Goal: Task Accomplishment & Management: Complete application form

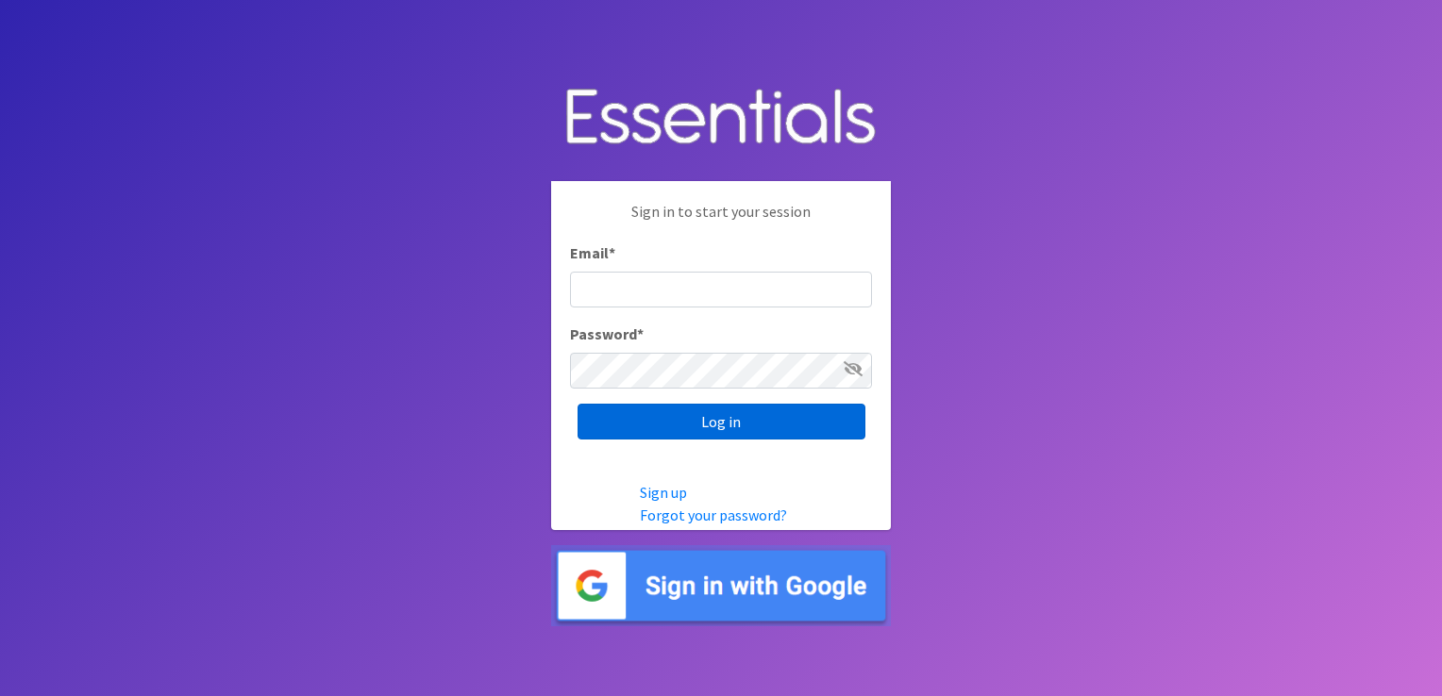
type input "[EMAIL_ADDRESS][DOMAIN_NAME]"
click at [713, 421] on input "Log in" at bounding box center [722, 422] width 288 height 36
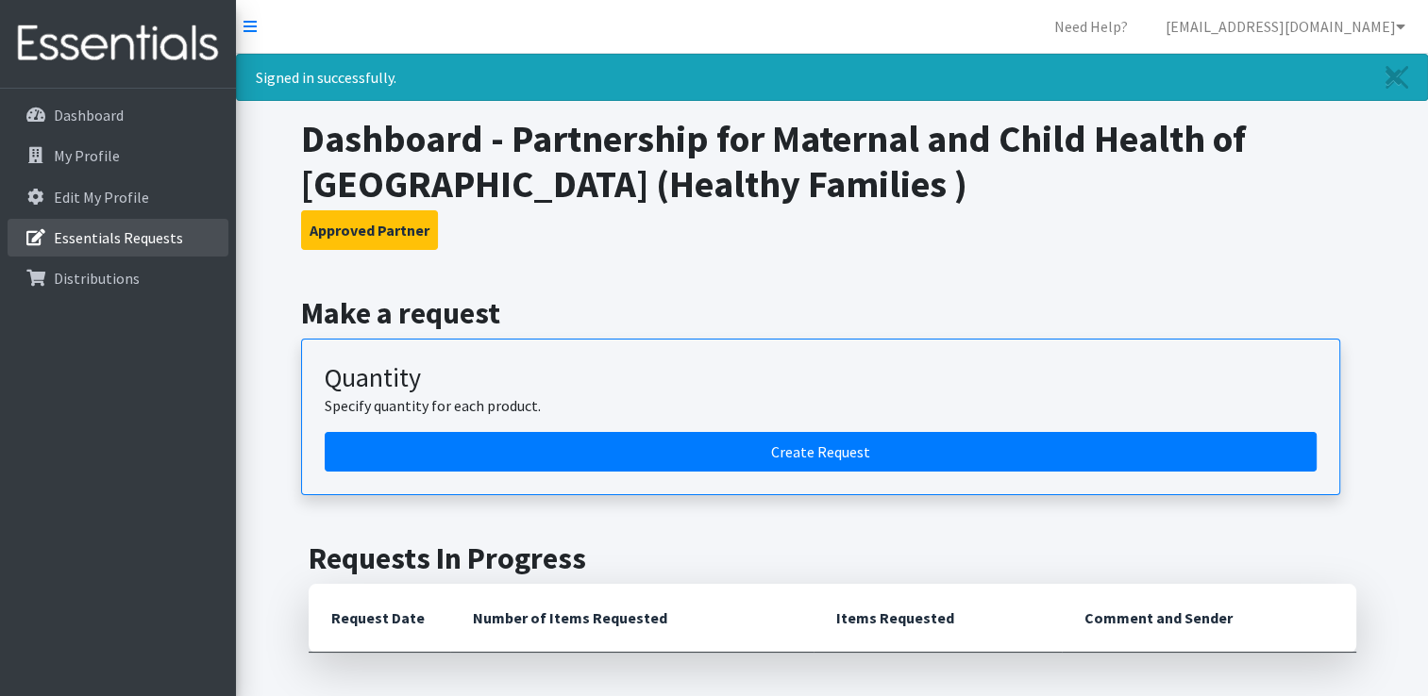
click at [146, 243] on p "Essentials Requests" at bounding box center [118, 237] width 129 height 19
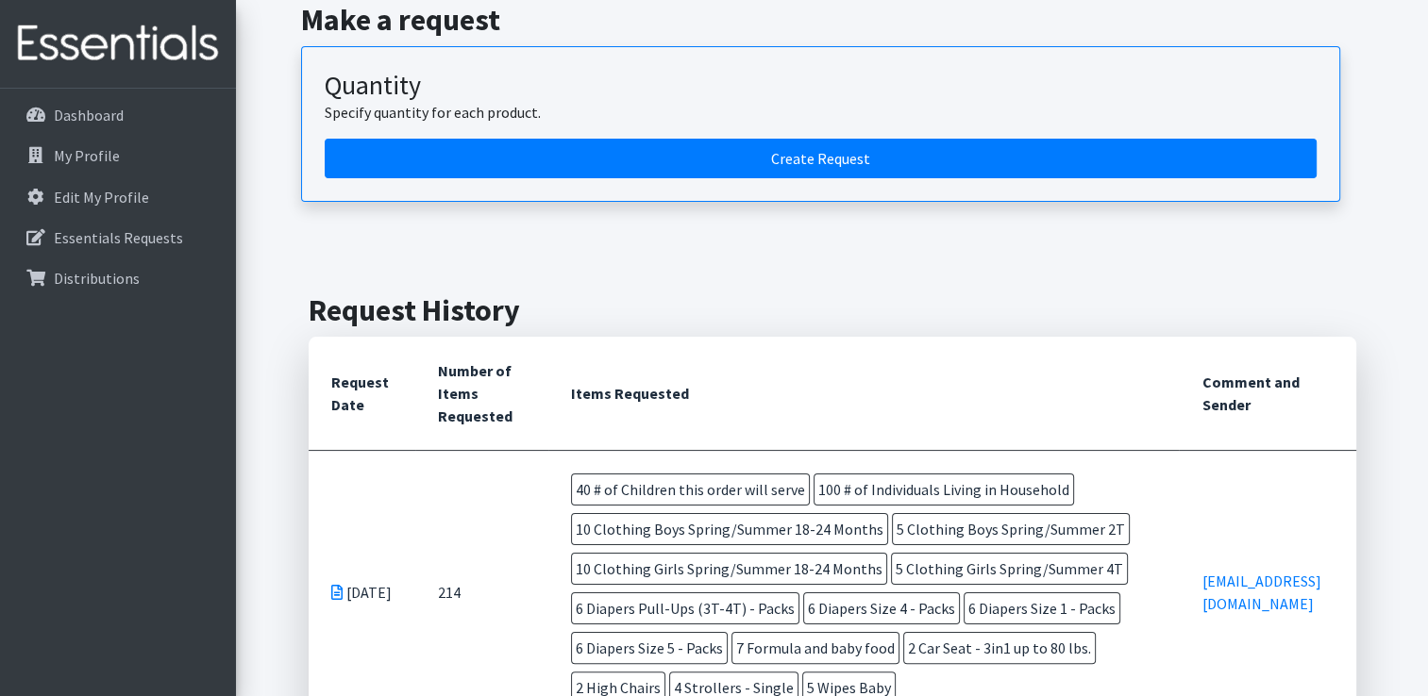
scroll to position [243, 0]
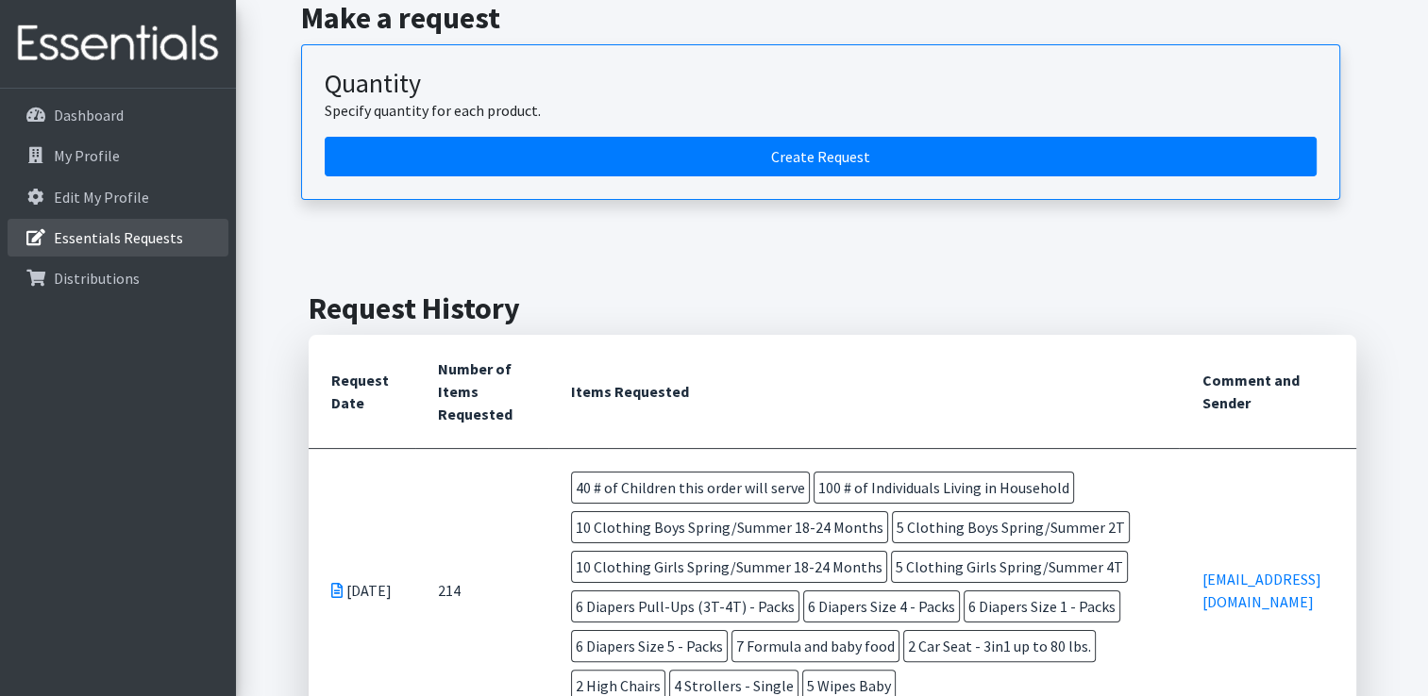
click at [156, 232] on p "Essentials Requests" at bounding box center [118, 237] width 129 height 19
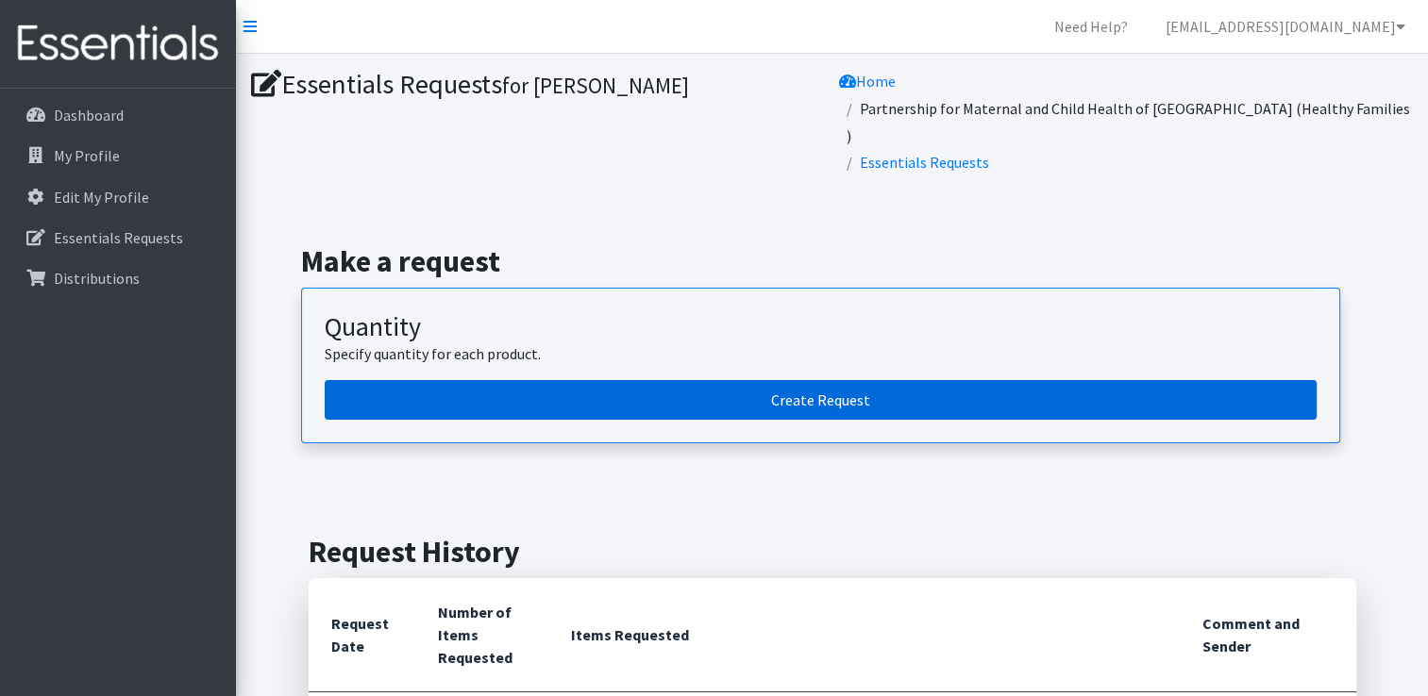
click at [872, 380] on link "Create Request" at bounding box center [821, 400] width 992 height 40
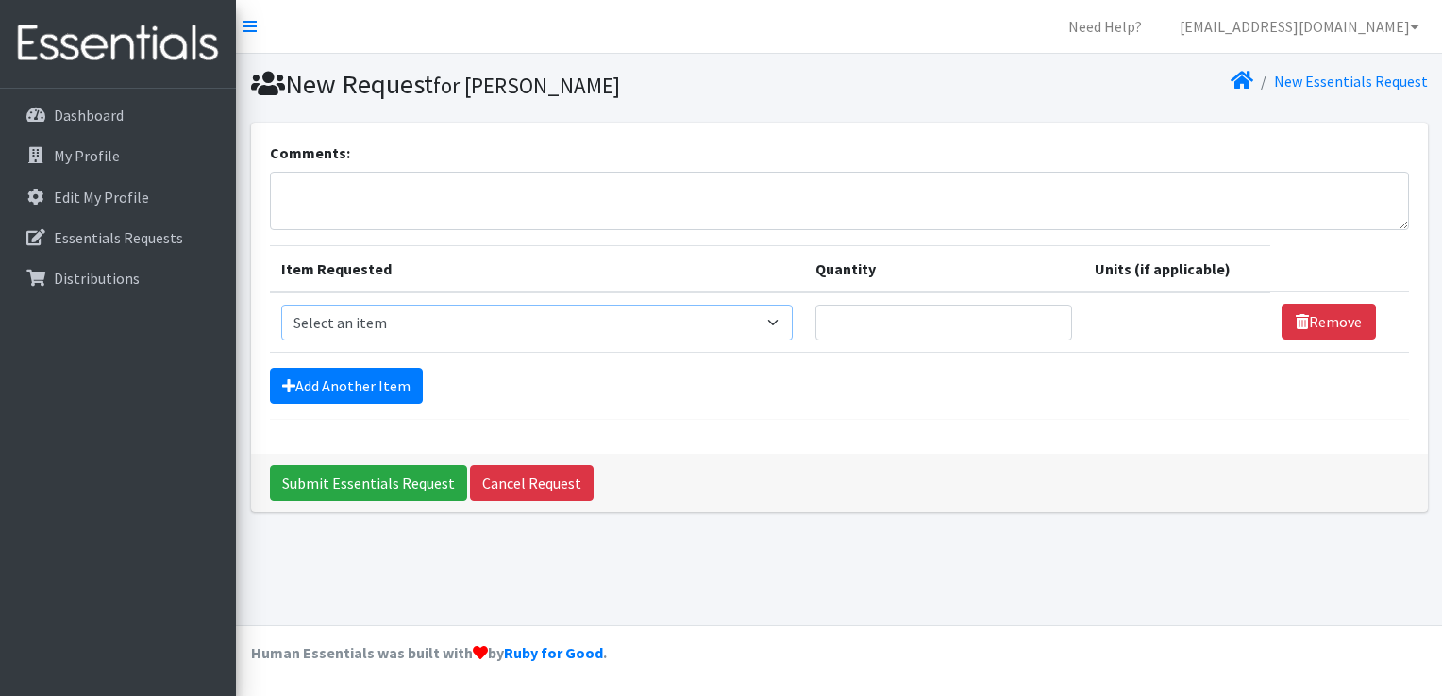
click at [756, 326] on select "Select an item # of Children this order will serve # of Individuals Living in H…" at bounding box center [536, 323] width 511 height 36
select select "6076"
click at [281, 305] on select "Select an item # of Children this order will serve # of Individuals Living in H…" at bounding box center [536, 323] width 511 height 36
click at [928, 323] on input "Quantity" at bounding box center [943, 323] width 257 height 36
type input "65"
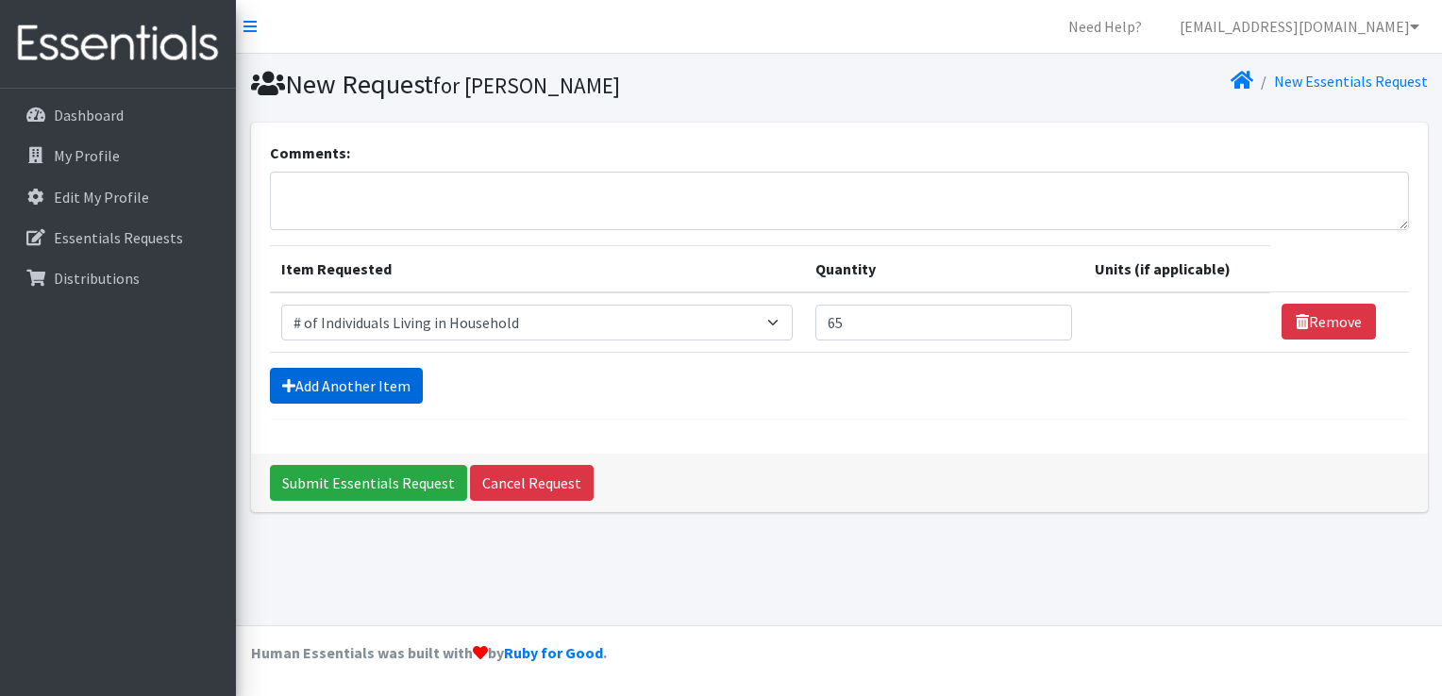
click at [394, 382] on link "Add Another Item" at bounding box center [346, 386] width 153 height 36
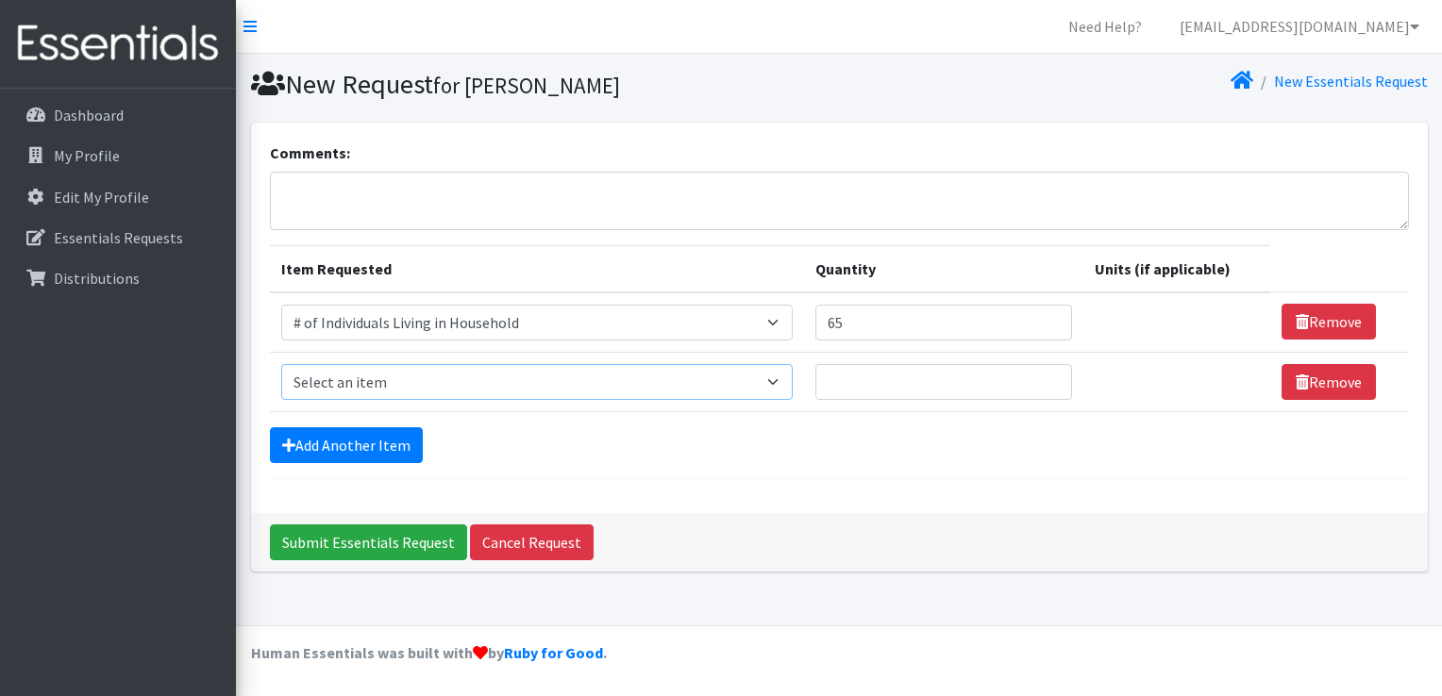
click at [708, 388] on select "Select an item # of Children this order will serve # of Individuals Living in H…" at bounding box center [536, 382] width 511 height 36
select select "7173"
click at [281, 364] on select "Select an item # of Children this order will serve # of Individuals Living in H…" at bounding box center [536, 382] width 511 height 36
click at [886, 377] on input "Quantity" at bounding box center [943, 382] width 257 height 36
type input "2"
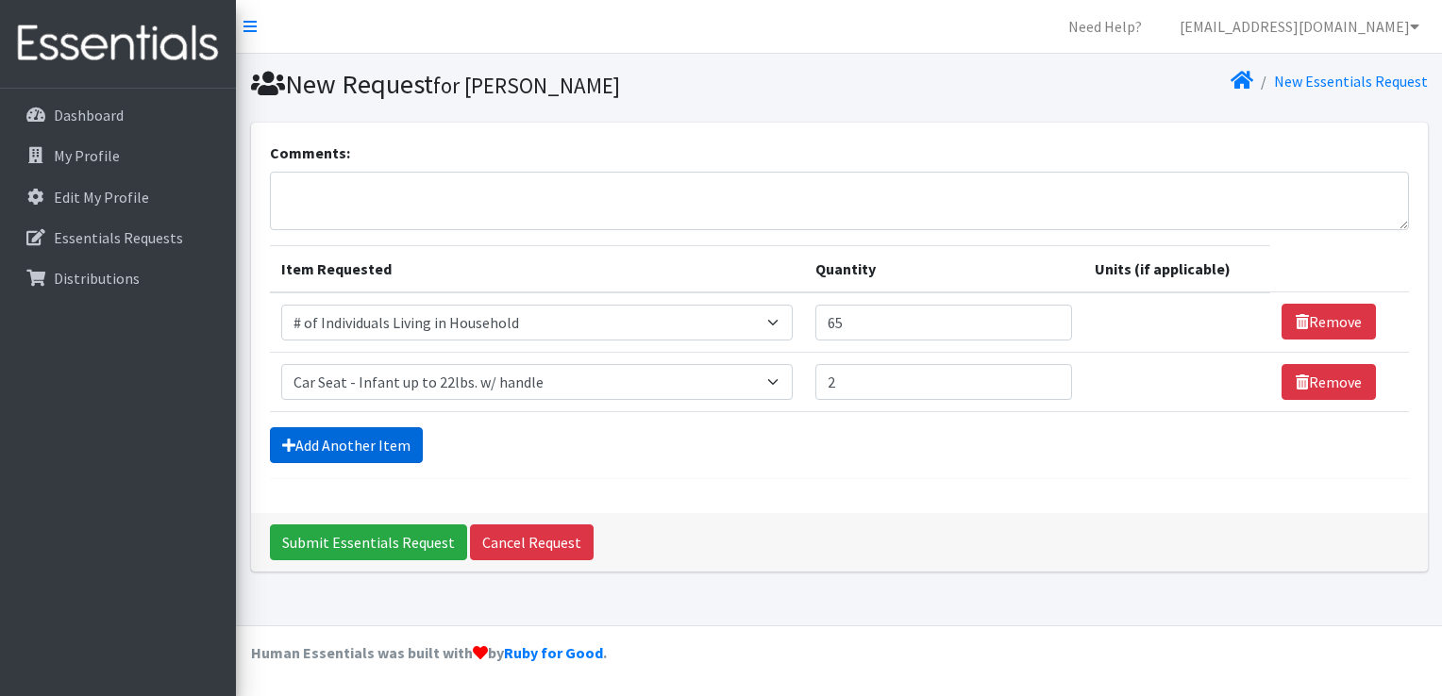
click at [345, 449] on link "Add Another Item" at bounding box center [346, 446] width 153 height 36
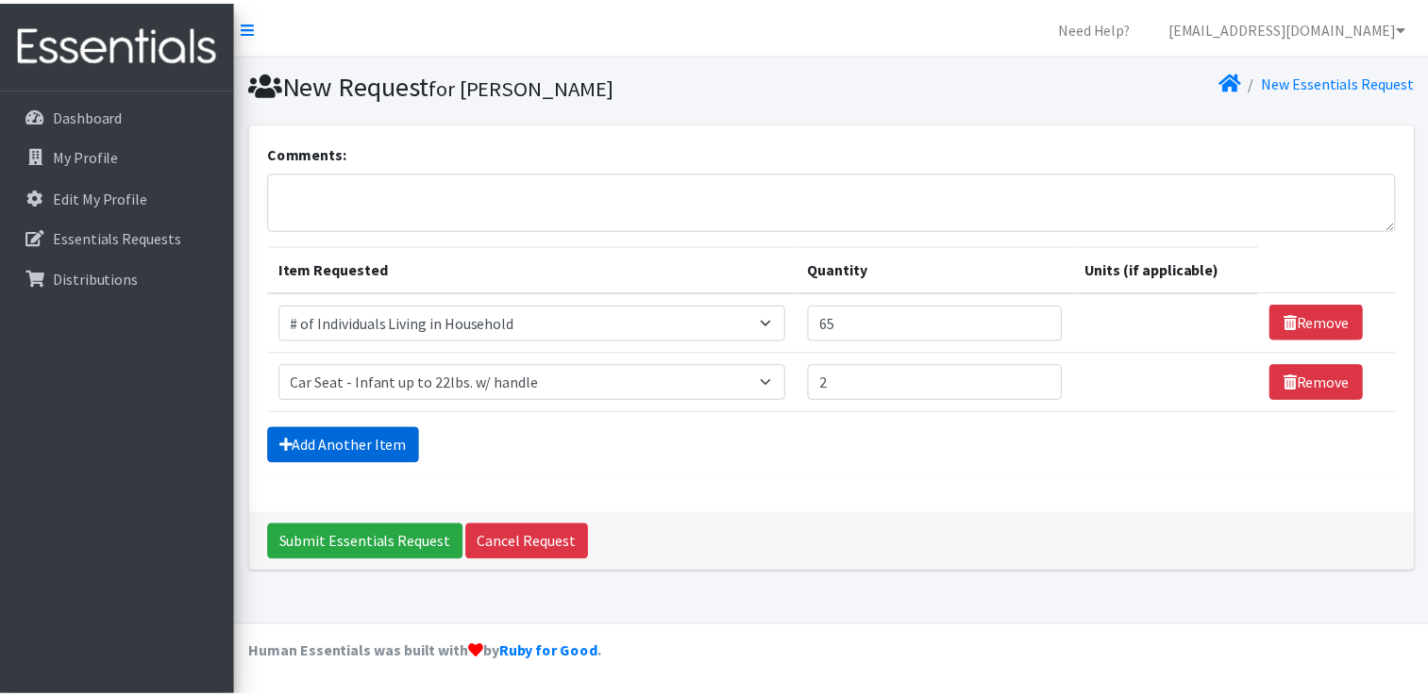
scroll to position [17, 0]
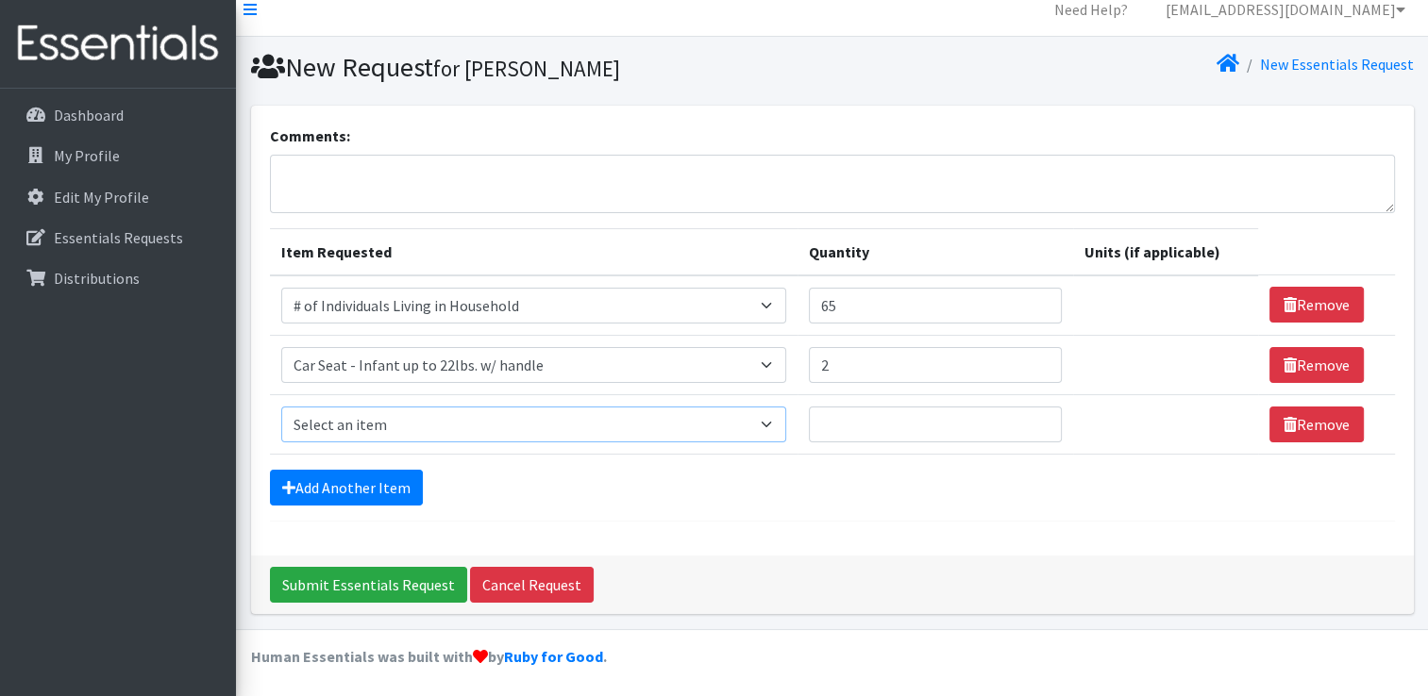
click at [752, 421] on select "Select an item # of Children this order will serve # of Individuals Living in H…" at bounding box center [533, 425] width 505 height 36
select select "11425"
click at [281, 407] on select "Select an item # of Children this order will serve # of Individuals Living in H…" at bounding box center [533, 425] width 505 height 36
click at [891, 417] on input "Quantity" at bounding box center [935, 425] width 253 height 36
type input "2"
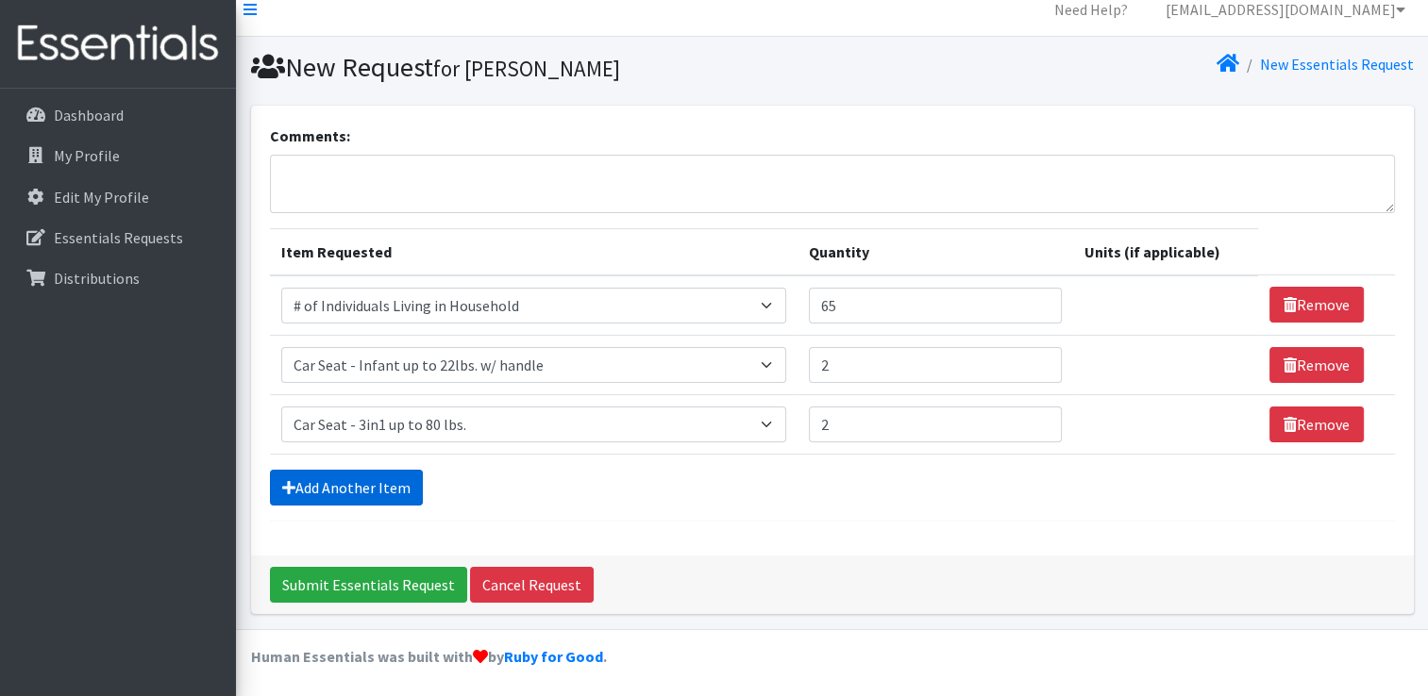
click at [389, 482] on link "Add Another Item" at bounding box center [346, 488] width 153 height 36
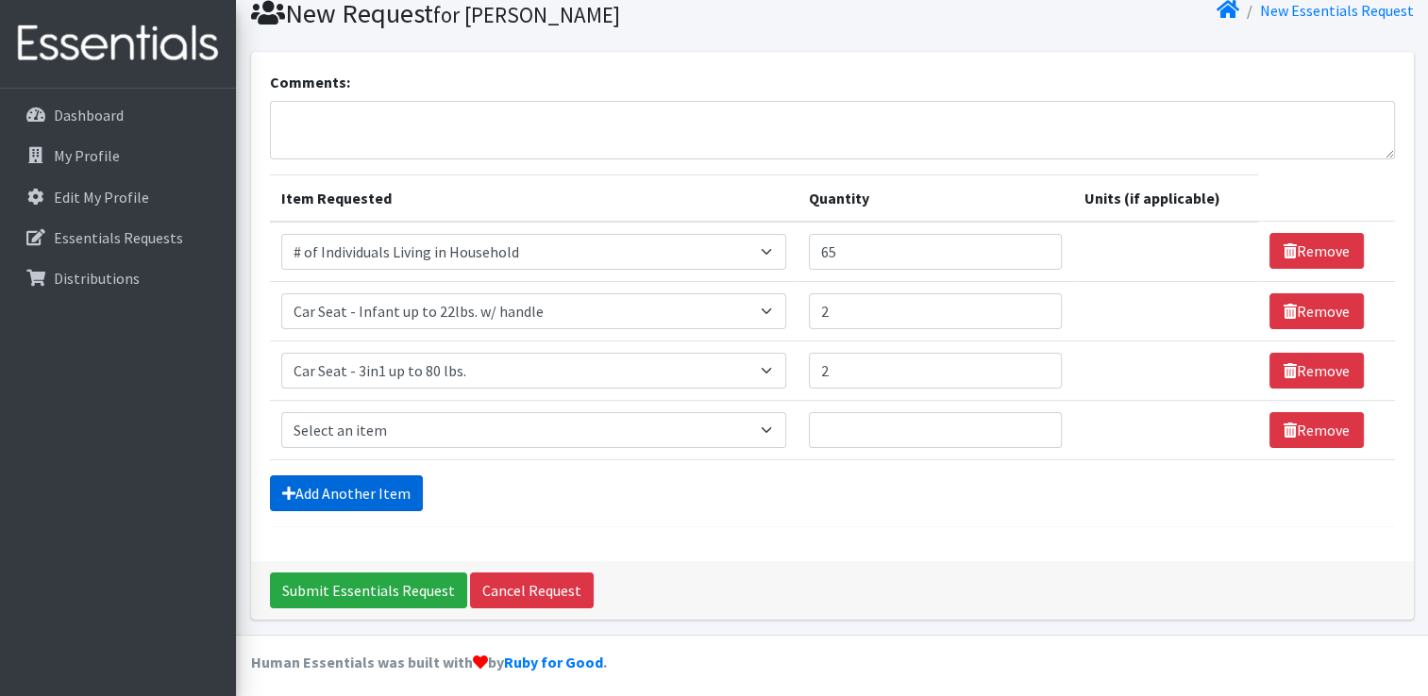
scroll to position [76, 0]
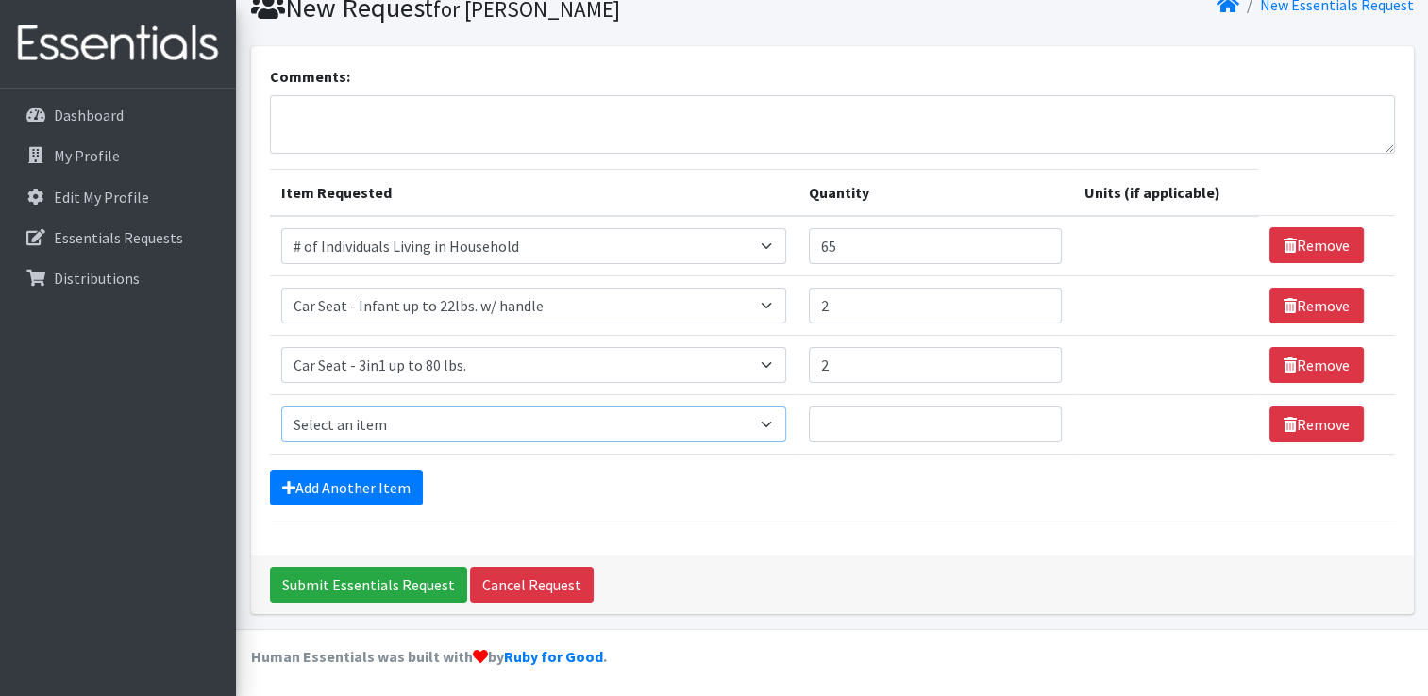
click at [739, 430] on select "Select an item # of Children this order will serve # of Individuals Living in H…" at bounding box center [533, 425] width 505 height 36
select select "1982"
click at [281, 407] on select "Select an item # of Children this order will serve # of Individuals Living in H…" at bounding box center [533, 425] width 505 height 36
click at [885, 421] on input "Quantity" at bounding box center [935, 425] width 253 height 36
type input "9"
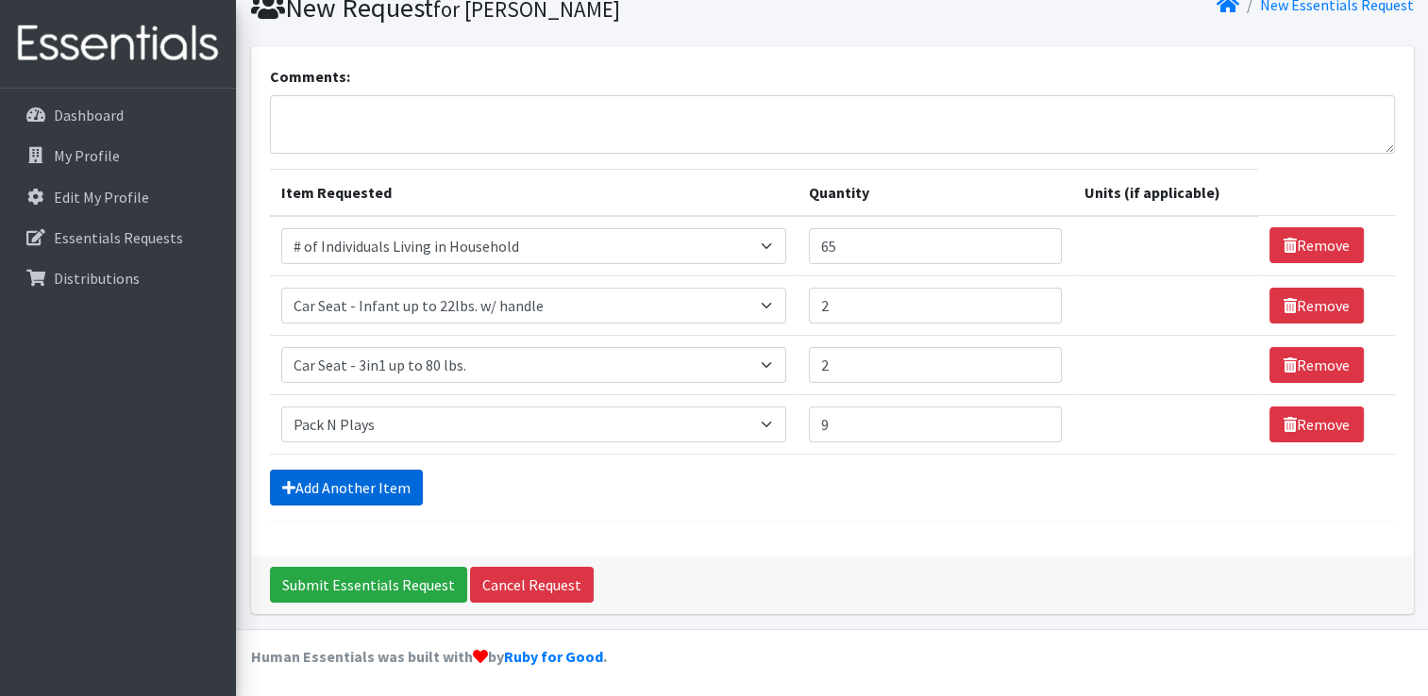
click at [289, 481] on icon at bounding box center [288, 487] width 13 height 15
click at [326, 481] on link "Add Another Item" at bounding box center [346, 488] width 153 height 36
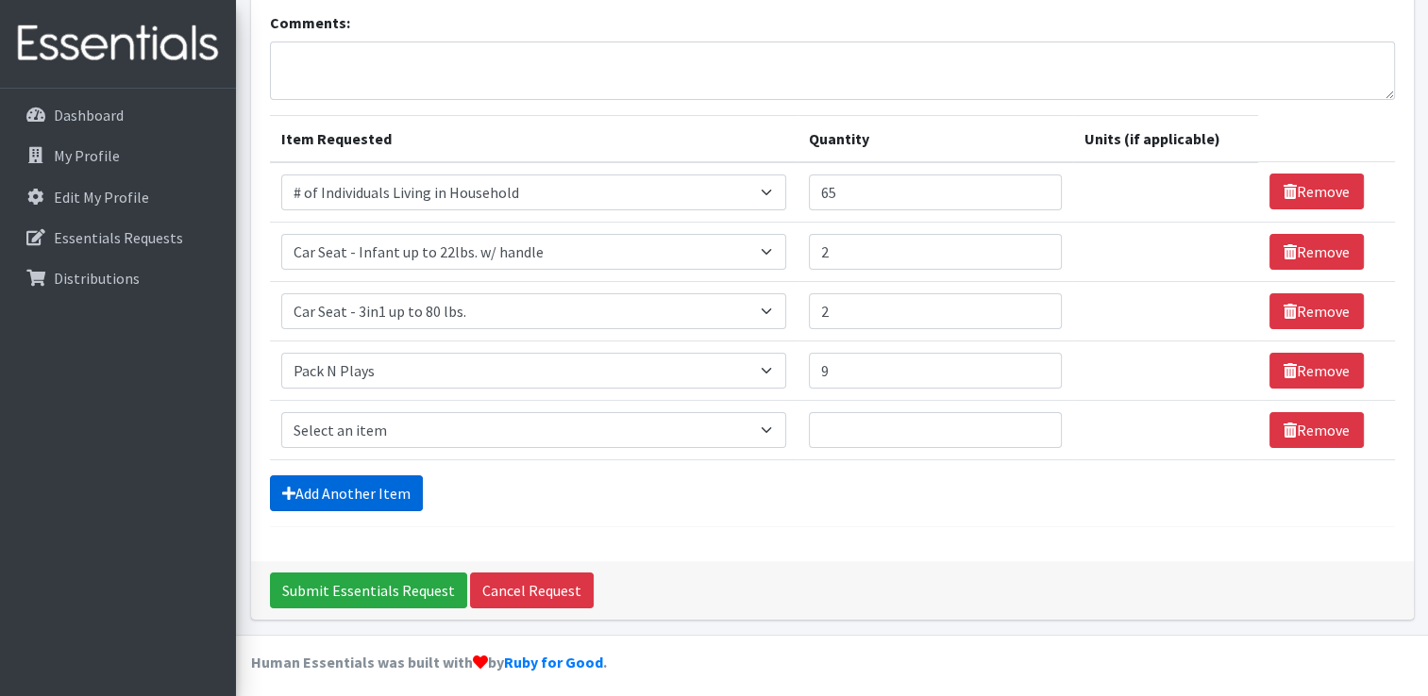
scroll to position [136, 0]
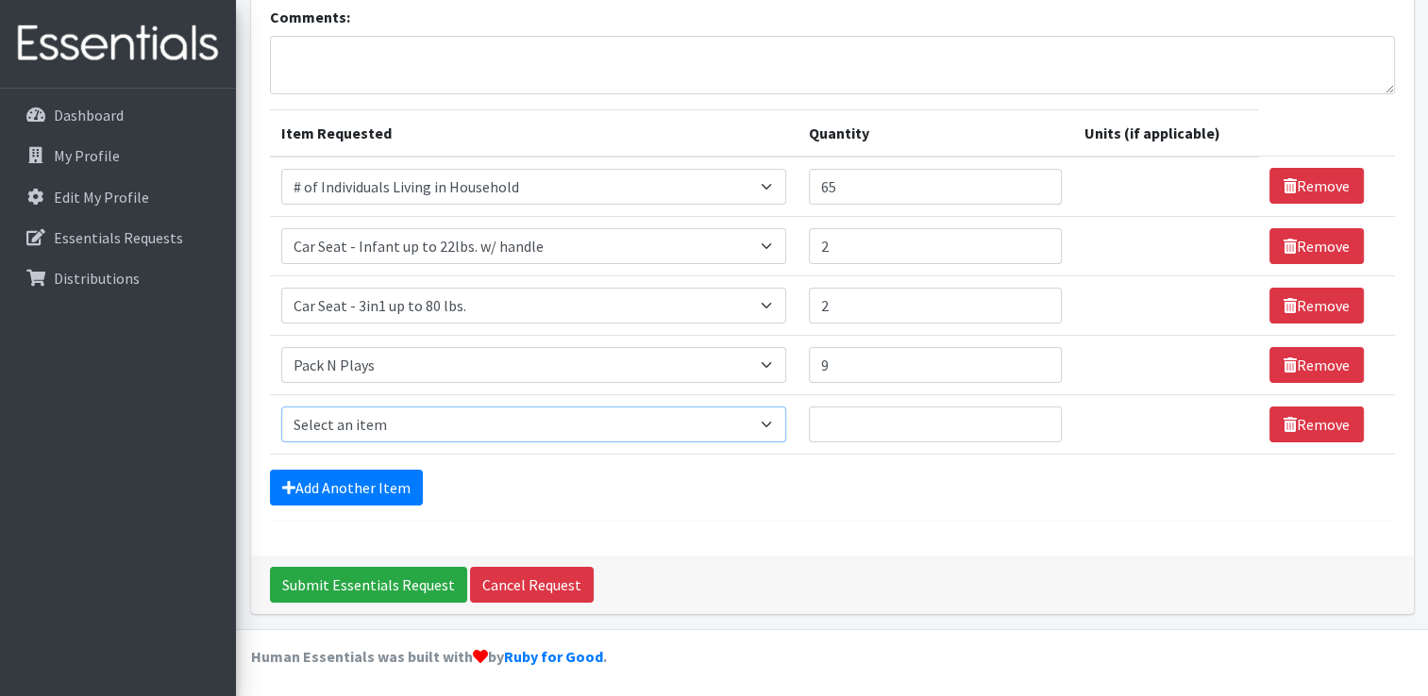
click at [730, 427] on select "Select an item # of Children this order will serve # of Individuals Living in H…" at bounding box center [533, 425] width 505 height 36
select select "1974"
click at [281, 407] on select "Select an item # of Children this order will serve # of Individuals Living in H…" at bounding box center [533, 425] width 505 height 36
click at [838, 430] on input "Quantity" at bounding box center [935, 425] width 253 height 36
type input "6"
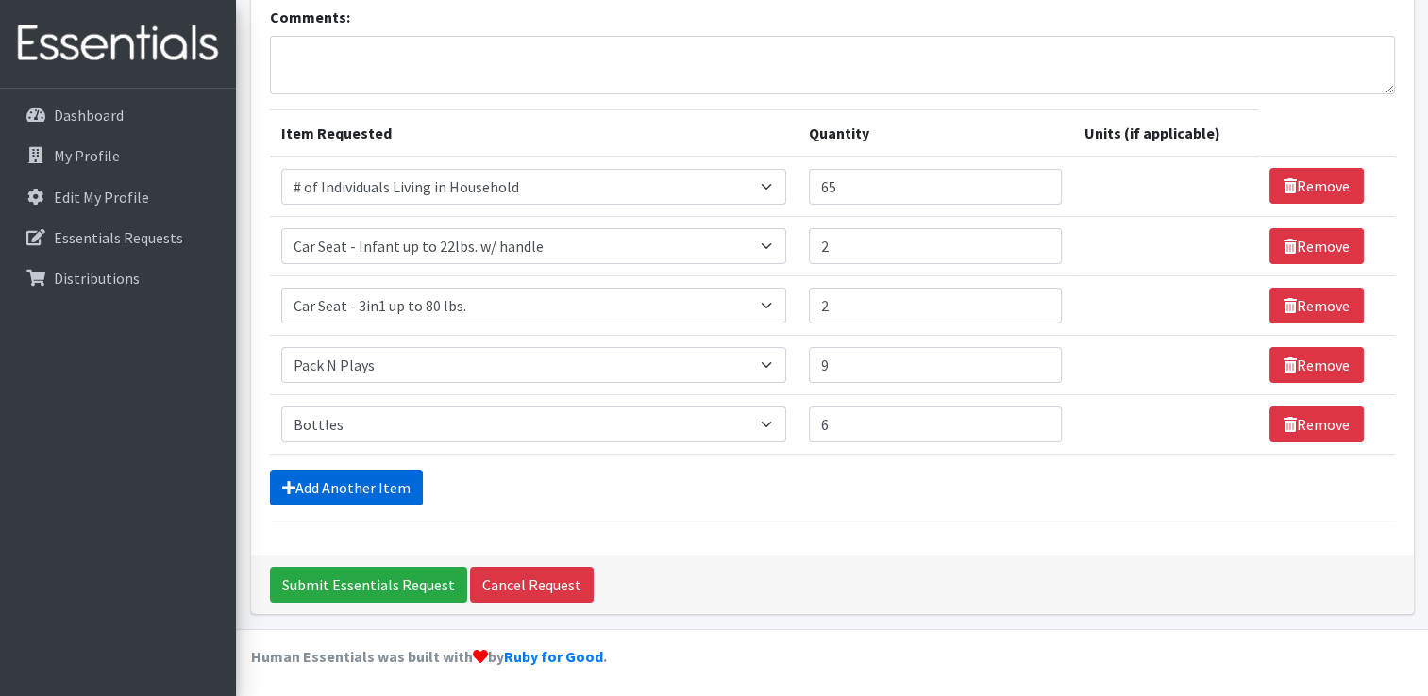
click at [363, 485] on link "Add Another Item" at bounding box center [346, 488] width 153 height 36
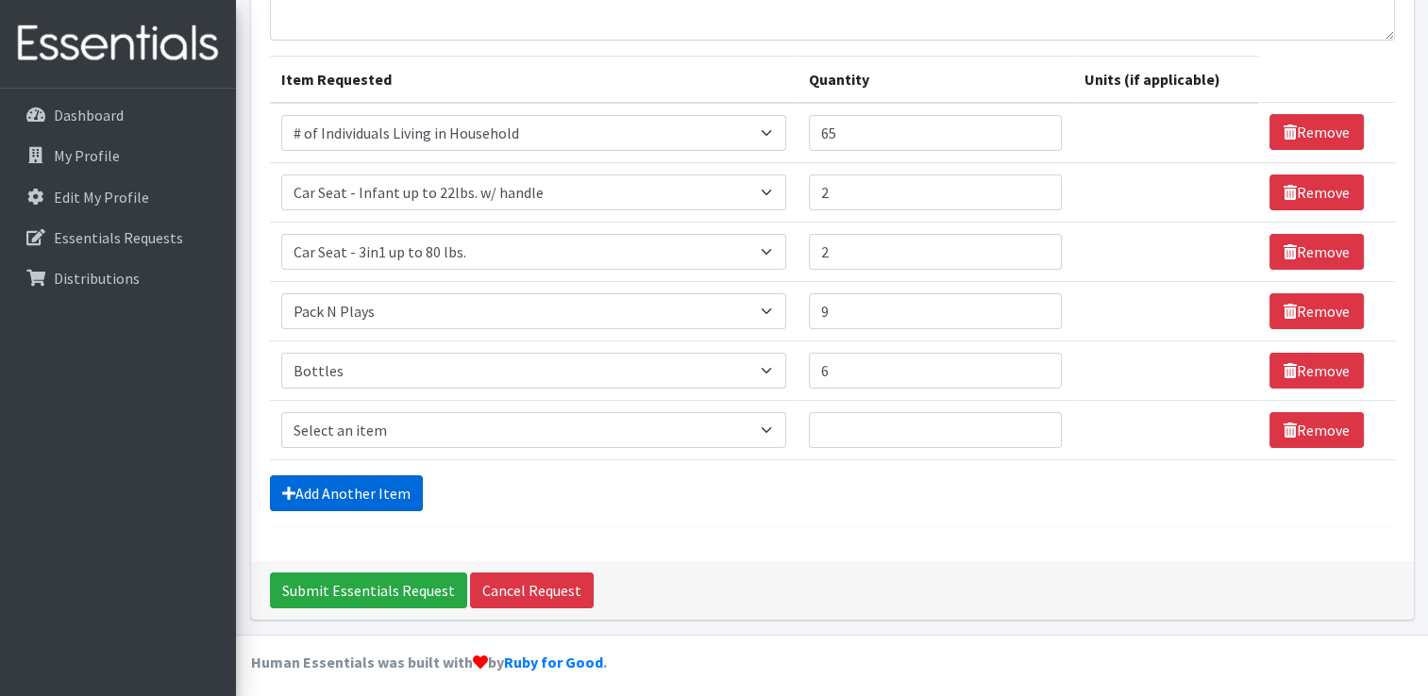
scroll to position [195, 0]
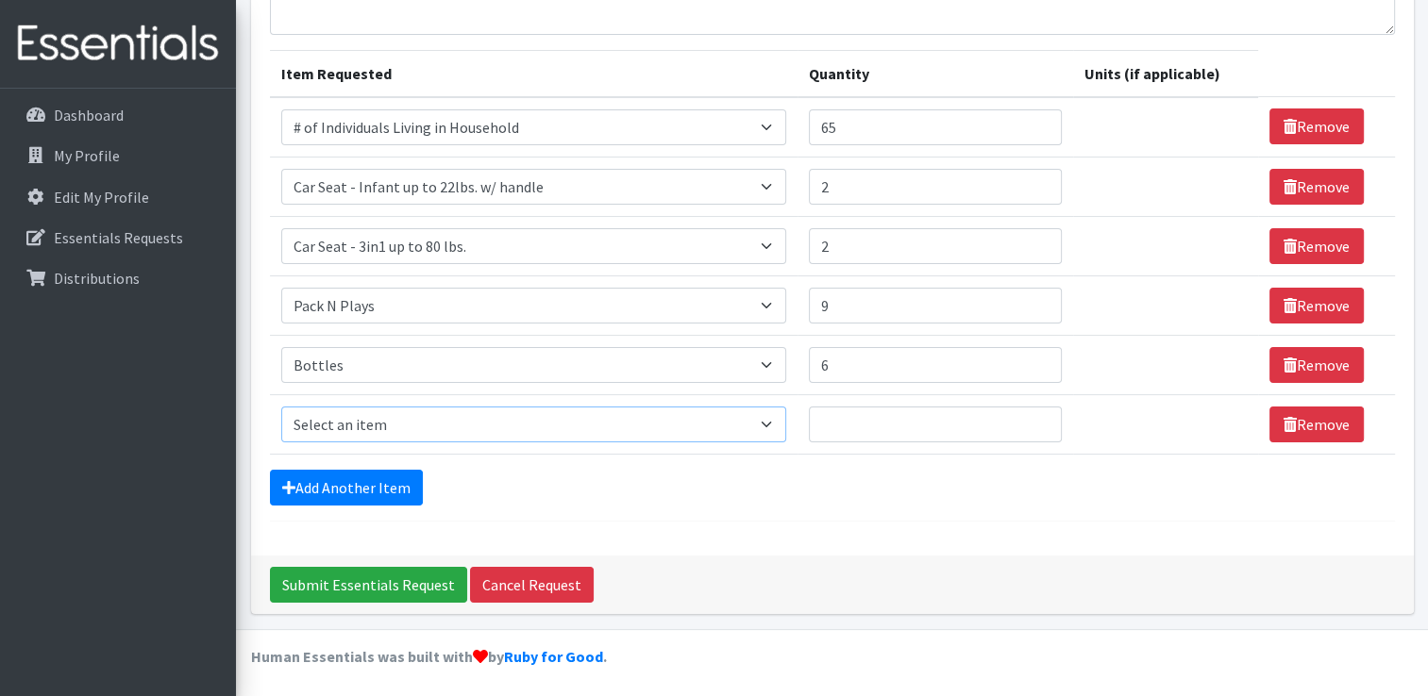
click at [639, 433] on select "Select an item # of Children this order will serve # of Individuals Living in H…" at bounding box center [533, 425] width 505 height 36
select select "7900"
click at [281, 407] on select "Select an item # of Children this order will serve # of Individuals Living in H…" at bounding box center [533, 425] width 505 height 36
click at [886, 421] on input "Quantity" at bounding box center [935, 425] width 253 height 36
type input "3"
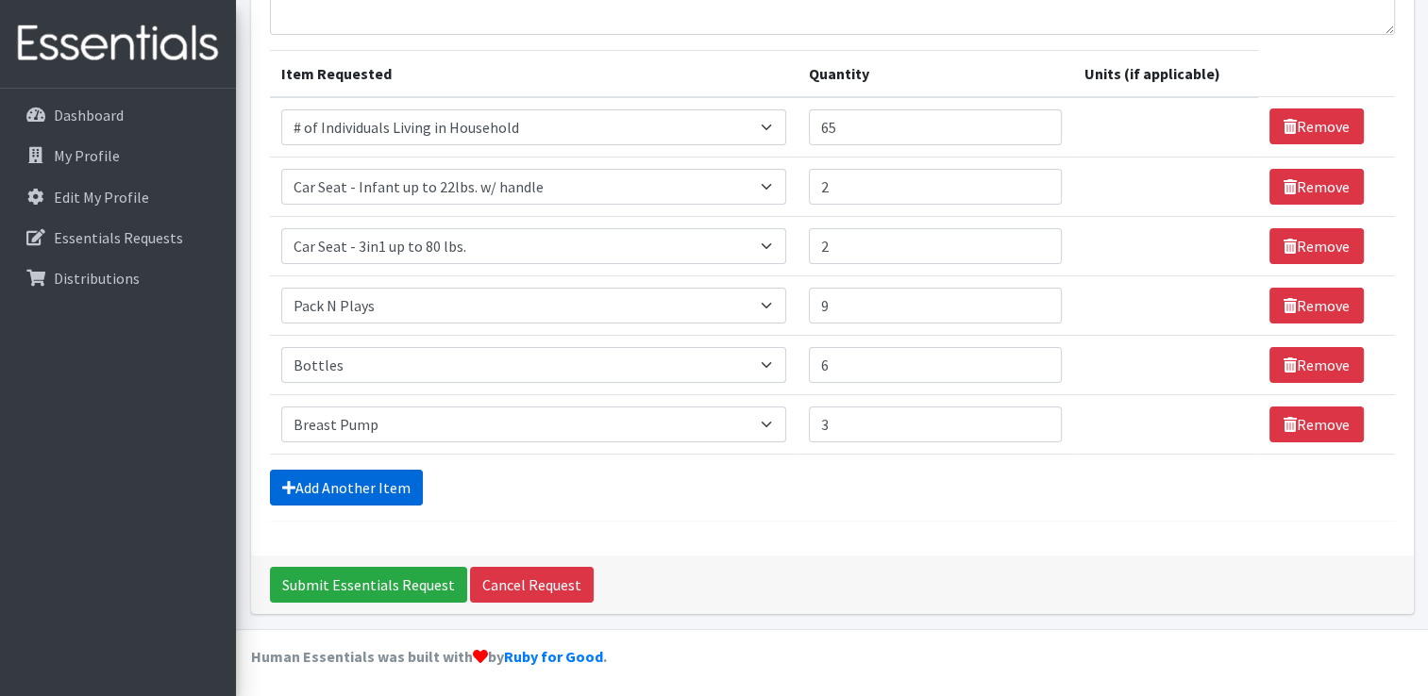
click at [363, 496] on link "Add Another Item" at bounding box center [346, 488] width 153 height 36
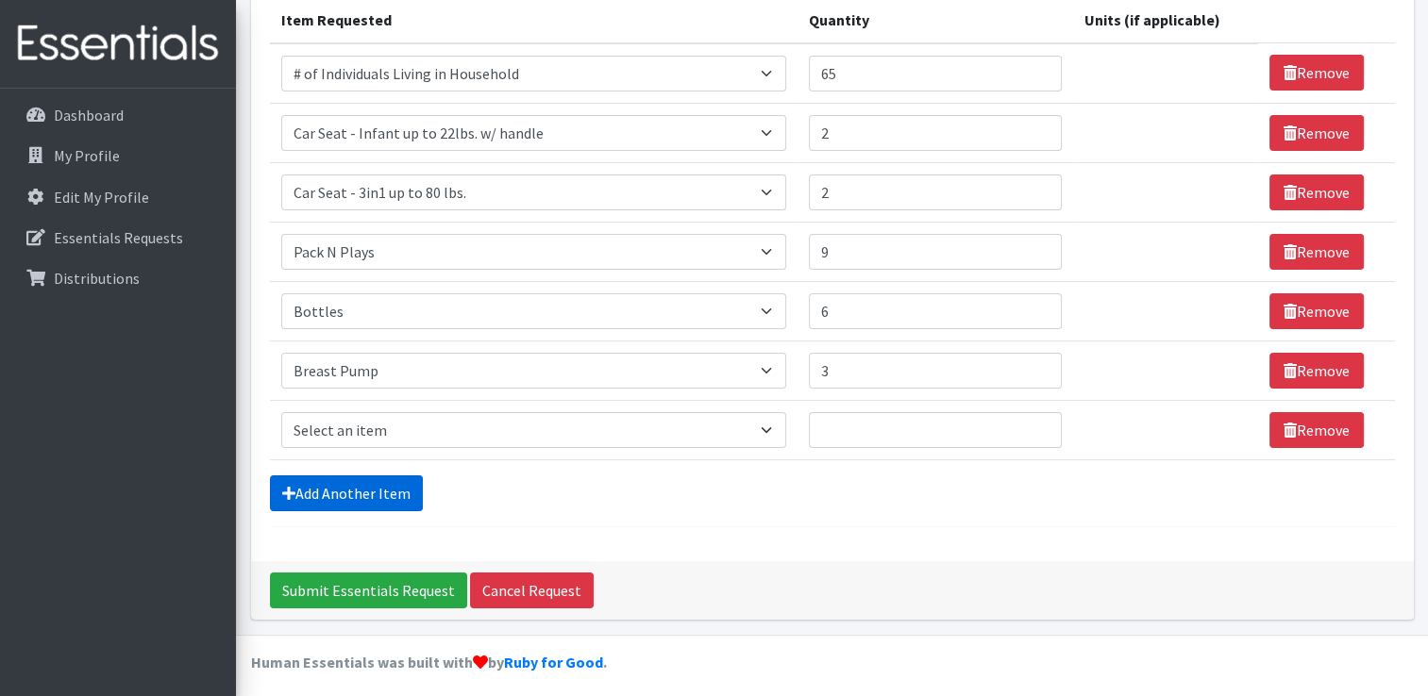
scroll to position [254, 0]
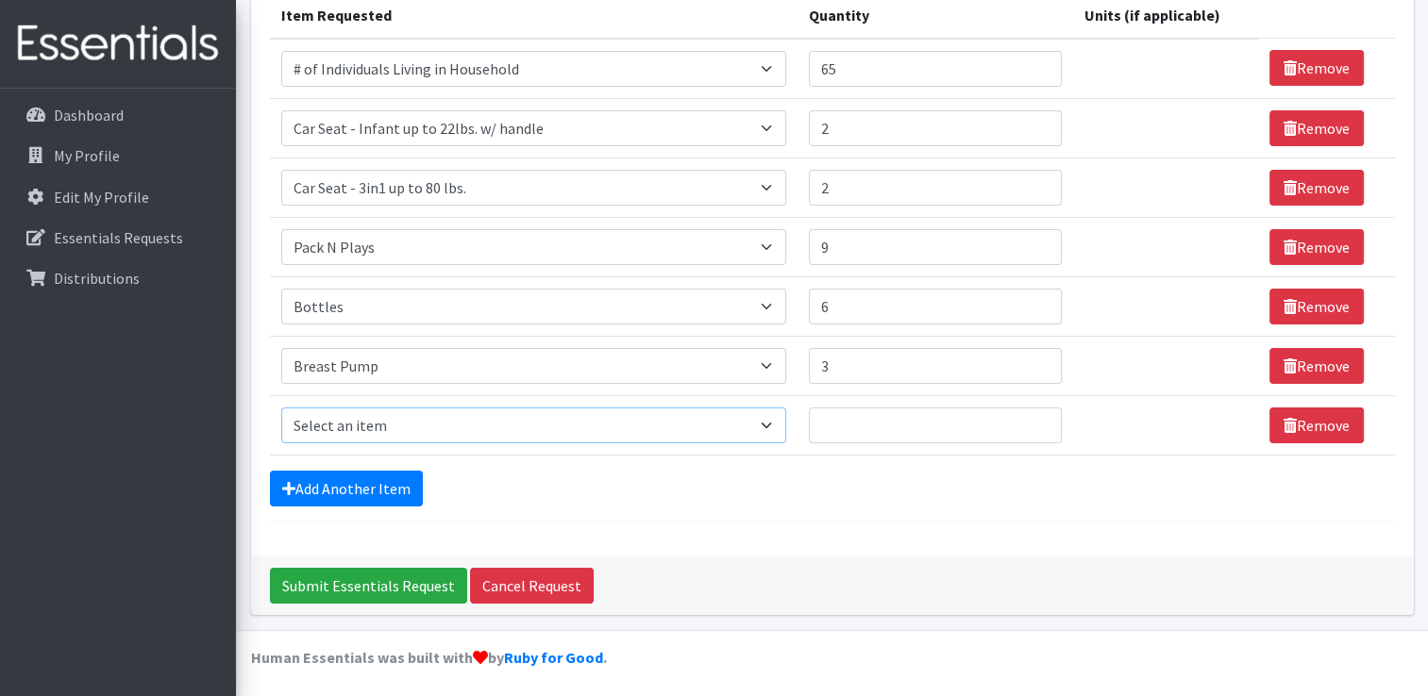
click at [769, 421] on select "Select an item # of Children this order will serve # of Individuals Living in H…" at bounding box center [533, 426] width 505 height 36
click at [763, 428] on select "Select an item # of Children this order will serve # of Individuals Living in H…" at bounding box center [533, 426] width 505 height 36
select select "5704"
click at [281, 408] on select "Select an item # of Children this order will serve # of Individuals Living in H…" at bounding box center [533, 426] width 505 height 36
click at [902, 428] on input "Quantity" at bounding box center [935, 426] width 253 height 36
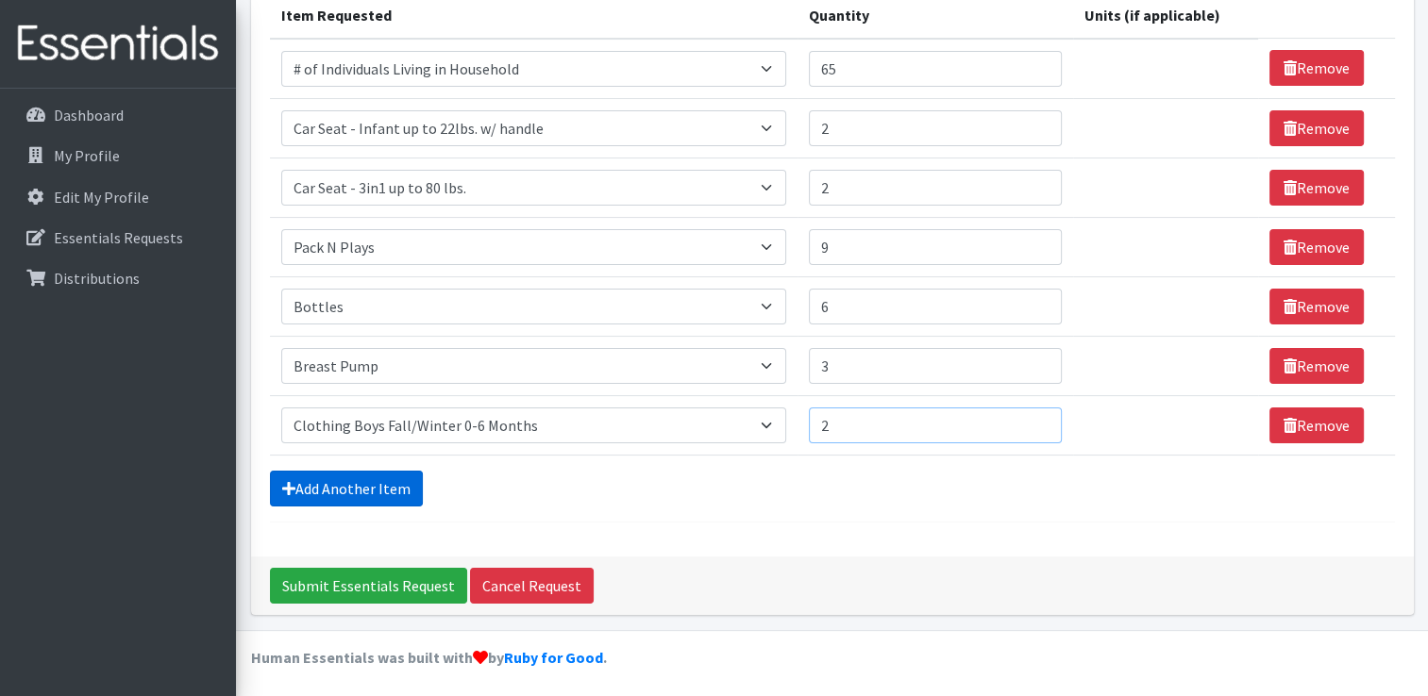
type input "2"
click at [384, 492] on link "Add Another Item" at bounding box center [346, 489] width 153 height 36
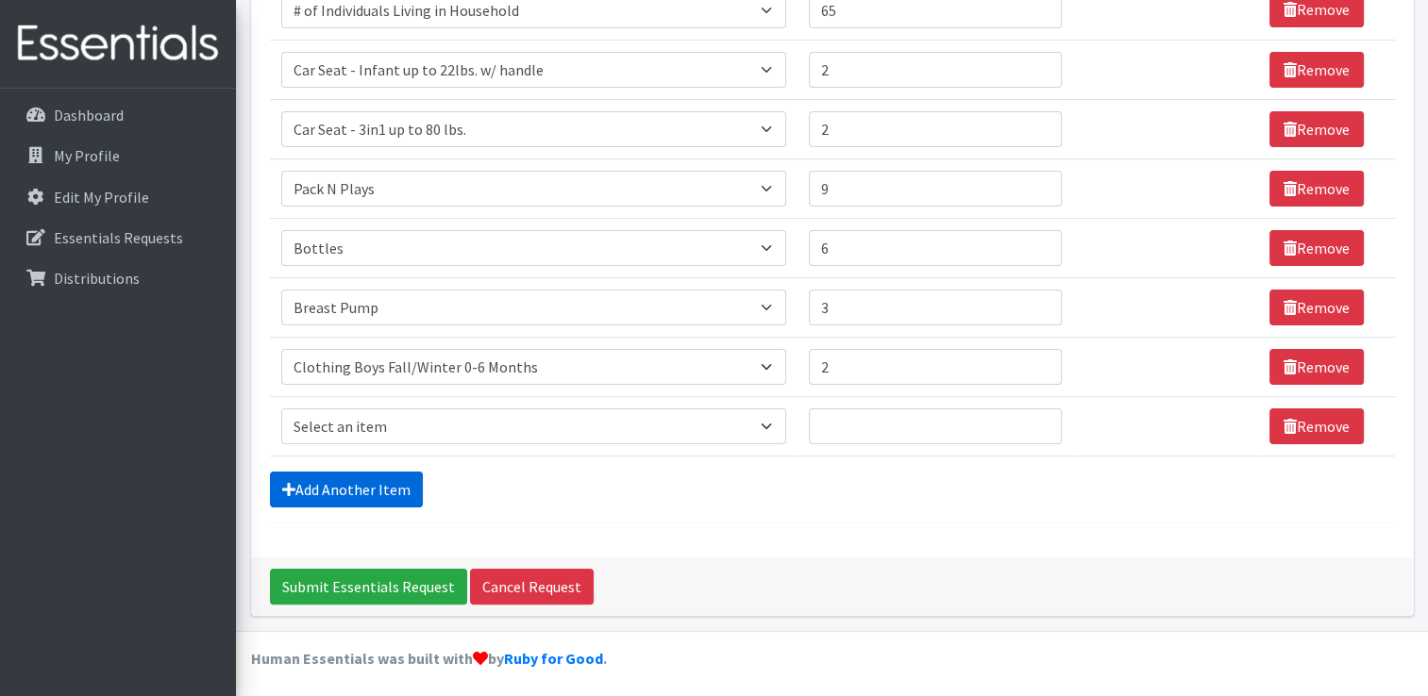
scroll to position [313, 0]
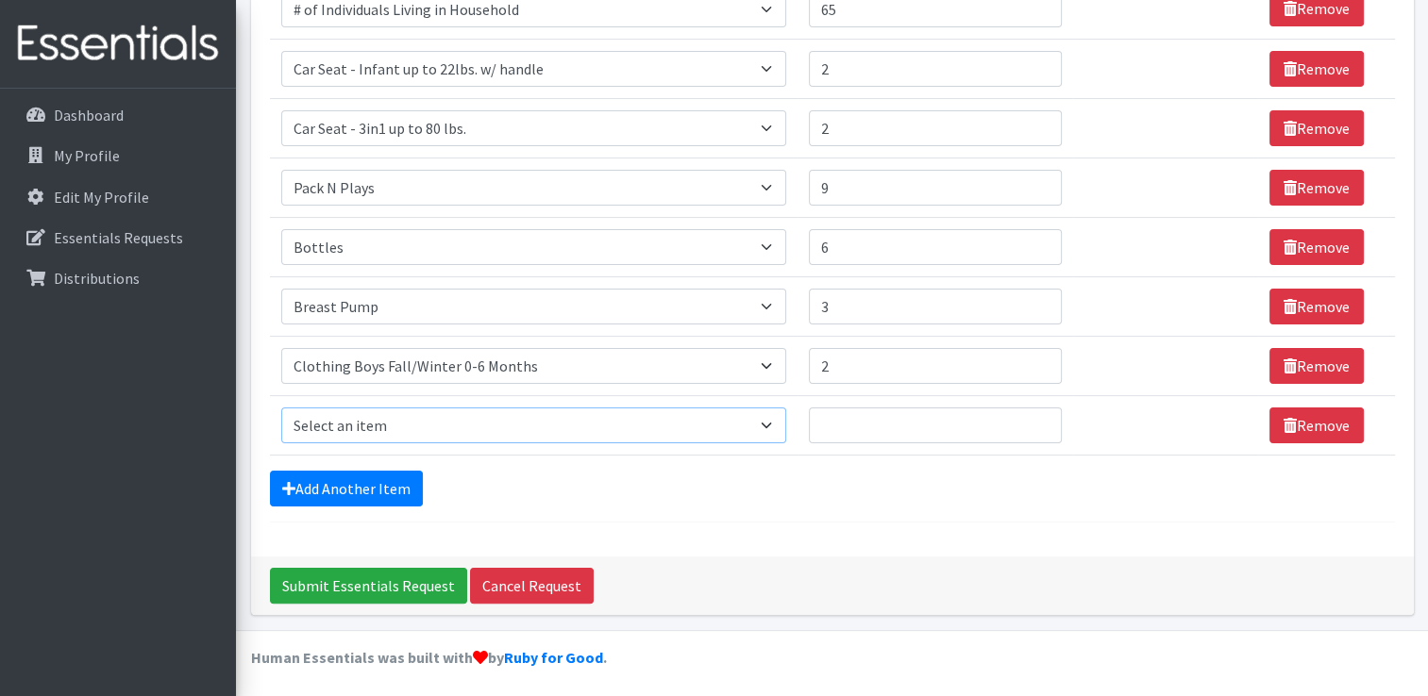
click at [607, 420] on select "Select an item # of Children this order will serve # of Individuals Living in H…" at bounding box center [533, 426] width 505 height 36
click at [281, 408] on select "Select an item # of Children this order will serve # of Individuals Living in H…" at bounding box center [533, 426] width 505 height 36
click at [771, 422] on select "Select an item # of Children this order will serve # of Individuals Living in H…" at bounding box center [533, 426] width 505 height 36
select select "5712"
click at [281, 408] on select "Select an item # of Children this order will serve # of Individuals Living in H…" at bounding box center [533, 426] width 505 height 36
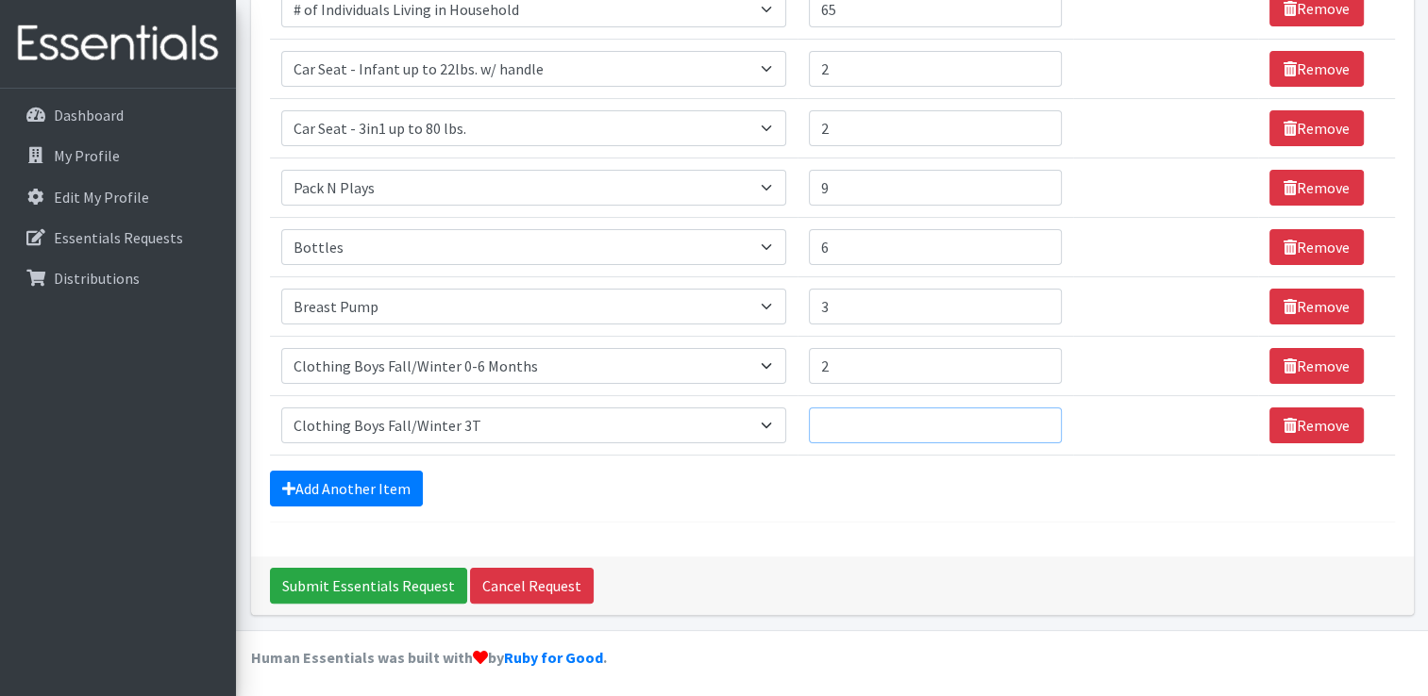
click at [892, 432] on input "Quantity" at bounding box center [935, 426] width 253 height 36
type input "2"
click at [780, 422] on select "Select an item # of Children this order will serve # of Individuals Living in H…" at bounding box center [533, 426] width 505 height 36
click at [281, 408] on select "Select an item # of Children this order will serve # of Individuals Living in H…" at bounding box center [533, 426] width 505 height 36
click at [755, 422] on select "Select an item # of Children this order will serve # of Individuals Living in H…" at bounding box center [533, 426] width 505 height 36
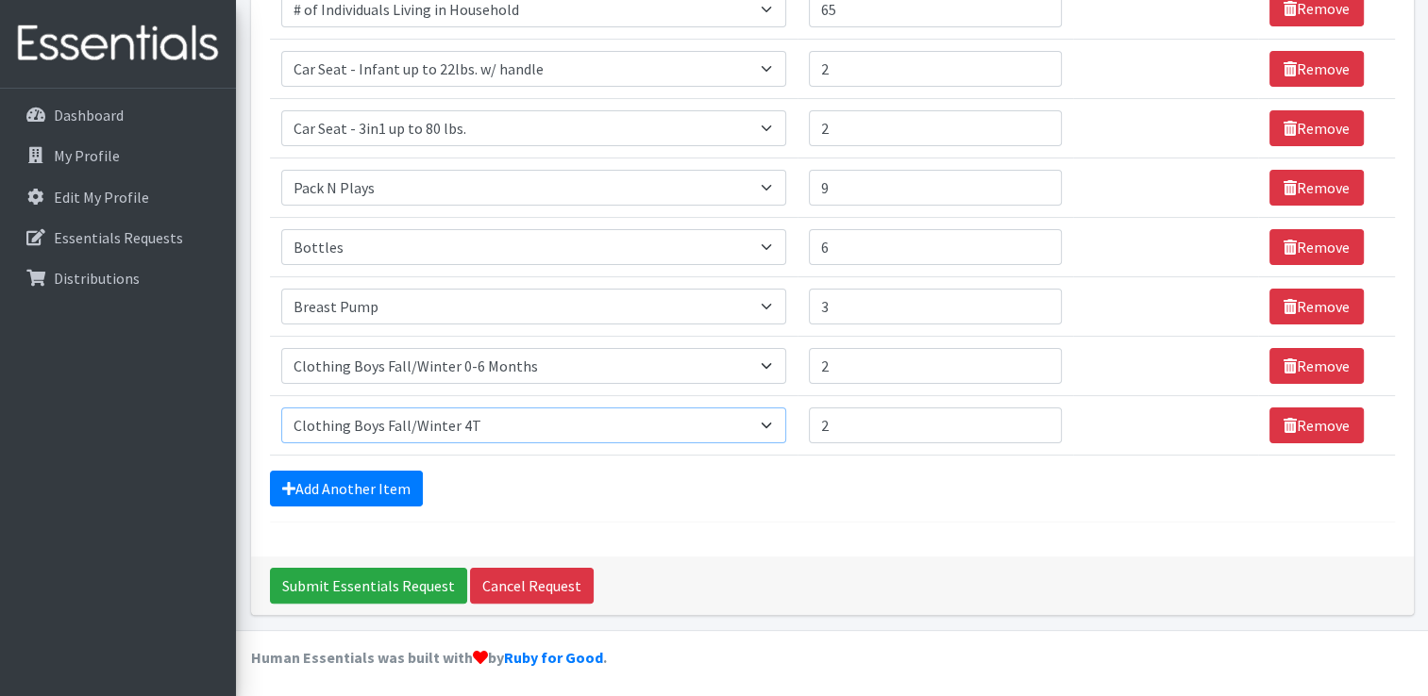
select select "5712"
click at [281, 408] on select "Select an item # of Children this order will serve # of Individuals Living in H…" at bounding box center [533, 426] width 505 height 36
click at [395, 478] on link "Add Another Item" at bounding box center [346, 489] width 153 height 36
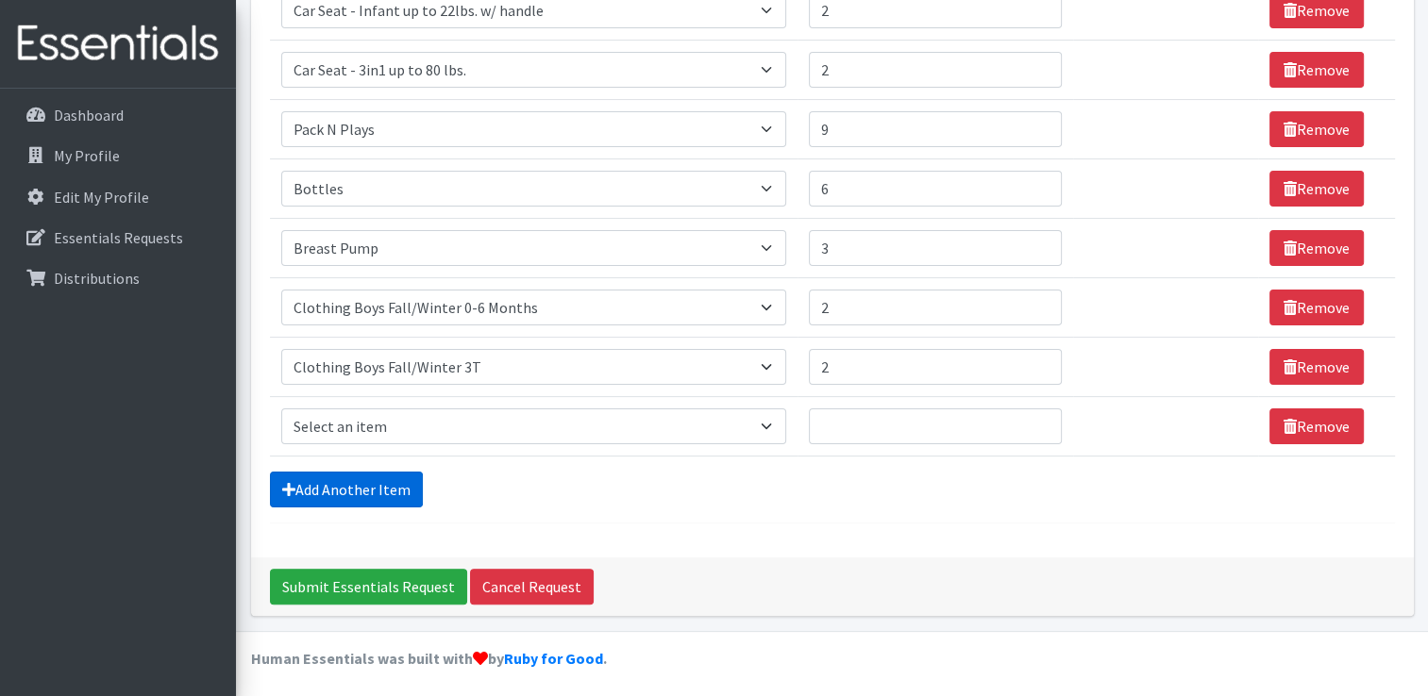
scroll to position [373, 0]
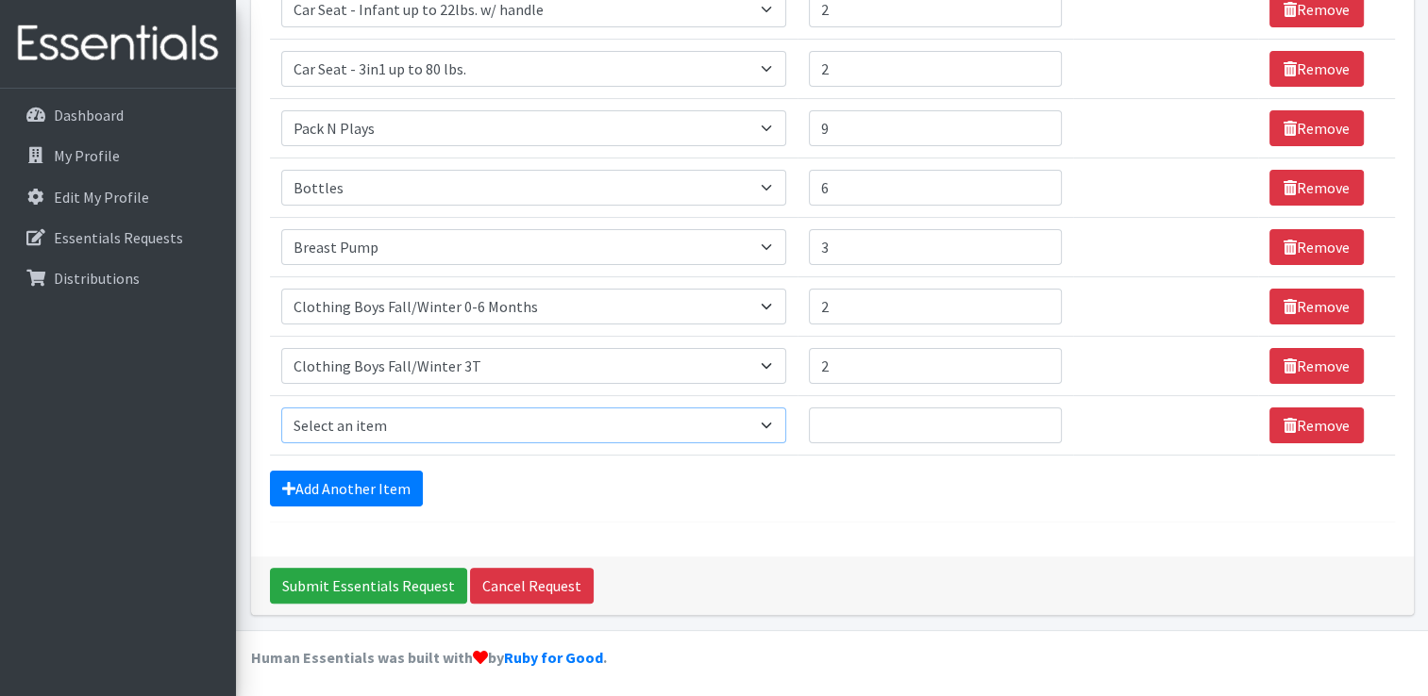
click at [650, 428] on select "Select an item # of Children this order will serve # of Individuals Living in H…" at bounding box center [533, 426] width 505 height 36
select select "5714"
click at [281, 408] on select "Select an item # of Children this order will serve # of Individuals Living in H…" at bounding box center [533, 426] width 505 height 36
click at [872, 418] on input "Quantity" at bounding box center [935, 426] width 253 height 36
type input "2"
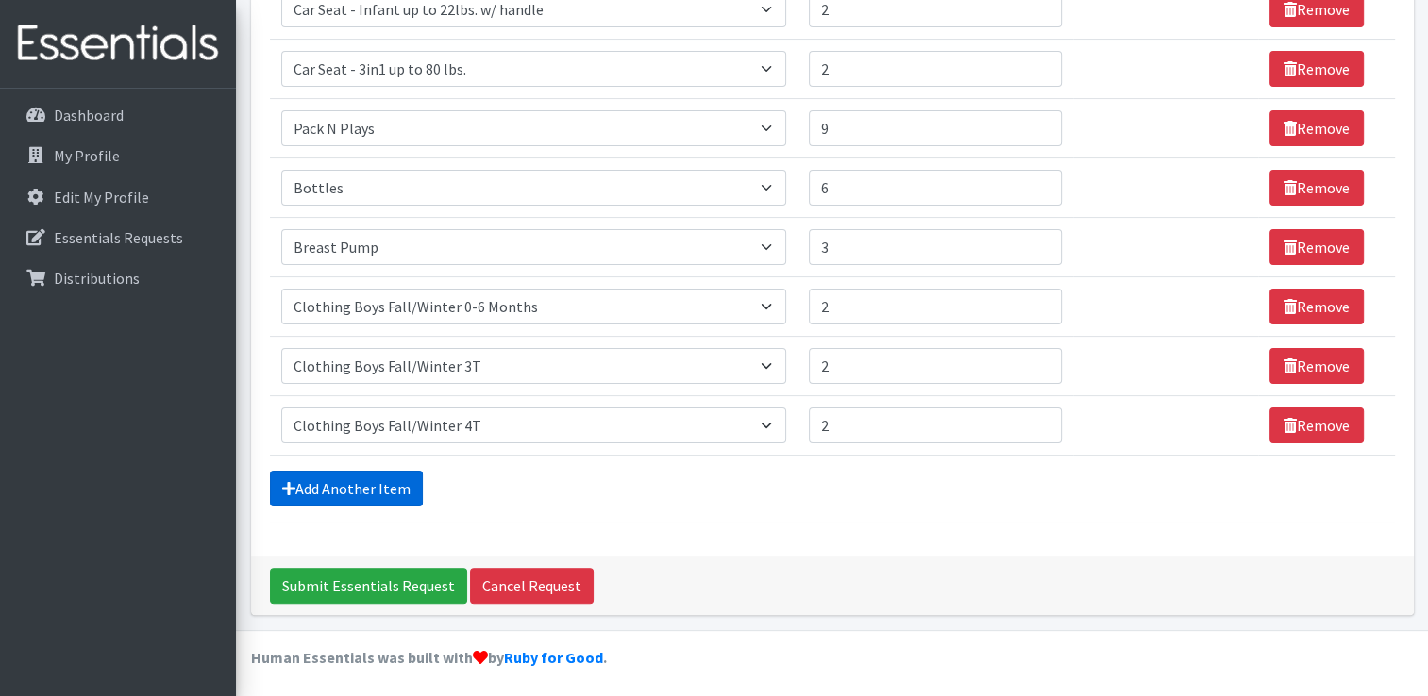
click at [399, 473] on link "Add Another Item" at bounding box center [346, 489] width 153 height 36
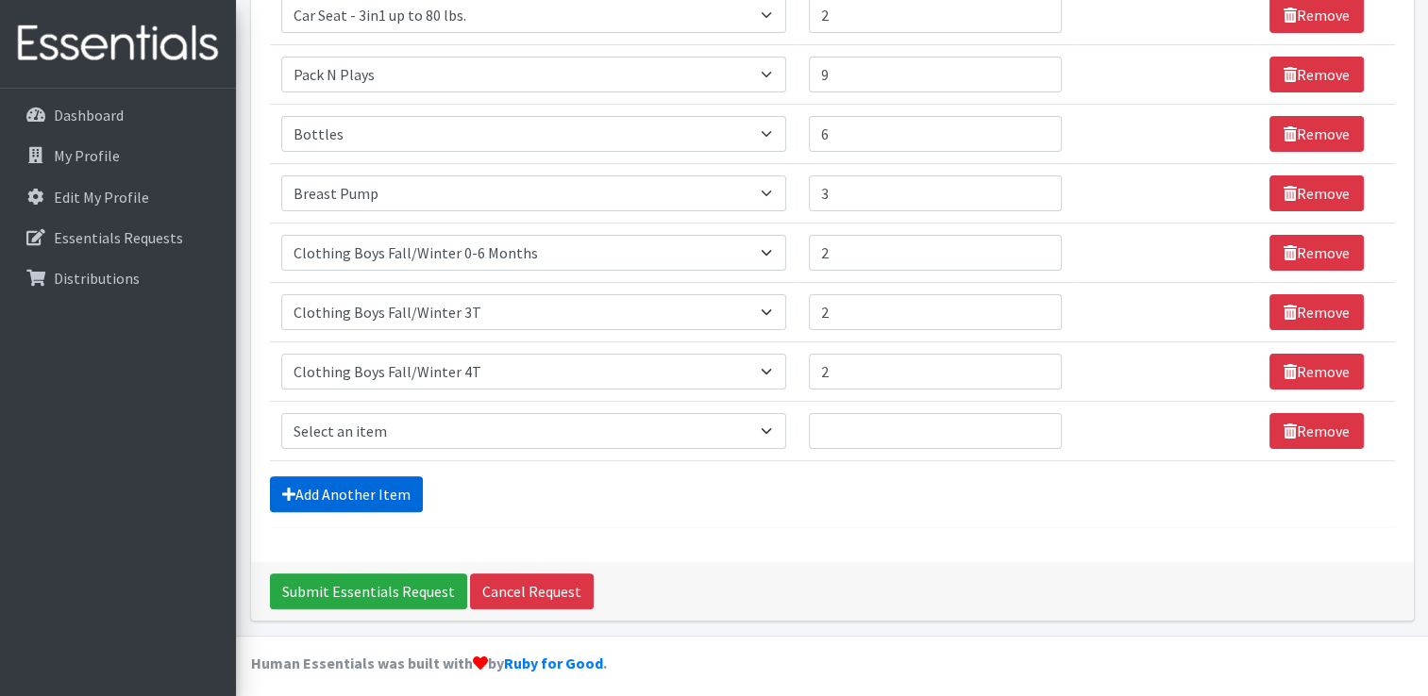
scroll to position [432, 0]
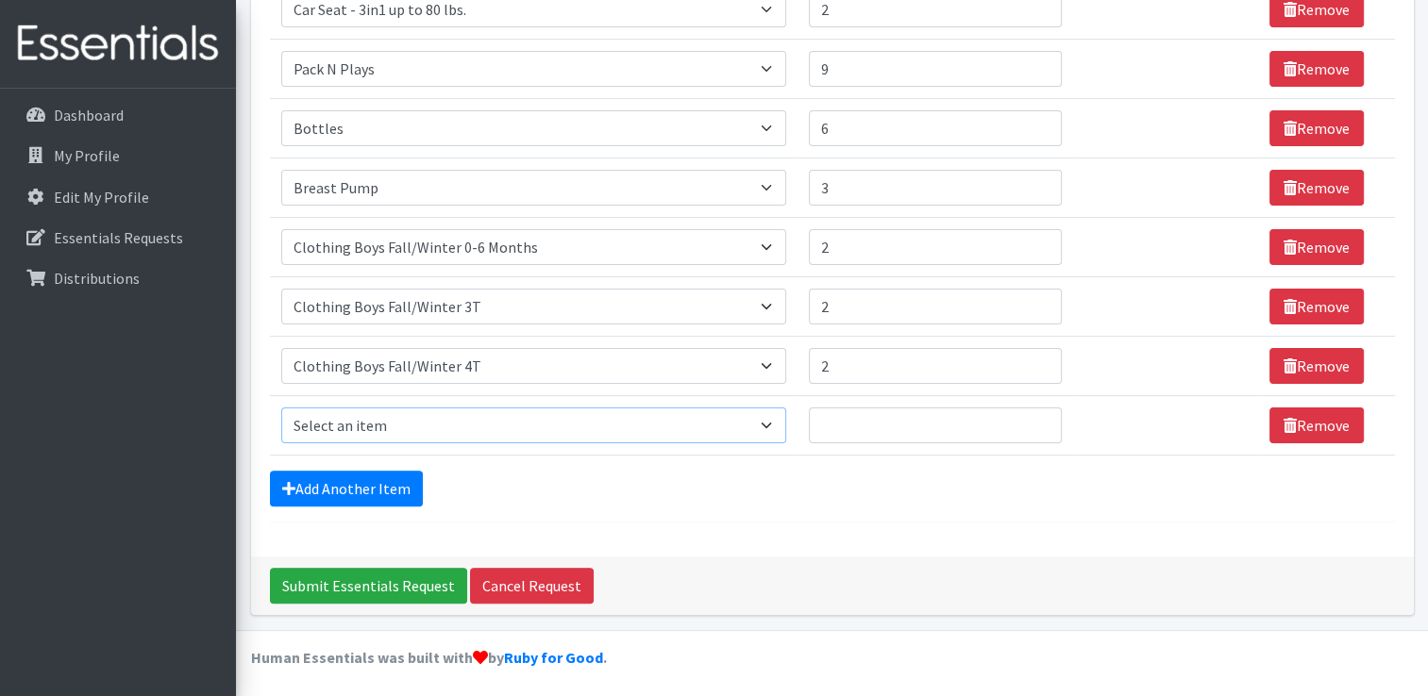
click at [753, 417] on select "Select an item # of Children this order will serve # of Individuals Living in H…" at bounding box center [533, 426] width 505 height 36
select select "8906"
click at [281, 408] on select "Select an item # of Children this order will serve # of Individuals Living in H…" at bounding box center [533, 426] width 505 height 36
click at [880, 426] on input "Quantity" at bounding box center [935, 426] width 253 height 36
type input "5"
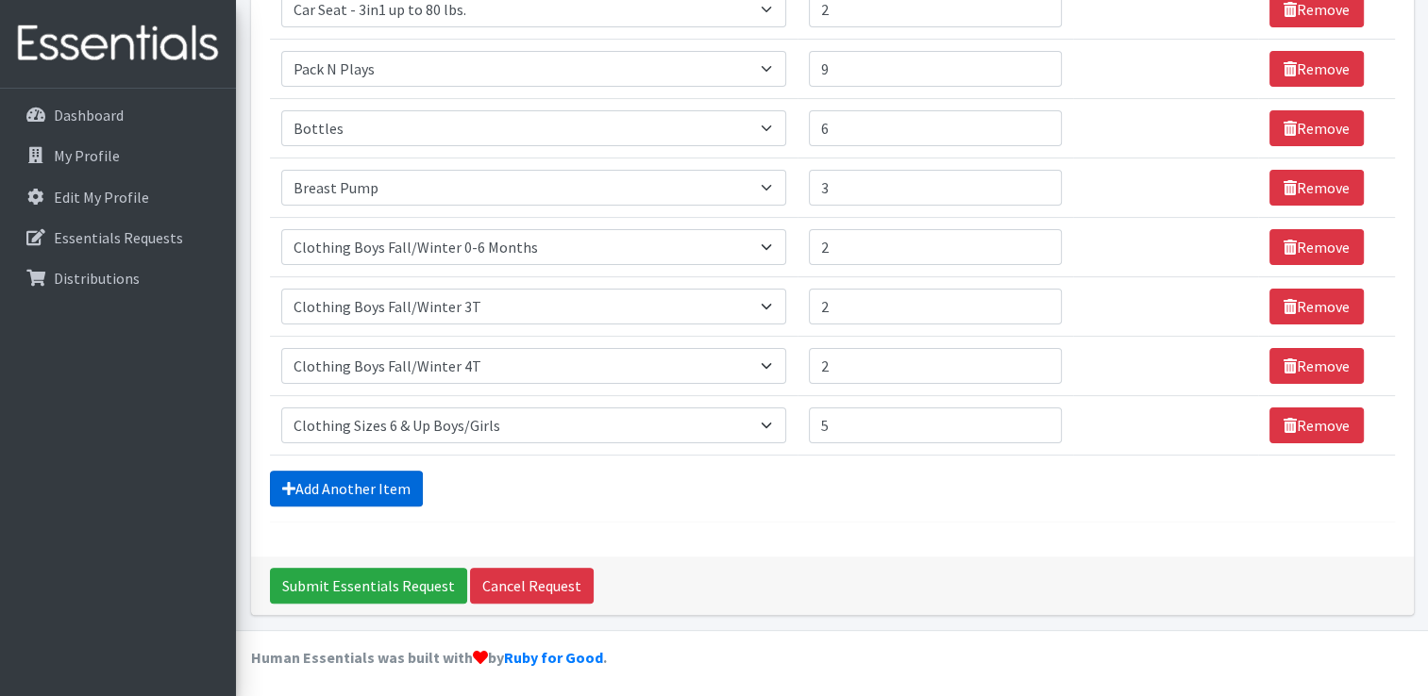
click at [412, 478] on link "Add Another Item" at bounding box center [346, 489] width 153 height 36
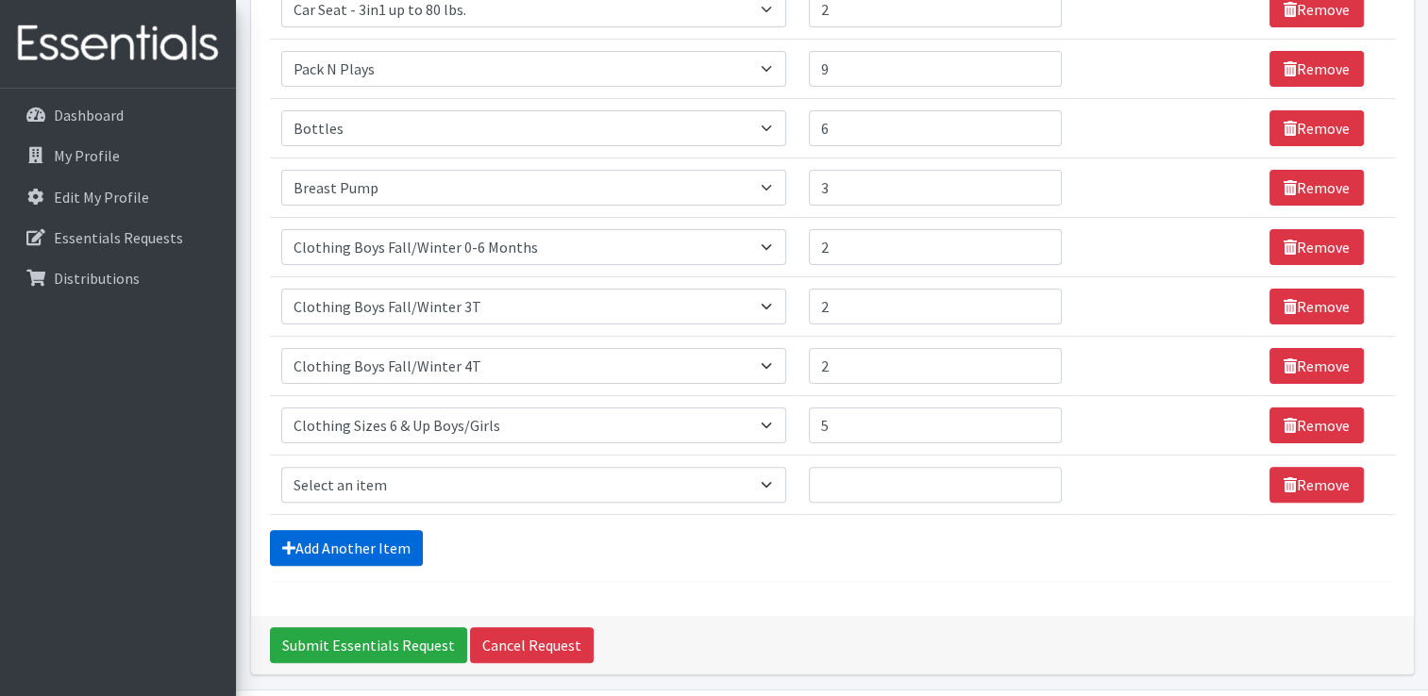
scroll to position [491, 0]
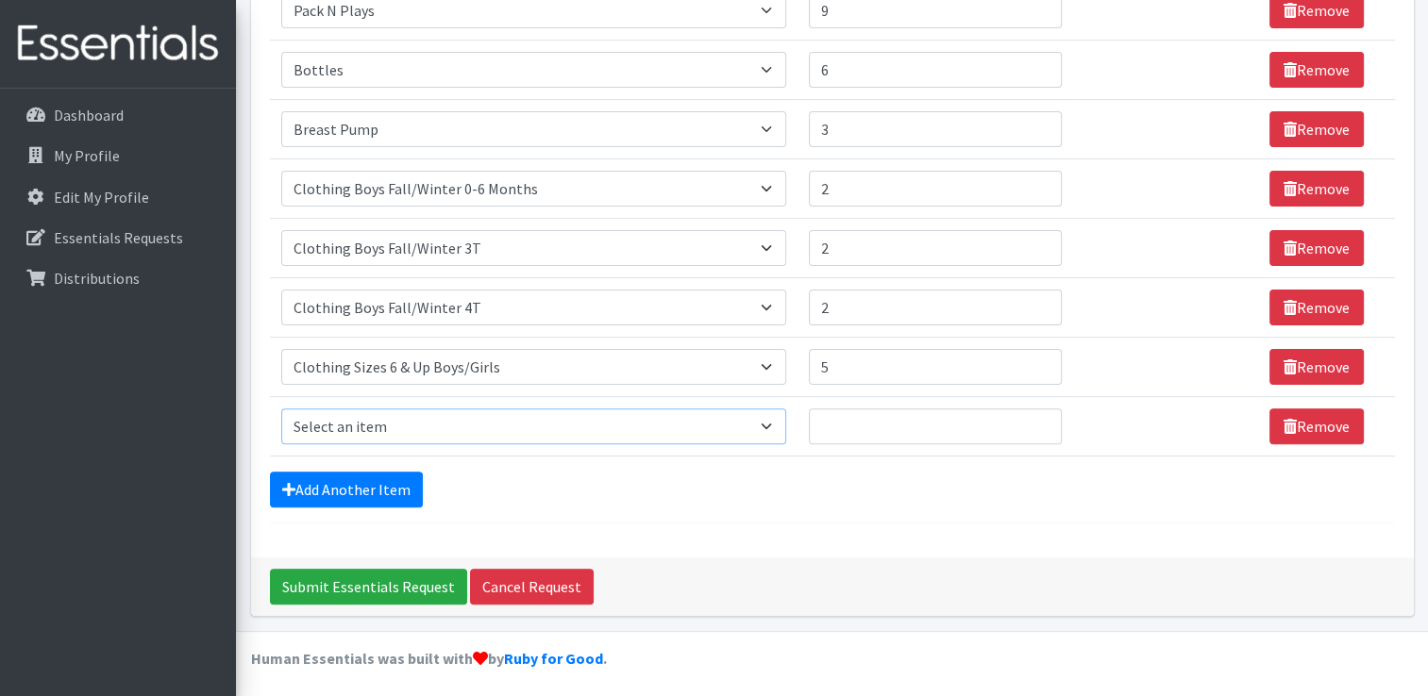
click at [691, 420] on select "Select an item # of Children this order will serve # of Individuals Living in H…" at bounding box center [533, 427] width 505 height 36
select select "5733"
click at [281, 409] on select "Select an item # of Children this order will serve # of Individuals Living in H…" at bounding box center [533, 427] width 505 height 36
click at [866, 432] on input "Quantity" at bounding box center [935, 427] width 253 height 36
type input "3"
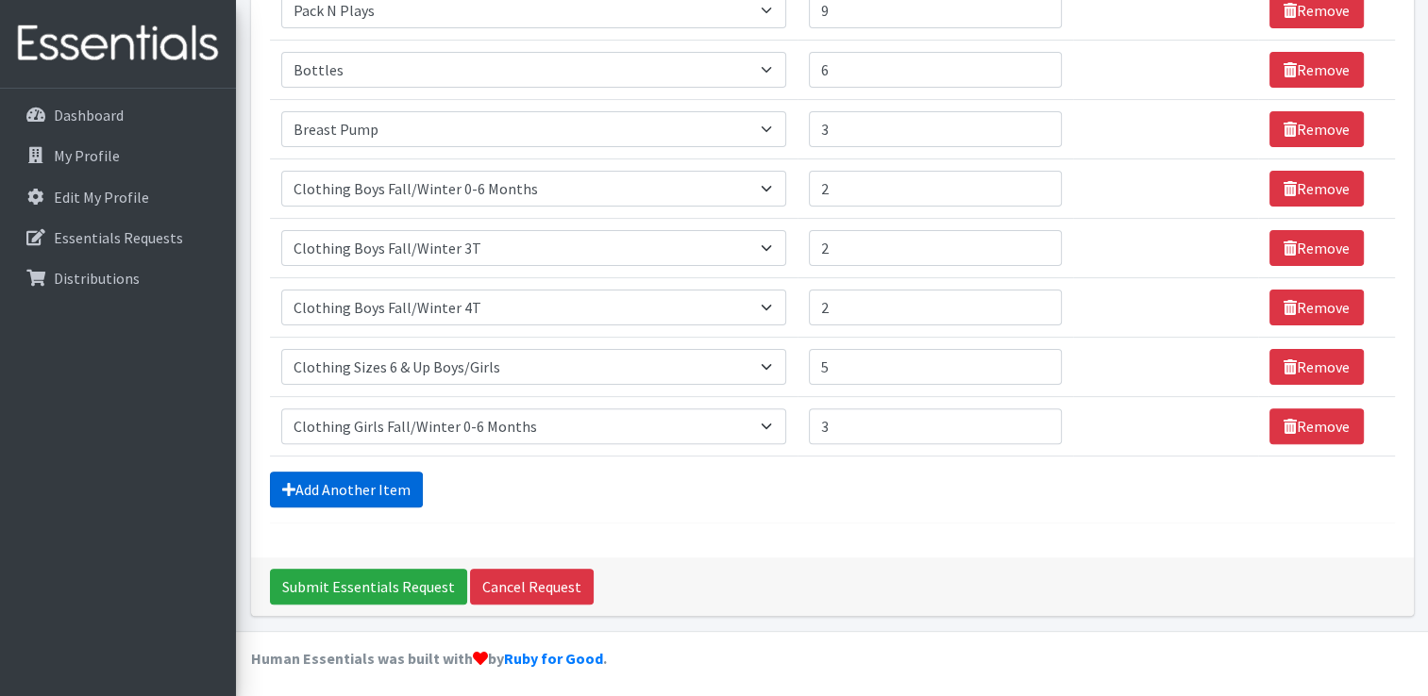
click at [379, 475] on link "Add Another Item" at bounding box center [346, 490] width 153 height 36
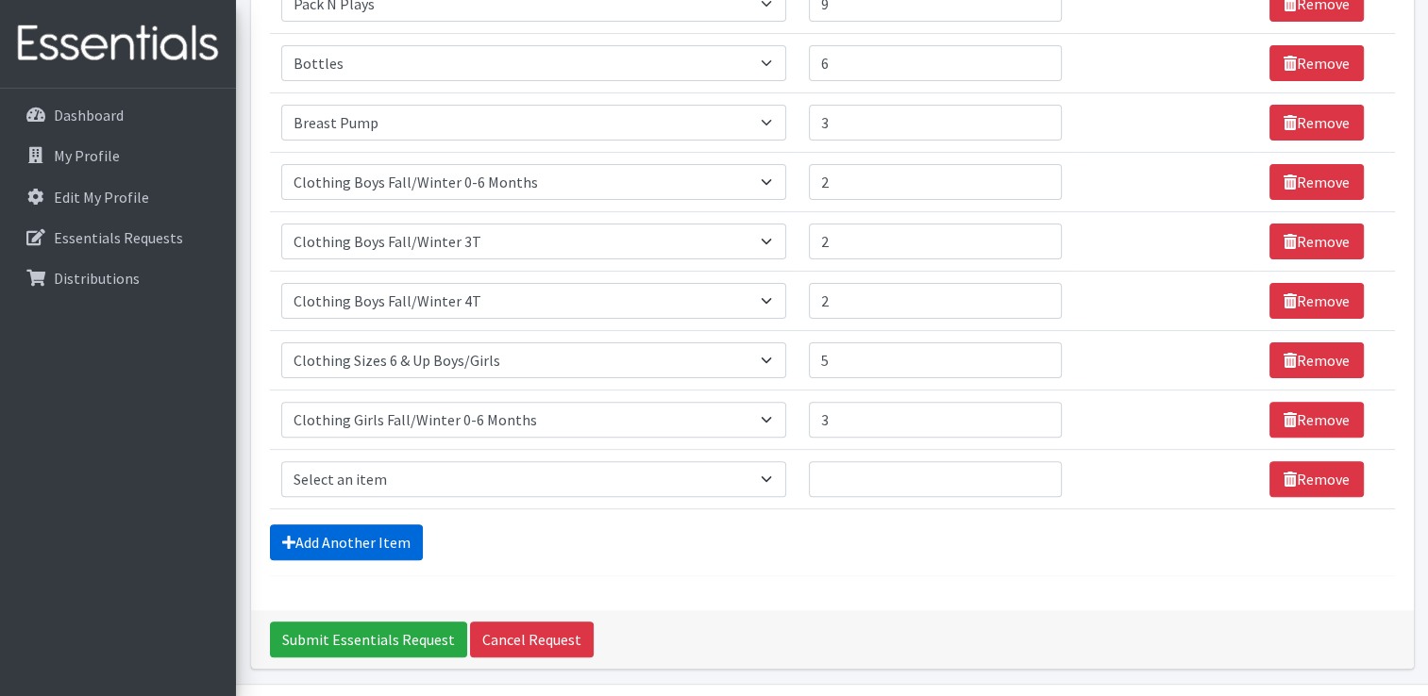
scroll to position [551, 0]
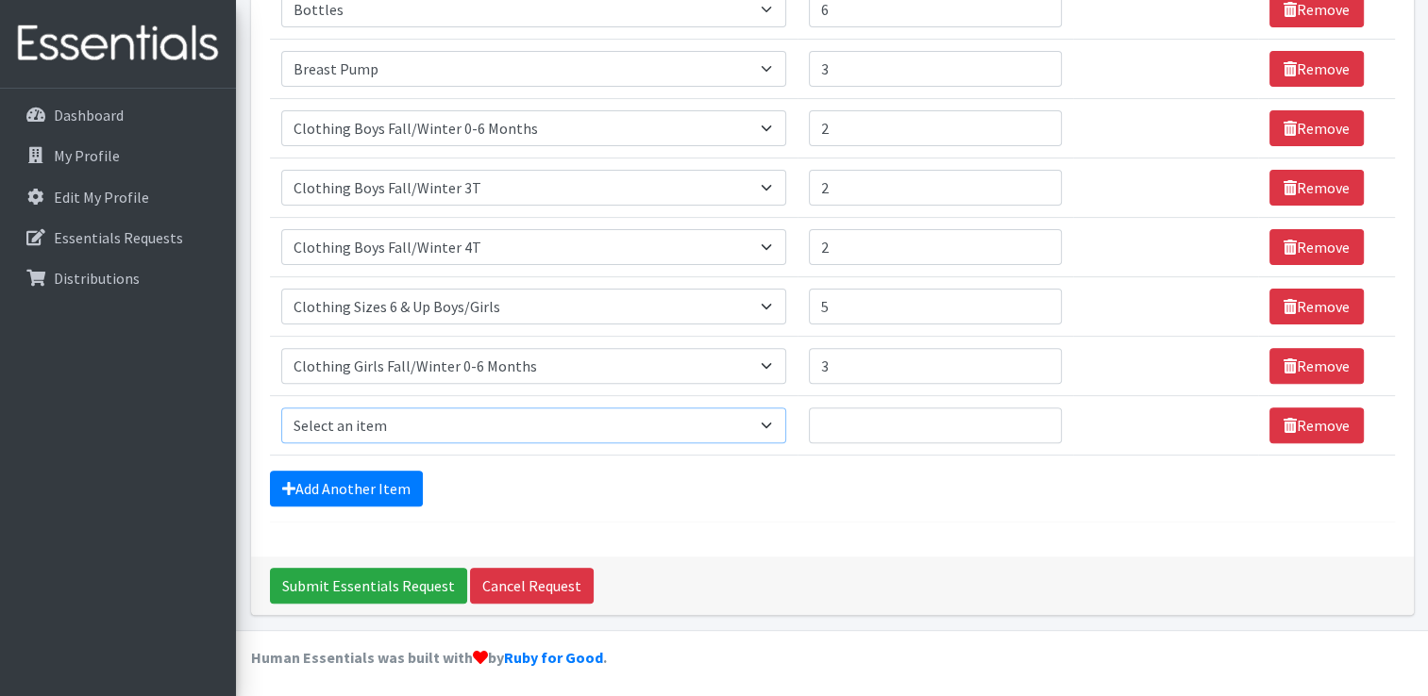
click at [661, 417] on select "Select an item # of Children this order will serve # of Individuals Living in H…" at bounding box center [533, 426] width 505 height 36
select select "5744"
click at [281, 408] on select "Select an item # of Children this order will serve # of Individuals Living in H…" at bounding box center [533, 426] width 505 height 36
click at [838, 430] on input "Quantity" at bounding box center [935, 426] width 253 height 36
type input "2"
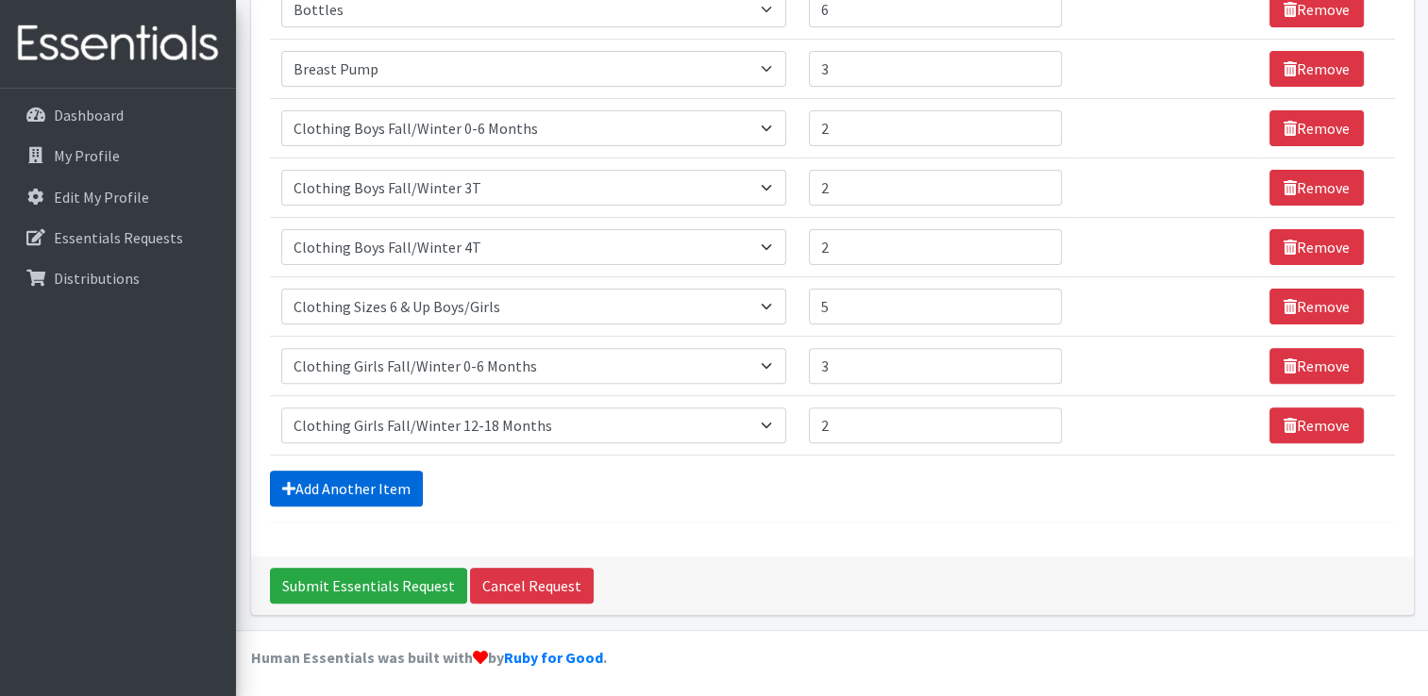
click at [355, 493] on link "Add Another Item" at bounding box center [346, 489] width 153 height 36
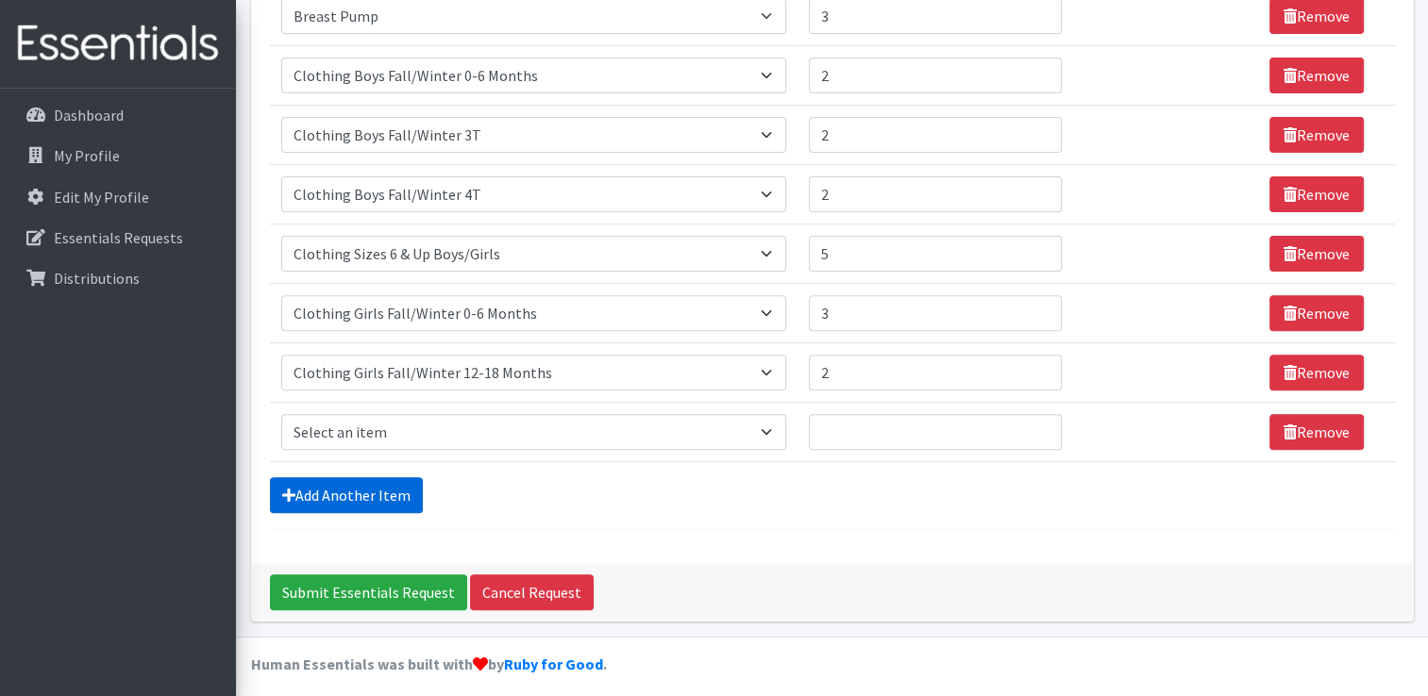
scroll to position [610, 0]
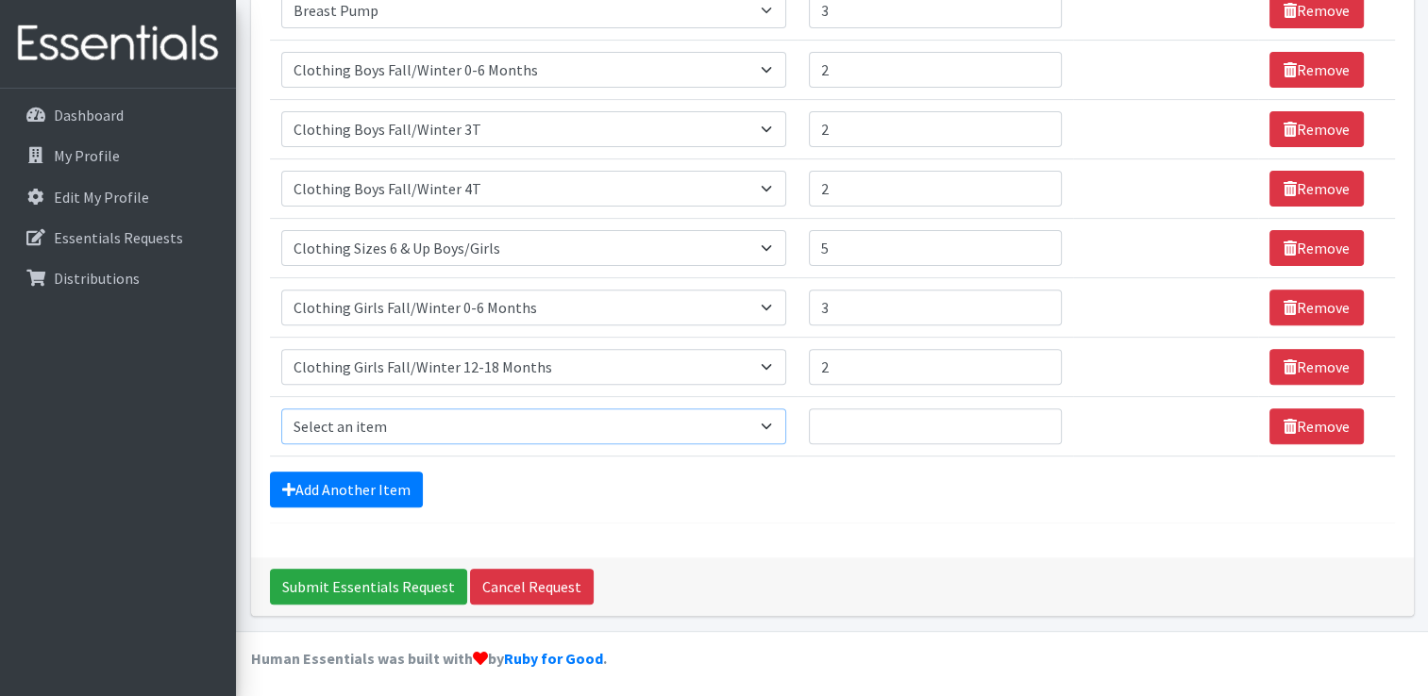
click at [613, 436] on select "Select an item # of Children this order will serve # of Individuals Living in H…" at bounding box center [533, 427] width 505 height 36
select select "5749"
click at [281, 409] on select "Select an item # of Children this order will serve # of Individuals Living in H…" at bounding box center [533, 427] width 505 height 36
click at [857, 432] on input "Quantity" at bounding box center [935, 427] width 253 height 36
type input "1"
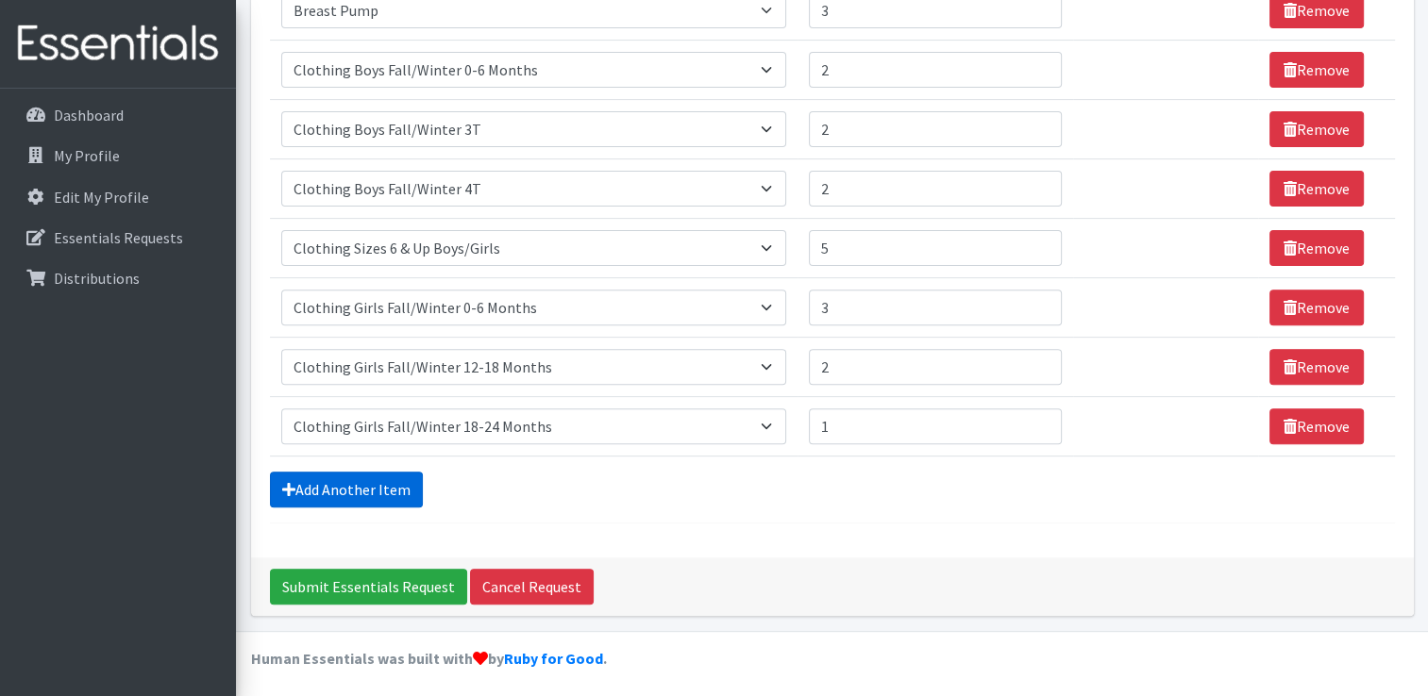
click at [380, 489] on link "Add Another Item" at bounding box center [346, 490] width 153 height 36
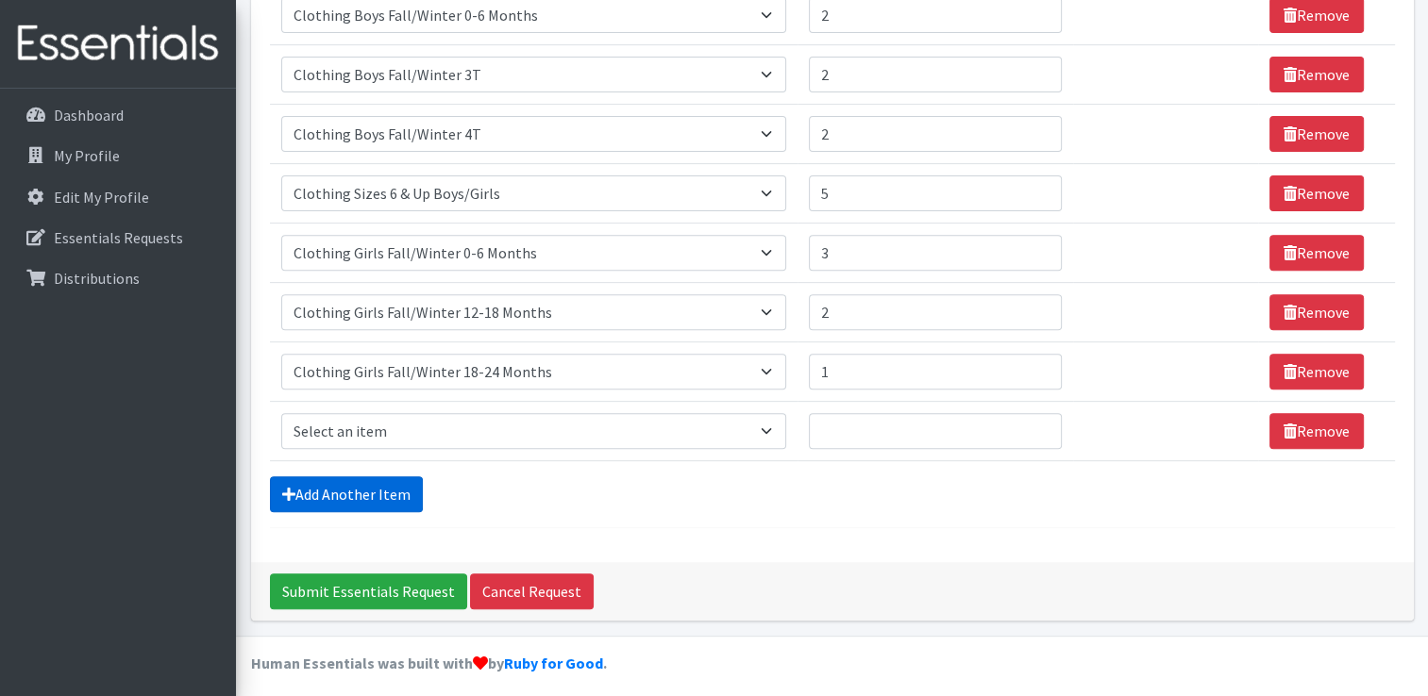
scroll to position [669, 0]
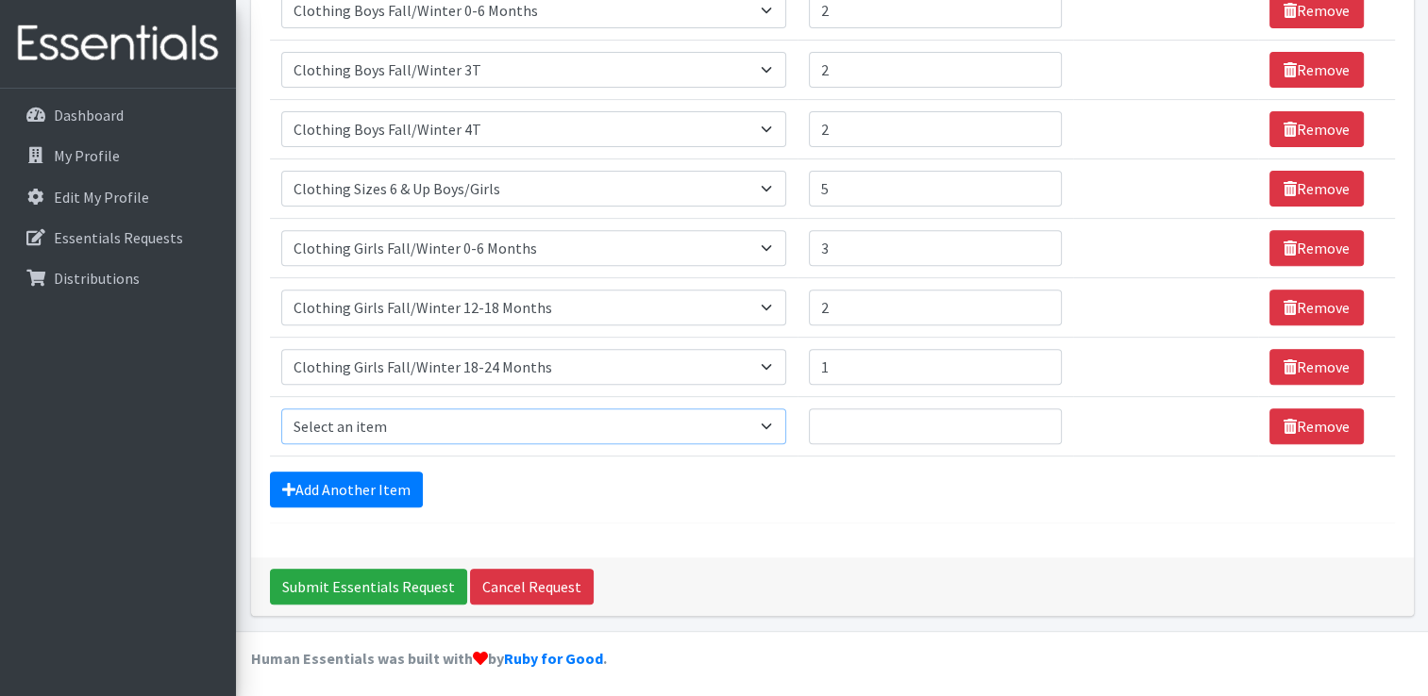
click at [674, 416] on select "Select an item # of Children this order will serve # of Individuals Living in H…" at bounding box center [533, 427] width 505 height 36
select select "5753"
click at [281, 409] on select "Select an item # of Children this order will serve # of Individuals Living in H…" at bounding box center [533, 427] width 505 height 36
click at [851, 422] on input "Quantity" at bounding box center [935, 427] width 253 height 36
type input "1"
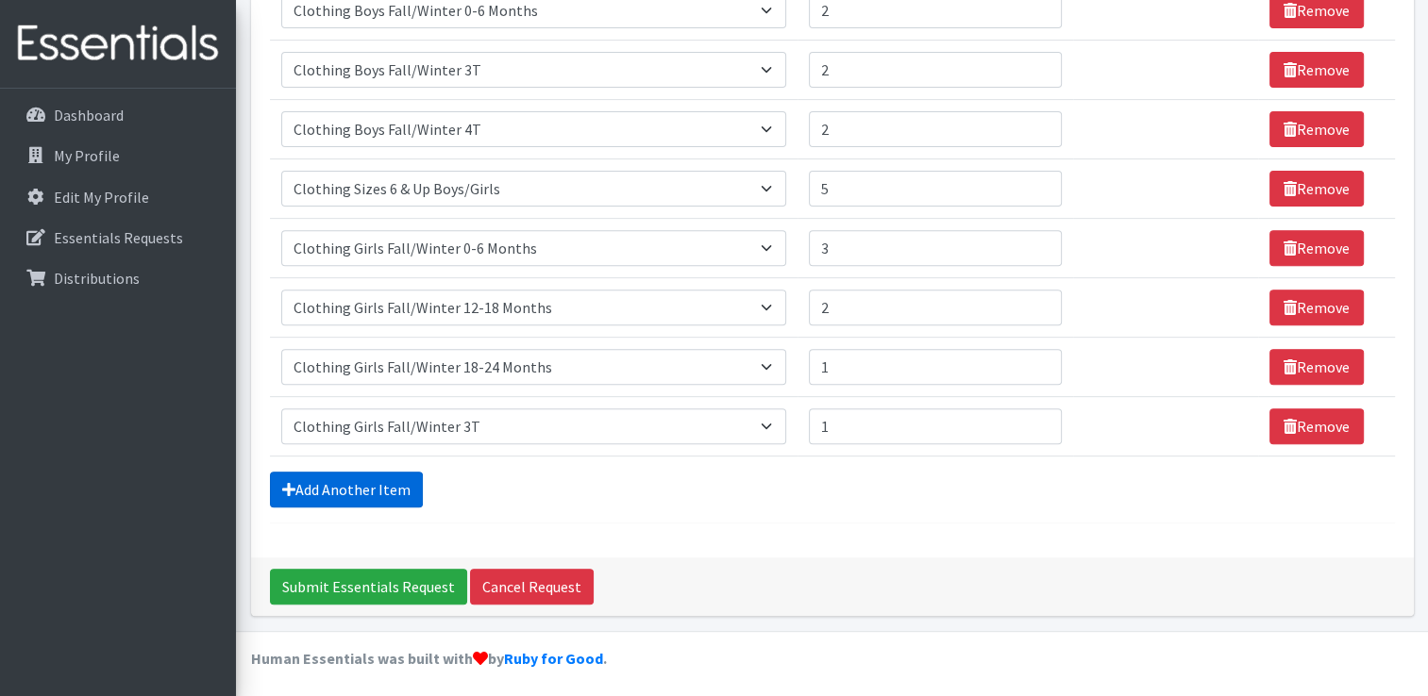
click at [409, 474] on link "Add Another Item" at bounding box center [346, 490] width 153 height 36
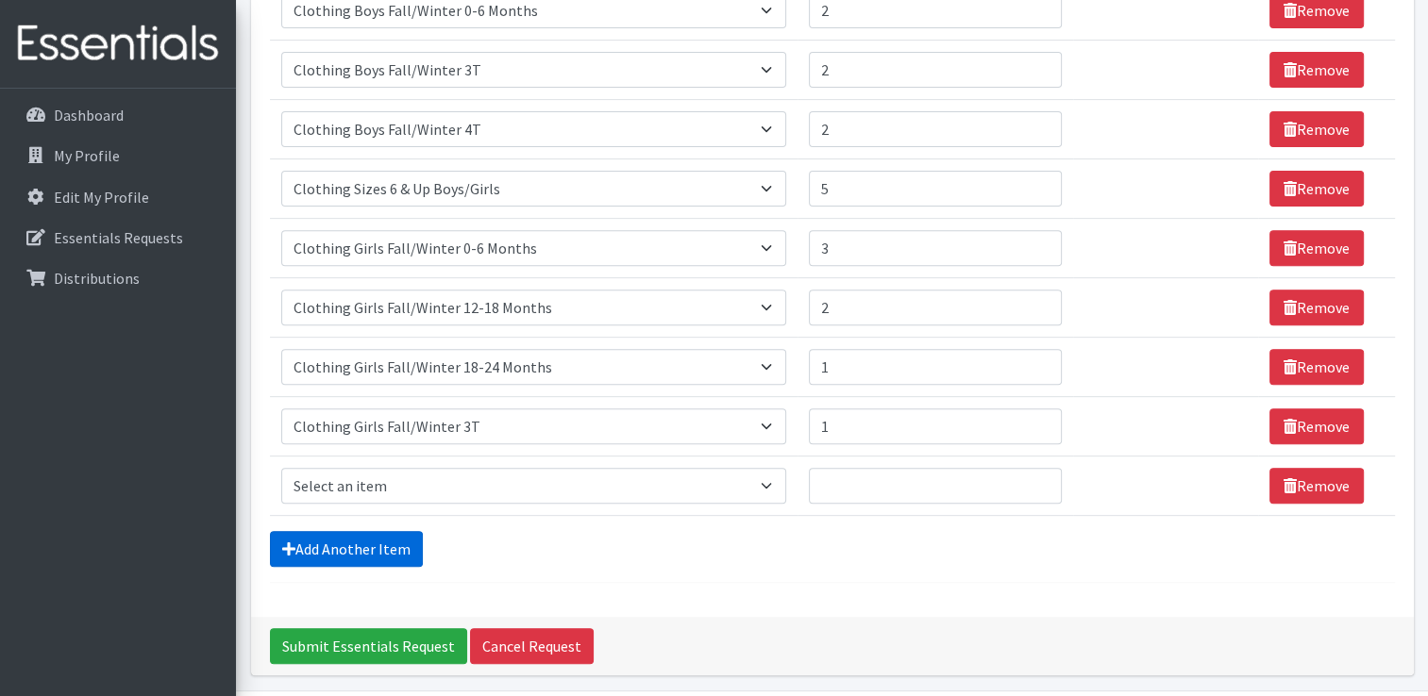
scroll to position [729, 0]
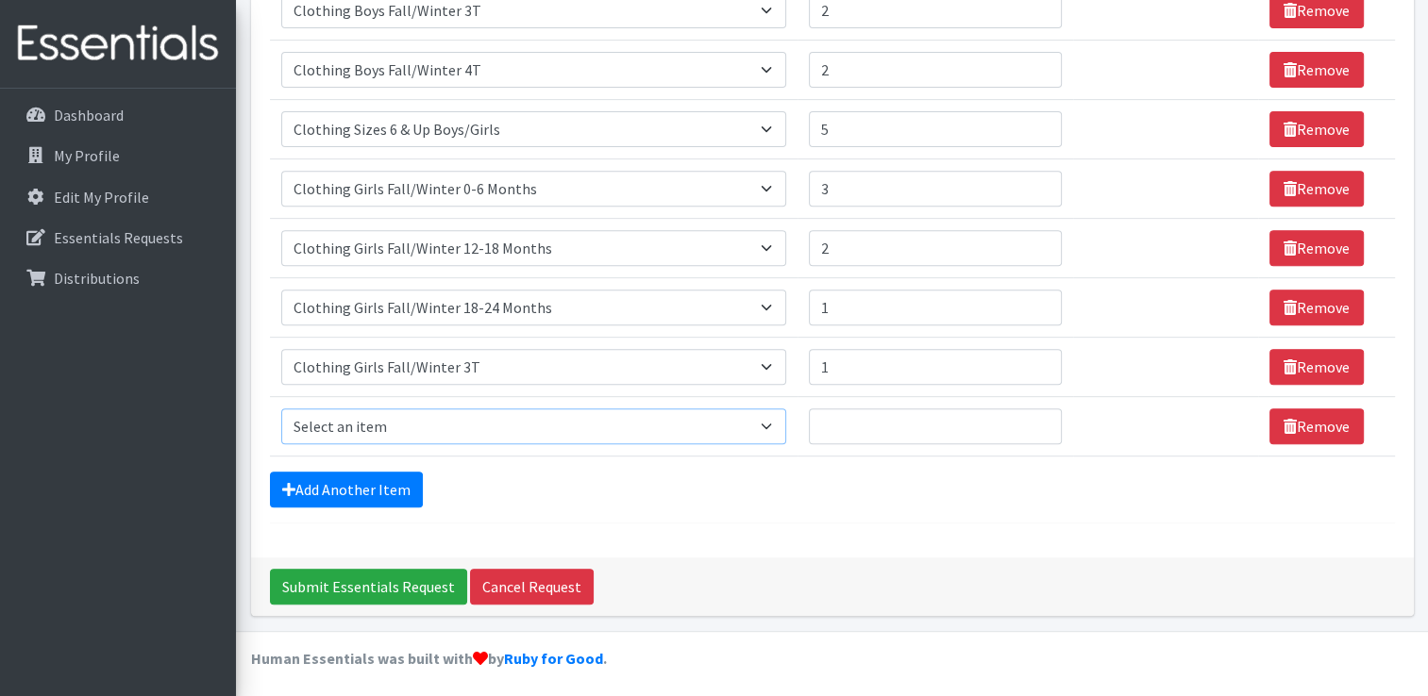
click at [744, 431] on select "Select an item # of Children this order will serve # of Individuals Living in H…" at bounding box center [533, 427] width 505 height 36
select select "5756"
click at [281, 409] on select "Select an item # of Children this order will serve # of Individuals Living in H…" at bounding box center [533, 427] width 505 height 36
click at [852, 418] on input "Quantity" at bounding box center [935, 427] width 253 height 36
type input "1"
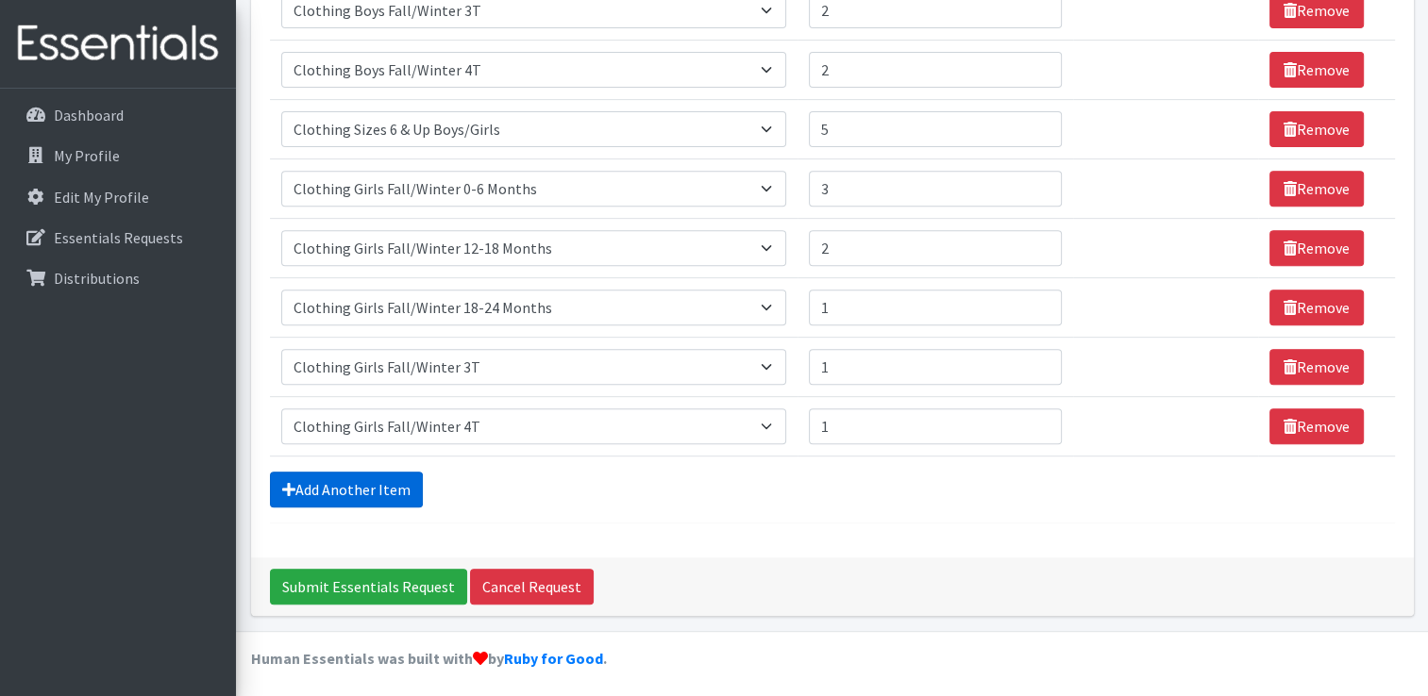
click at [382, 482] on link "Add Another Item" at bounding box center [346, 490] width 153 height 36
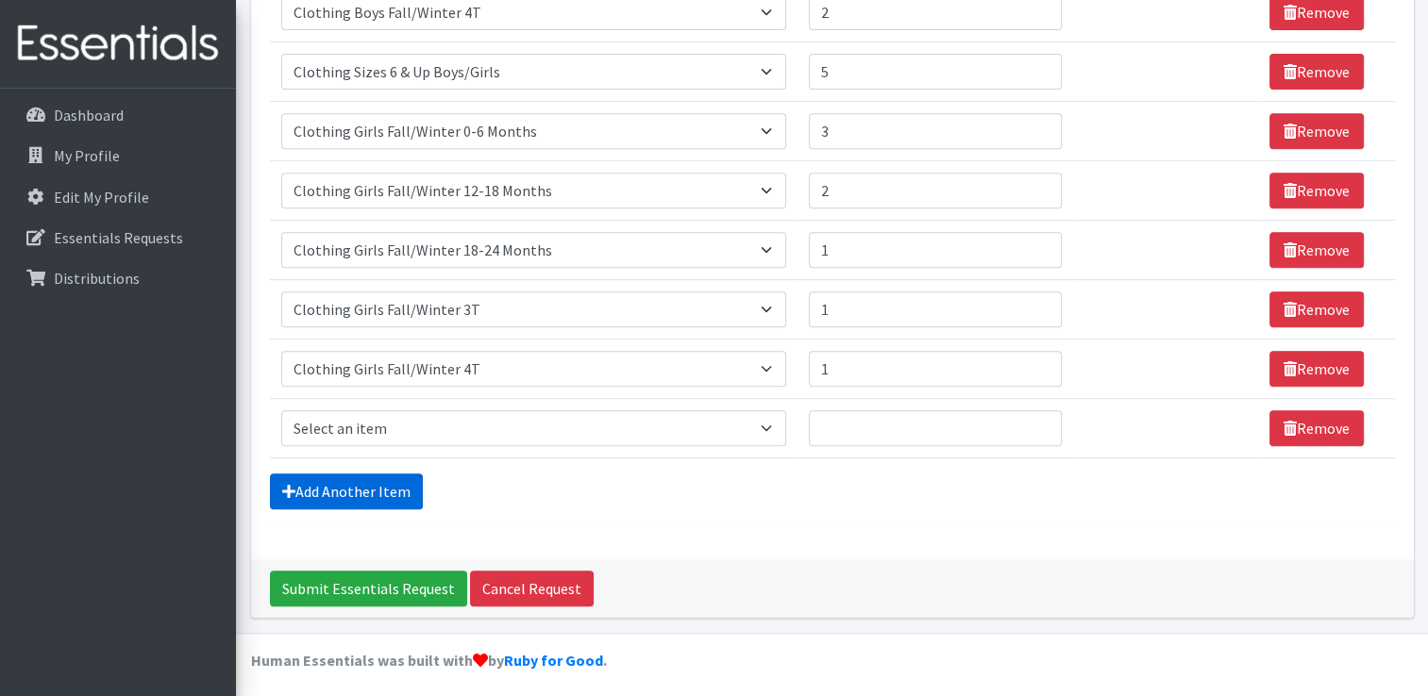
scroll to position [788, 0]
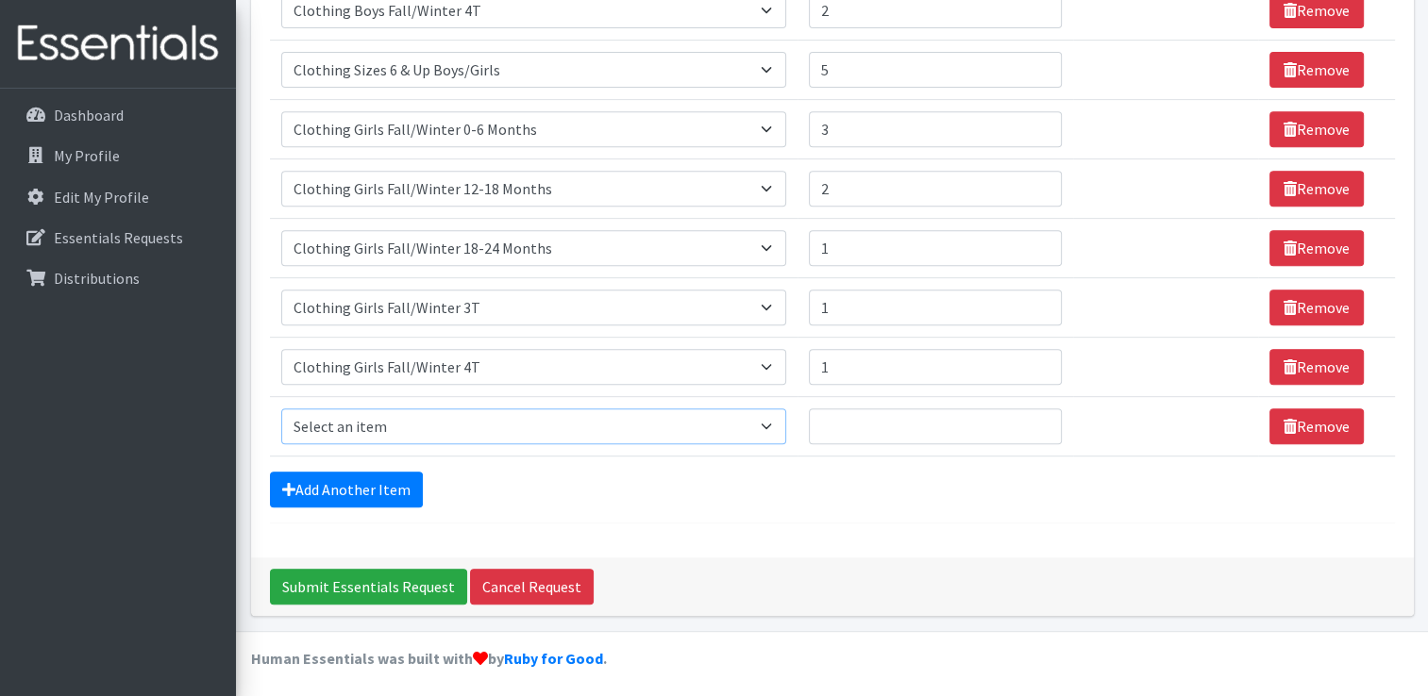
click at [763, 431] on select "Select an item # of Children this order will serve # of Individuals Living in H…" at bounding box center [533, 427] width 505 height 36
select select "1978"
click at [281, 409] on select "Select an item # of Children this order will serve # of Individuals Living in H…" at bounding box center [533, 427] width 505 height 36
click at [849, 427] on input "Quantity" at bounding box center [935, 427] width 253 height 36
type input "2"
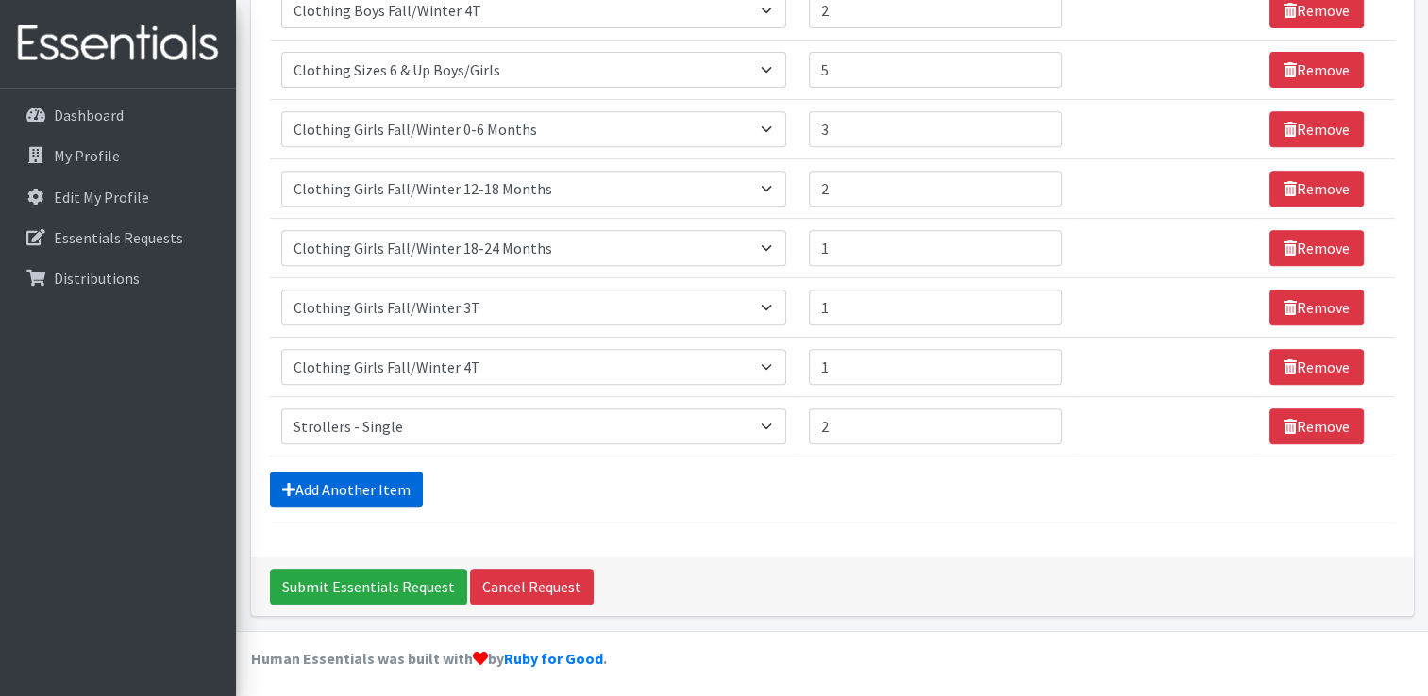
click at [352, 481] on link "Add Another Item" at bounding box center [346, 490] width 153 height 36
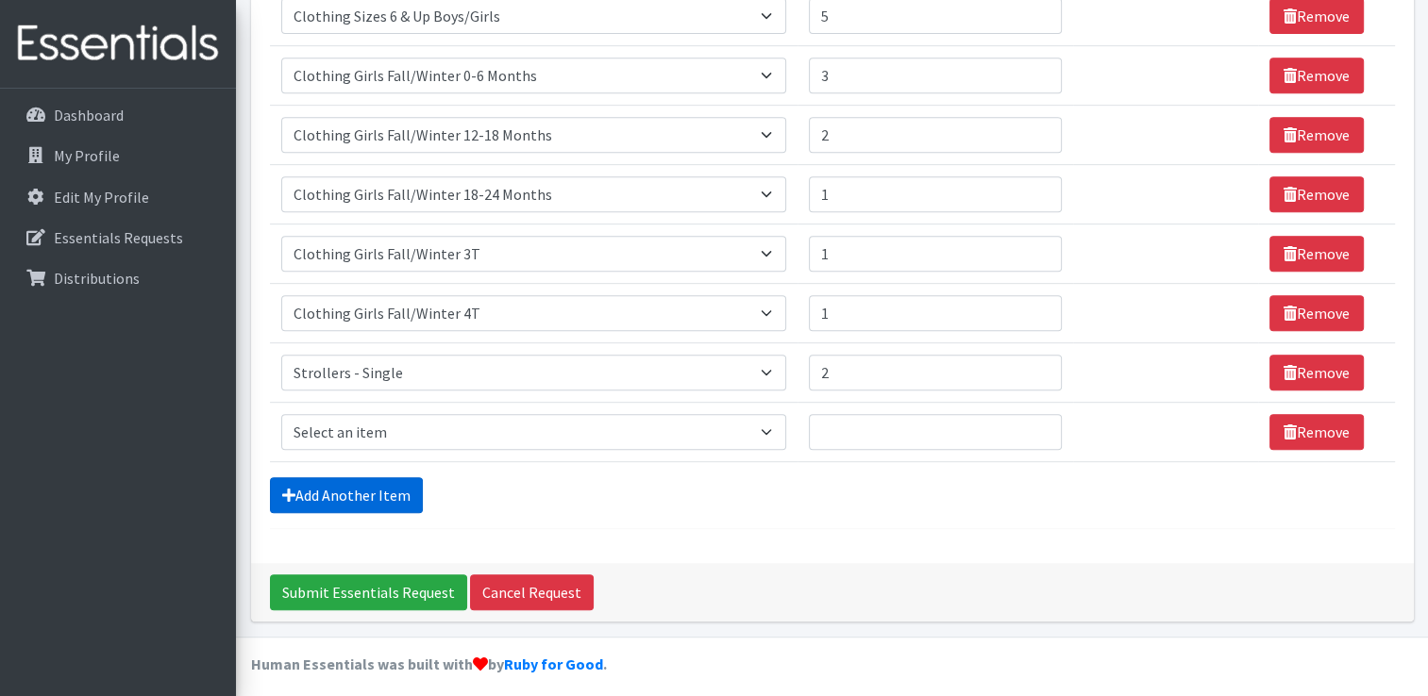
scroll to position [847, 0]
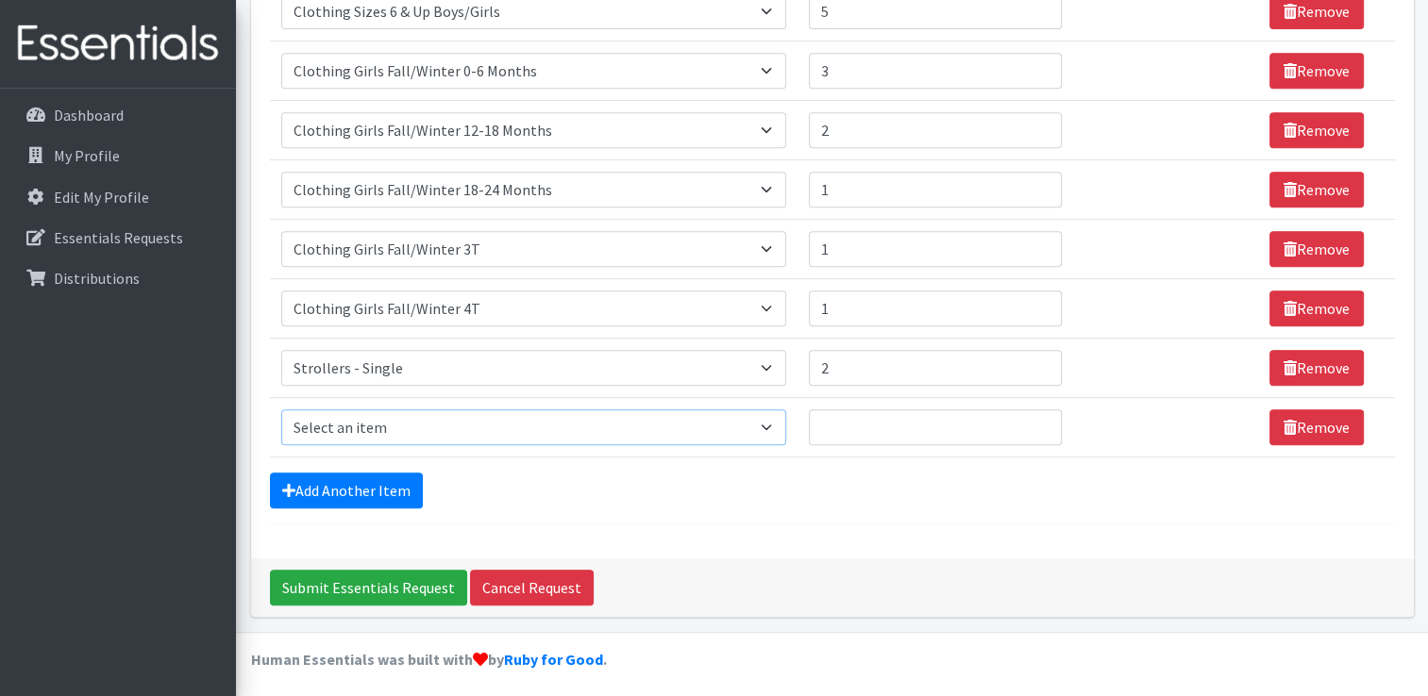
click at [687, 427] on select "Select an item # of Children this order will serve # of Individuals Living in H…" at bounding box center [533, 428] width 505 height 36
select select "1929"
click at [281, 410] on select "Select an item # of Children this order will serve # of Individuals Living in H…" at bounding box center [533, 428] width 505 height 36
click at [859, 427] on input "Quantity" at bounding box center [935, 428] width 253 height 36
type input "20"
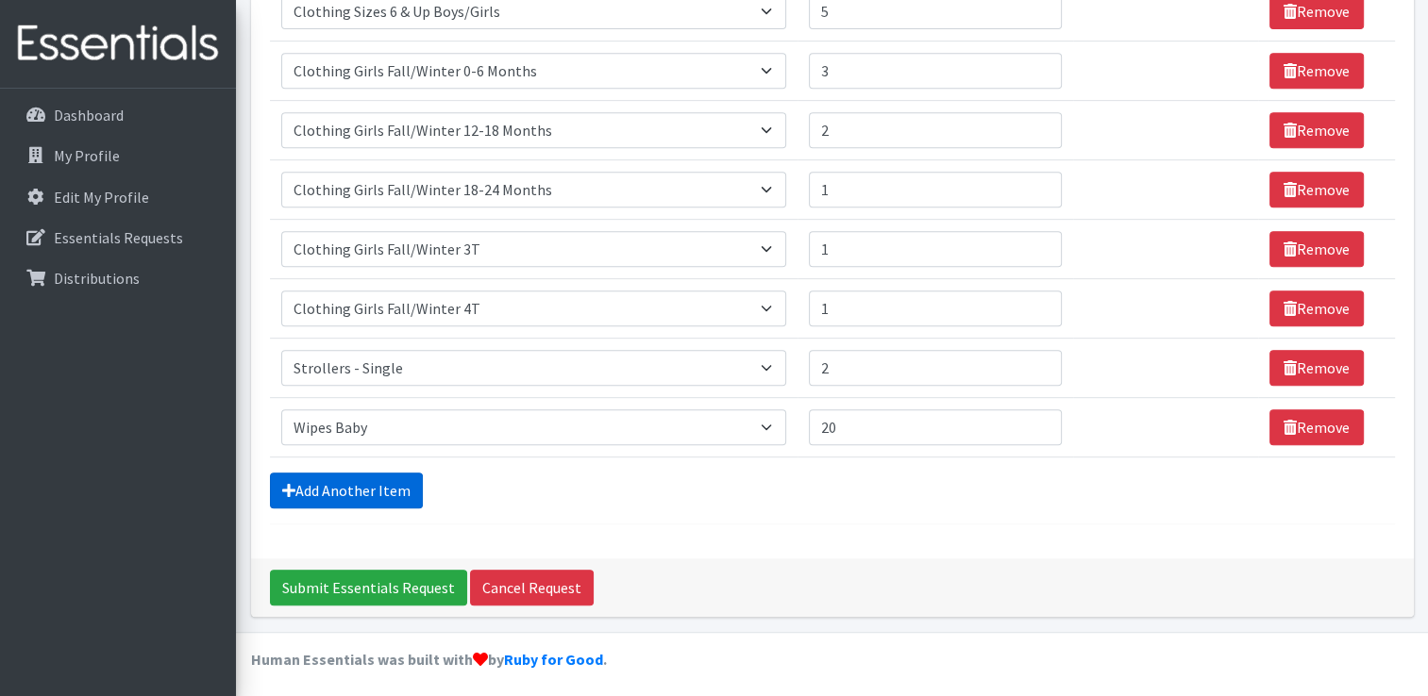
click at [351, 479] on link "Add Another Item" at bounding box center [346, 491] width 153 height 36
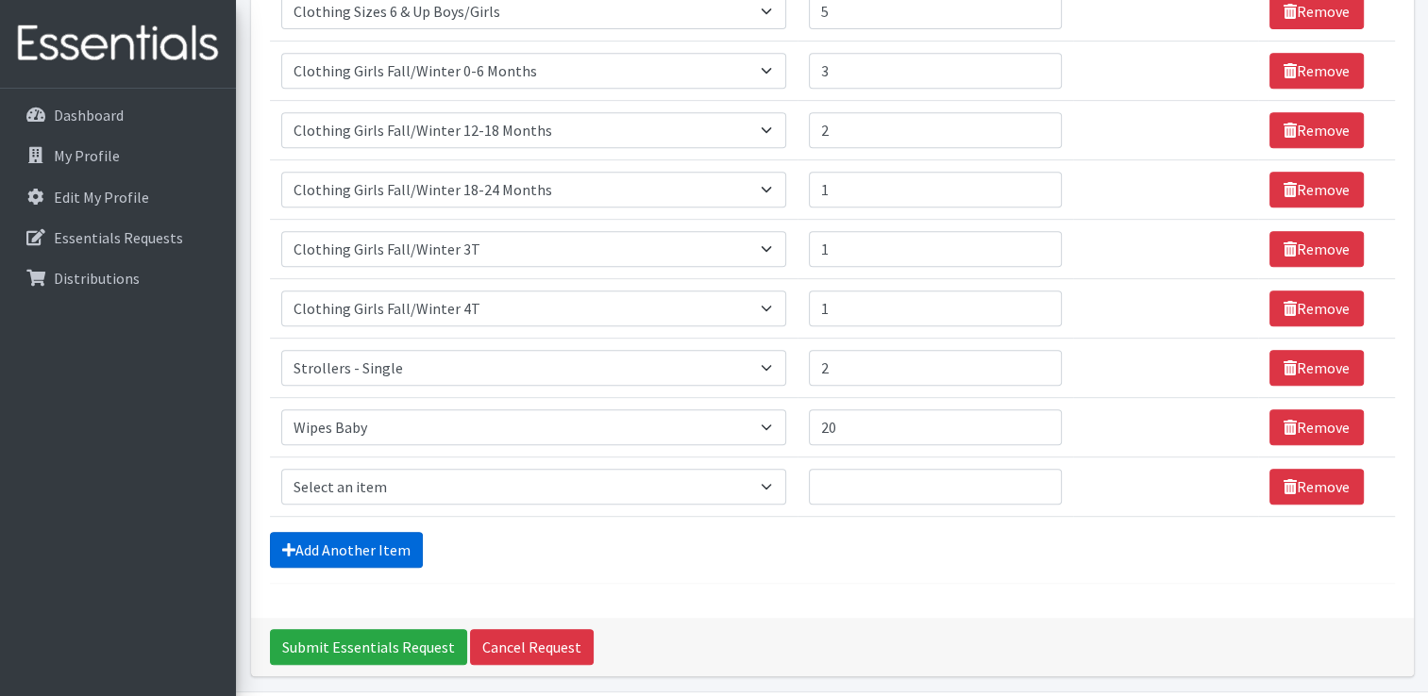
scroll to position [906, 0]
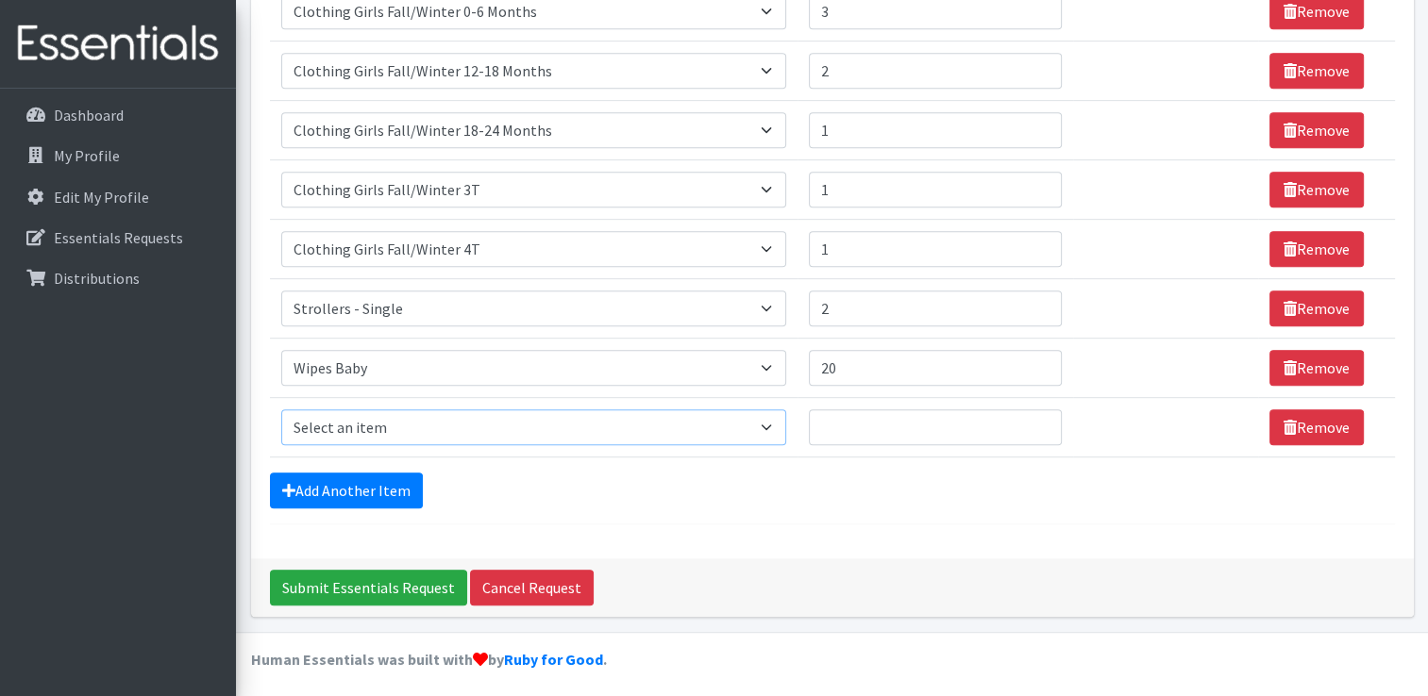
click at [770, 430] on select "Select an item # of Children this order will serve # of Individuals Living in H…" at bounding box center [533, 428] width 505 height 36
select select "1971"
click at [281, 410] on select "Select an item # of Children this order will serve # of Individuals Living in H…" at bounding box center [533, 428] width 505 height 36
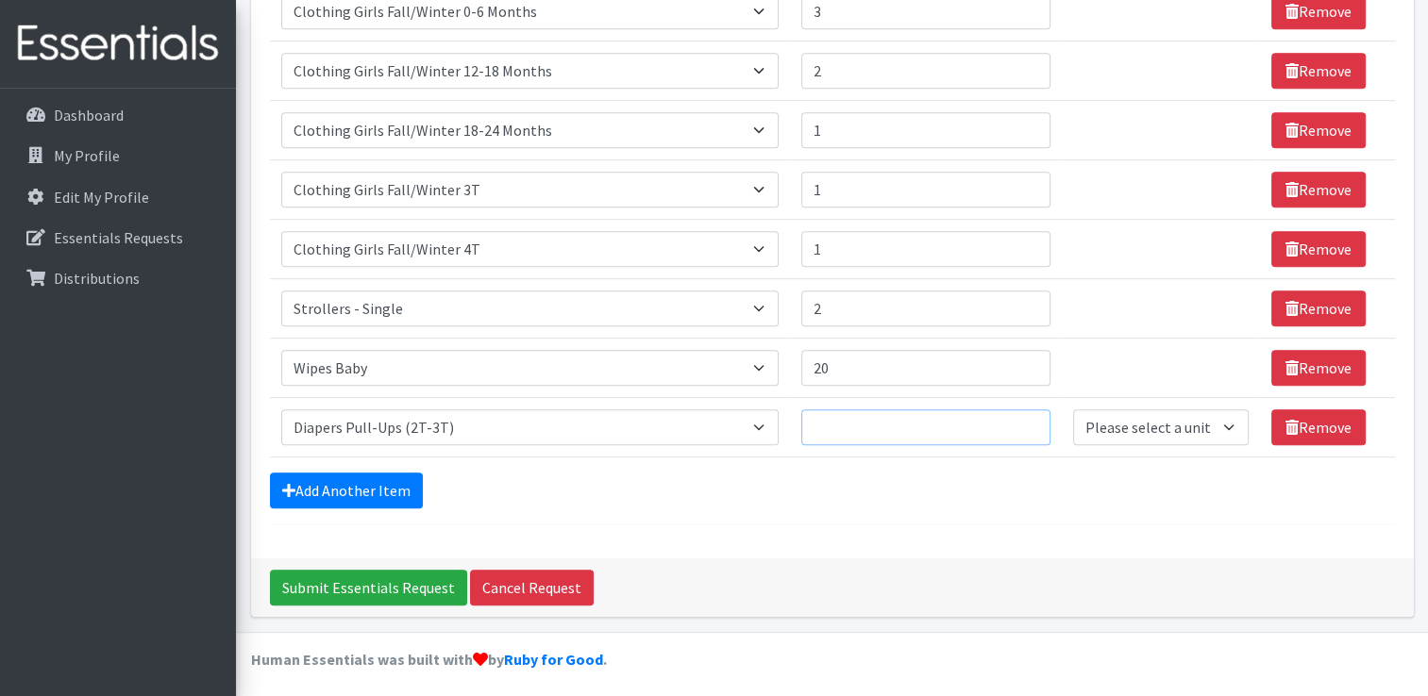
click at [847, 430] on input "Quantity" at bounding box center [925, 428] width 249 height 36
type input "5"
click at [366, 481] on link "Add Another Item" at bounding box center [346, 491] width 153 height 36
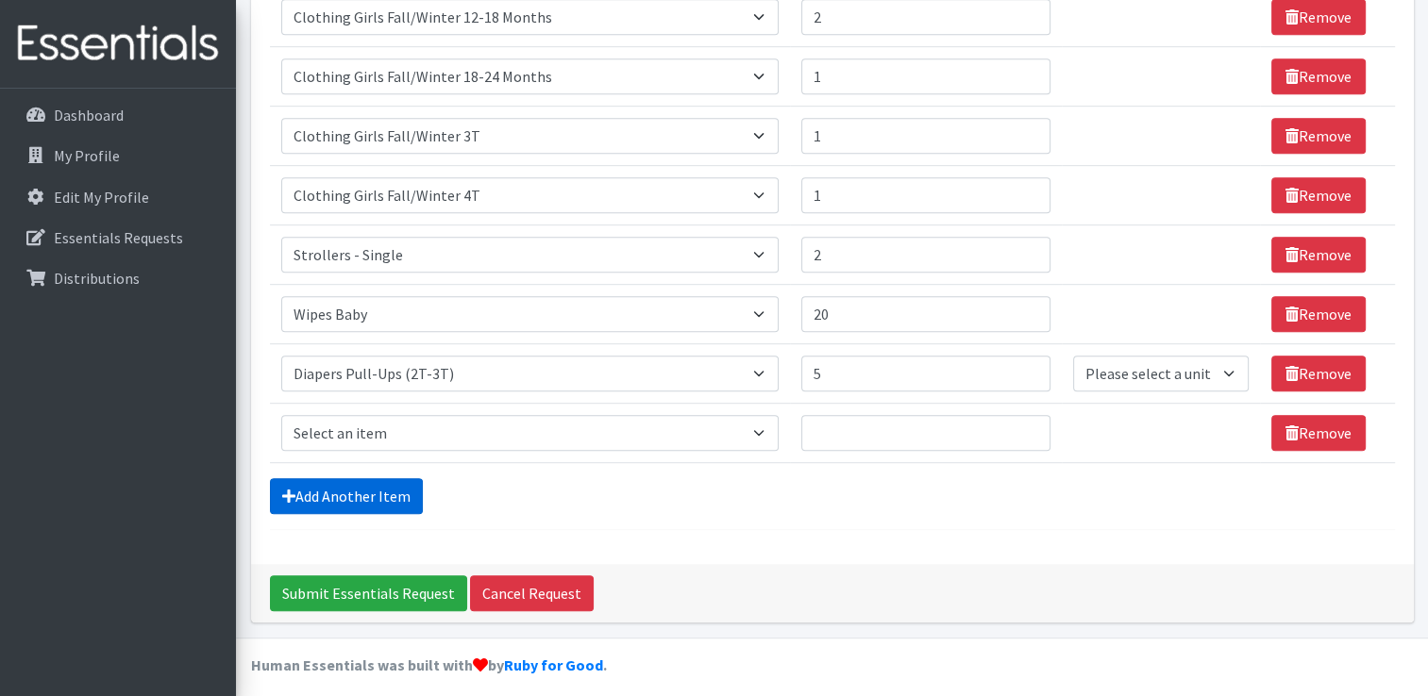
scroll to position [965, 0]
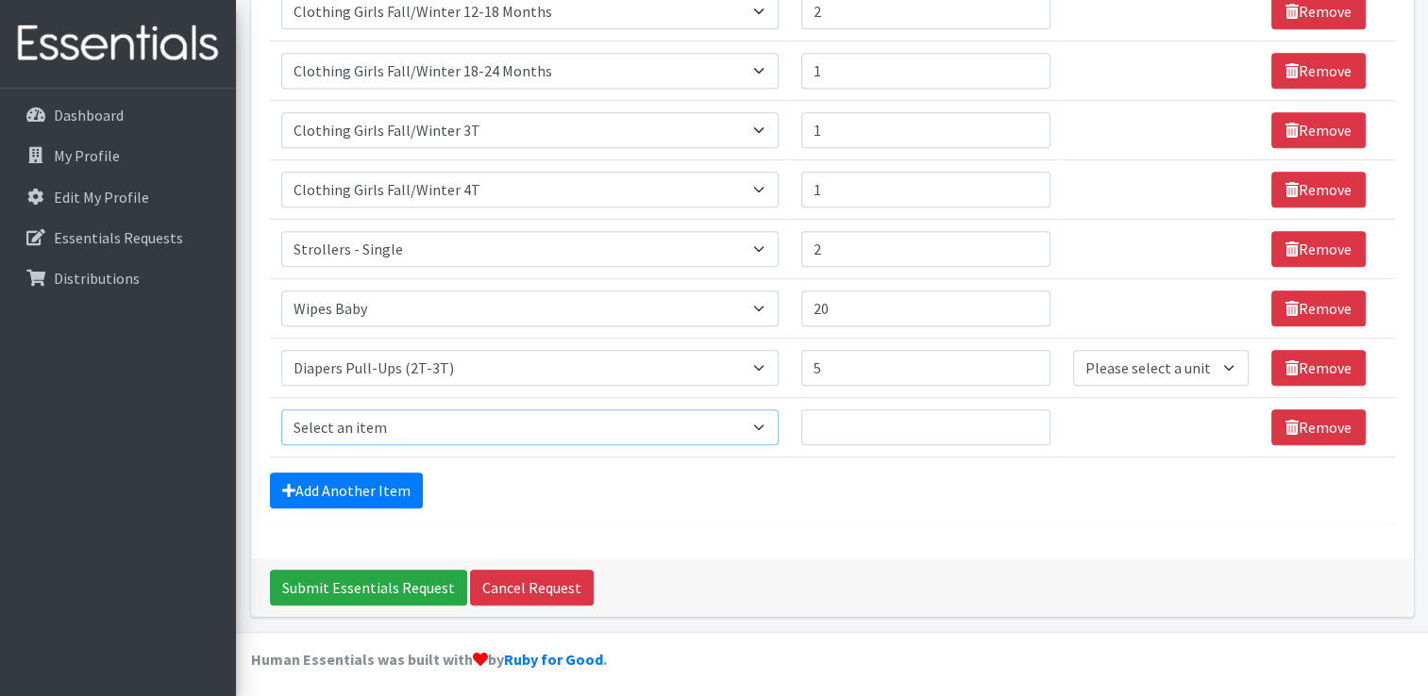
click at [575, 429] on select "Select an item # of Children this order will serve # of Individuals Living in H…" at bounding box center [529, 428] width 497 height 36
click at [759, 413] on select "Select an item # of Children this order will serve # of Individuals Living in H…" at bounding box center [529, 428] width 497 height 36
select select "1964"
click at [281, 410] on select "Select an item # of Children this order will serve # of Individuals Living in H…" at bounding box center [529, 428] width 497 height 36
click at [858, 428] on input "Quantity" at bounding box center [925, 428] width 249 height 36
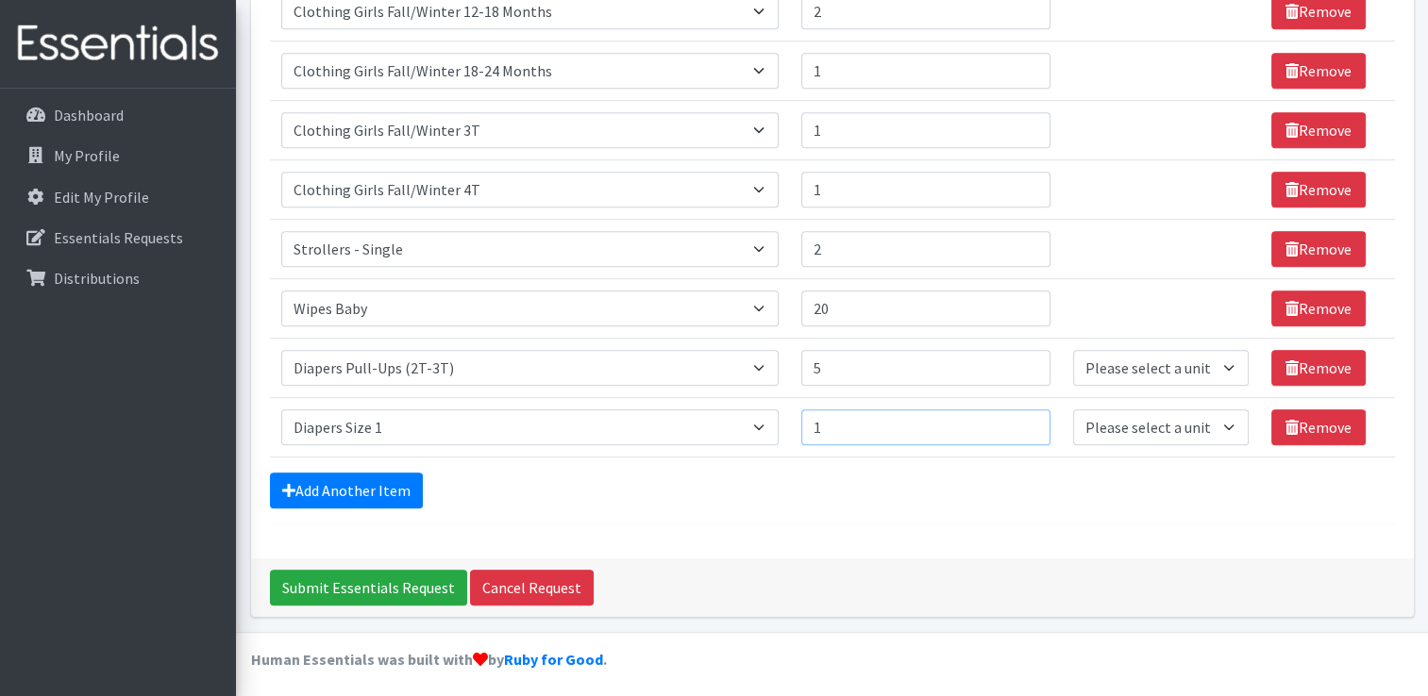
type input "1"
click at [1201, 369] on select "Please select a unit units Packs" at bounding box center [1161, 368] width 176 height 36
click at [1073, 350] on select "Please select a unit units Packs" at bounding box center [1161, 368] width 176 height 36
click at [1191, 427] on select "Please select a unit units Packs" at bounding box center [1161, 428] width 176 height 36
click at [1215, 361] on select "Please select a unit units Packs" at bounding box center [1161, 368] width 176 height 36
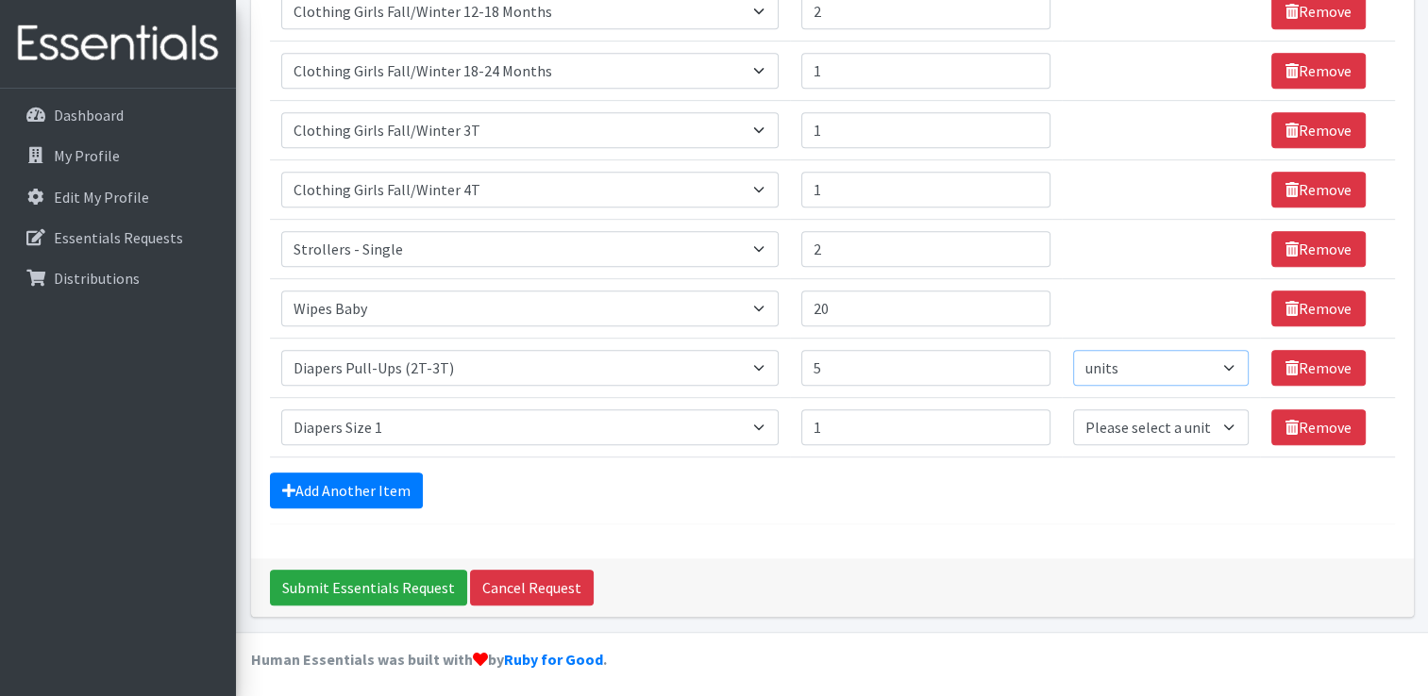
select select "Pack"
click at [1073, 350] on select "Please select a unit units Packs" at bounding box center [1161, 368] width 176 height 36
click at [990, 422] on input "1" at bounding box center [925, 428] width 249 height 36
type input "5"
click at [1212, 428] on select "Please select a unit units Packs" at bounding box center [1161, 428] width 176 height 36
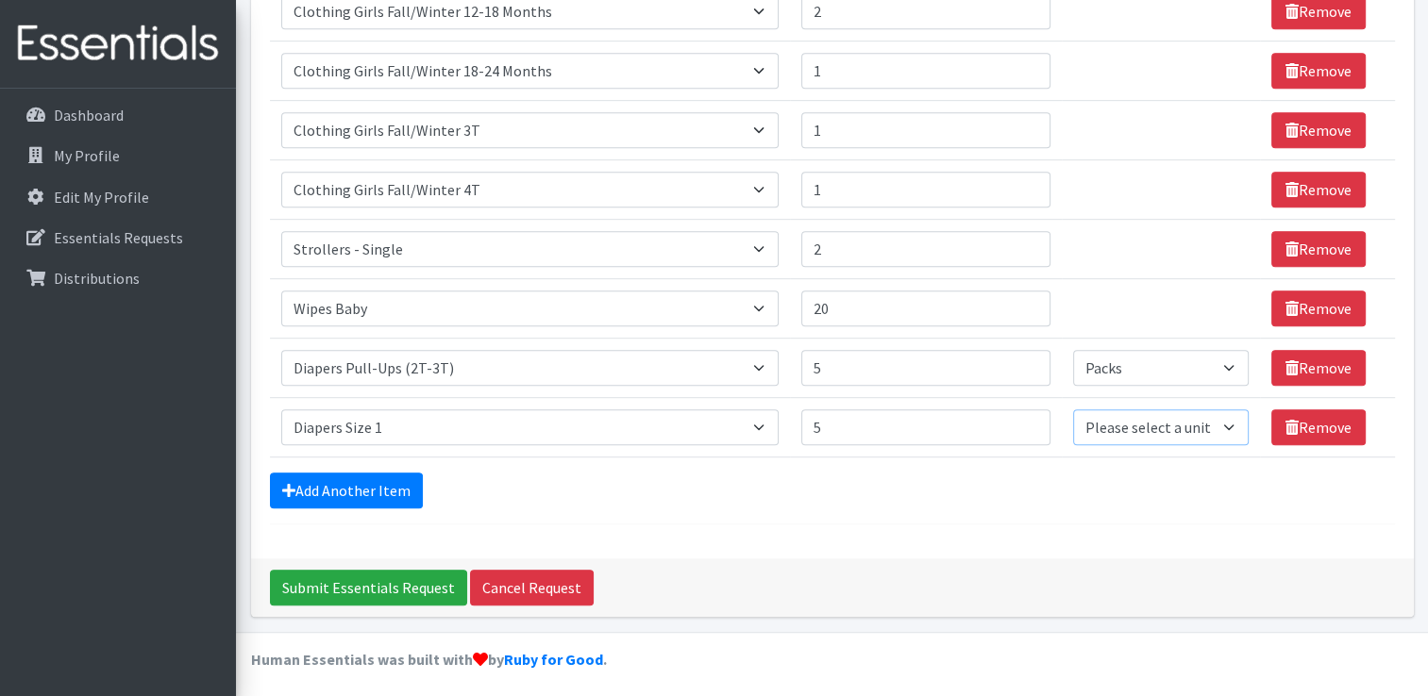
select select "Pack"
click at [1073, 410] on select "Please select a unit units Packs" at bounding box center [1161, 428] width 176 height 36
click at [390, 490] on link "Add Another Item" at bounding box center [346, 491] width 153 height 36
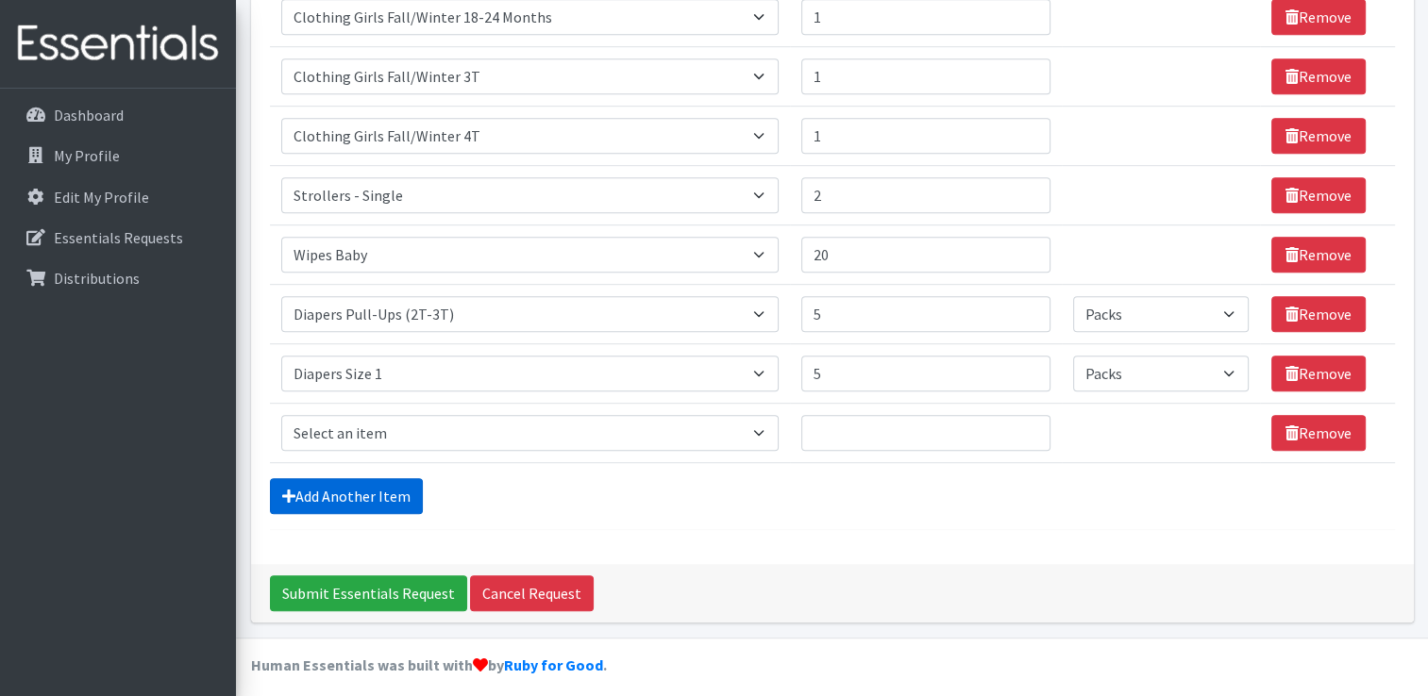
scroll to position [1025, 0]
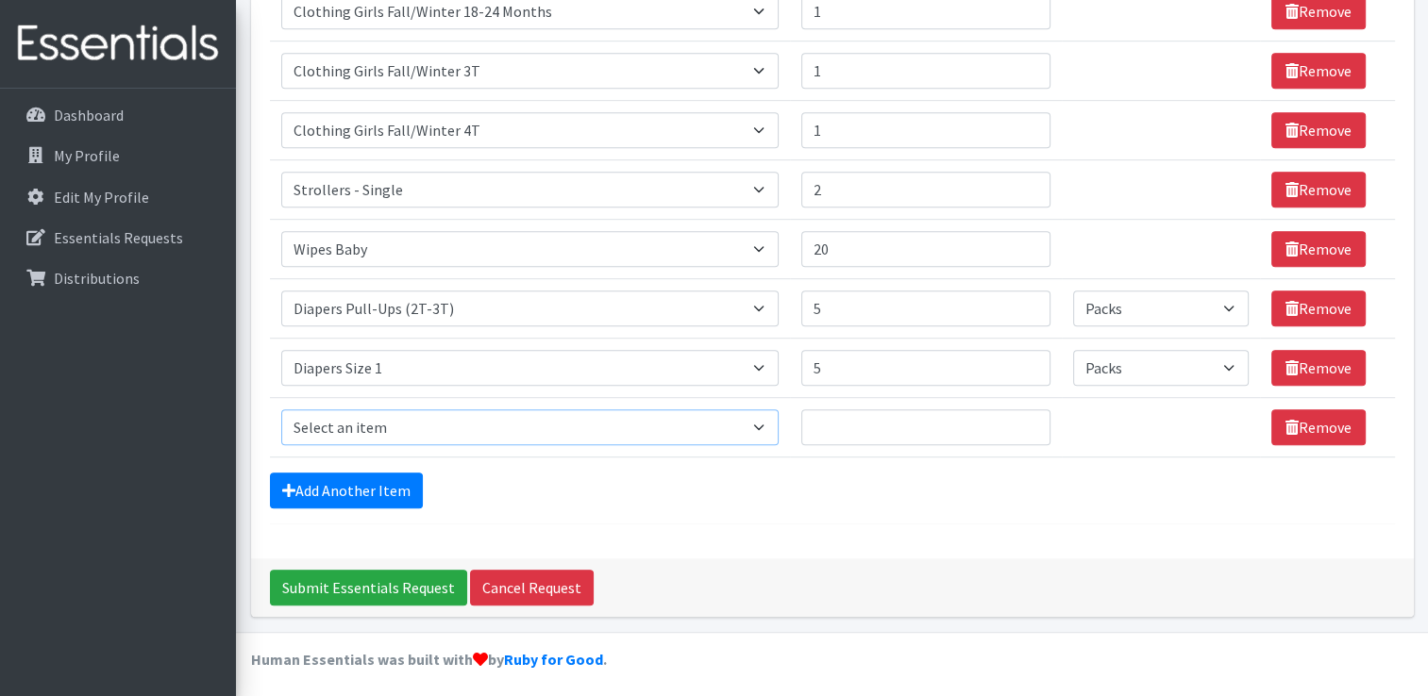
click at [716, 427] on select "Select an item # of Children this order will serve # of Individuals Living in H…" at bounding box center [529, 428] width 497 height 36
select select "1965"
click at [281, 410] on select "Select an item # of Children this order will serve # of Individuals Living in H…" at bounding box center [529, 428] width 497 height 36
click at [914, 417] on input "Quantity" at bounding box center [925, 428] width 249 height 36
type input "5"
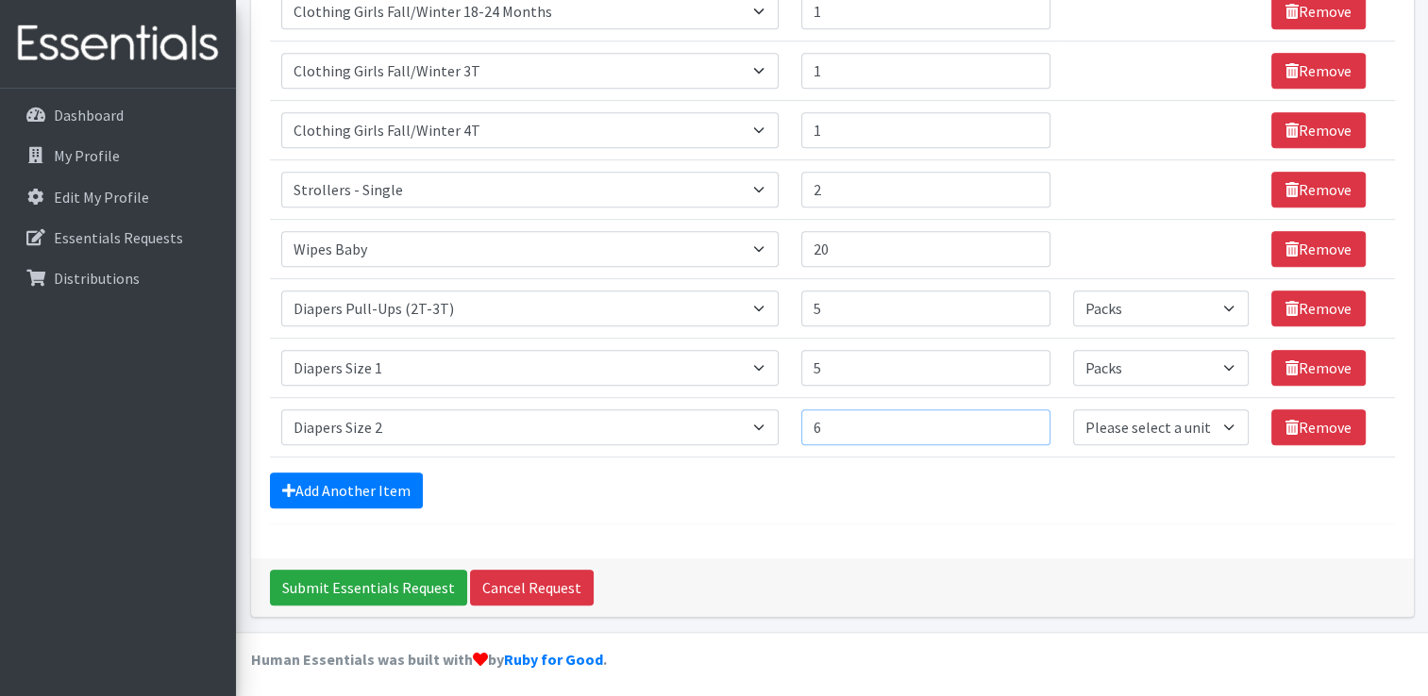
type input "6"
click at [835, 364] on input "5" at bounding box center [925, 368] width 249 height 36
type input "6"
click at [390, 490] on link "Add Another Item" at bounding box center [346, 491] width 153 height 36
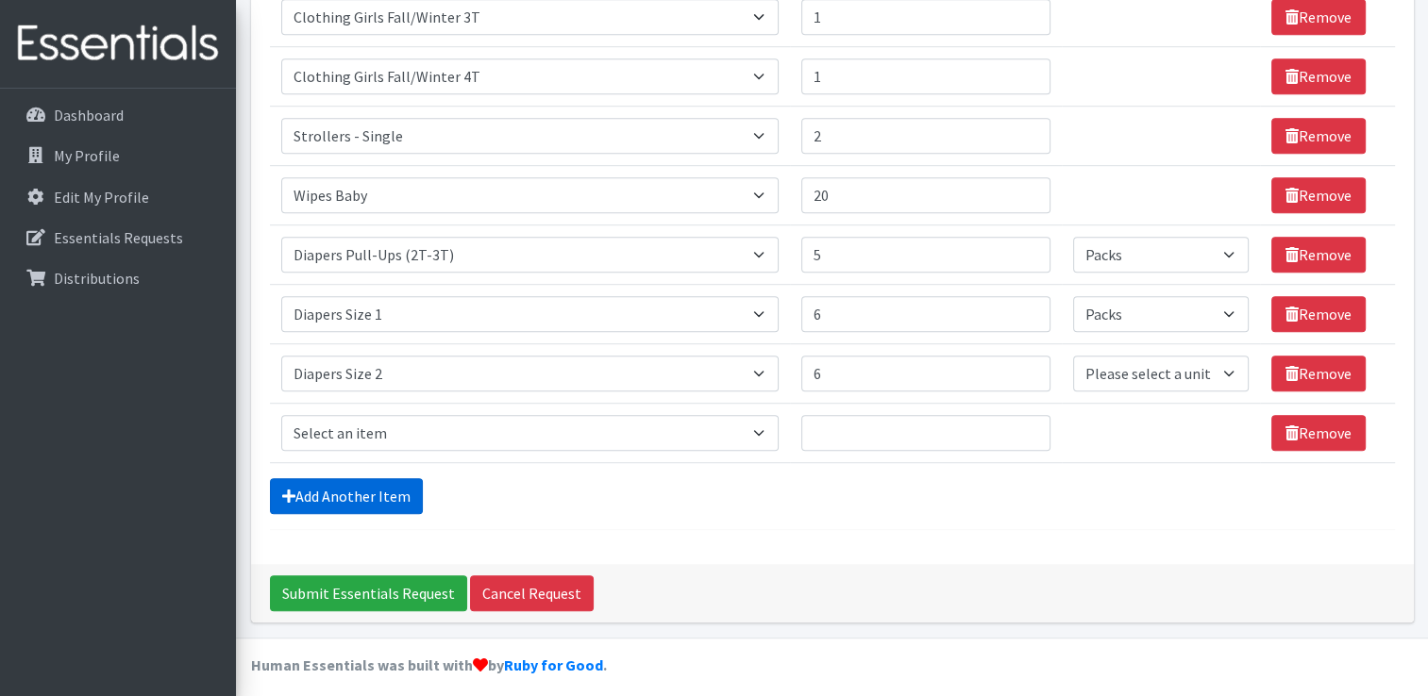
scroll to position [1083, 0]
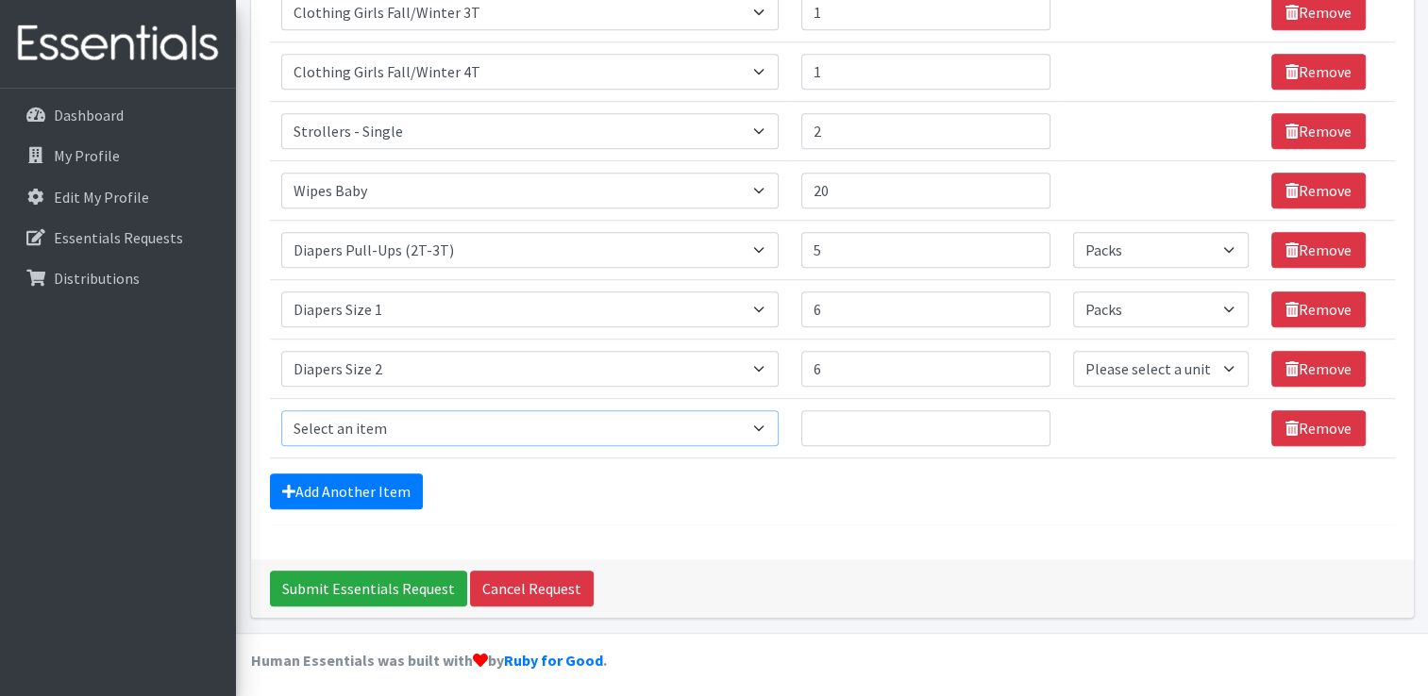
click at [756, 425] on select "Select an item # of Children this order will serve # of Individuals Living in H…" at bounding box center [529, 429] width 497 height 36
select select "1966"
click at [281, 411] on select "Select an item # of Children this order will serve # of Individuals Living in H…" at bounding box center [529, 429] width 497 height 36
click at [955, 427] on input "Quantity" at bounding box center [925, 429] width 249 height 36
type input "6"
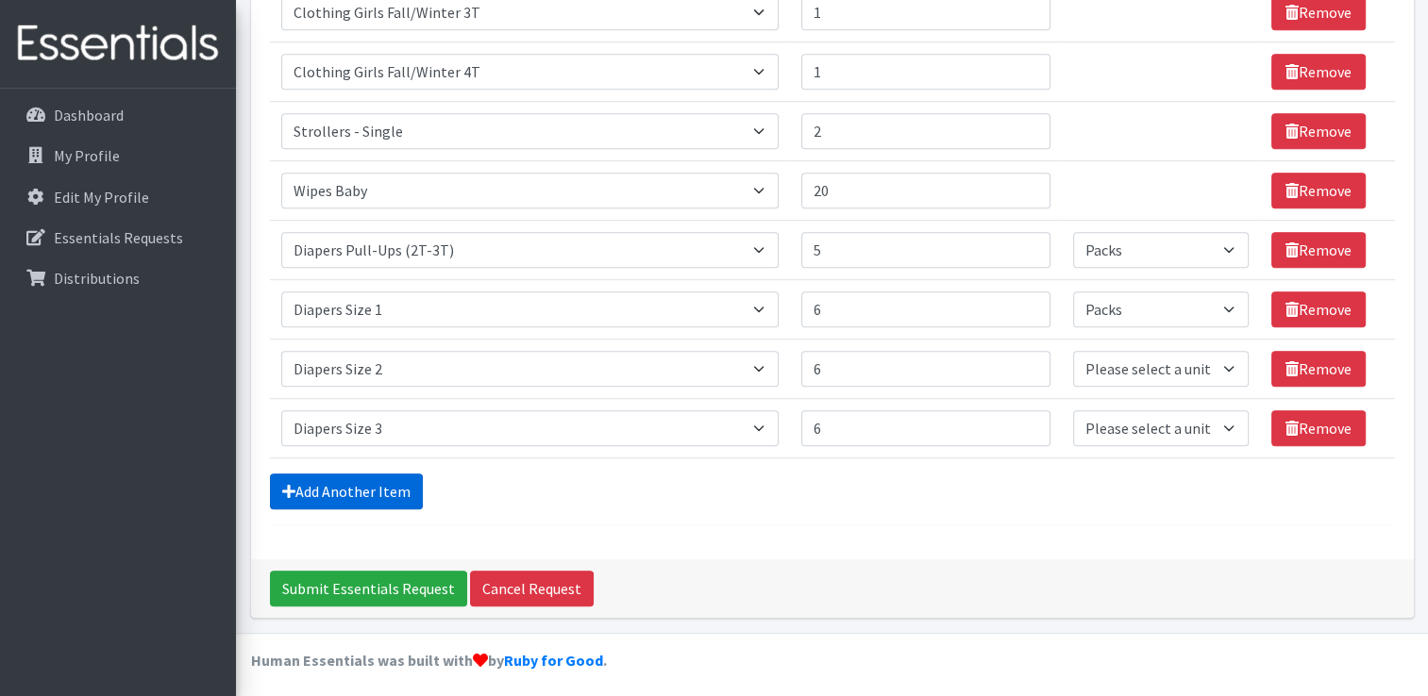
click at [366, 486] on link "Add Another Item" at bounding box center [346, 492] width 153 height 36
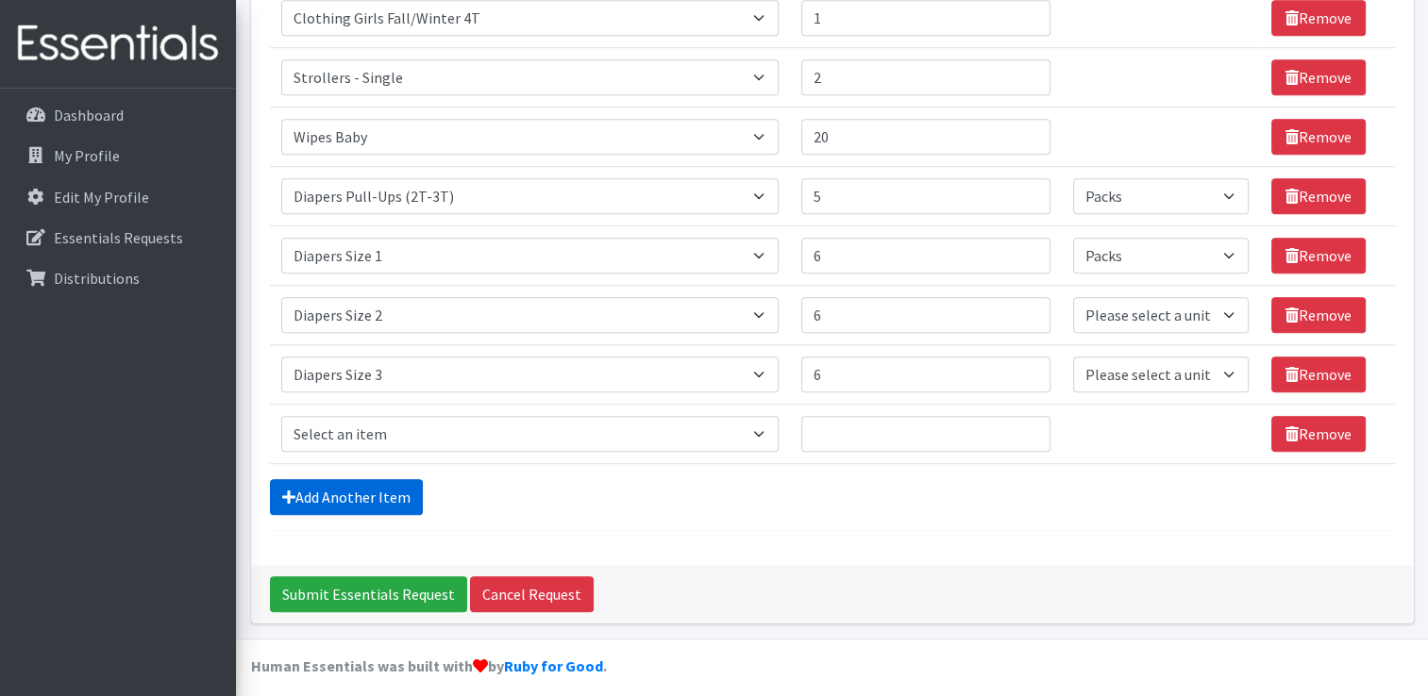
scroll to position [1144, 0]
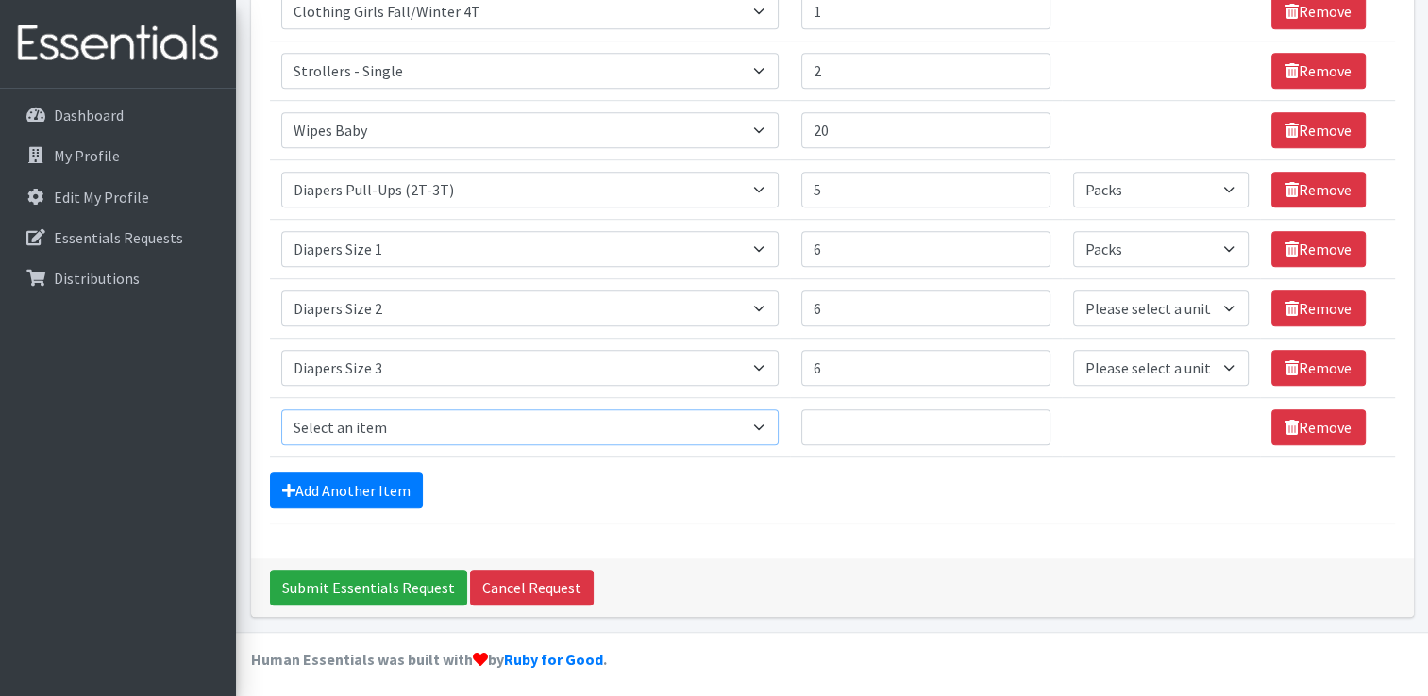
click at [702, 422] on select "Select an item # of Children this order will serve # of Individuals Living in H…" at bounding box center [529, 428] width 497 height 36
select select "1967"
click at [281, 410] on select "Select an item # of Children this order will serve # of Individuals Living in H…" at bounding box center [529, 428] width 497 height 36
click at [860, 432] on input "Quantity" at bounding box center [925, 428] width 249 height 36
type input "6"
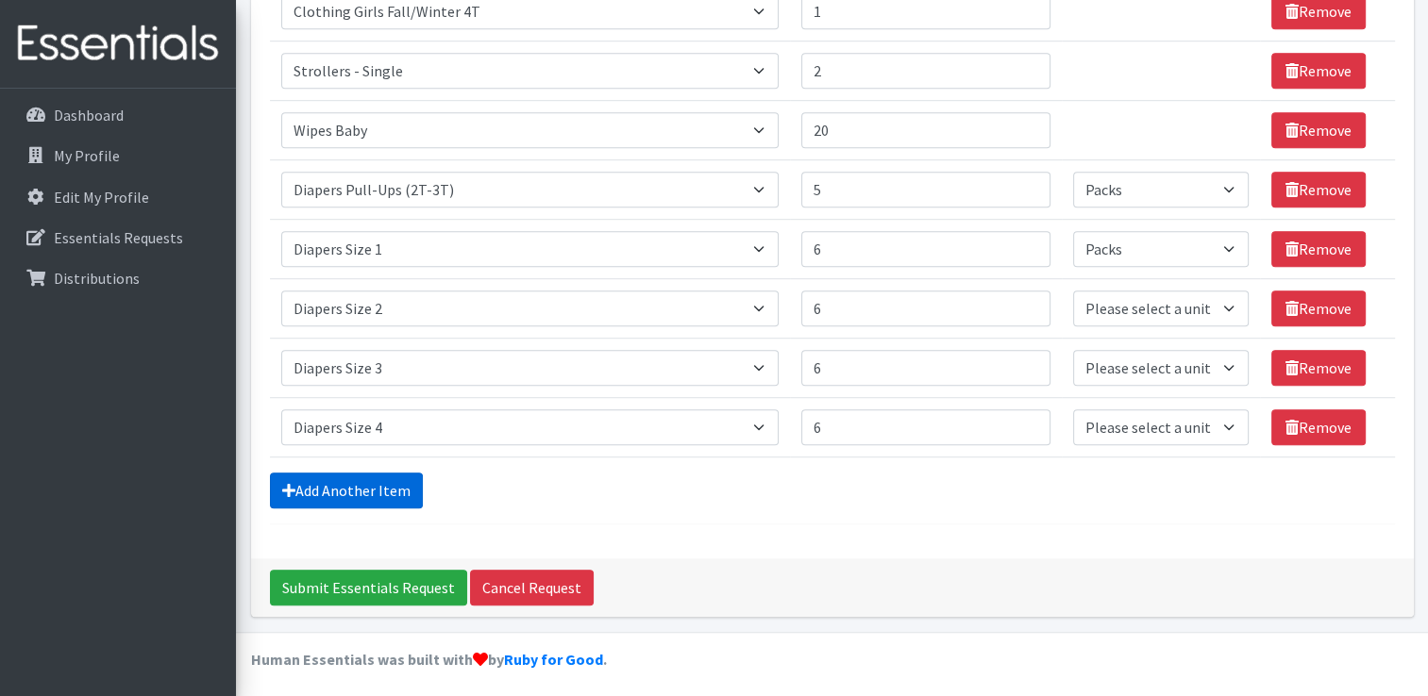
click at [396, 473] on link "Add Another Item" at bounding box center [346, 491] width 153 height 36
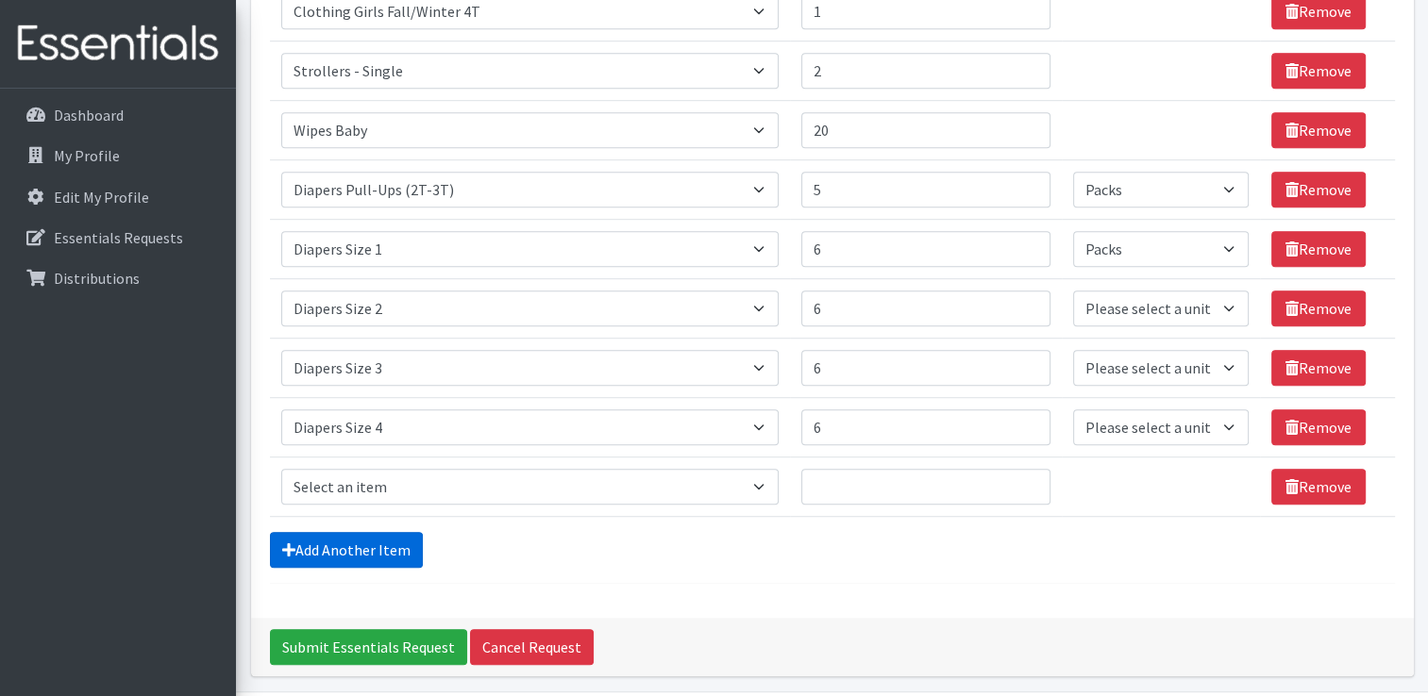
scroll to position [1202, 0]
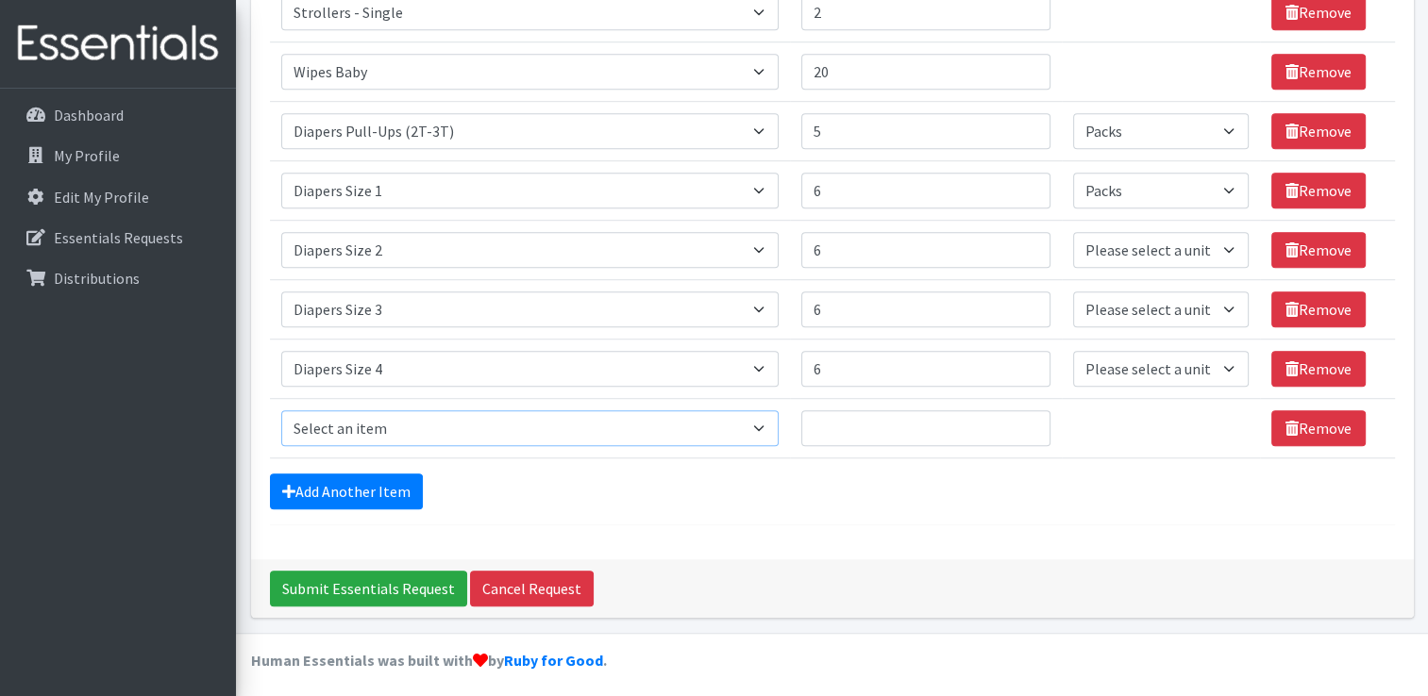
click at [684, 412] on select "Select an item # of Children this order will serve # of Individuals Living in H…" at bounding box center [529, 429] width 497 height 36
select select "1968"
click at [281, 411] on select "Select an item # of Children this order will serve # of Individuals Living in H…" at bounding box center [529, 429] width 497 height 36
click at [388, 494] on link "Add Another Item" at bounding box center [346, 492] width 153 height 36
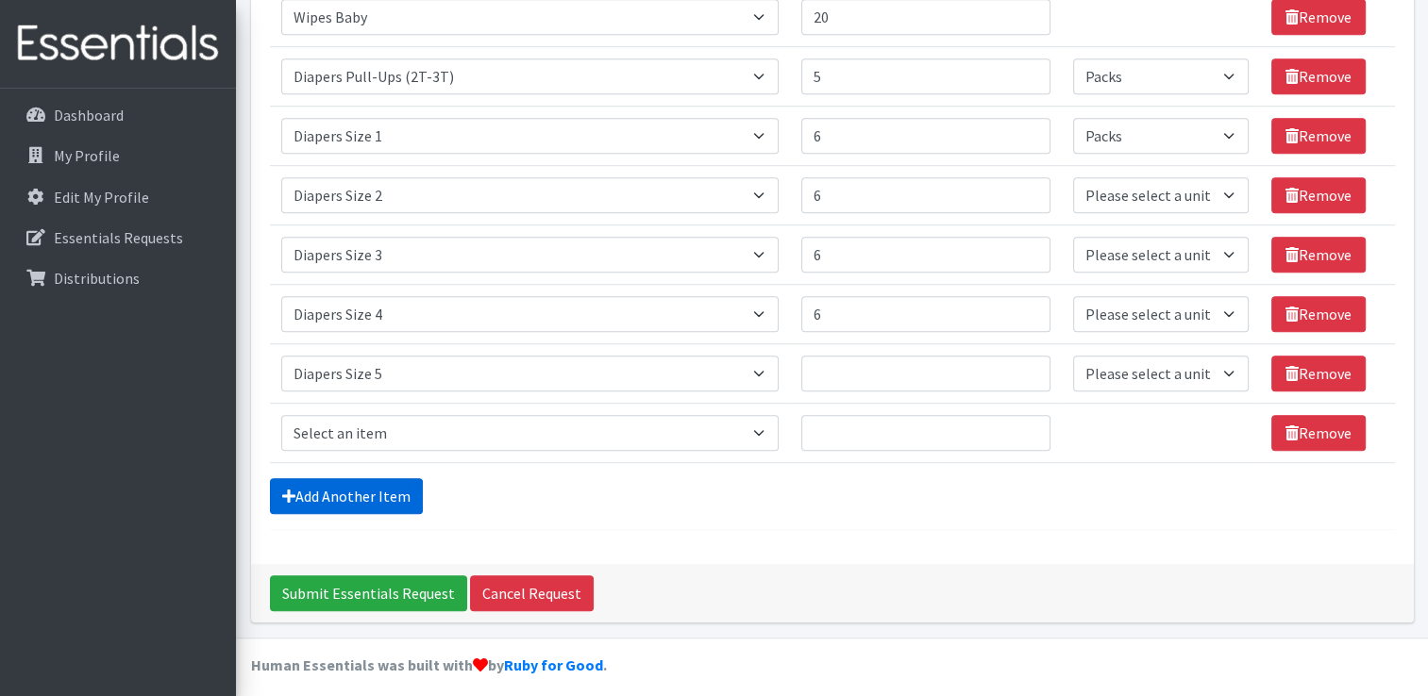
scroll to position [1262, 0]
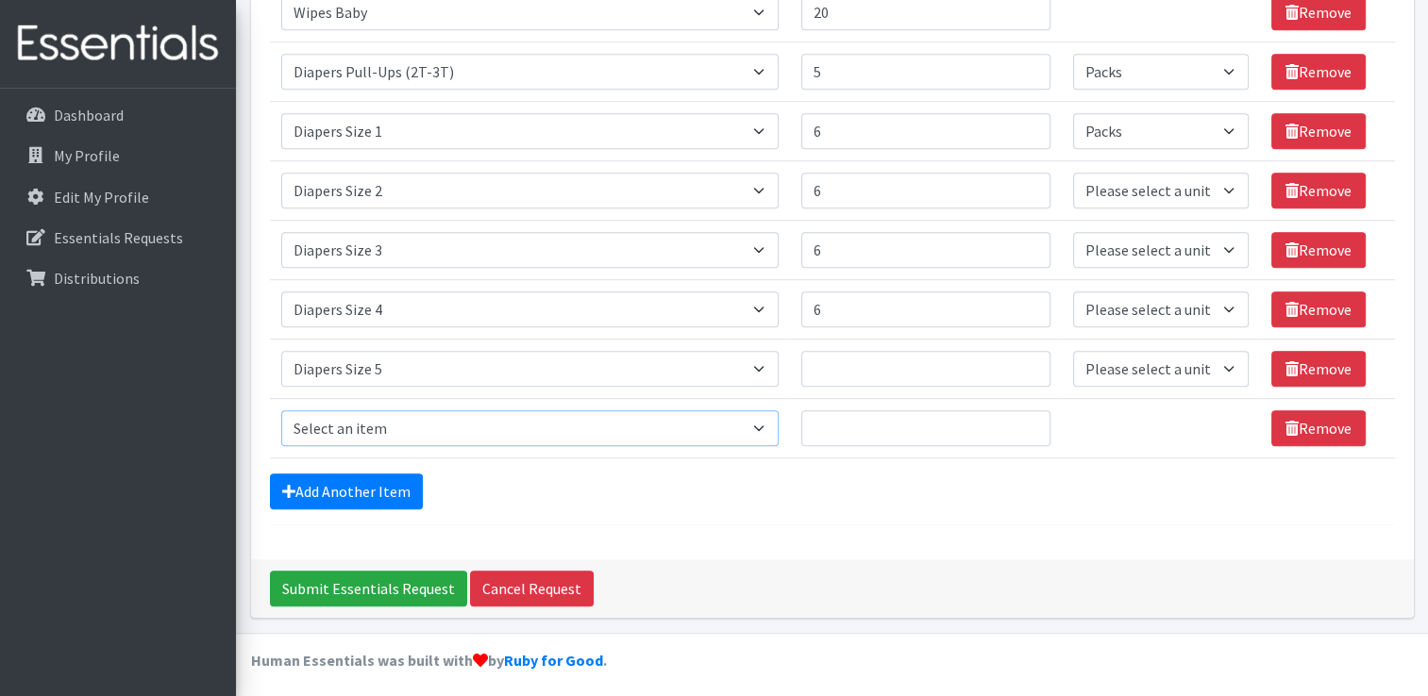
click at [707, 429] on select "Select an item # of Children this order will serve # of Individuals Living in H…" at bounding box center [529, 429] width 497 height 36
click at [281, 411] on select "Select an item # of Children this order will serve # of Individuals Living in H…" at bounding box center [529, 429] width 497 height 36
click at [723, 436] on select "Select an item # of Children this order will serve # of Individuals Living in H…" at bounding box center [529, 429] width 497 height 36
select select "1970"
click at [281, 411] on select "Select an item # of Children this order will serve # of Individuals Living in H…" at bounding box center [529, 429] width 497 height 36
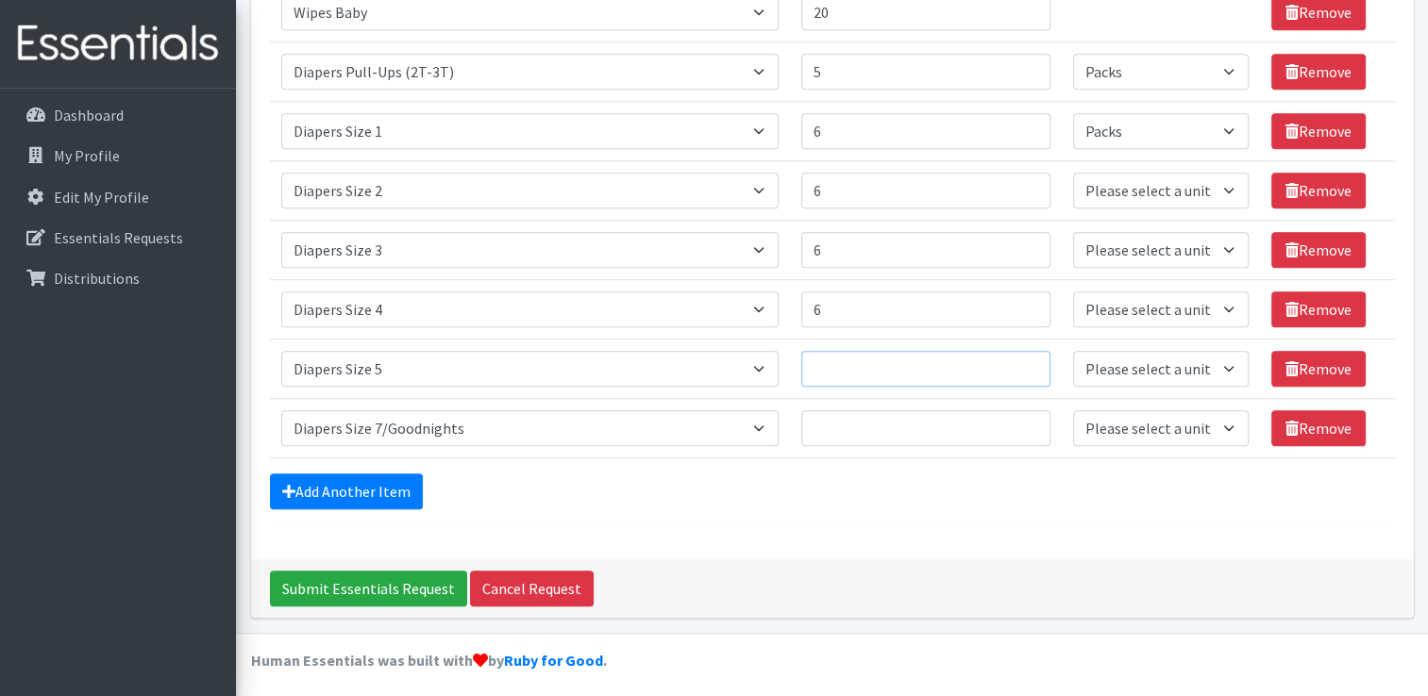
click at [903, 375] on input "Quantity" at bounding box center [925, 369] width 249 height 36
type input "6"
click at [854, 426] on input "Quantity" at bounding box center [925, 429] width 249 height 36
type input "6"
click at [1210, 191] on select "Please select a unit units Packs" at bounding box center [1161, 191] width 176 height 36
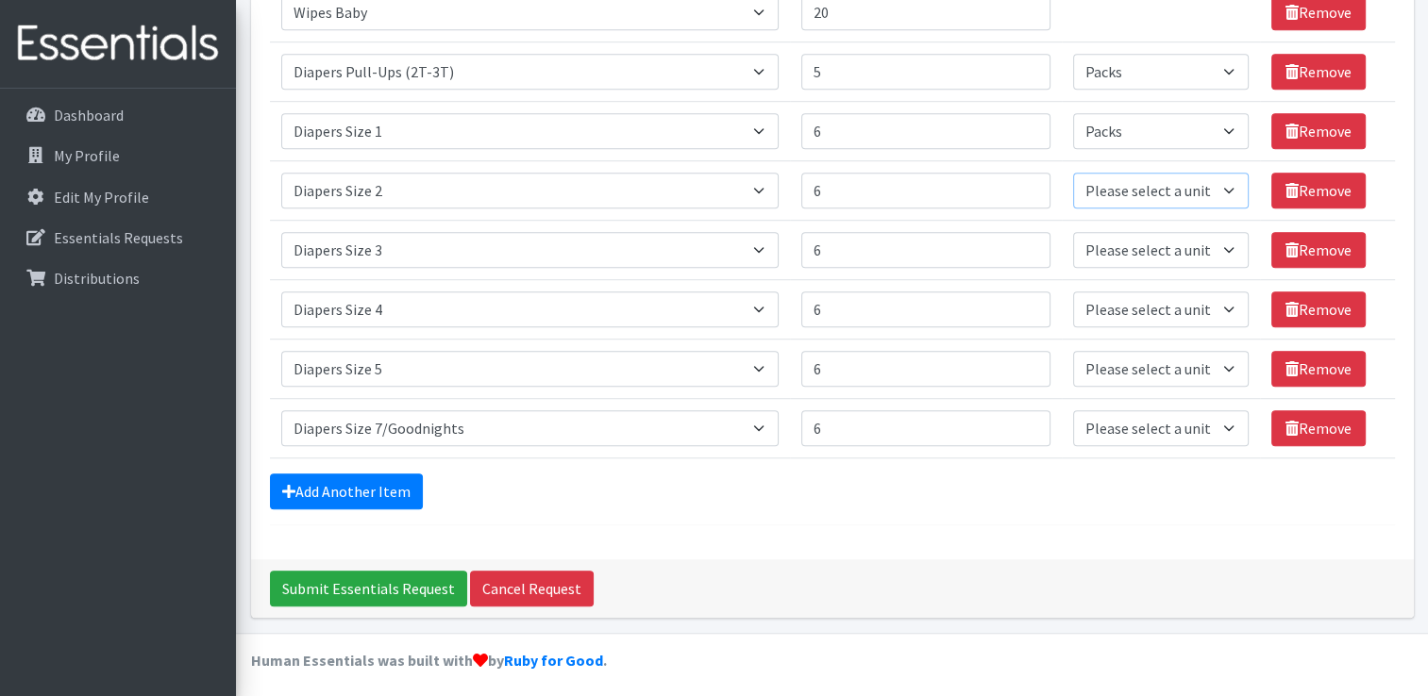
select select "Pack"
click at [1073, 173] on select "Please select a unit units Packs" at bounding box center [1161, 191] width 176 height 36
click at [1187, 258] on select "Please select a unit units Packs" at bounding box center [1161, 250] width 176 height 36
click at [1182, 243] on select "Please select a unit units Packs" at bounding box center [1161, 250] width 176 height 36
click at [1182, 245] on select "Please select a unit units Packs" at bounding box center [1161, 250] width 176 height 36
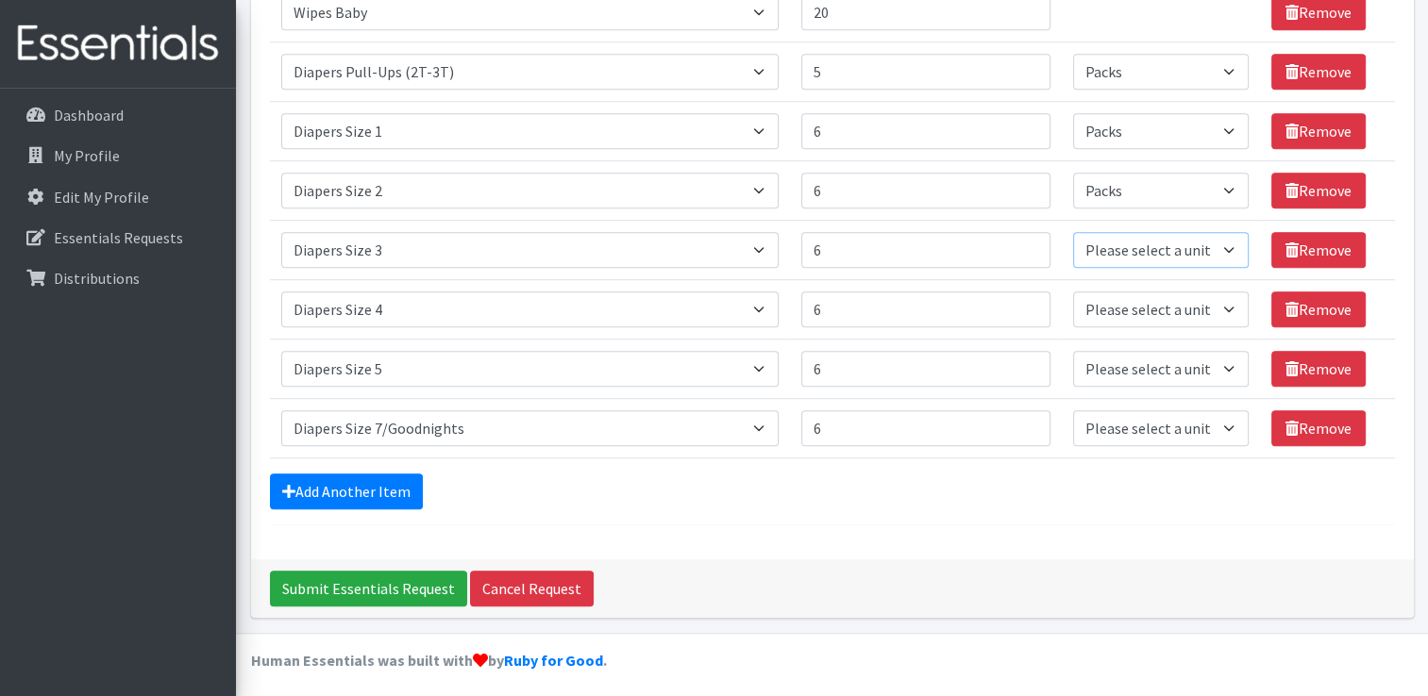
select select "Pack"
click at [1073, 232] on select "Please select a unit units Packs" at bounding box center [1161, 250] width 176 height 36
click at [1148, 303] on select "Please select a unit units Packs" at bounding box center [1161, 310] width 176 height 36
select select "Pack"
click at [1073, 292] on select "Please select a unit units Packs" at bounding box center [1161, 310] width 176 height 36
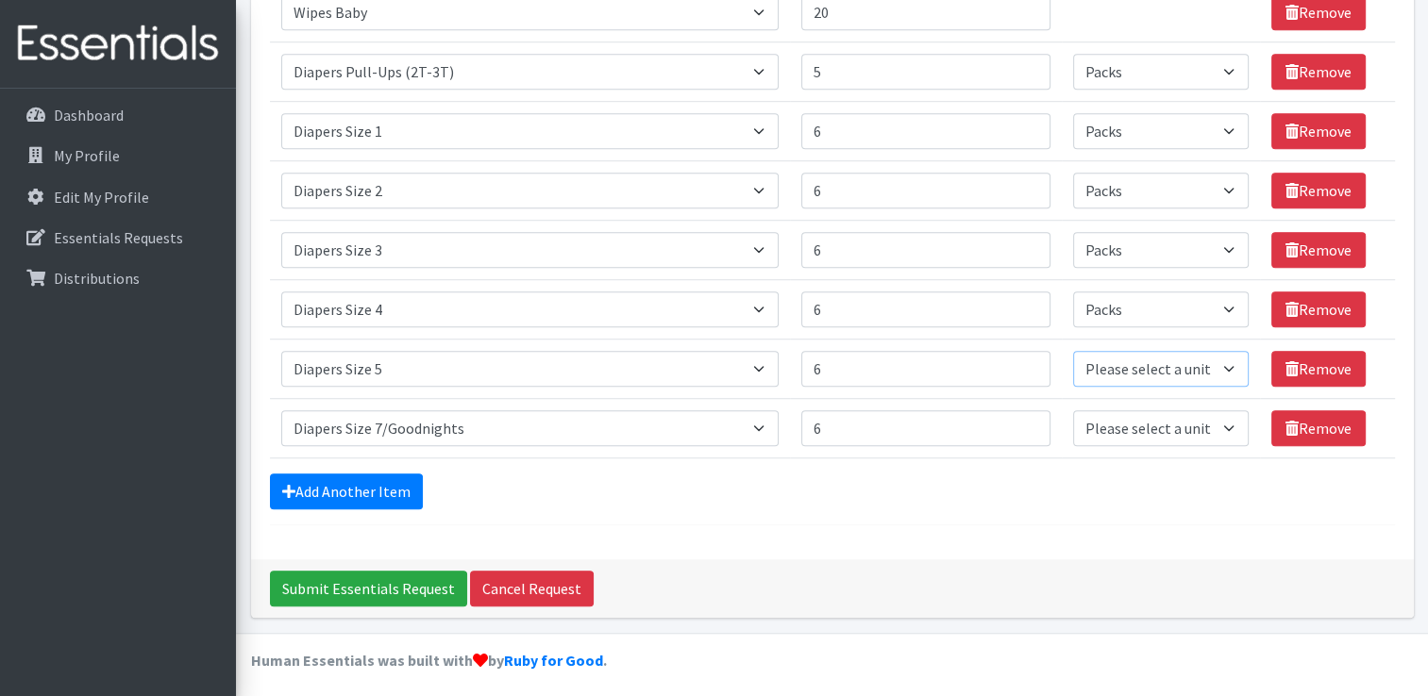
click at [1153, 365] on select "Please select a unit units Packs" at bounding box center [1161, 369] width 176 height 36
select select "Pack"
click at [1073, 351] on select "Please select a unit units Packs" at bounding box center [1161, 369] width 176 height 36
click at [1159, 418] on select "Please select a unit units Packs" at bounding box center [1161, 429] width 176 height 36
select select "Pack"
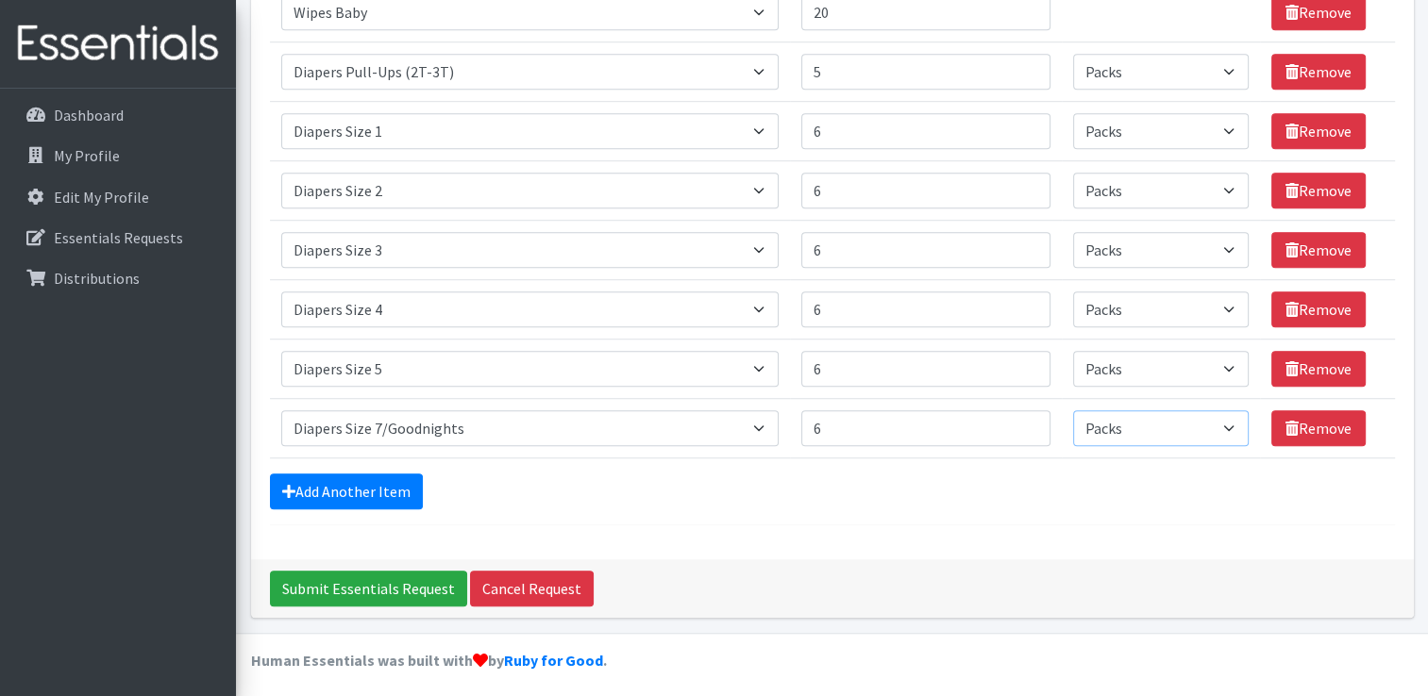
click at [1073, 411] on select "Please select a unit units Packs" at bounding box center [1161, 429] width 176 height 36
click at [396, 490] on link "Add Another Item" at bounding box center [346, 492] width 153 height 36
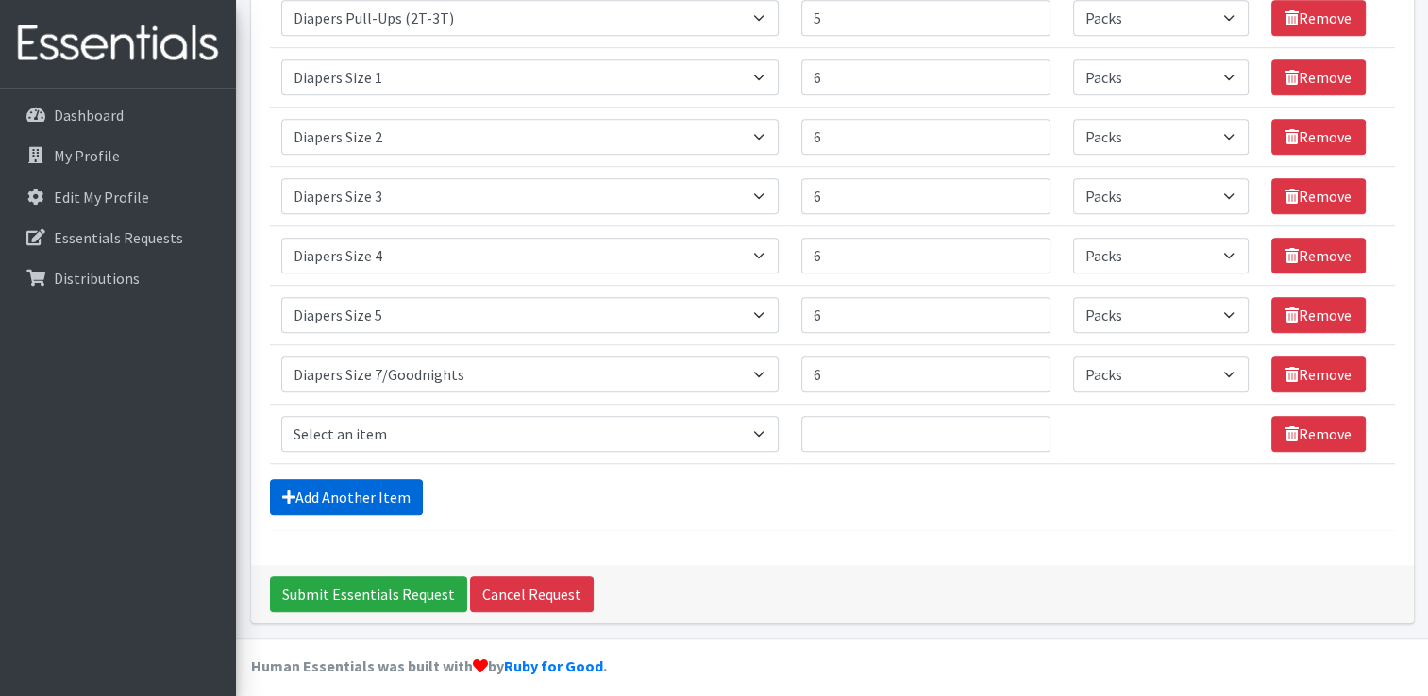
scroll to position [1321, 0]
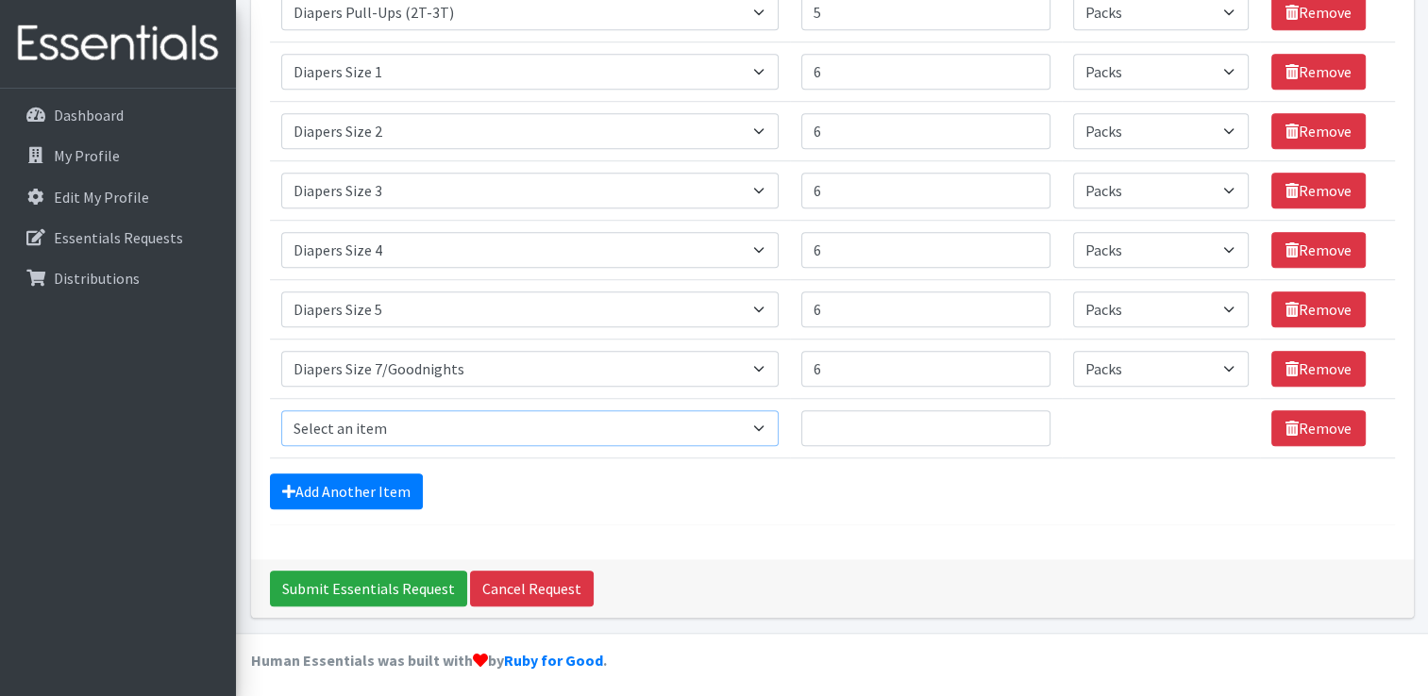
click at [699, 420] on select "Select an item # of Children this order will serve # of Individuals Living in H…" at bounding box center [529, 429] width 497 height 36
select select "316"
click at [281, 411] on select "Select an item # of Children this order will serve # of Individuals Living in H…" at bounding box center [529, 429] width 497 height 36
click at [838, 431] on input "Quantity" at bounding box center [925, 429] width 249 height 36
click at [1032, 420] on input "Quantity" at bounding box center [925, 429] width 249 height 36
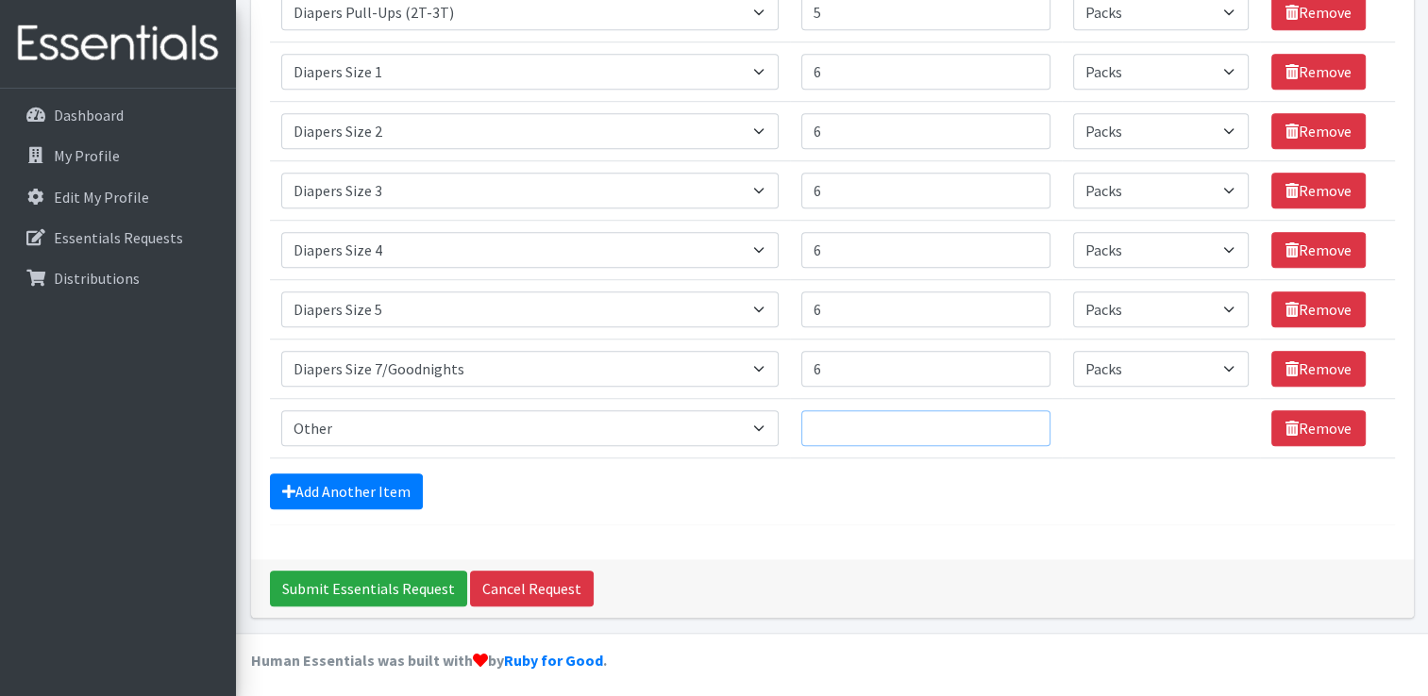
click at [1015, 418] on input "Quantity" at bounding box center [925, 429] width 249 height 36
type input "2"
click at [1132, 427] on td "Unit units" at bounding box center [1161, 427] width 198 height 59
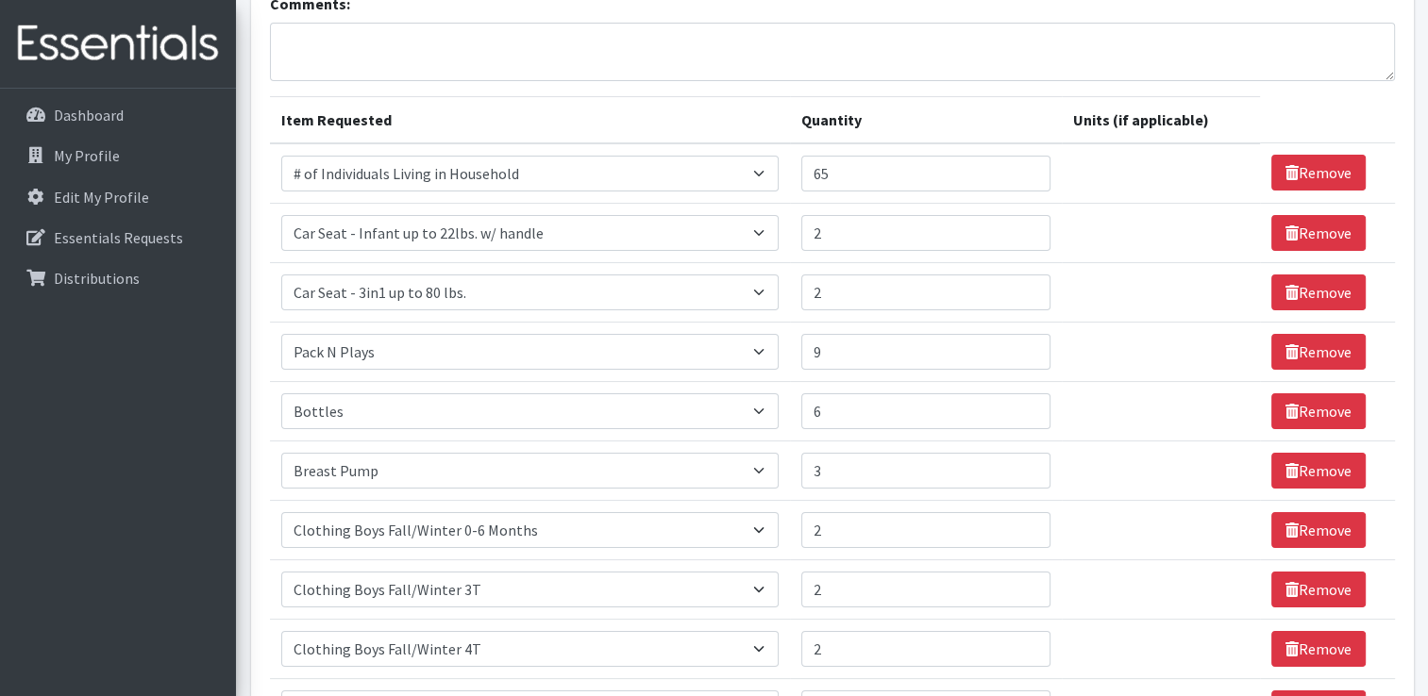
scroll to position [0, 0]
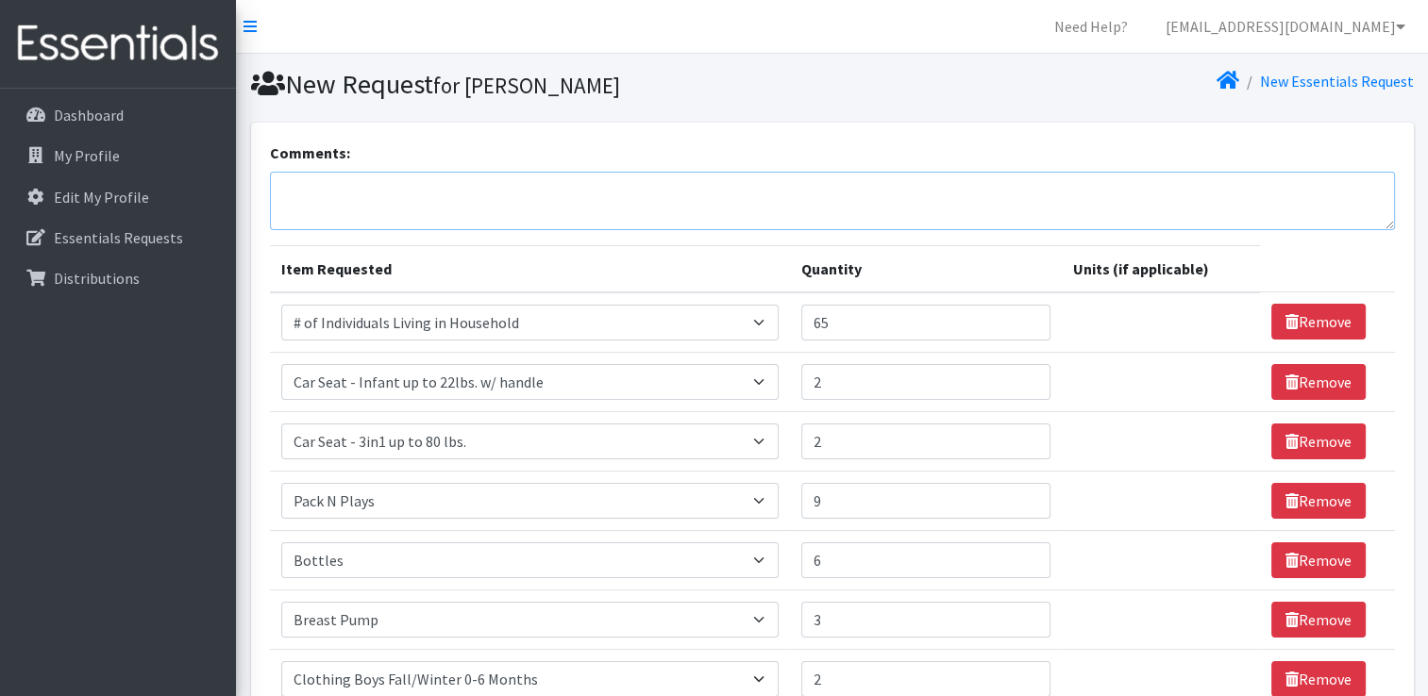
click at [328, 189] on textarea "Comments:" at bounding box center [832, 201] width 1125 height 59
type textarea ""Other" - Baby Lotions and Baby Shampoos and Soaps"
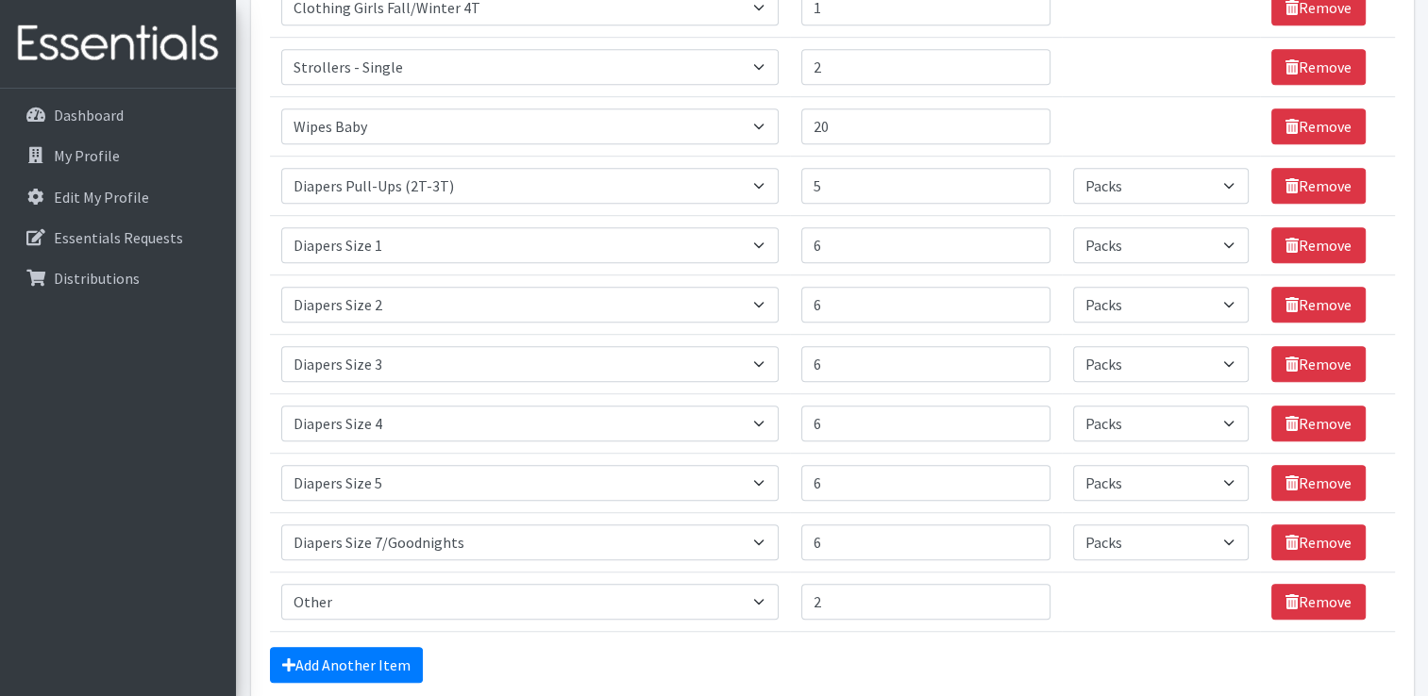
scroll to position [1321, 0]
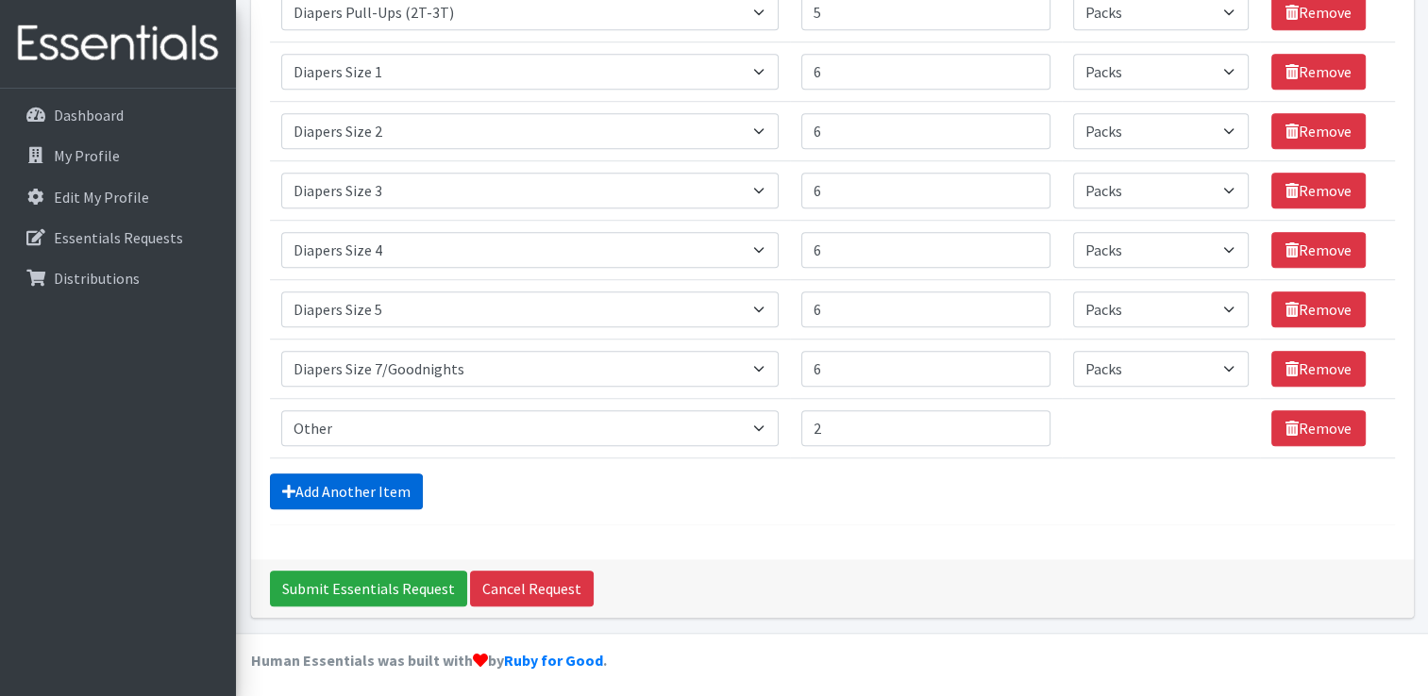
click at [400, 488] on link "Add Another Item" at bounding box center [346, 492] width 153 height 36
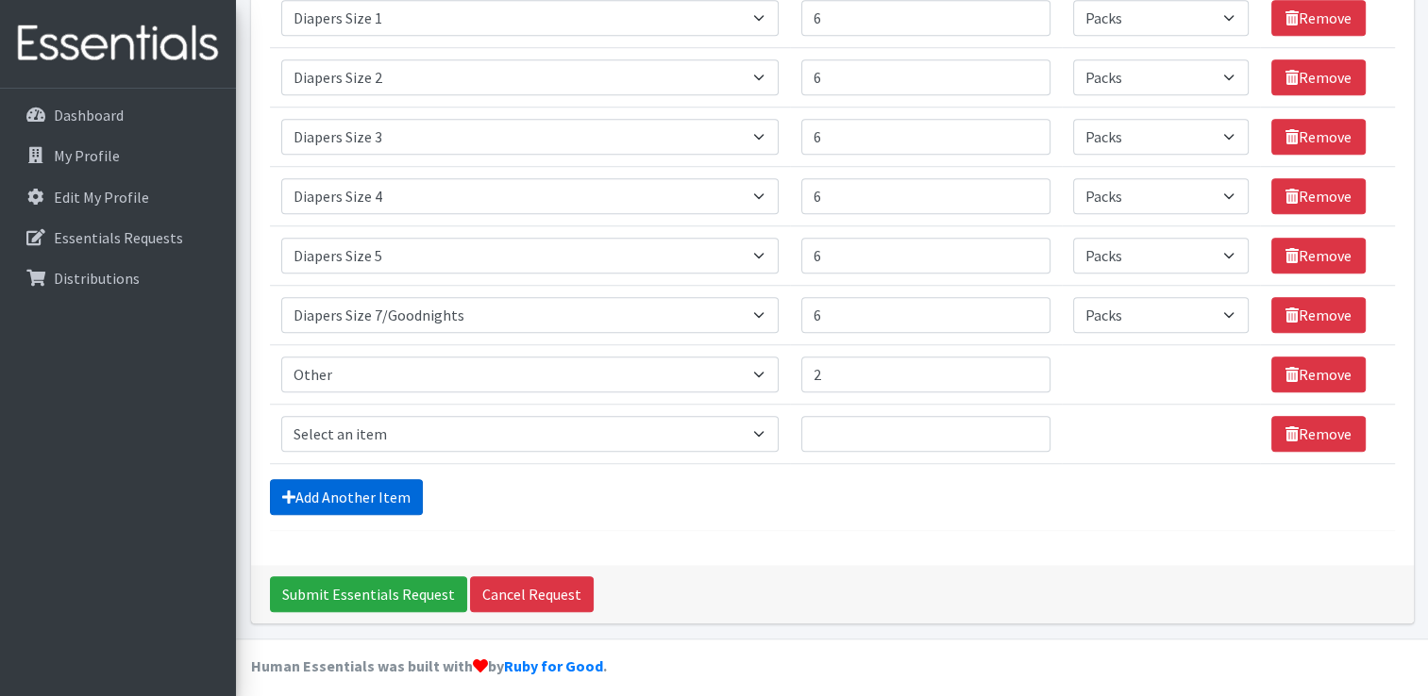
scroll to position [1381, 0]
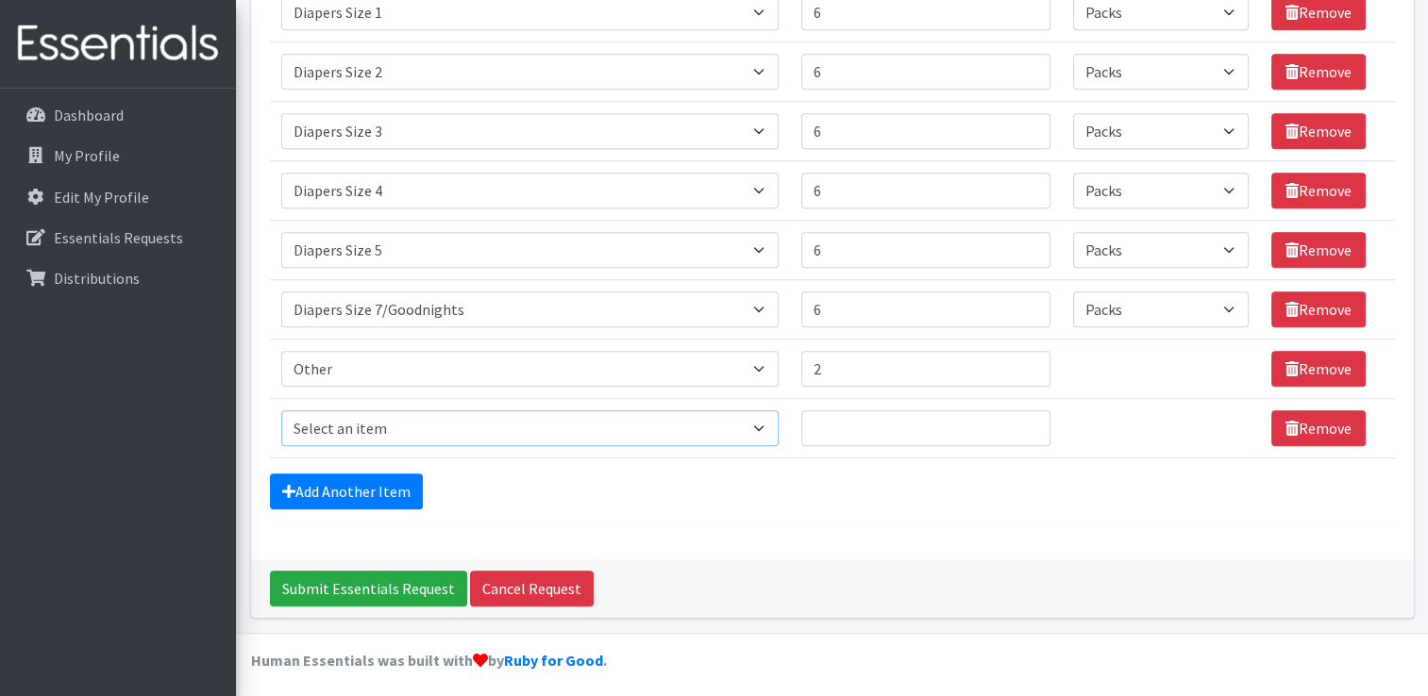
click at [721, 425] on select "Select an item # of Children this order will serve # of Individuals Living in H…" at bounding box center [529, 429] width 497 height 36
click at [819, 500] on div "Add Another Item" at bounding box center [832, 492] width 1125 height 36
click at [1295, 427] on link "Remove" at bounding box center [1318, 429] width 94 height 36
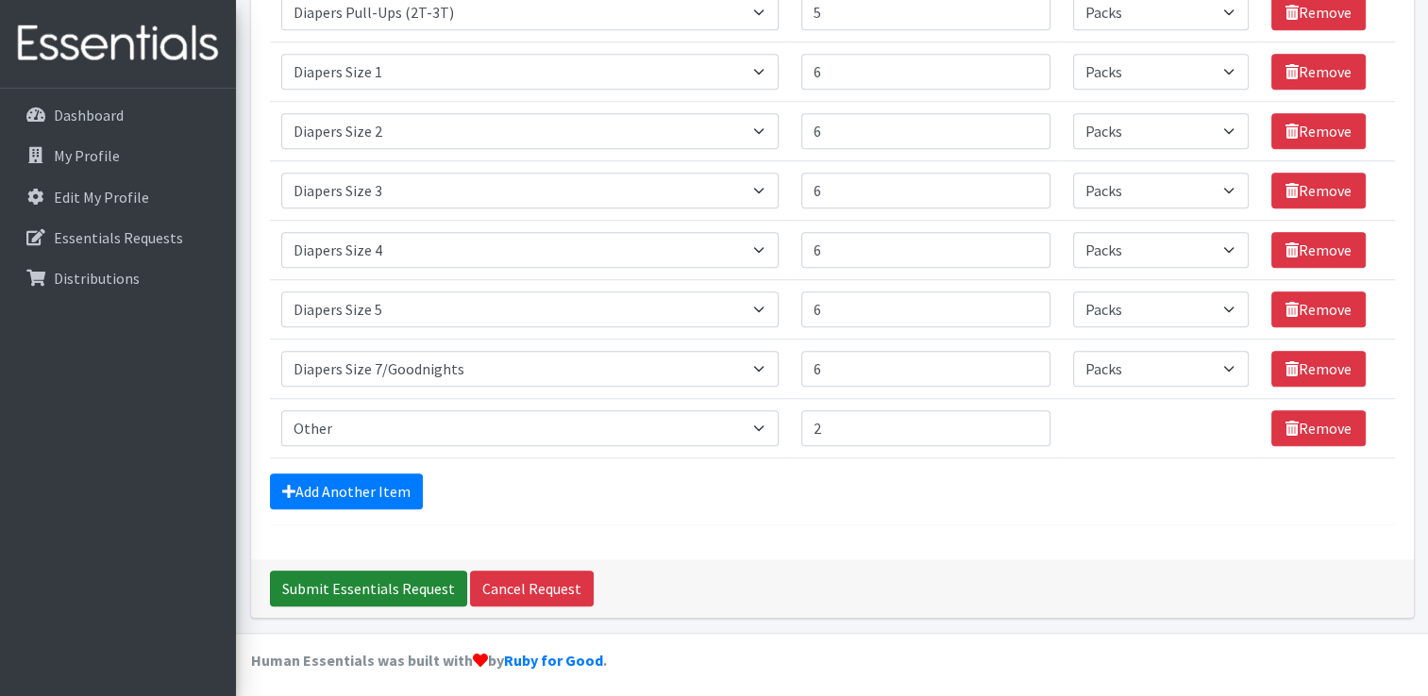
click at [373, 579] on input "Submit Essentials Request" at bounding box center [368, 589] width 197 height 36
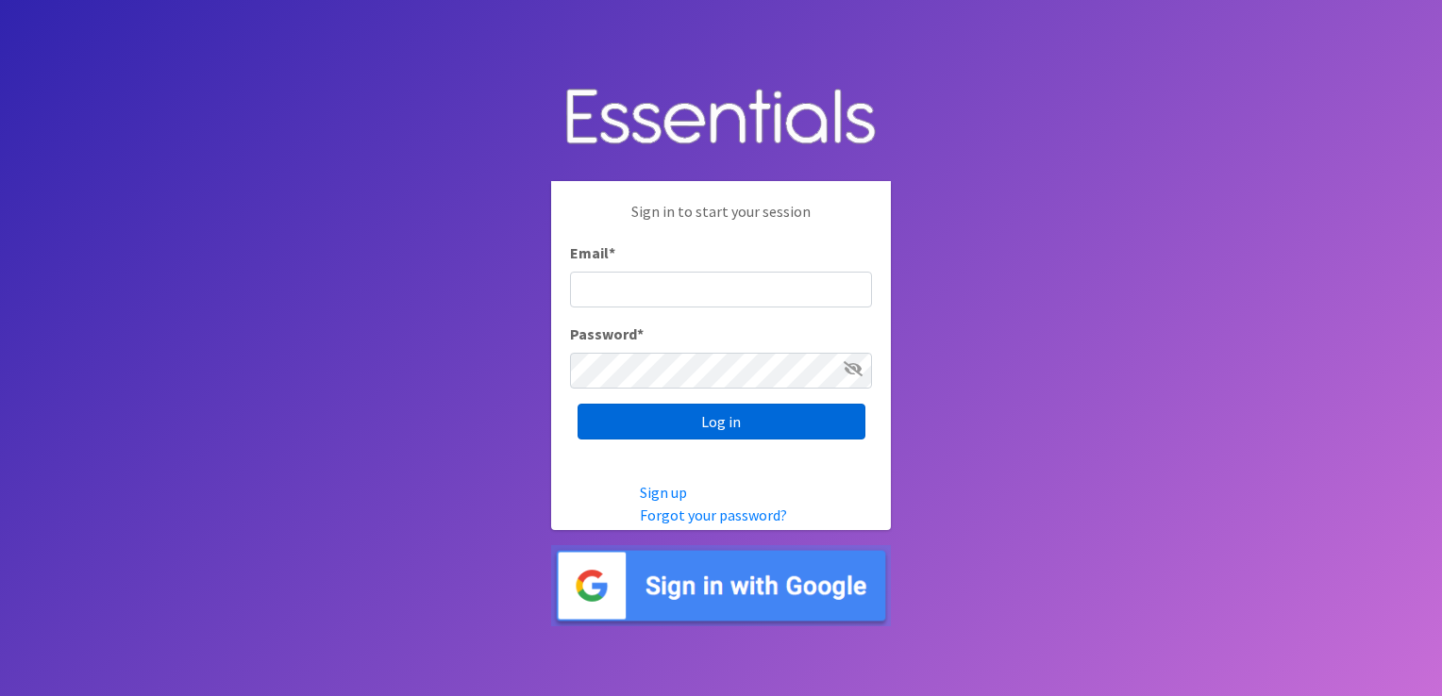
type input "[EMAIL_ADDRESS][DOMAIN_NAME]"
click at [759, 425] on input "Log in" at bounding box center [722, 422] width 288 height 36
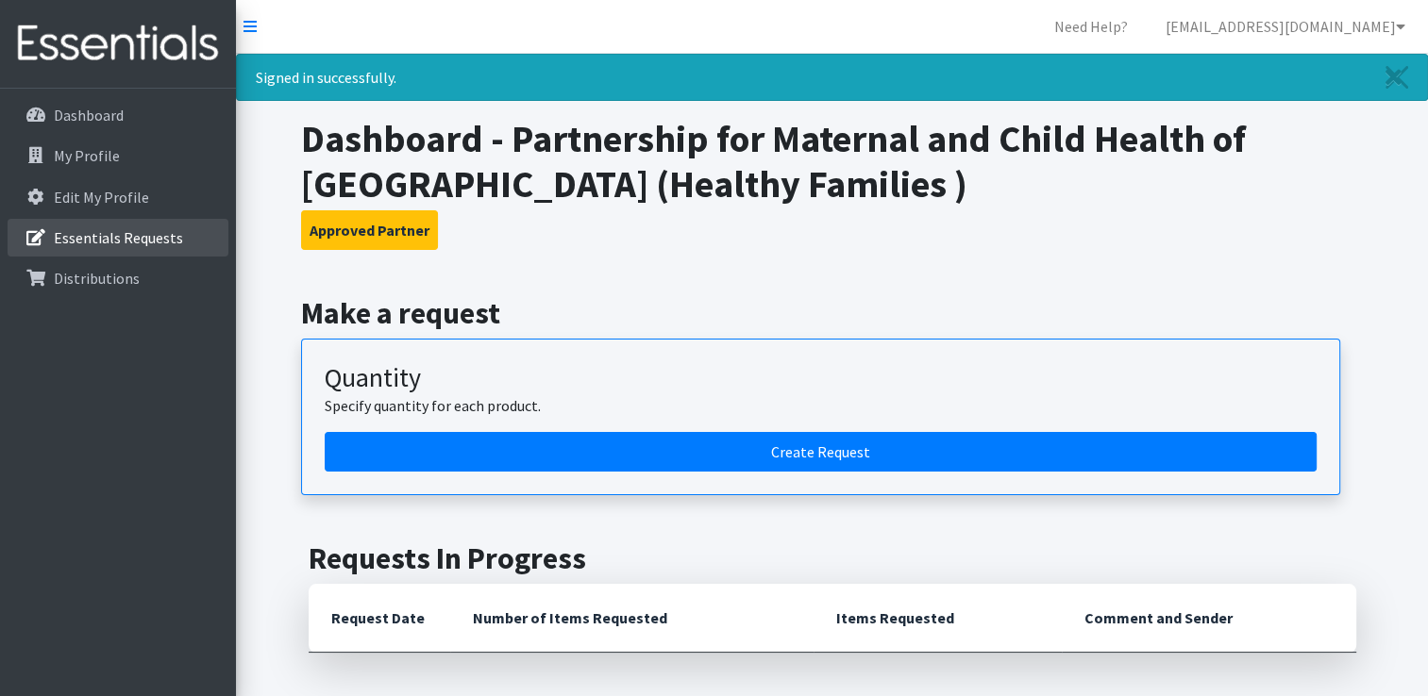
click at [139, 246] on p "Essentials Requests" at bounding box center [118, 237] width 129 height 19
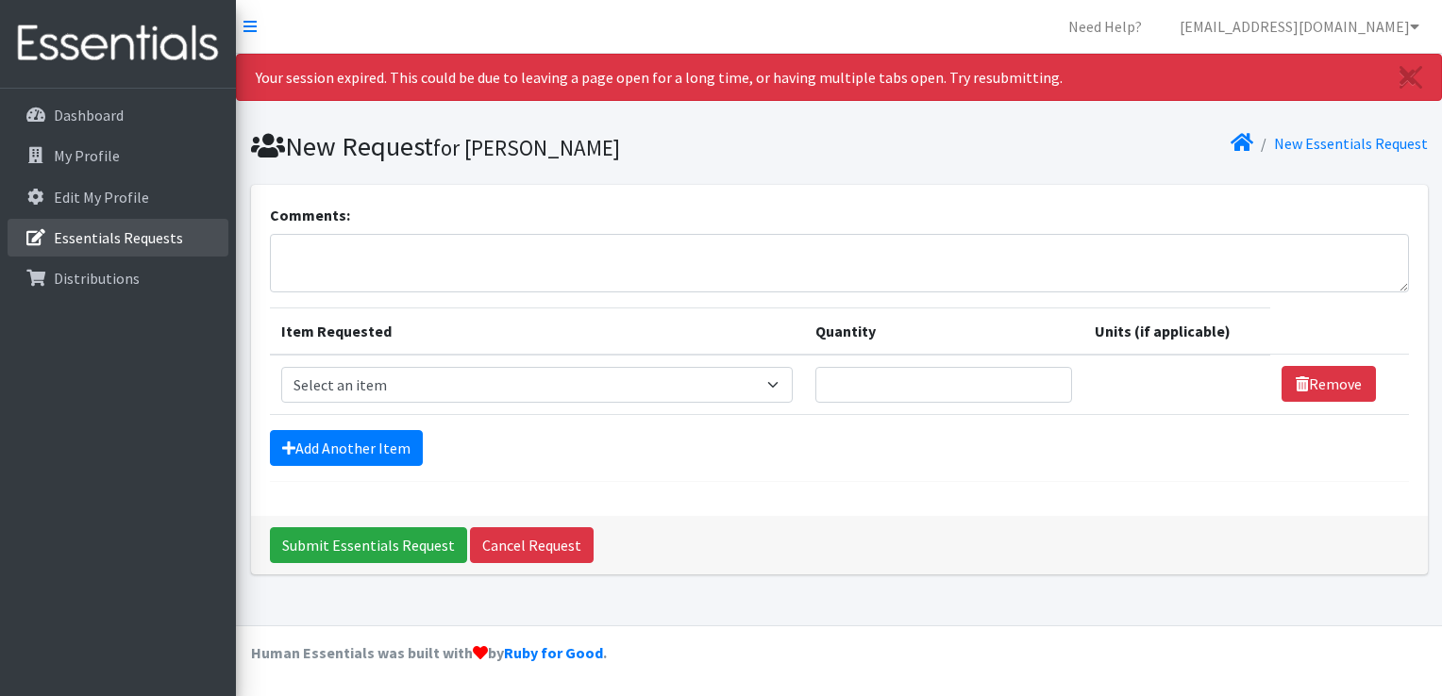
click at [167, 243] on p "Essentials Requests" at bounding box center [118, 237] width 129 height 19
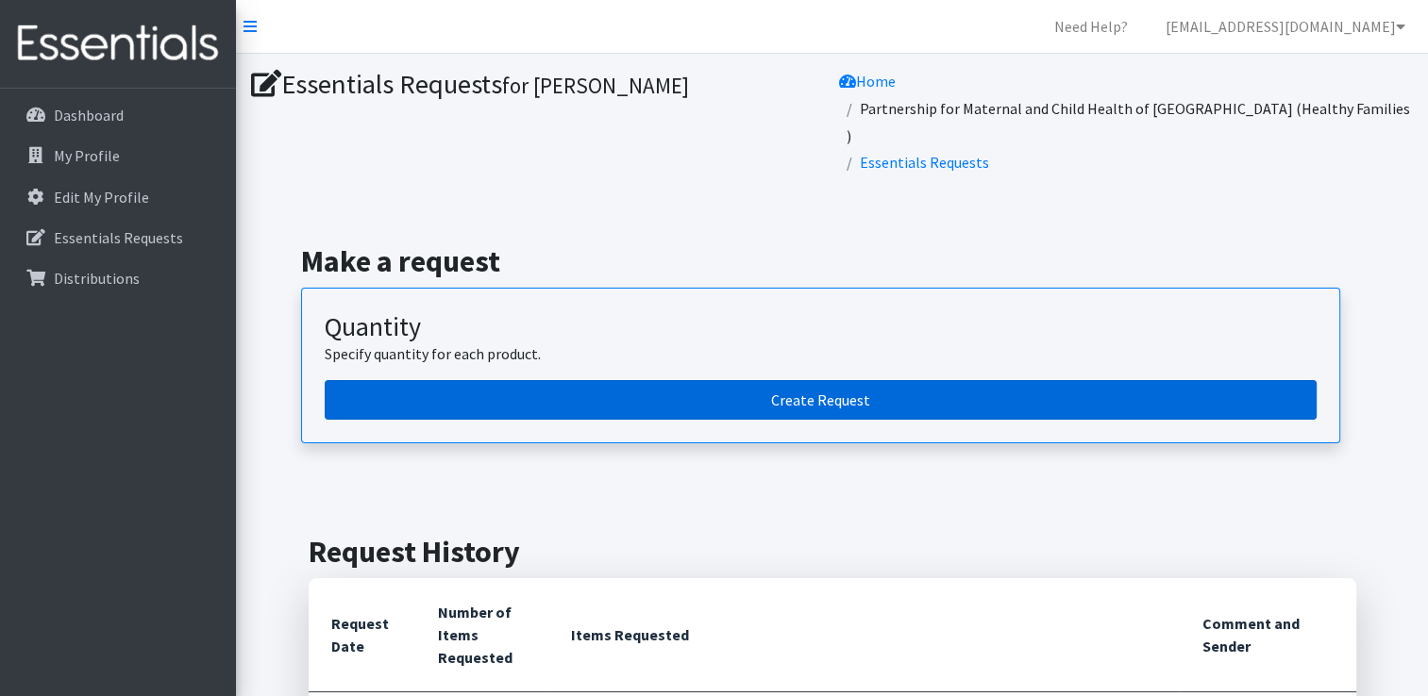
click at [773, 380] on link "Create Request" at bounding box center [821, 400] width 992 height 40
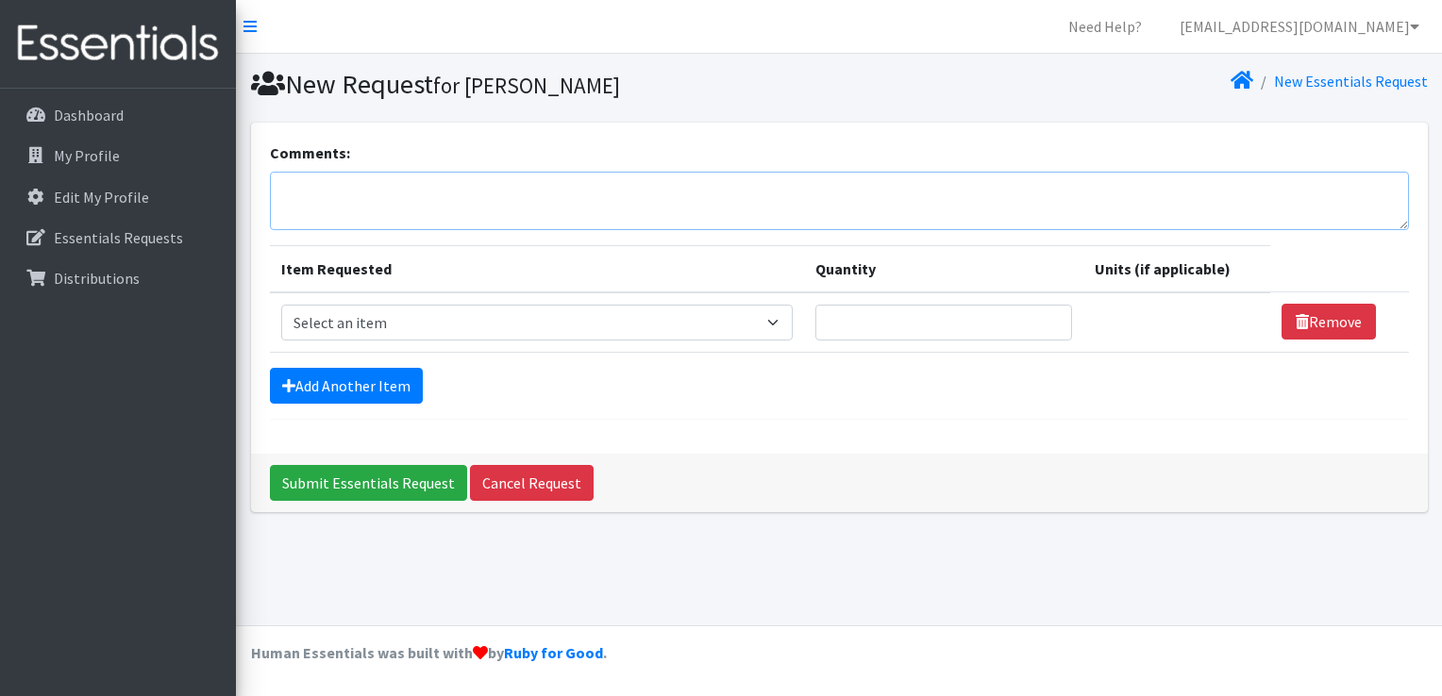
click at [451, 192] on textarea "Comments:" at bounding box center [839, 201] width 1139 height 59
type textarea ""Other"- Baby Lotion, Shampoo, and Soap"
click at [766, 332] on select "Select an item # of Children this order will serve # of Individuals Living in H…" at bounding box center [536, 323] width 511 height 36
select select "316"
click at [281, 305] on select "Select an item # of Children this order will serve # of Individuals Living in H…" at bounding box center [536, 323] width 511 height 36
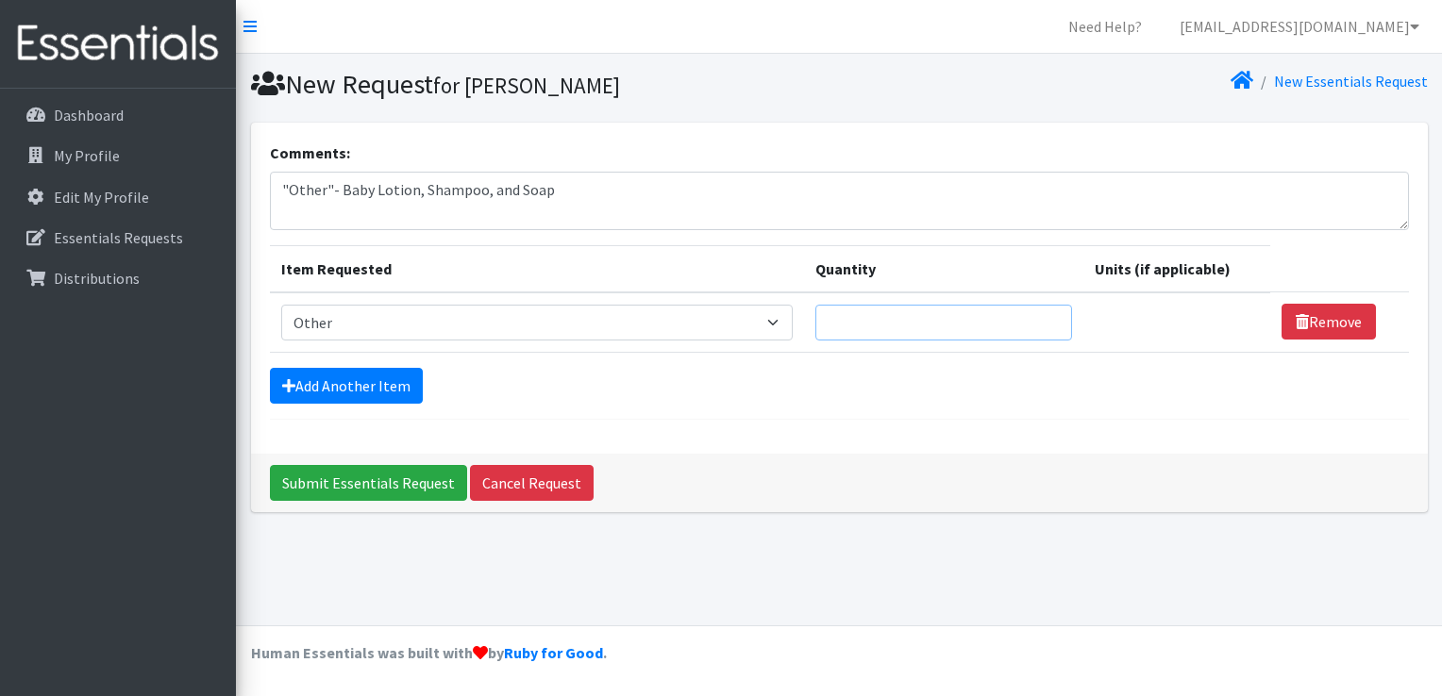
click at [880, 329] on input "Quantity" at bounding box center [943, 323] width 257 height 36
type input "3"
click at [338, 377] on link "Add Another Item" at bounding box center [346, 386] width 153 height 36
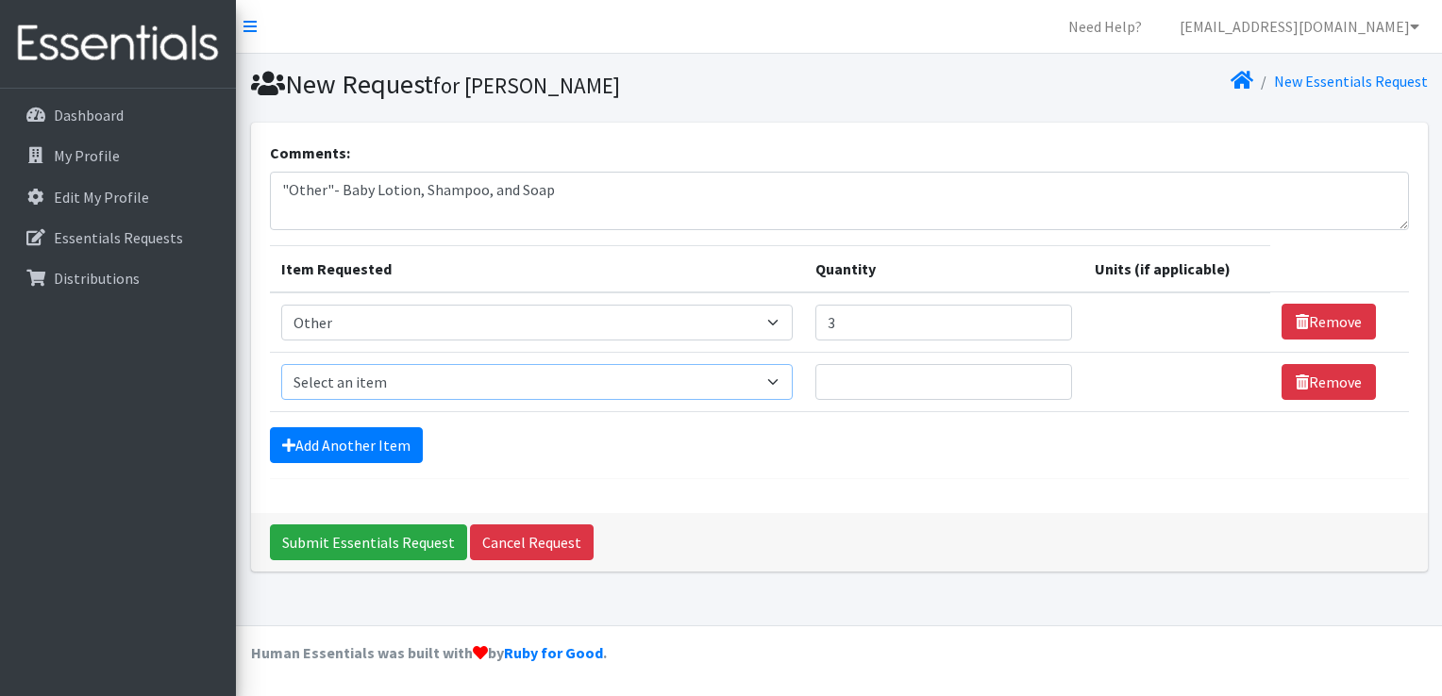
click at [753, 386] on select "Select an item # of Children this order will serve # of Individuals Living in H…" at bounding box center [536, 382] width 511 height 36
select select "1974"
click at [281, 364] on select "Select an item # of Children this order will serve # of Individuals Living in H…" at bounding box center [536, 382] width 511 height 36
click at [972, 385] on input "Quantity" at bounding box center [943, 382] width 257 height 36
type input "5"
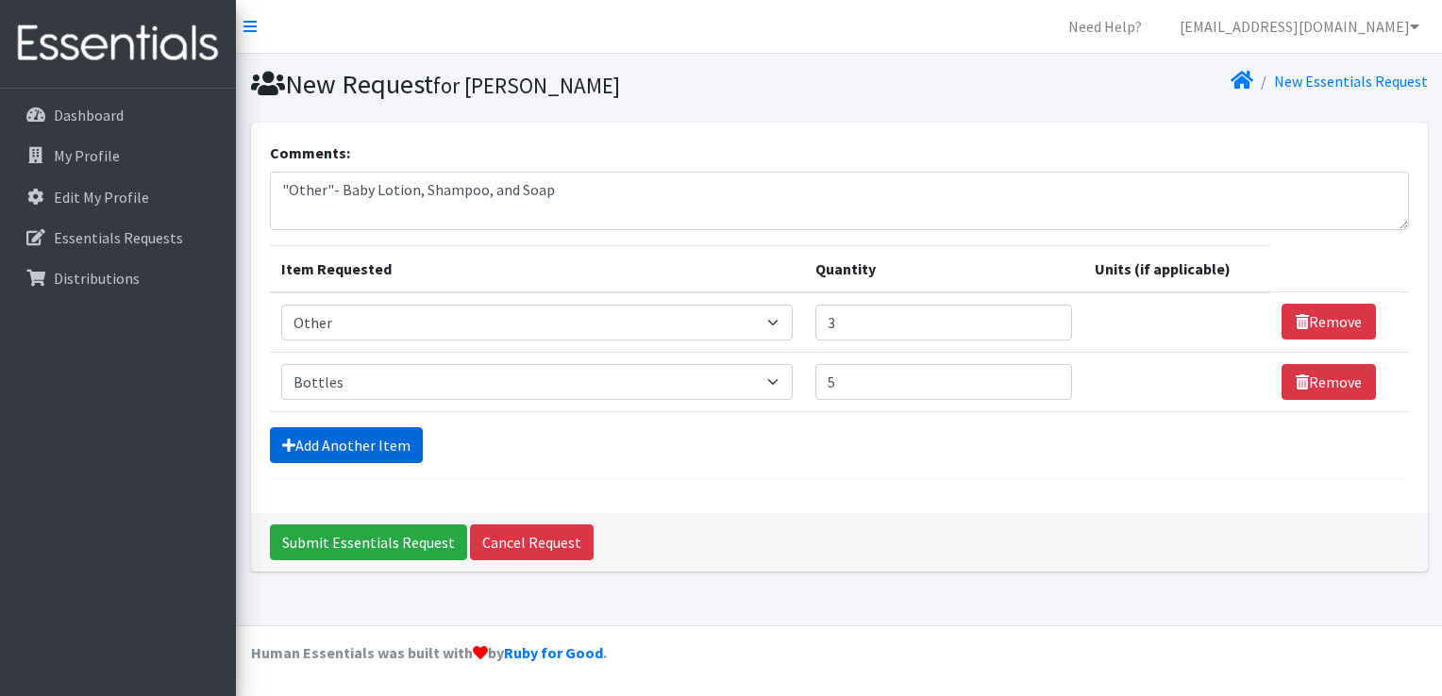
click at [320, 446] on link "Add Another Item" at bounding box center [346, 446] width 153 height 36
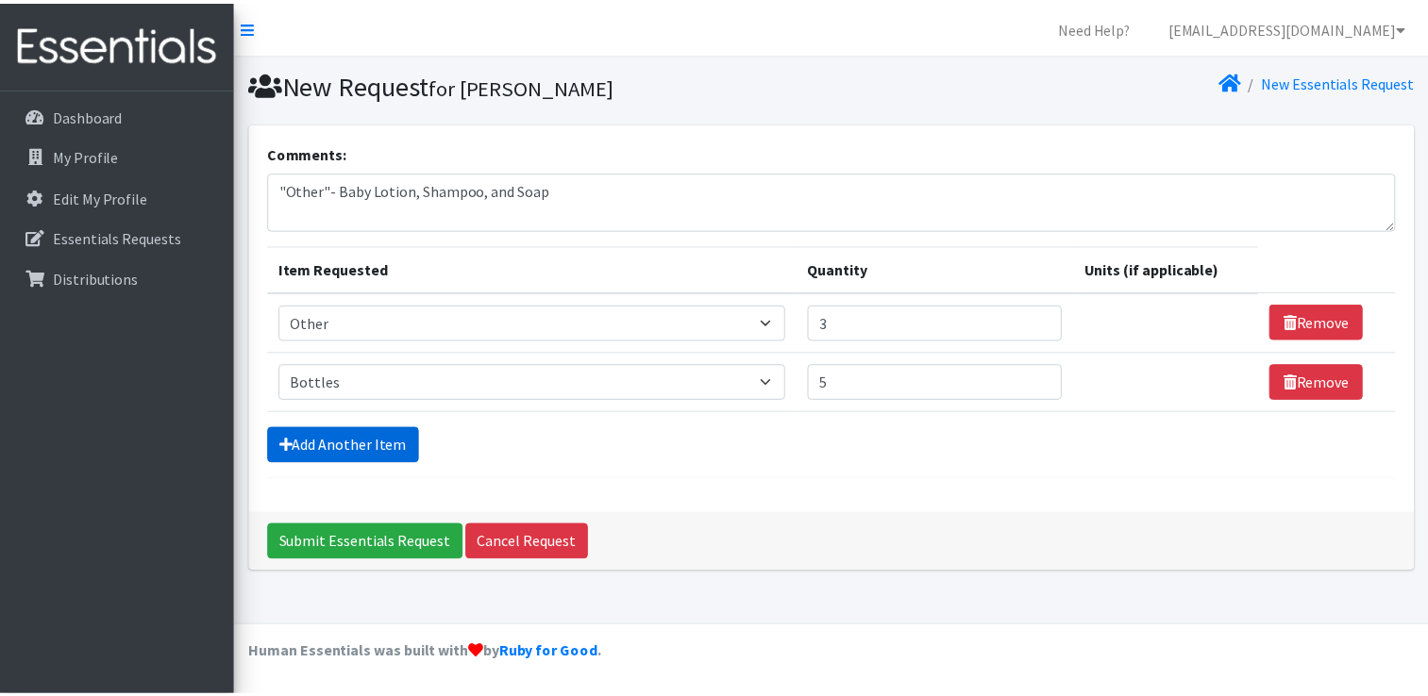
scroll to position [17, 0]
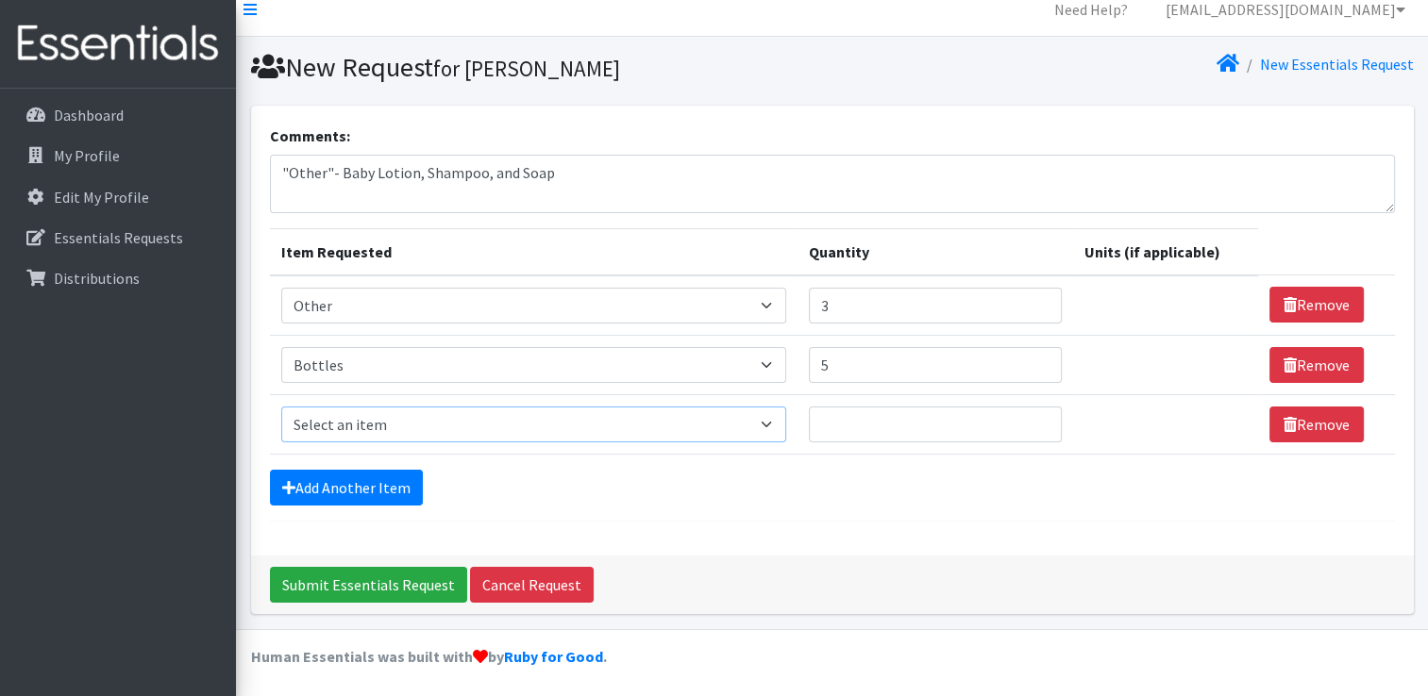
click at [750, 420] on select "Select an item # of Children this order will serve # of Individuals Living in H…" at bounding box center [533, 425] width 505 height 36
select select "7900"
click at [281, 407] on select "Select an item # of Children this order will serve # of Individuals Living in H…" at bounding box center [533, 425] width 505 height 36
click at [934, 429] on input "Quantity" at bounding box center [935, 425] width 253 height 36
type input "4"
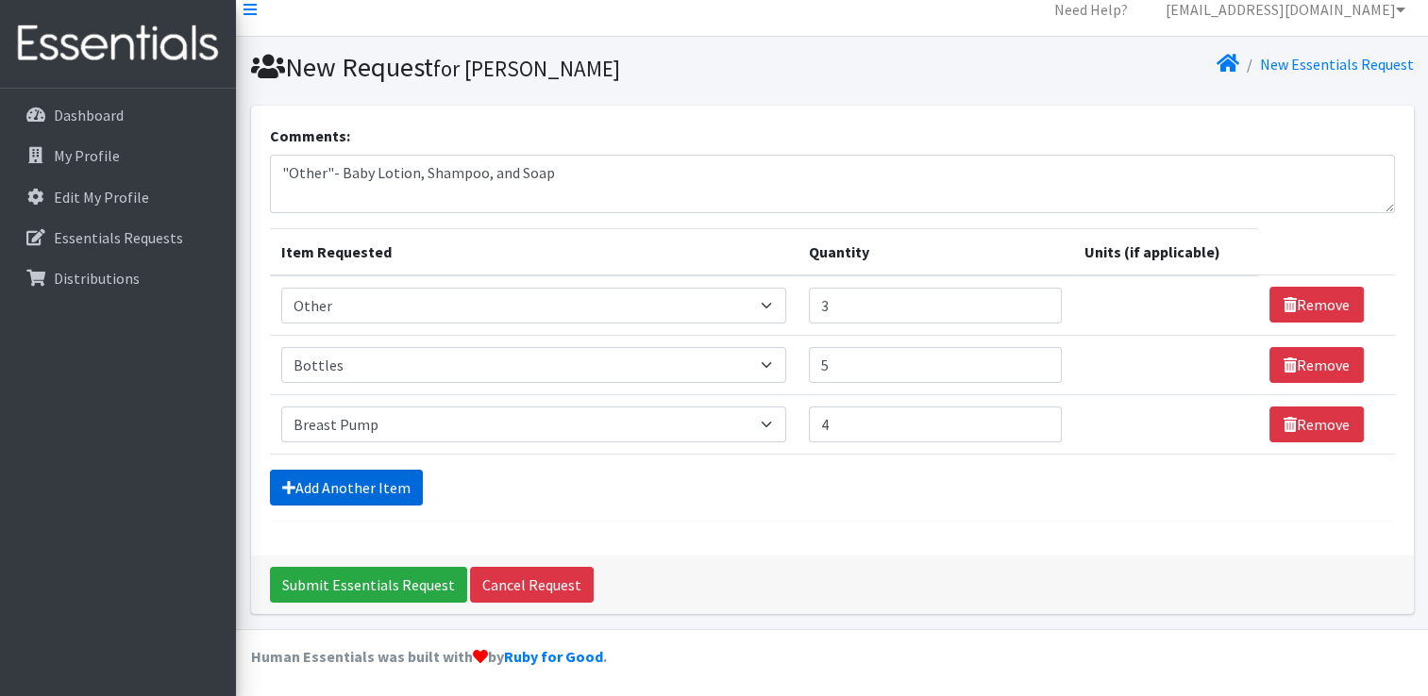
click at [334, 496] on link "Add Another Item" at bounding box center [346, 488] width 153 height 36
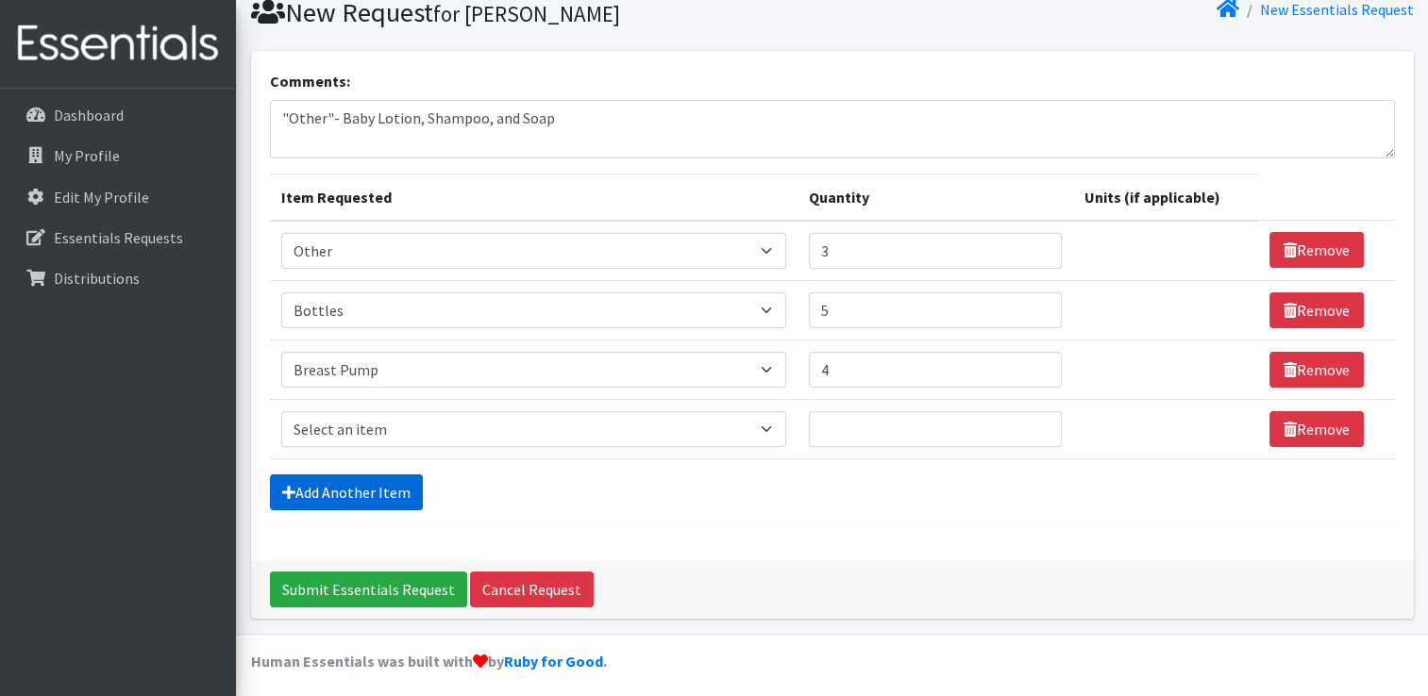
scroll to position [76, 0]
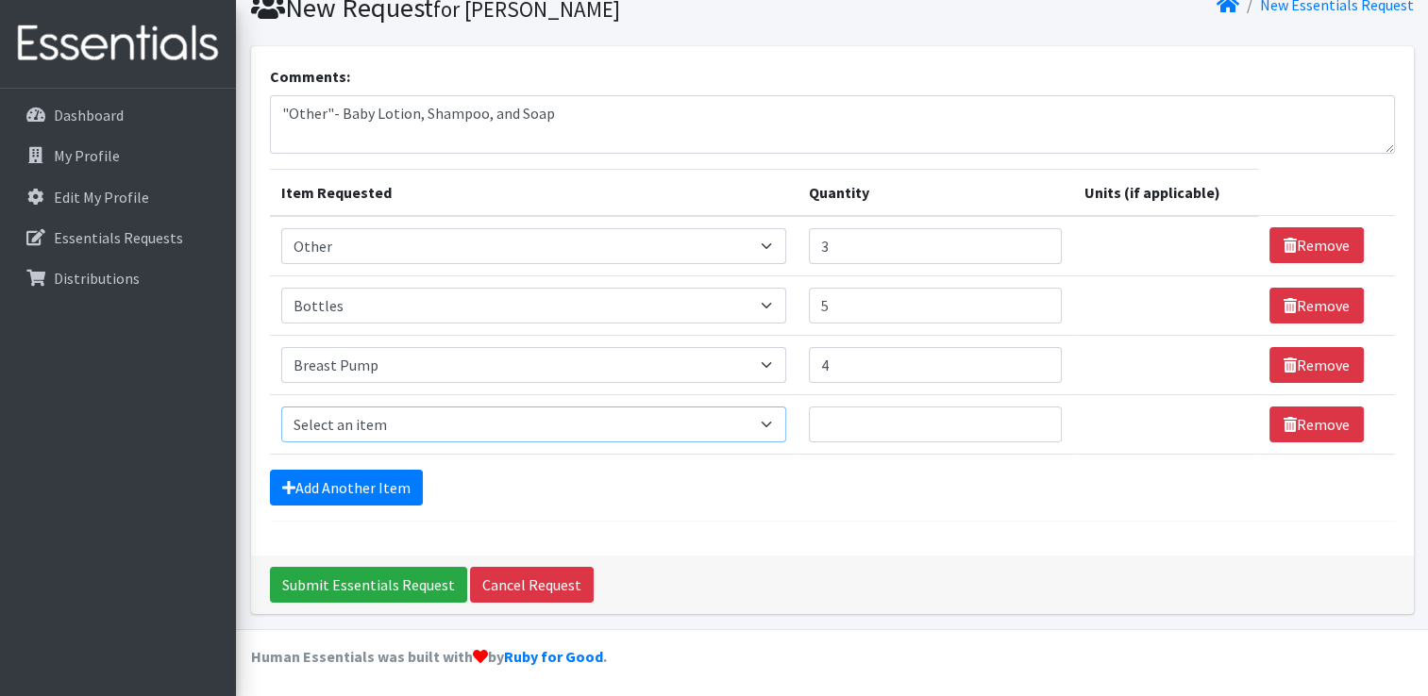
click at [671, 419] on select "Select an item # of Children this order will serve # of Individuals Living in H…" at bounding box center [533, 425] width 505 height 36
select select "11425"
click at [281, 407] on select "Select an item # of Children this order will serve # of Individuals Living in H…" at bounding box center [533, 425] width 505 height 36
click at [948, 428] on input "Quantity" at bounding box center [935, 425] width 253 height 36
type input "2"
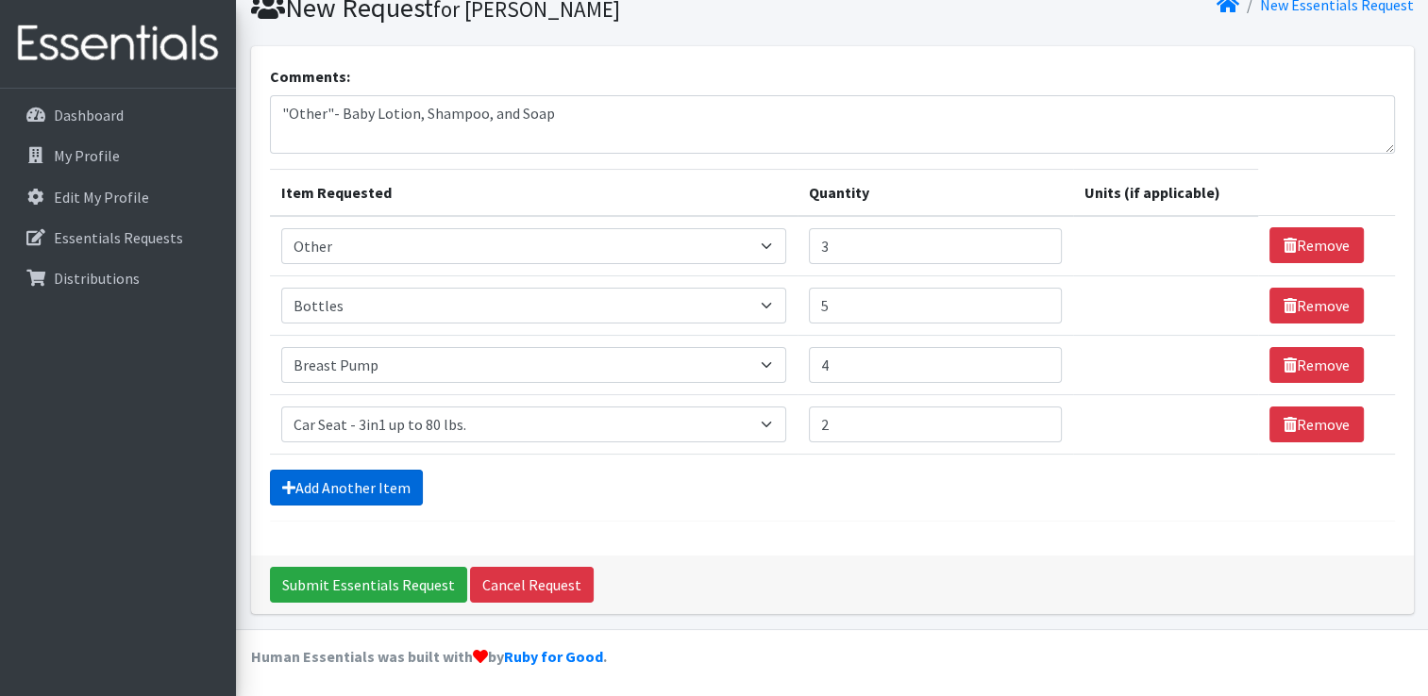
click at [367, 481] on link "Add Another Item" at bounding box center [346, 488] width 153 height 36
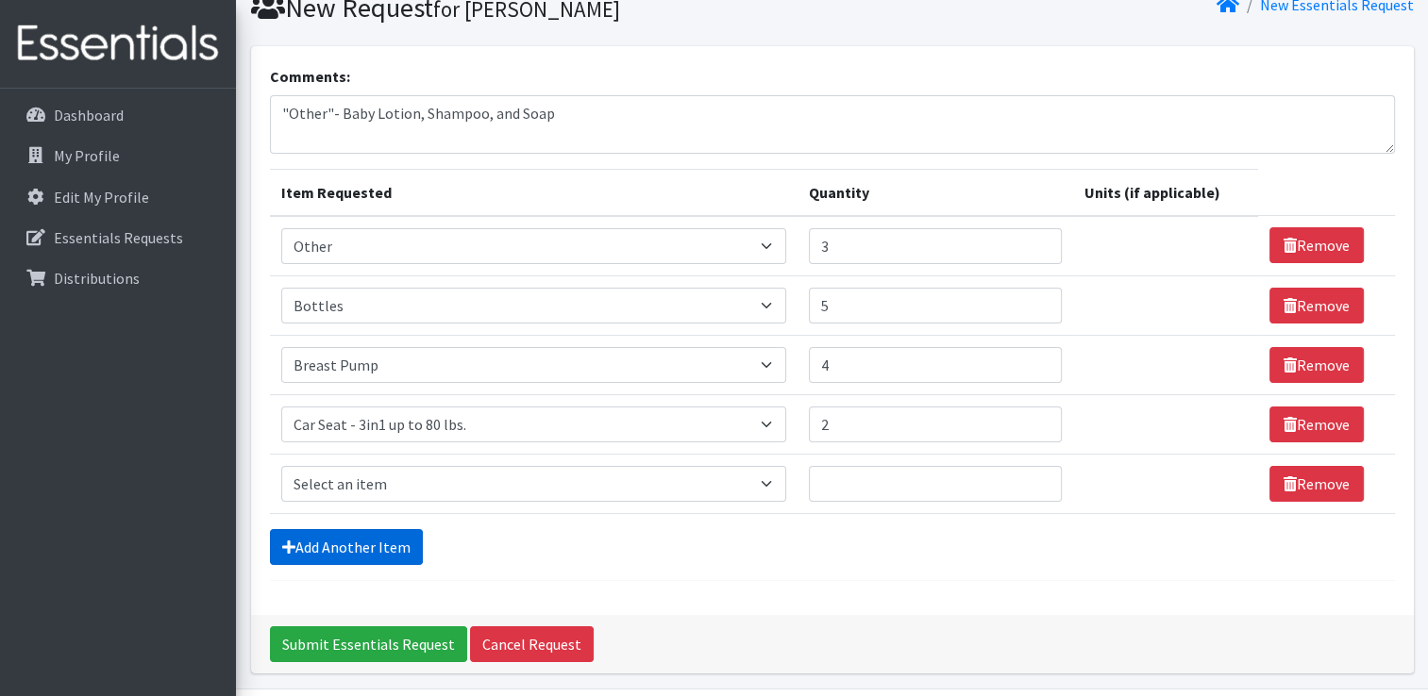
scroll to position [136, 0]
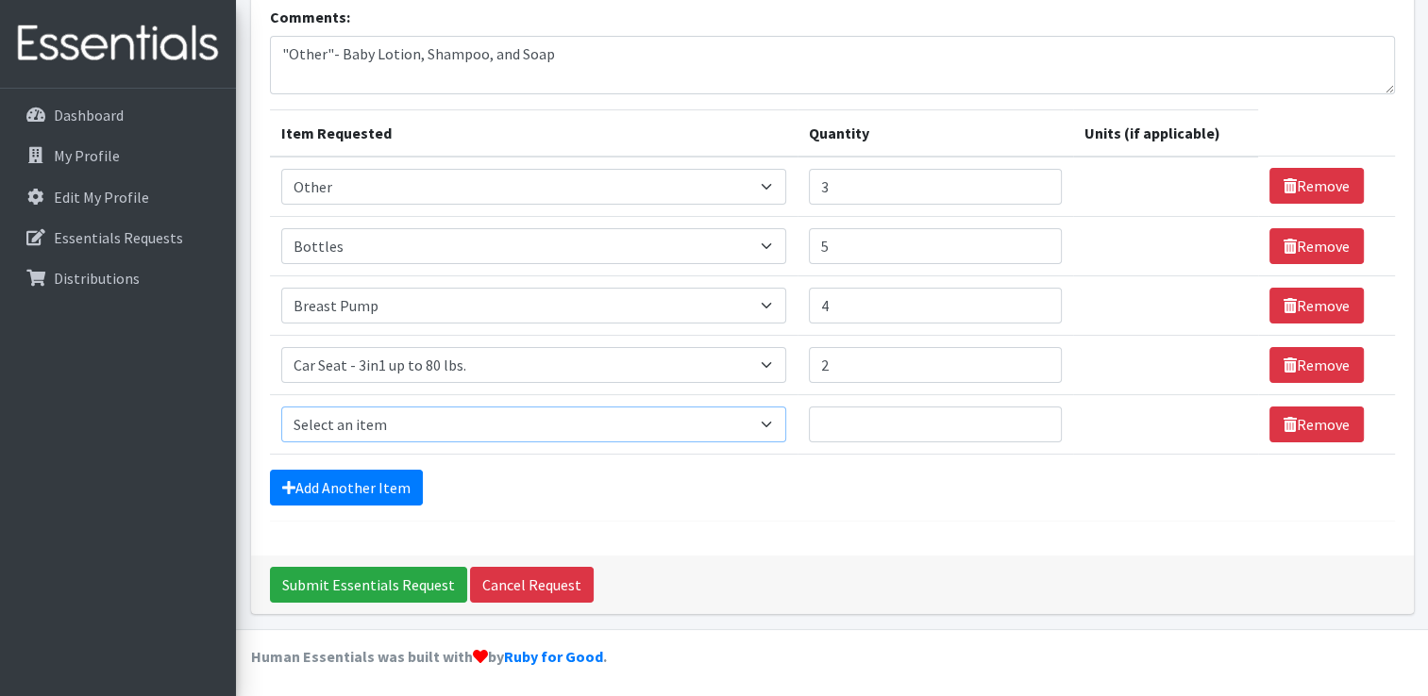
click at [739, 430] on select "Select an item # of Children this order will serve # of Individuals Living in H…" at bounding box center [533, 425] width 505 height 36
select select "7173"
click at [281, 407] on select "Select an item # of Children this order will serve # of Individuals Living in H…" at bounding box center [533, 425] width 505 height 36
click at [854, 426] on input "Quantity" at bounding box center [935, 425] width 253 height 36
type input "2"
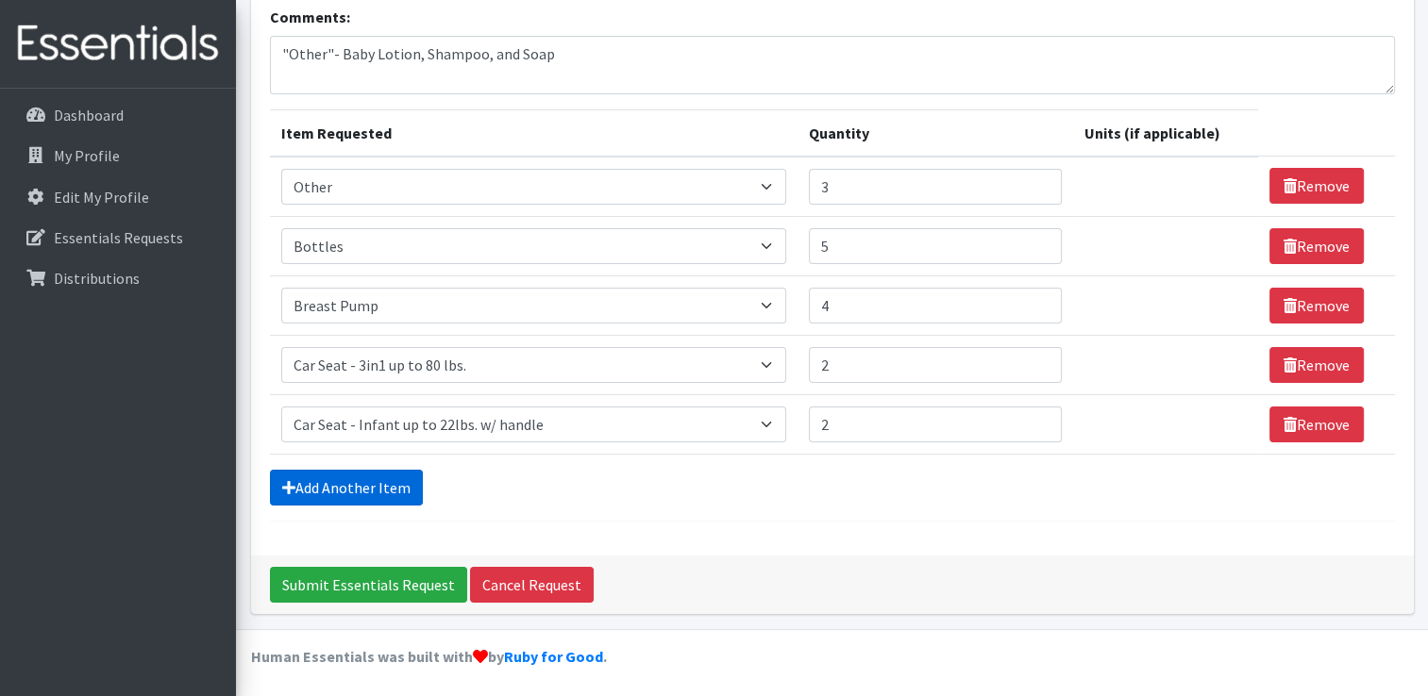
click at [392, 478] on link "Add Another Item" at bounding box center [346, 488] width 153 height 36
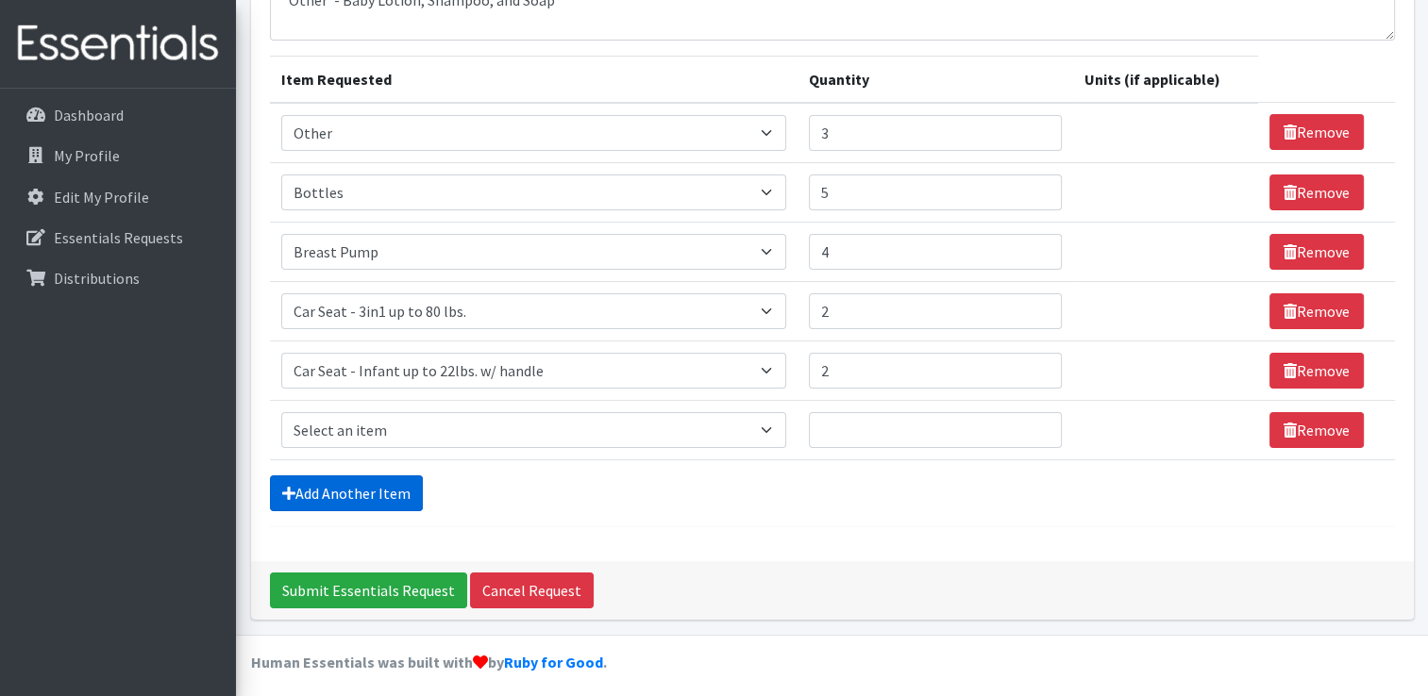
scroll to position [195, 0]
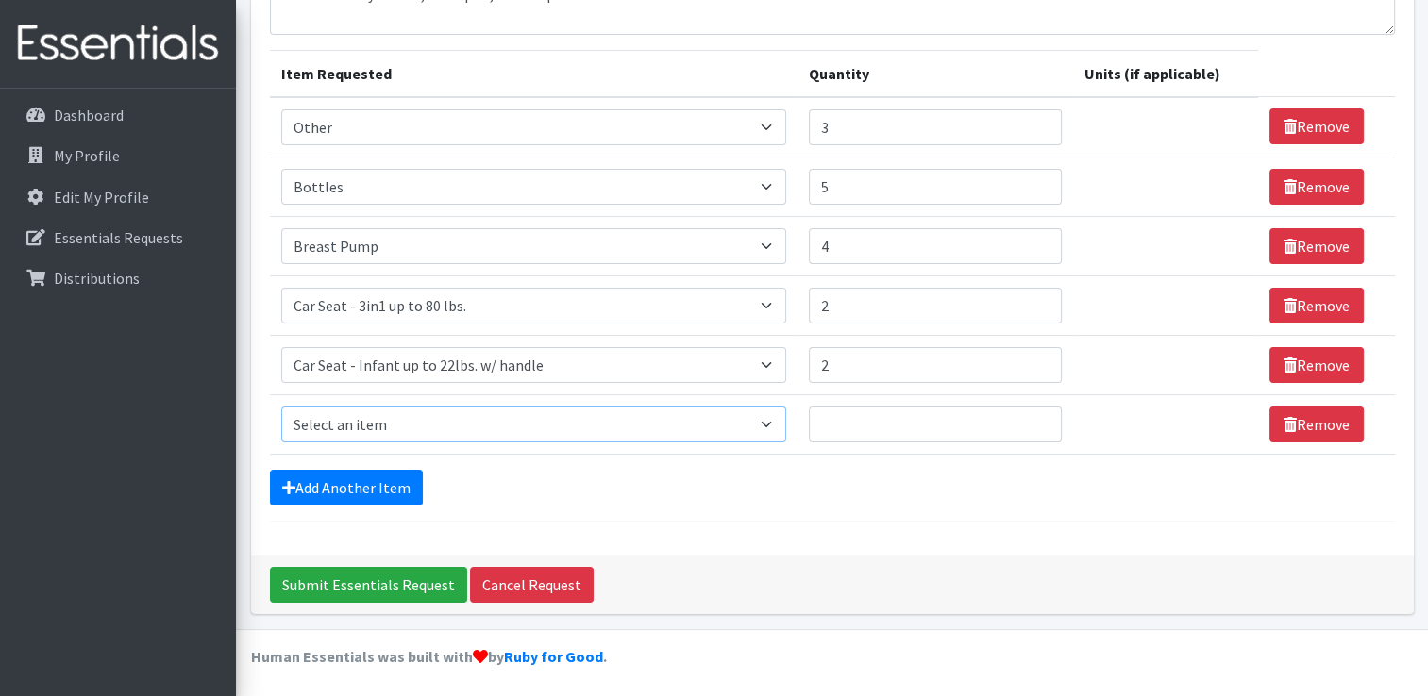
click at [686, 417] on select "Select an item # of Children this order will serve # of Individuals Living in H…" at bounding box center [533, 425] width 505 height 36
select select "5704"
click at [281, 407] on select "Select an item # of Children this order will serve # of Individuals Living in H…" at bounding box center [533, 425] width 505 height 36
click at [840, 423] on input "Quantity" at bounding box center [935, 425] width 253 height 36
type input "2"
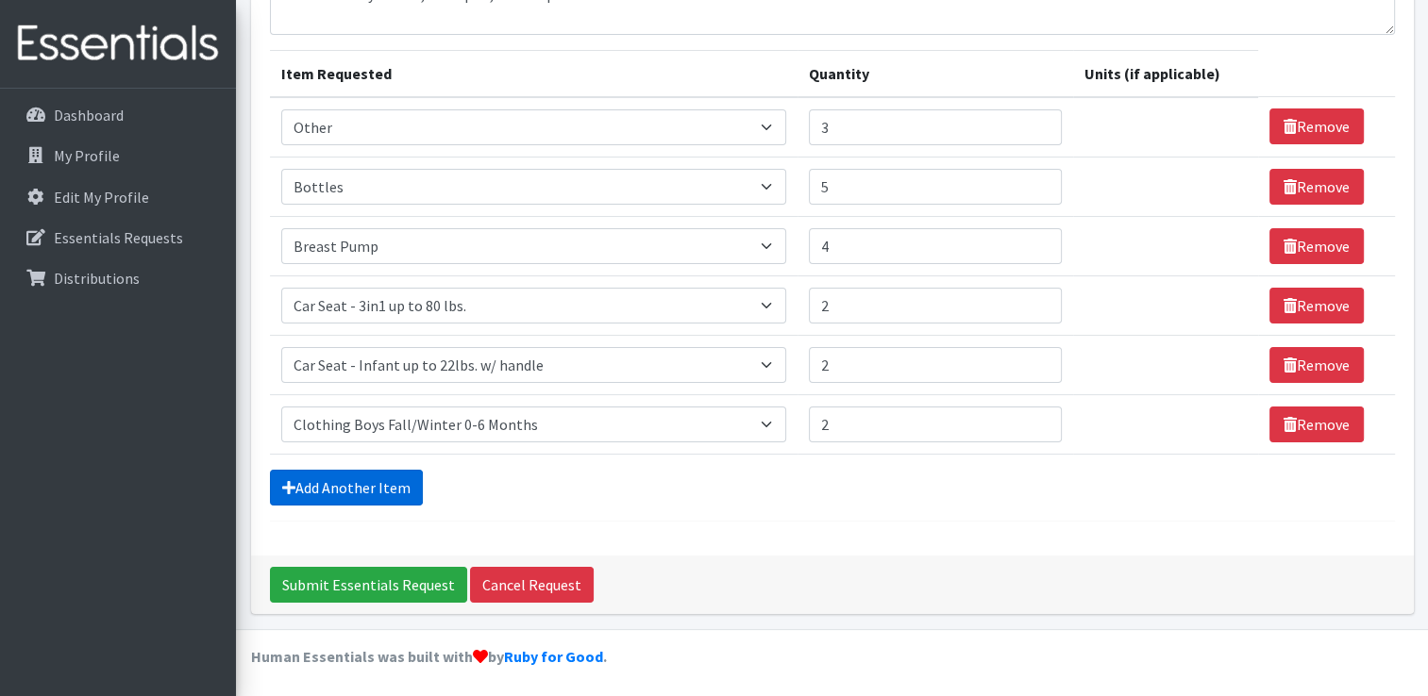
click at [384, 486] on link "Add Another Item" at bounding box center [346, 488] width 153 height 36
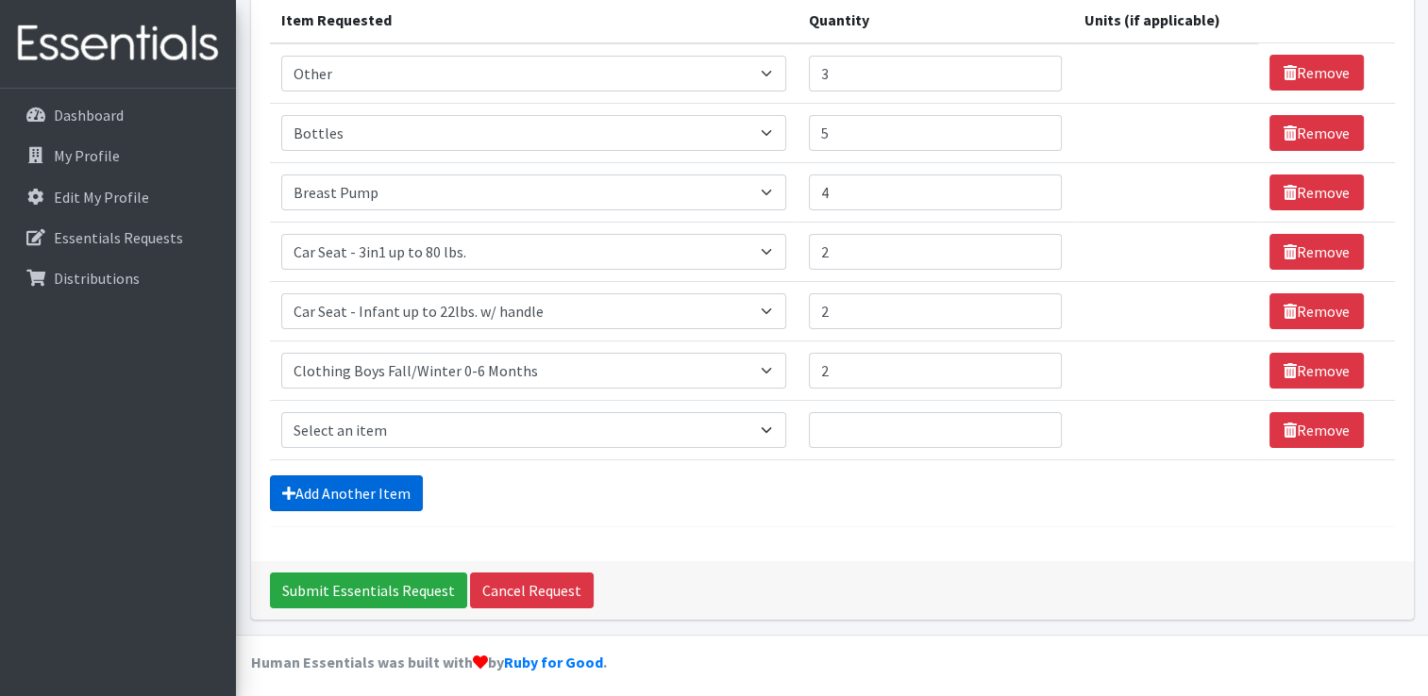
scroll to position [254, 0]
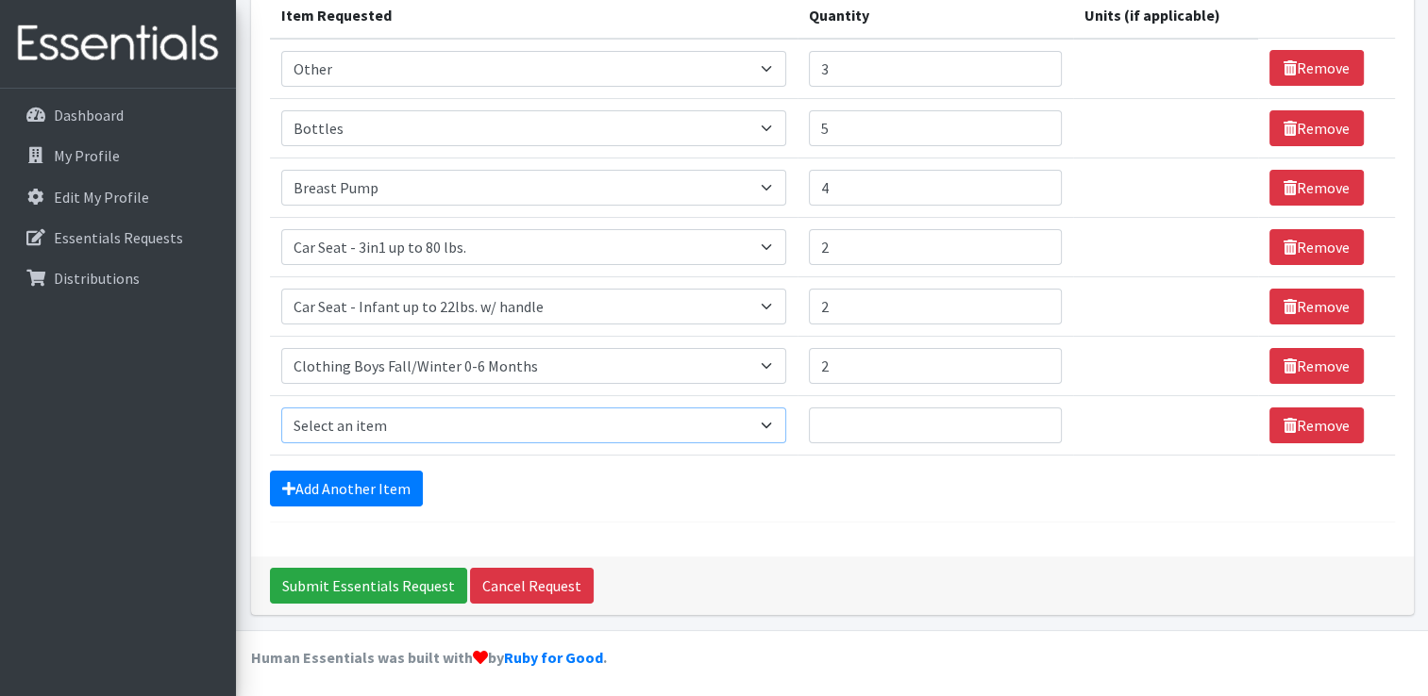
click at [740, 422] on select "Select an item # of Children this order will serve # of Individuals Living in H…" at bounding box center [533, 426] width 505 height 36
select select "5712"
click at [281, 408] on select "Select an item # of Children this order will serve # of Individuals Living in H…" at bounding box center [533, 426] width 505 height 36
click at [864, 424] on input "Quantity" at bounding box center [935, 426] width 253 height 36
type input "2"
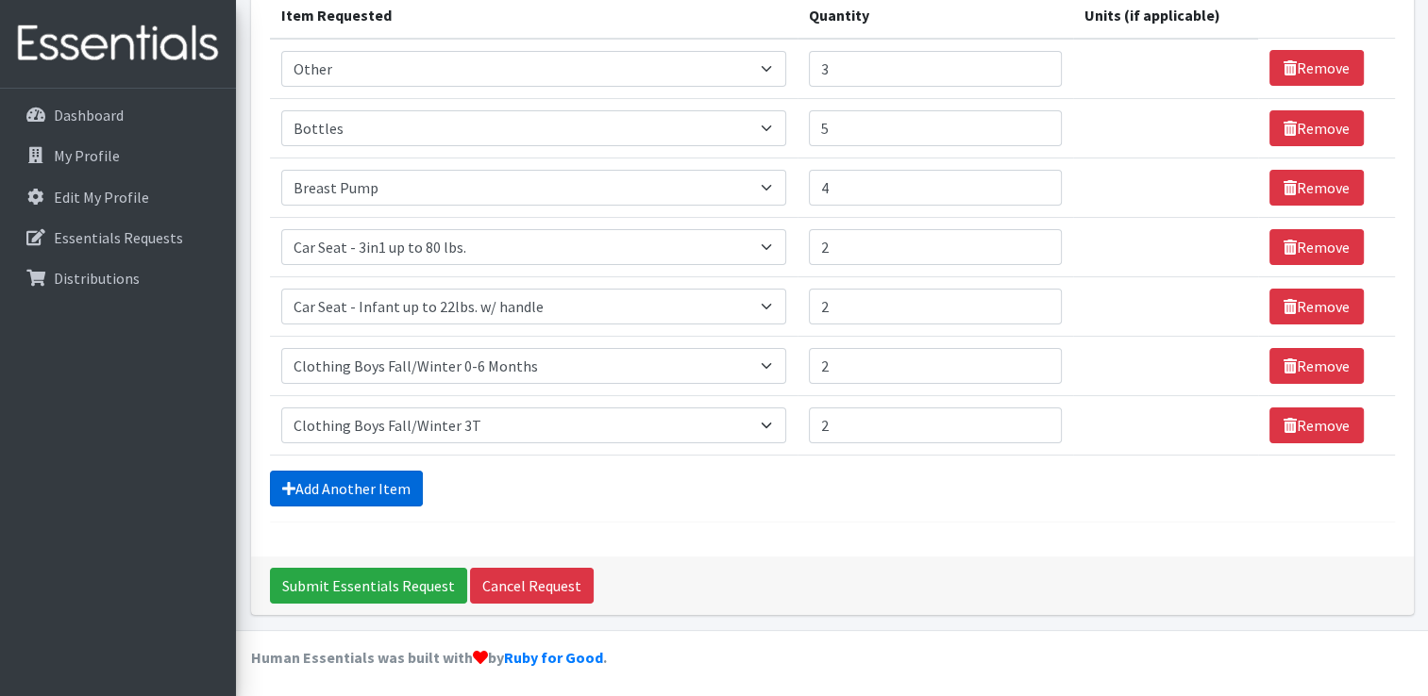
click at [346, 476] on link "Add Another Item" at bounding box center [346, 489] width 153 height 36
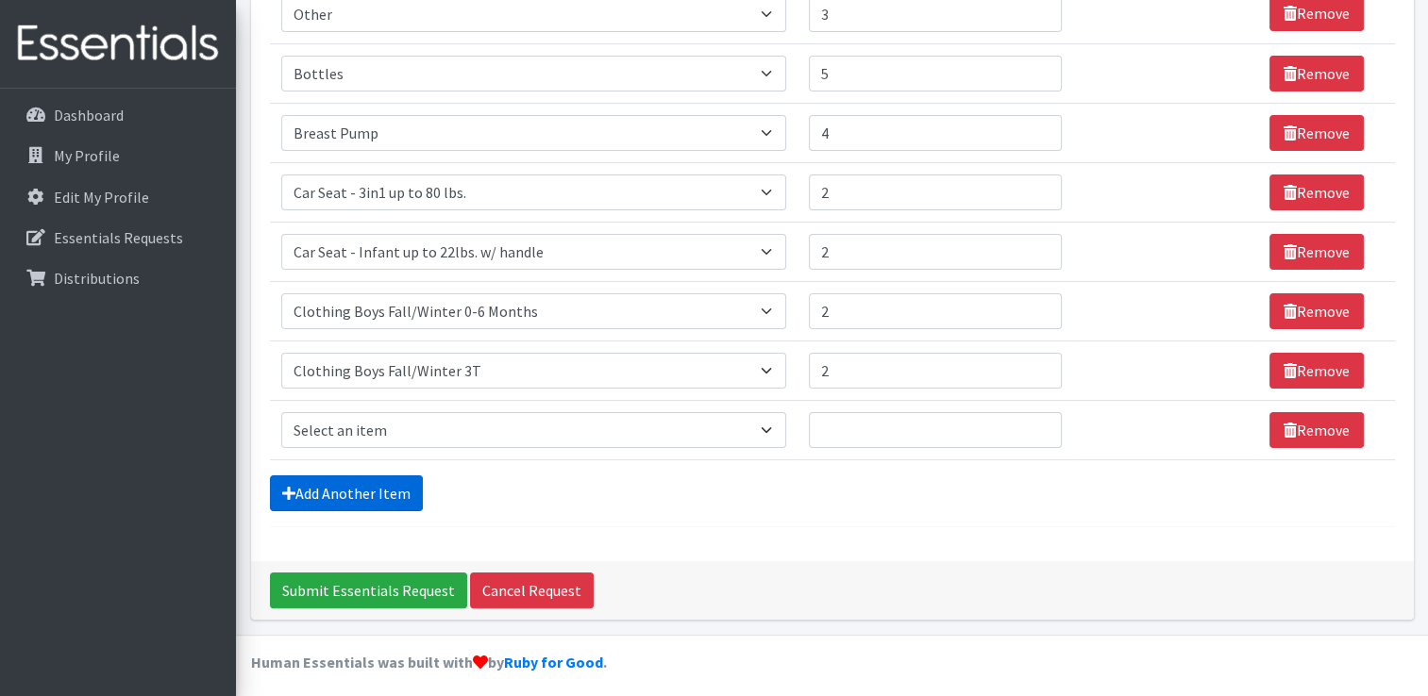
scroll to position [313, 0]
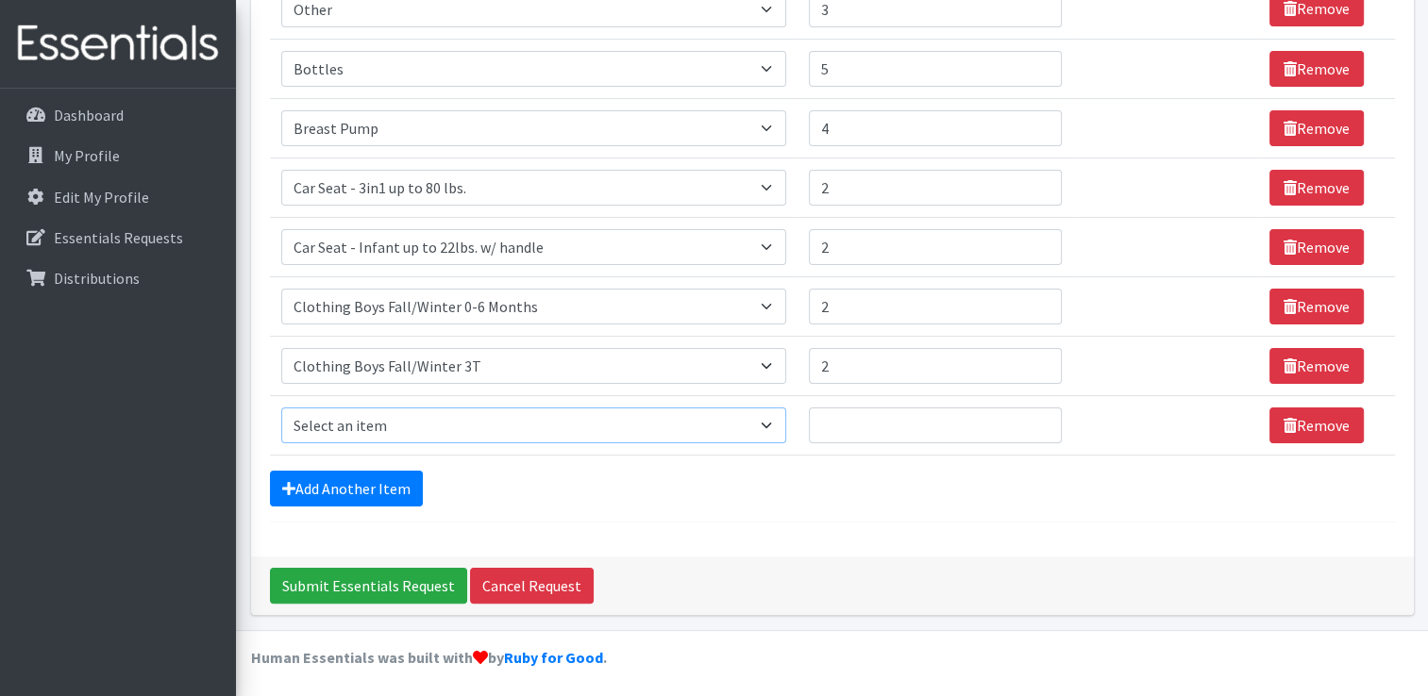
click at [664, 425] on select "Select an item # of Children this order will serve # of Individuals Living in H…" at bounding box center [533, 426] width 505 height 36
select select "5714"
click at [281, 408] on select "Select an item # of Children this order will serve # of Individuals Living in H…" at bounding box center [533, 426] width 505 height 36
click at [854, 413] on input "Quantity" at bounding box center [935, 426] width 253 height 36
type input "2"
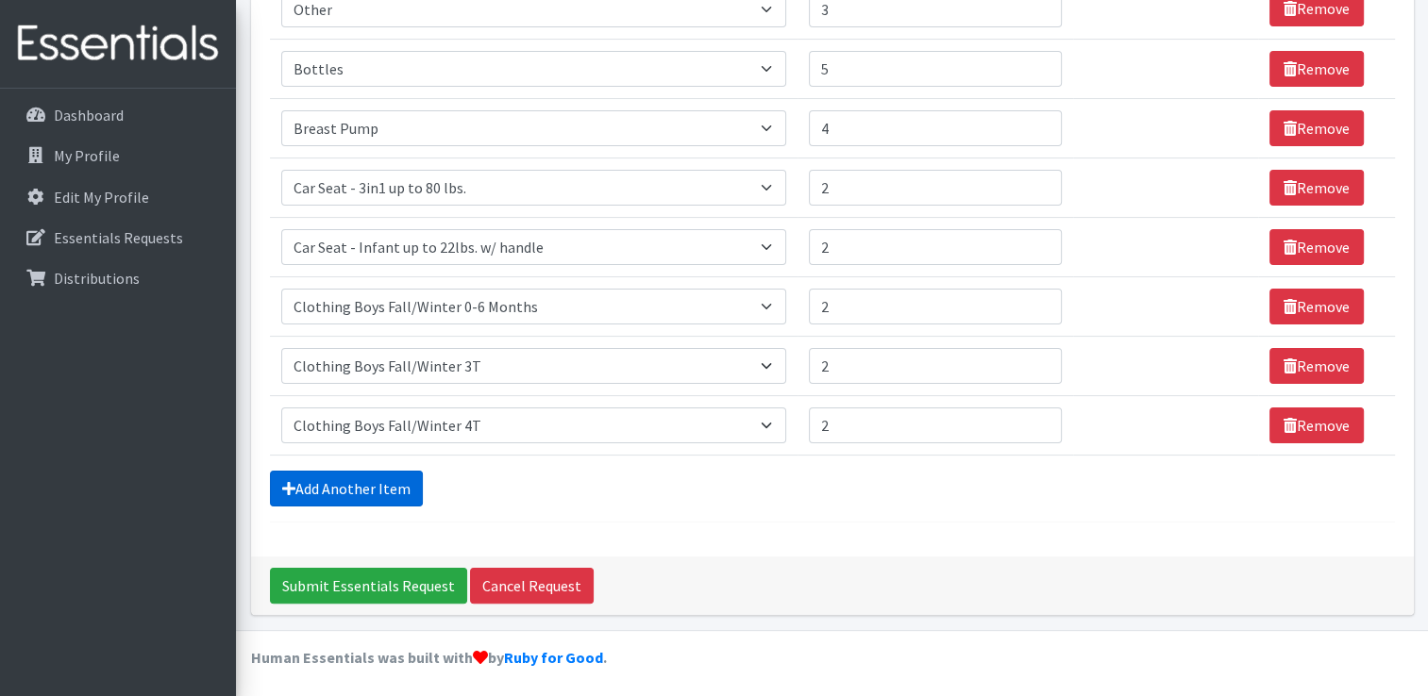
click at [307, 489] on link "Add Another Item" at bounding box center [346, 489] width 153 height 36
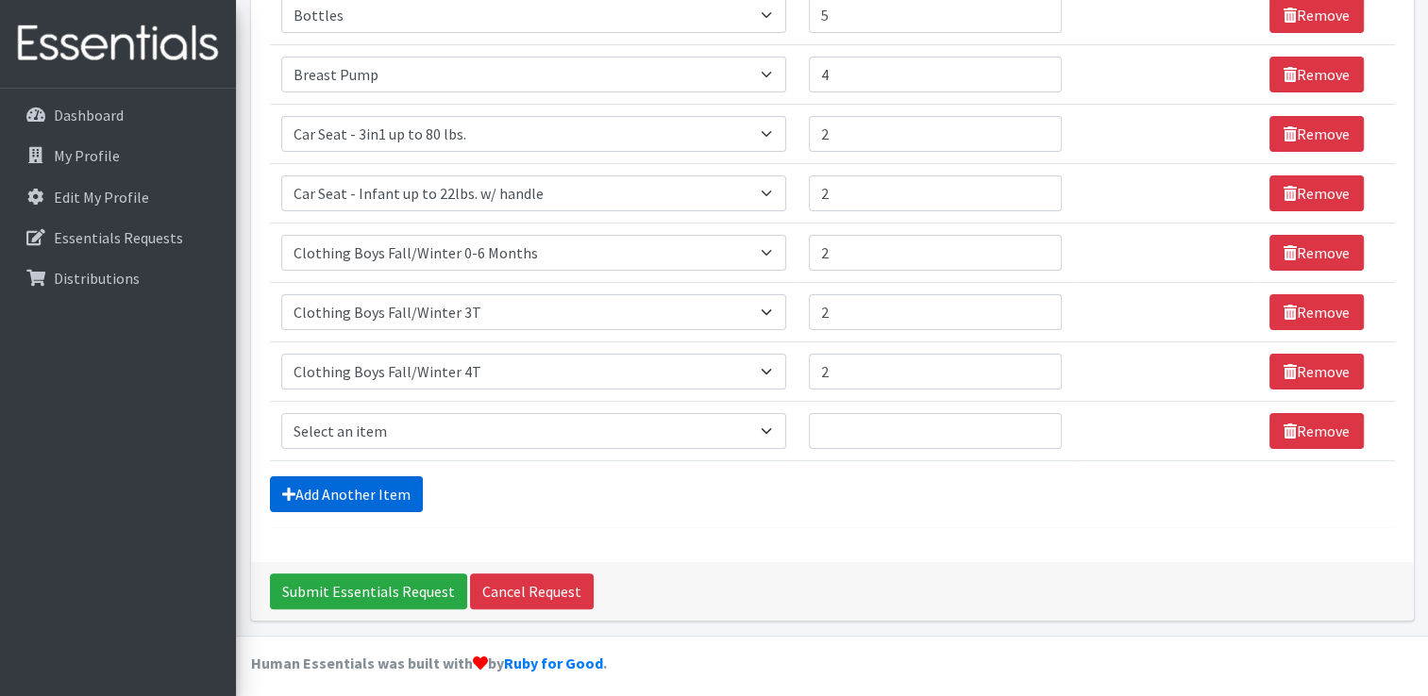
scroll to position [373, 0]
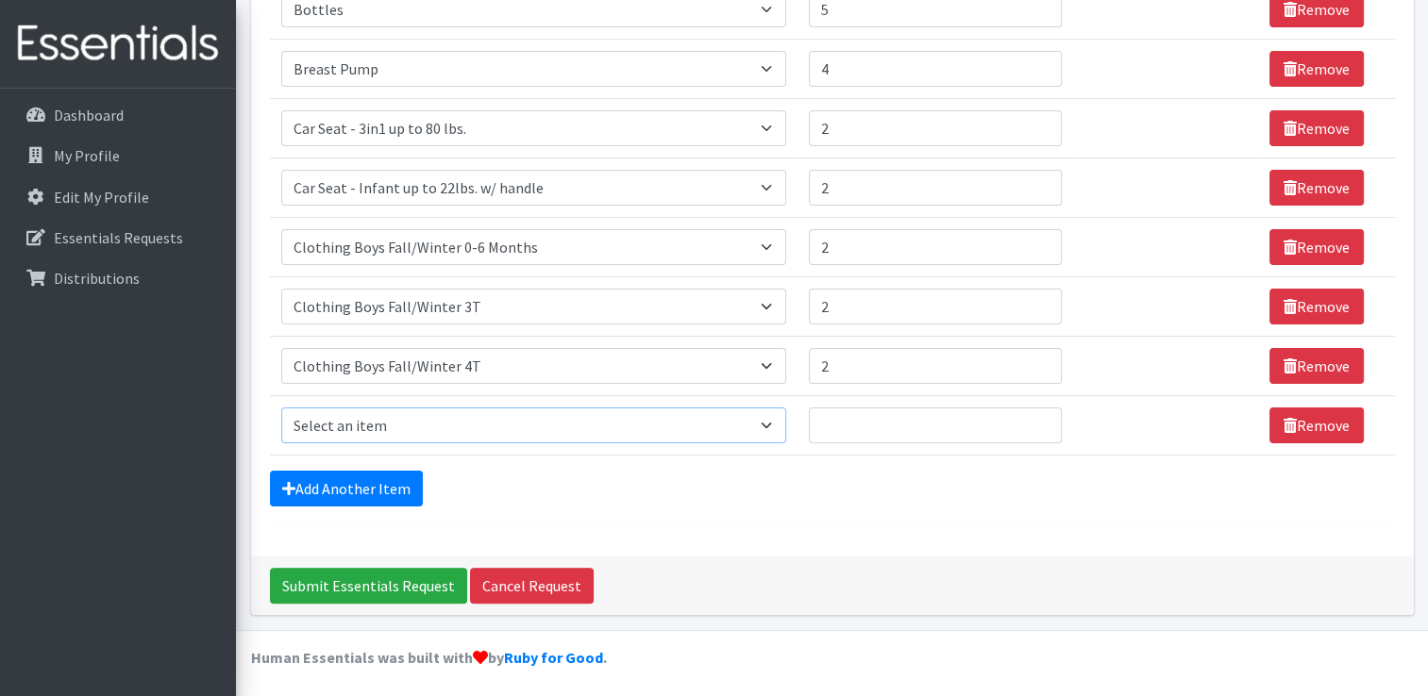
click at [696, 428] on select "Select an item # of Children this order will serve # of Individuals Living in H…" at bounding box center [533, 426] width 505 height 36
select select "5733"
click at [281, 408] on select "Select an item # of Children this order will serve # of Individuals Living in H…" at bounding box center [533, 426] width 505 height 36
click at [858, 419] on input "Quantity" at bounding box center [935, 426] width 253 height 36
type input "3"
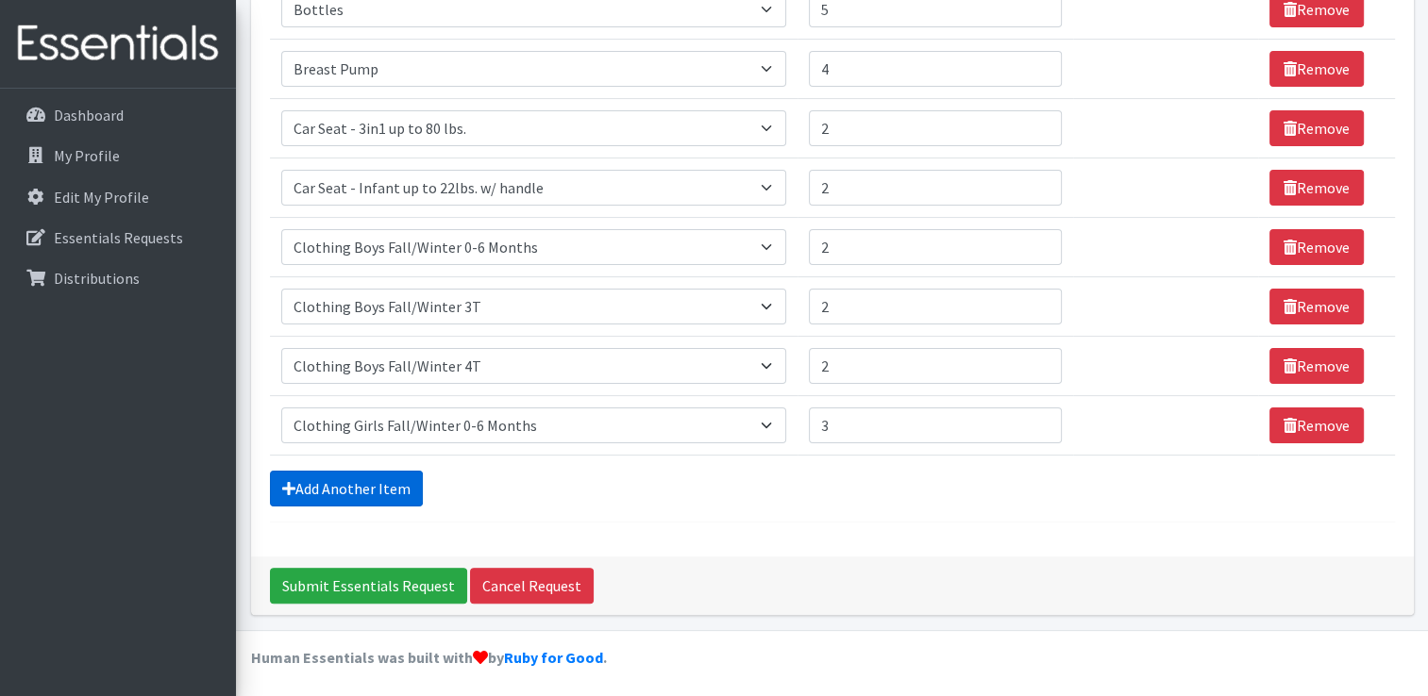
click at [282, 484] on icon at bounding box center [288, 488] width 13 height 15
click at [359, 485] on link "Add Another Item" at bounding box center [346, 489] width 153 height 36
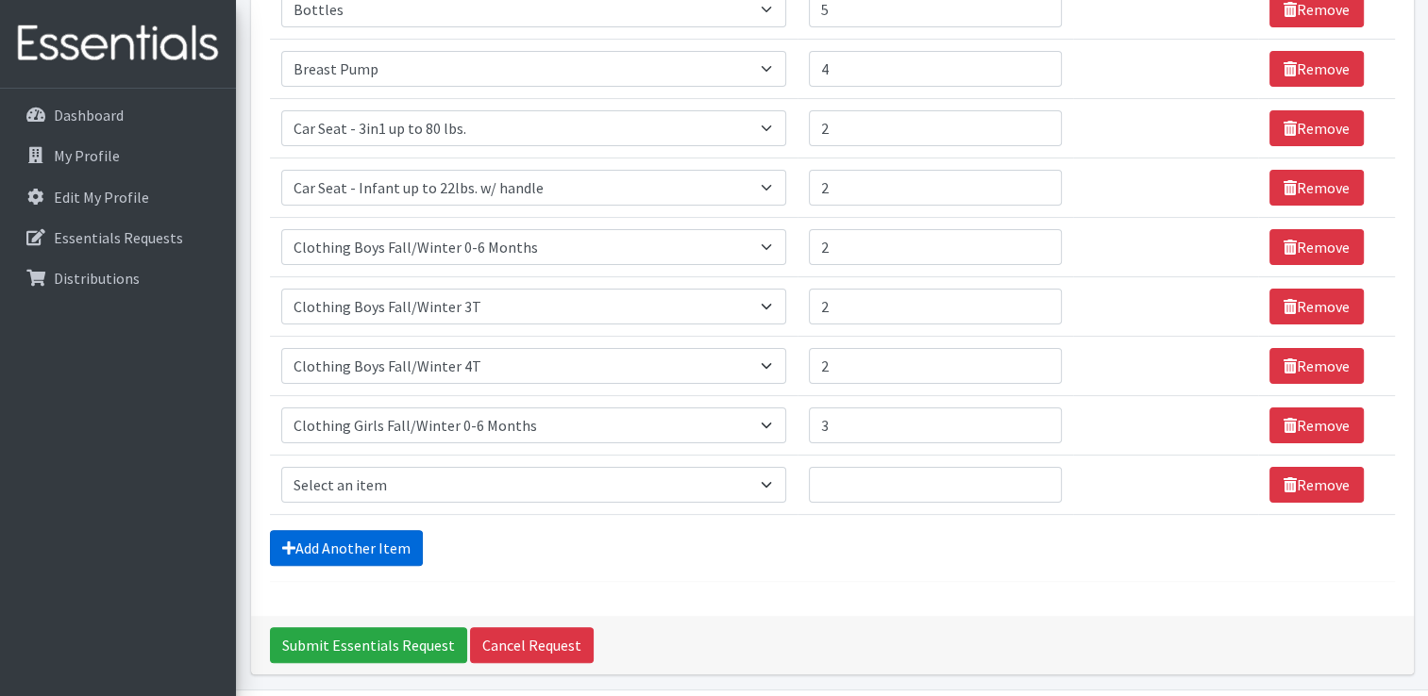
scroll to position [432, 0]
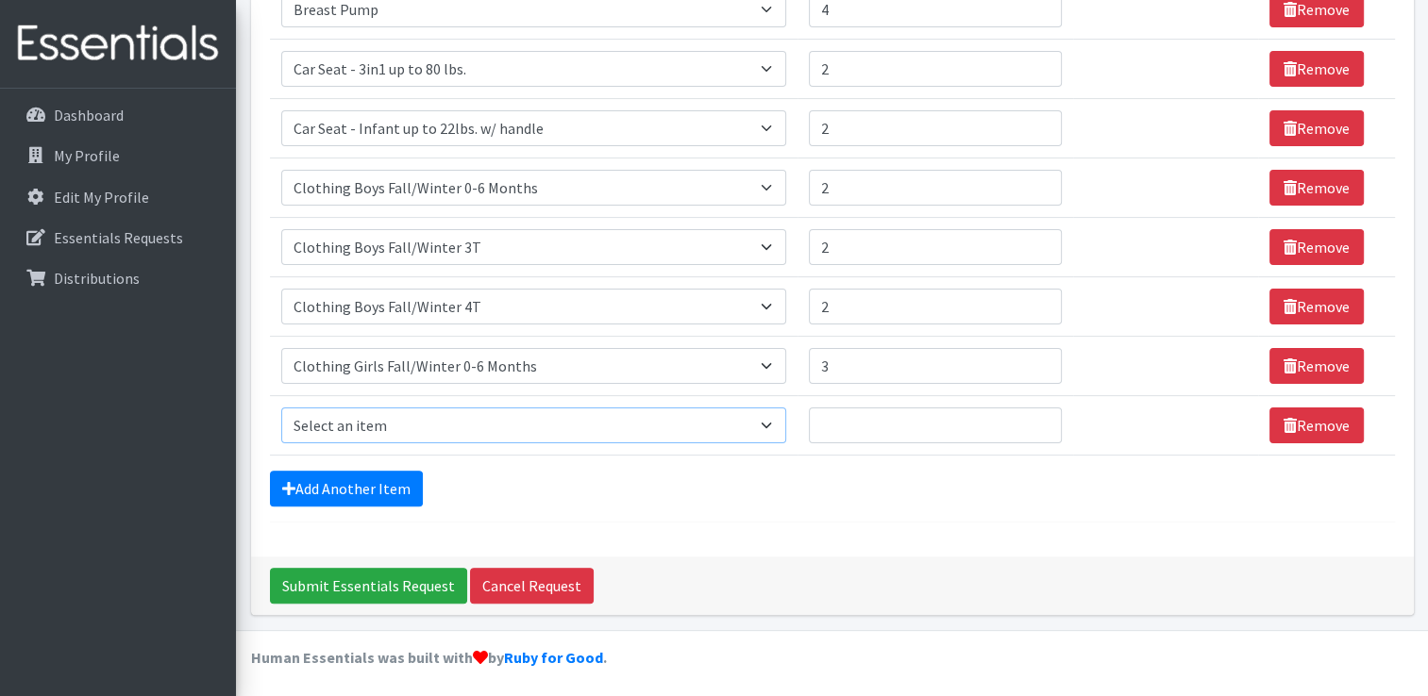
click at [735, 425] on select "Select an item # of Children this order will serve # of Individuals Living in H…" at bounding box center [533, 426] width 505 height 36
select select "5744"
click at [281, 408] on select "Select an item # of Children this order will serve # of Individuals Living in H…" at bounding box center [533, 426] width 505 height 36
click at [891, 432] on input "Quantity" at bounding box center [935, 426] width 253 height 36
type input "2"
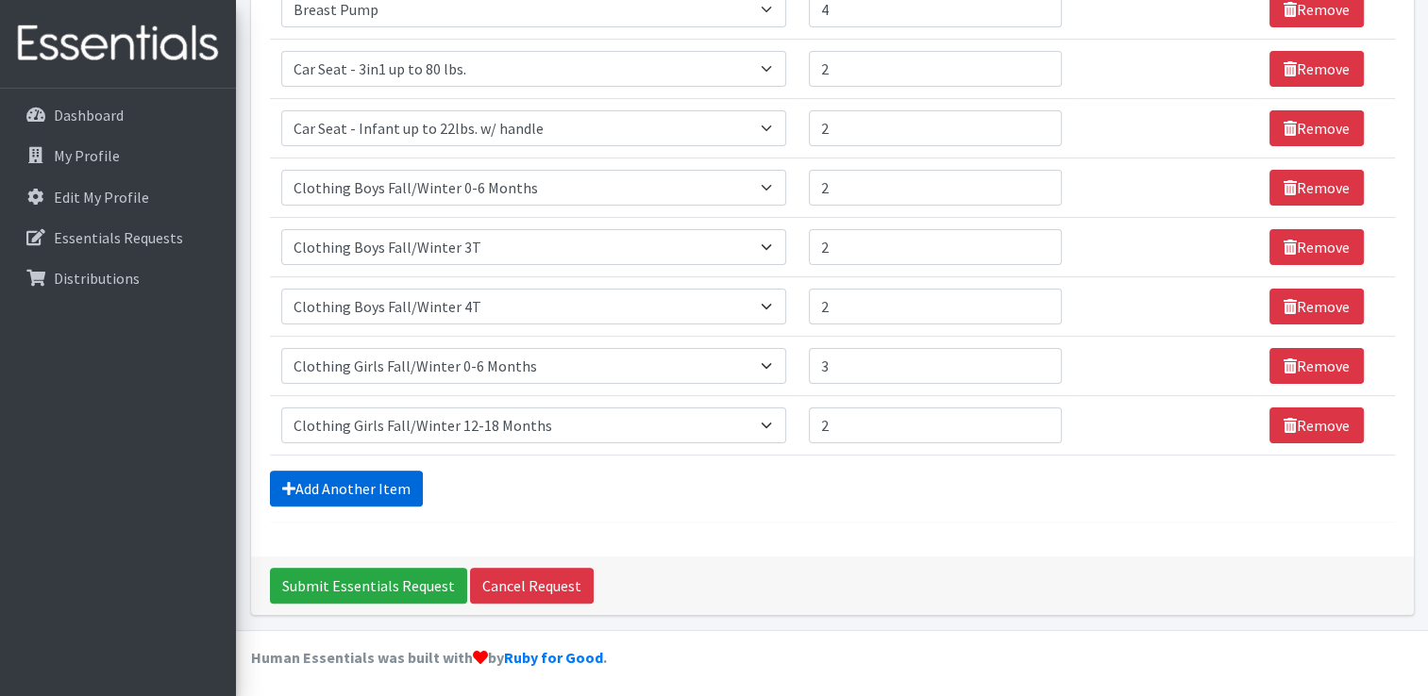
click at [394, 481] on link "Add Another Item" at bounding box center [346, 489] width 153 height 36
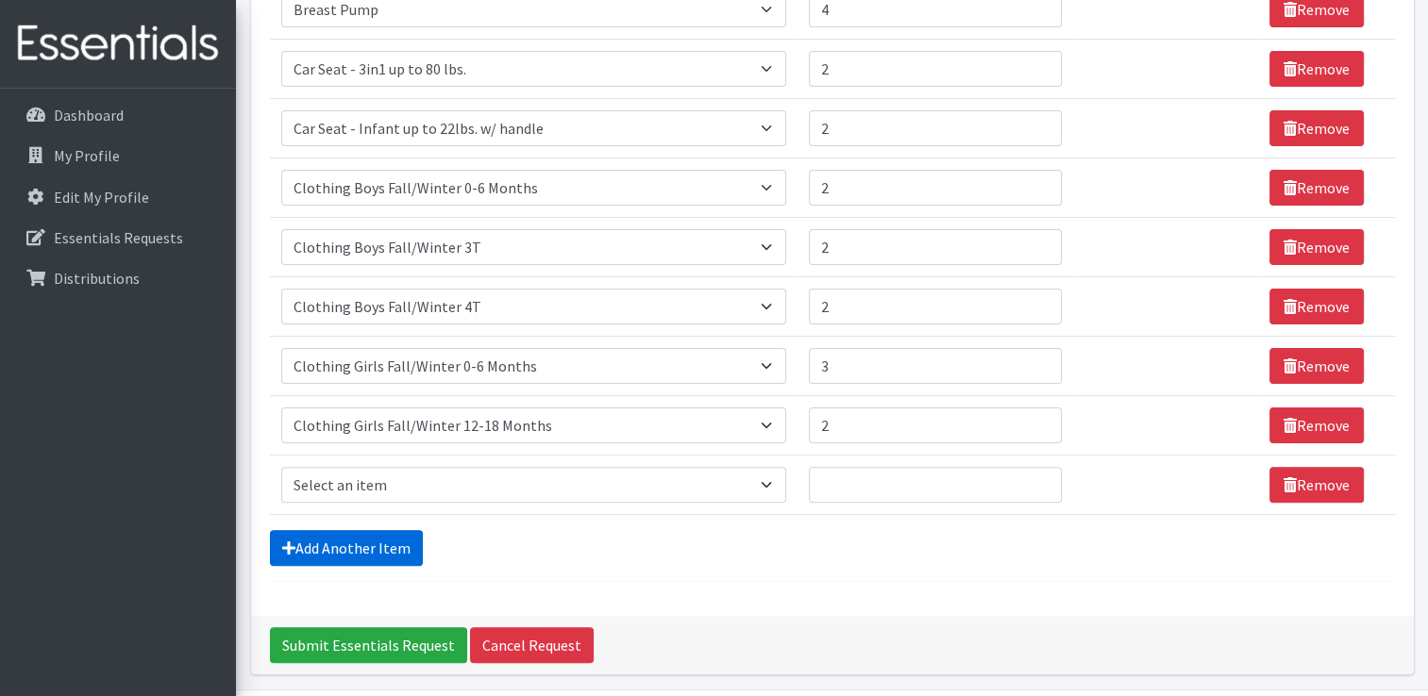
scroll to position [491, 0]
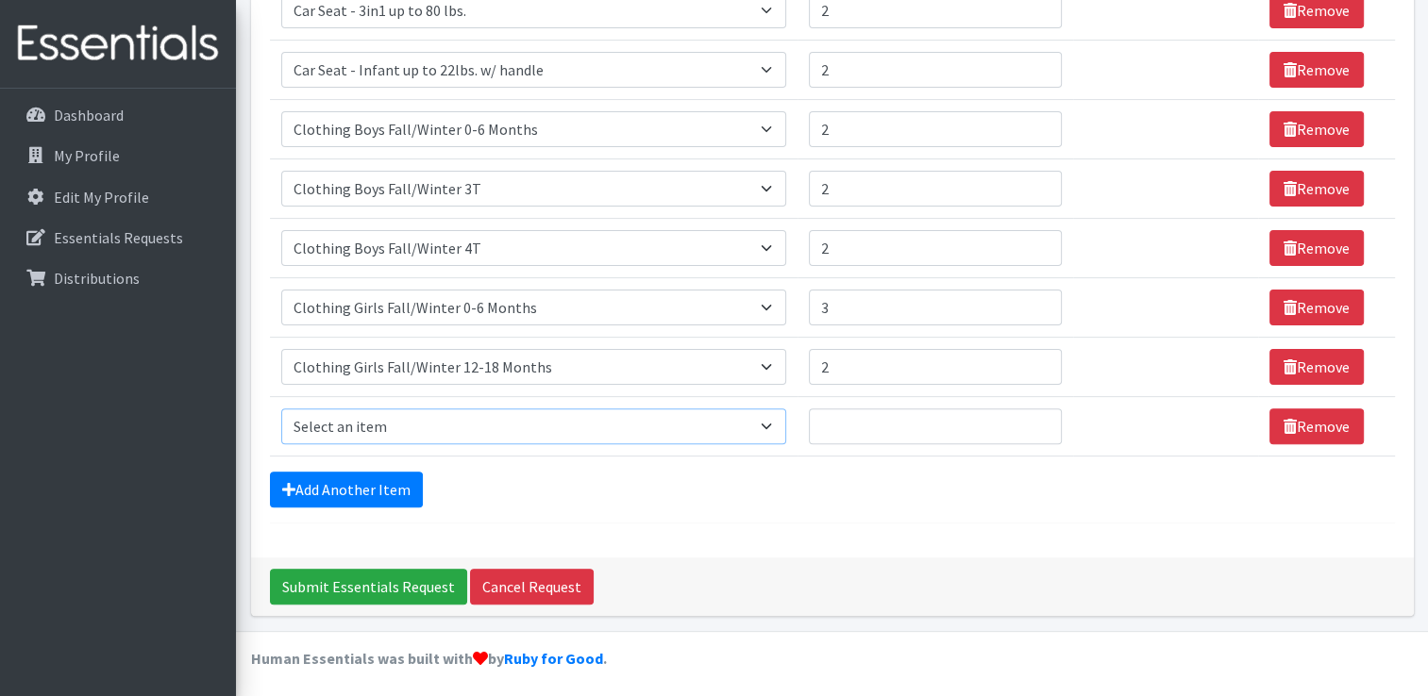
click at [717, 418] on select "Select an item # of Children this order will serve # of Individuals Living in H…" at bounding box center [533, 427] width 505 height 36
select select "5749"
click at [281, 409] on select "Select an item # of Children this order will serve # of Individuals Living in H…" at bounding box center [533, 427] width 505 height 36
click at [853, 423] on input "Quantity" at bounding box center [935, 427] width 253 height 36
type input "2"
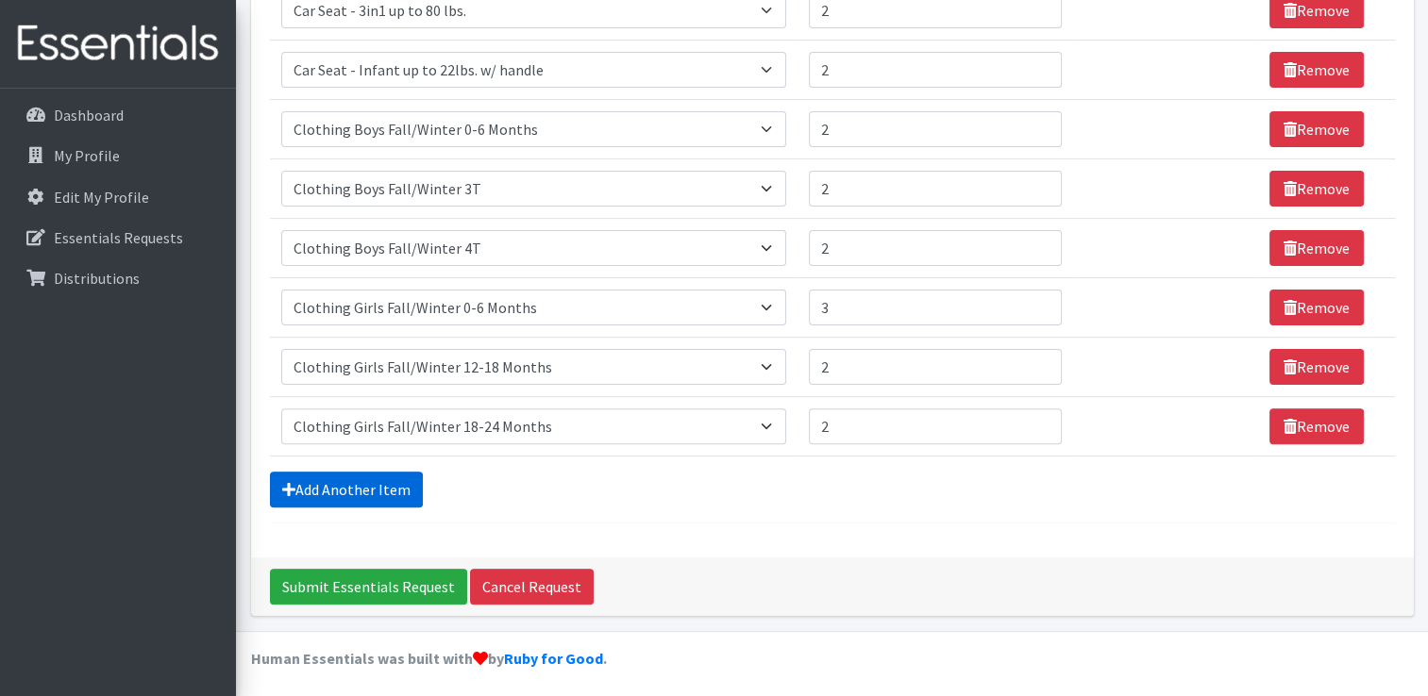
click at [393, 487] on link "Add Another Item" at bounding box center [346, 490] width 153 height 36
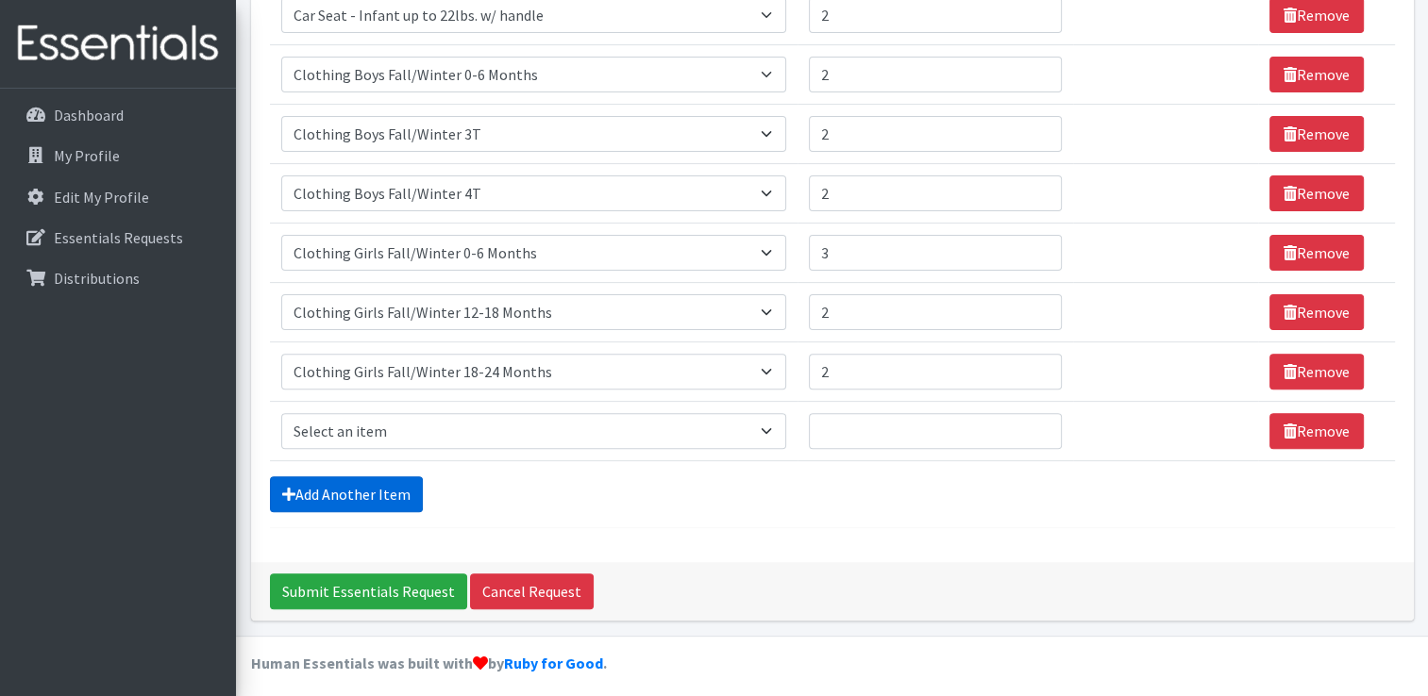
scroll to position [551, 0]
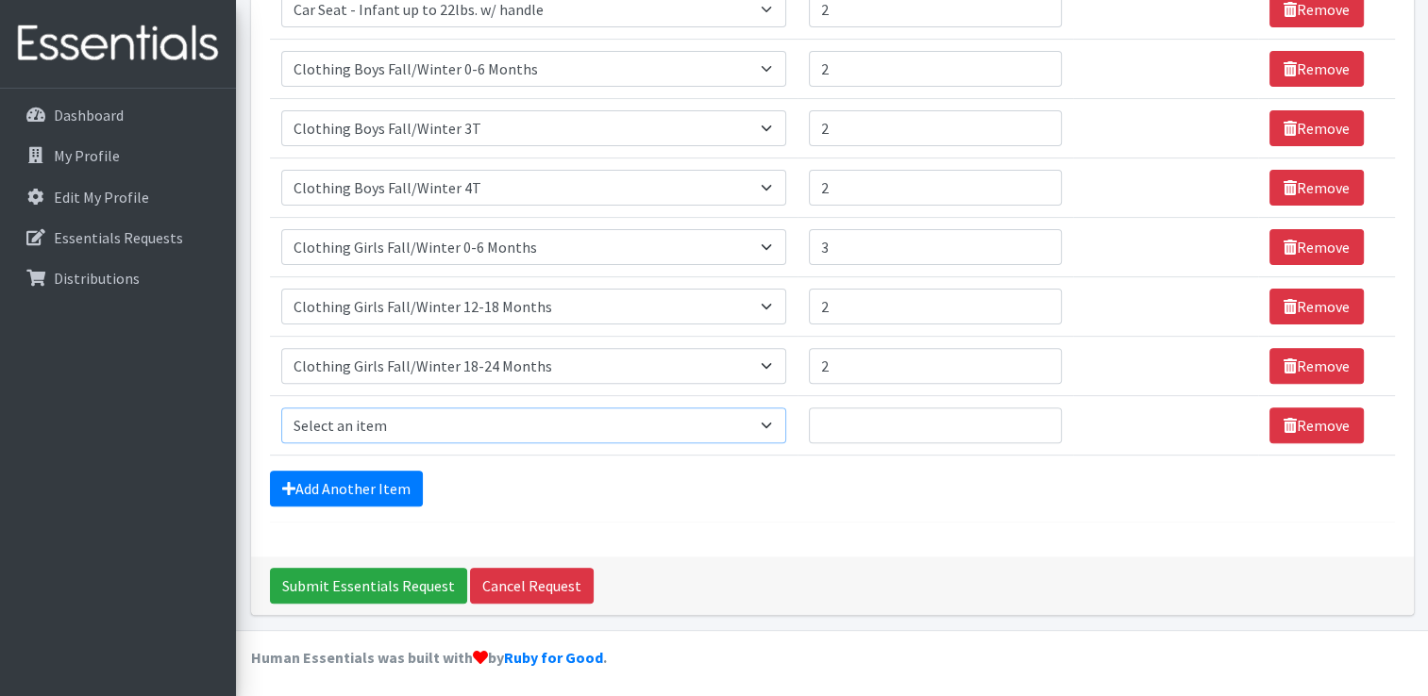
click at [762, 427] on select "Select an item # of Children this order will serve # of Individuals Living in H…" at bounding box center [533, 426] width 505 height 36
click at [281, 408] on select "Select an item # of Children this order will serve # of Individuals Living in H…" at bounding box center [533, 426] width 505 height 36
click at [759, 432] on select "Select an item # of Children this order will serve # of Individuals Living in H…" at bounding box center [533, 426] width 505 height 36
select select "5753"
click at [281, 408] on select "Select an item # of Children this order will serve # of Individuals Living in H…" at bounding box center [533, 426] width 505 height 36
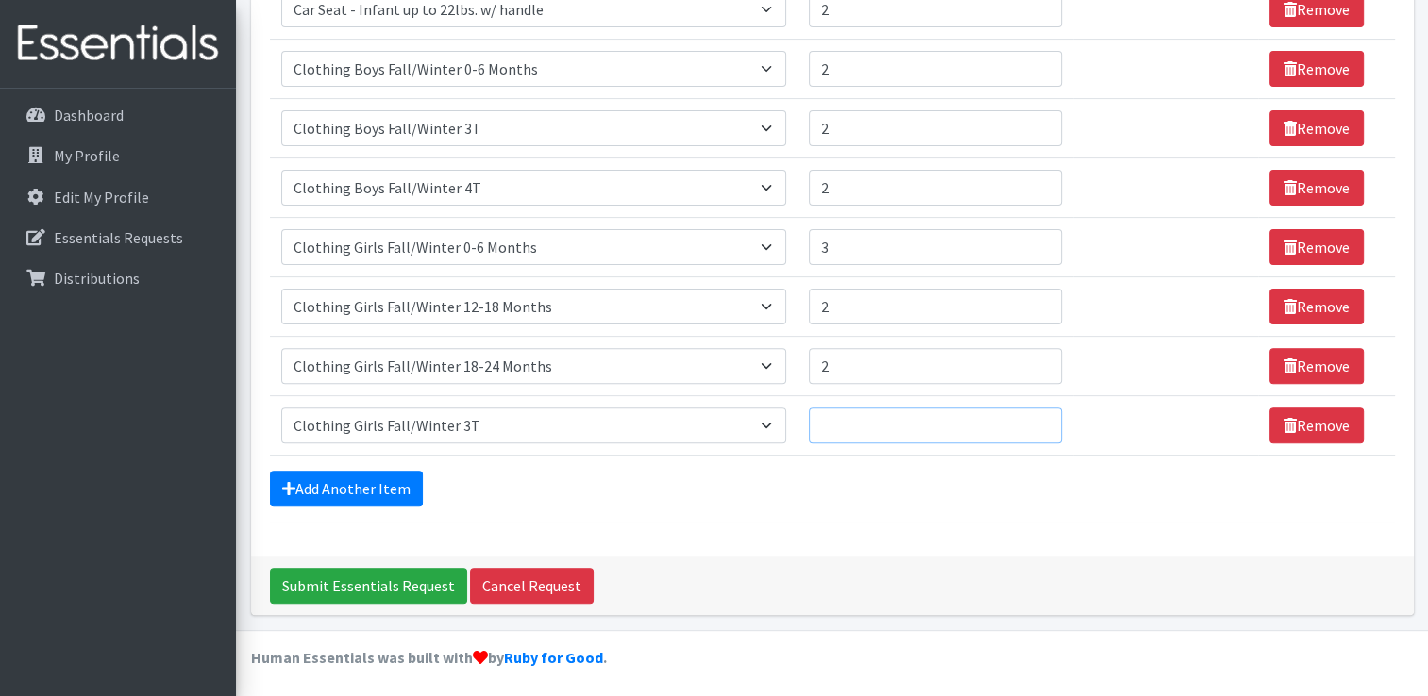
click at [867, 421] on input "Quantity" at bounding box center [935, 426] width 253 height 36
type input "1"
click at [400, 477] on link "Add Another Item" at bounding box center [346, 489] width 153 height 36
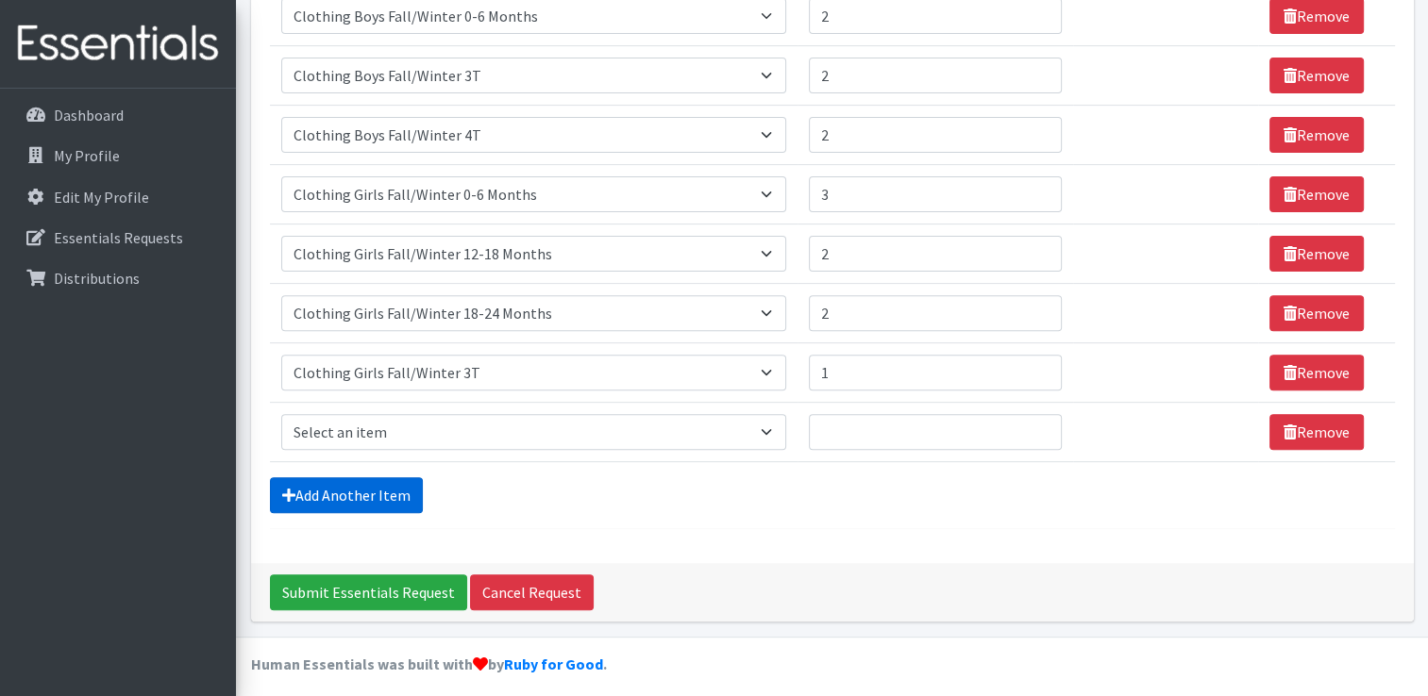
scroll to position [610, 0]
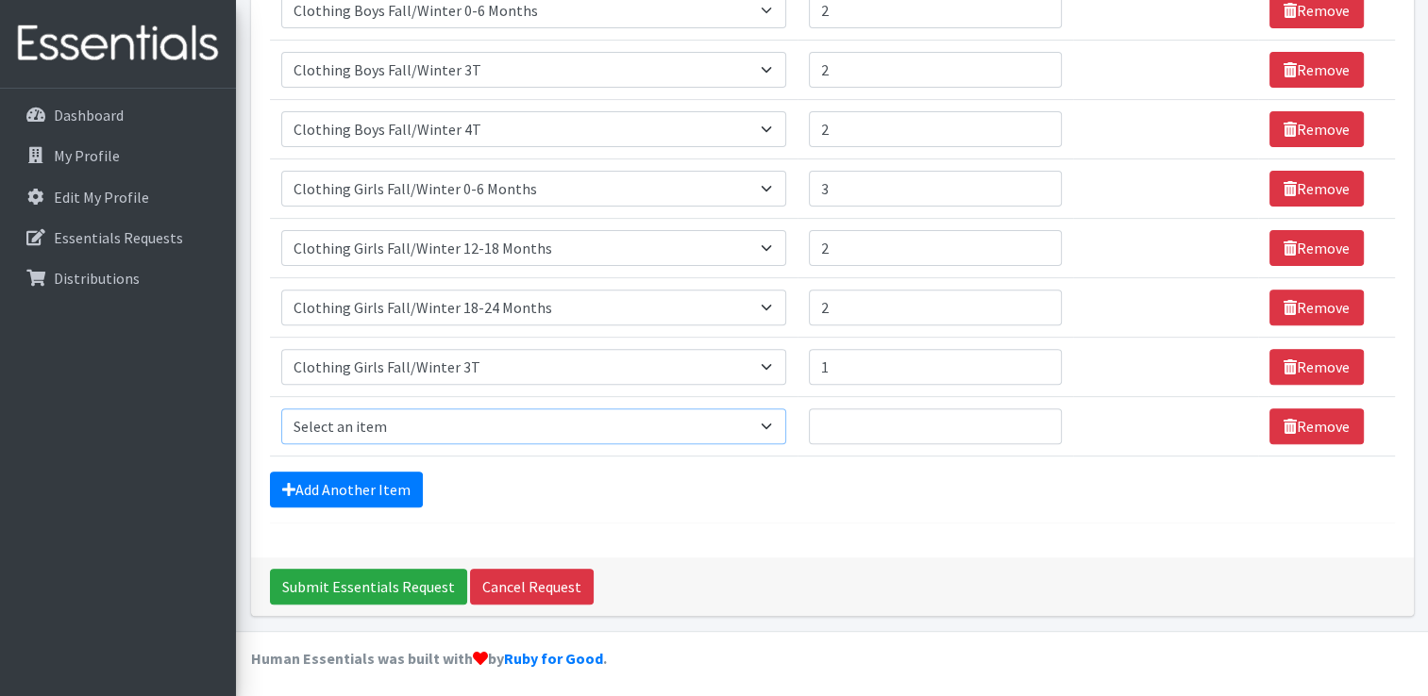
click at [708, 419] on select "Select an item # of Children this order will serve # of Individuals Living in H…" at bounding box center [533, 427] width 505 height 36
select select "5756"
click at [281, 409] on select "Select an item # of Children this order will serve # of Individuals Living in H…" at bounding box center [533, 427] width 505 height 36
click at [396, 481] on link "Add Another Item" at bounding box center [346, 490] width 153 height 36
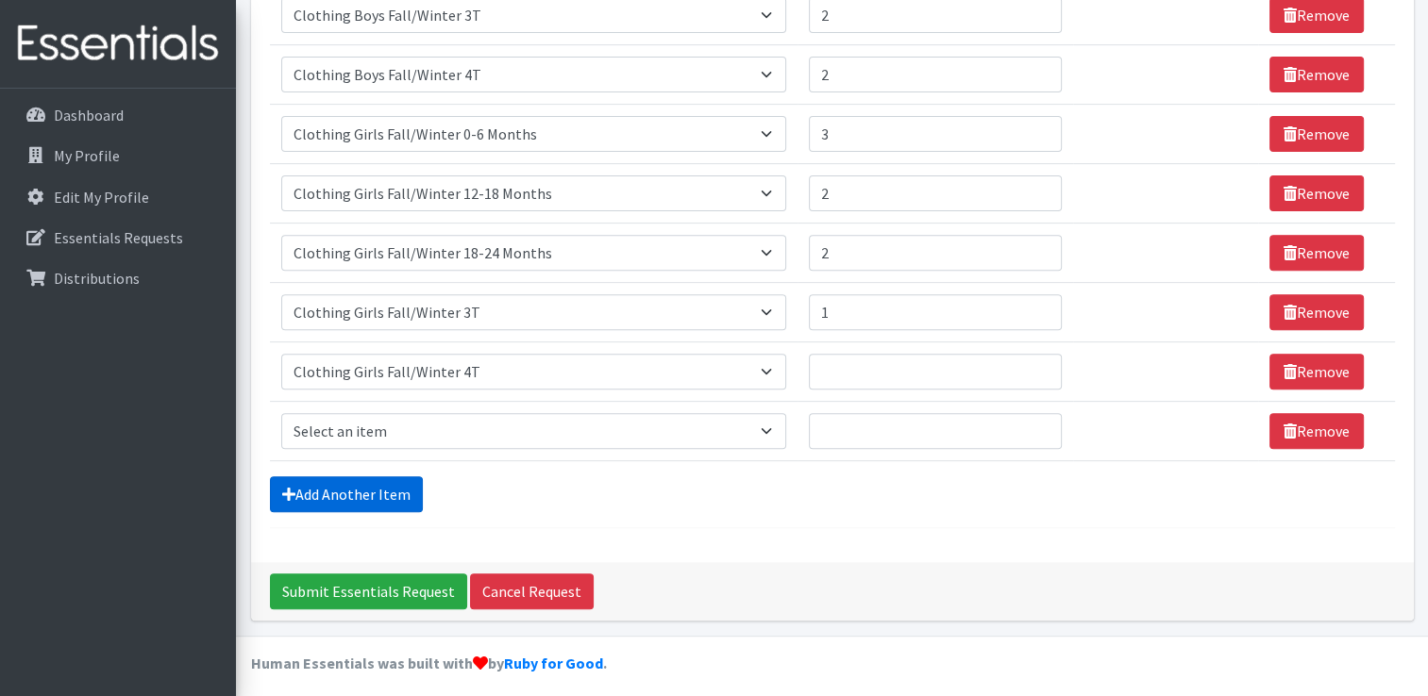
scroll to position [669, 0]
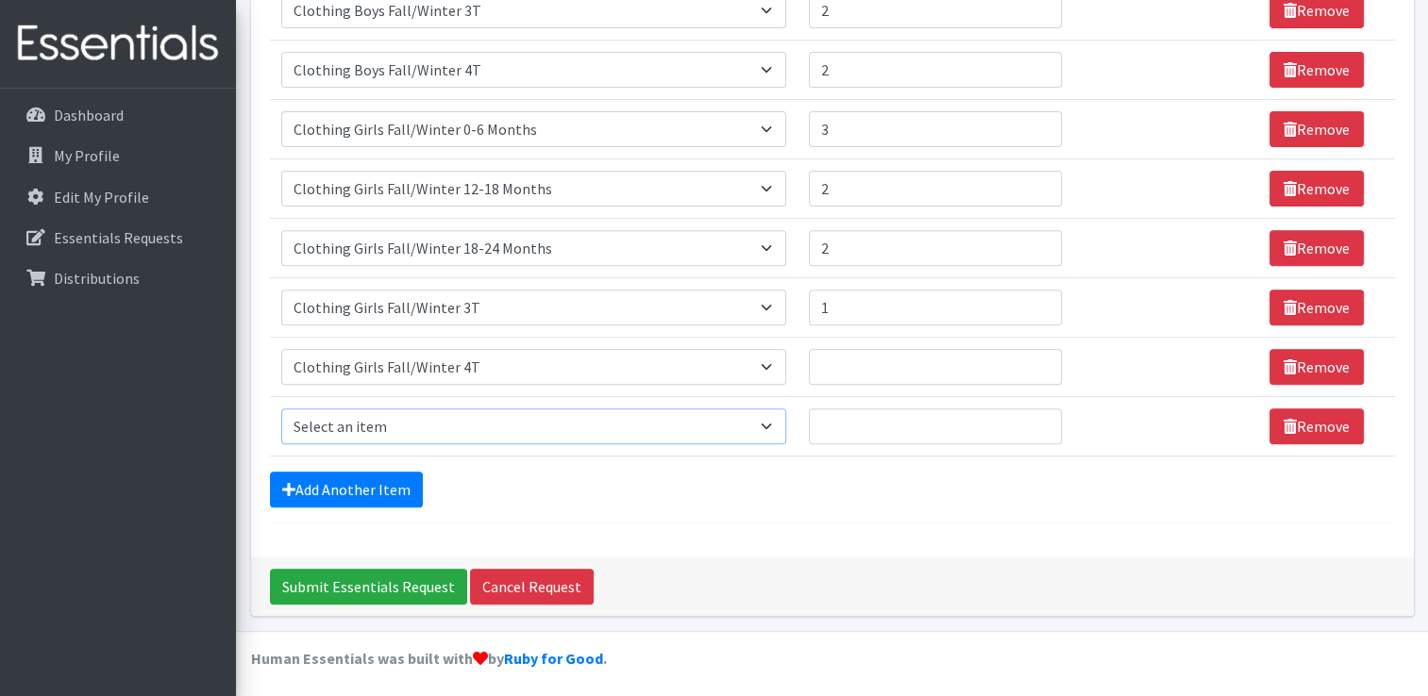
click at [765, 433] on select "Select an item # of Children this order will serve # of Individuals Living in H…" at bounding box center [533, 427] width 505 height 36
select select "8906"
click at [281, 409] on select "Select an item # of Children this order will serve # of Individuals Living in H…" at bounding box center [533, 427] width 505 height 36
click at [838, 364] on input "Quantity" at bounding box center [935, 367] width 253 height 36
type input "1"
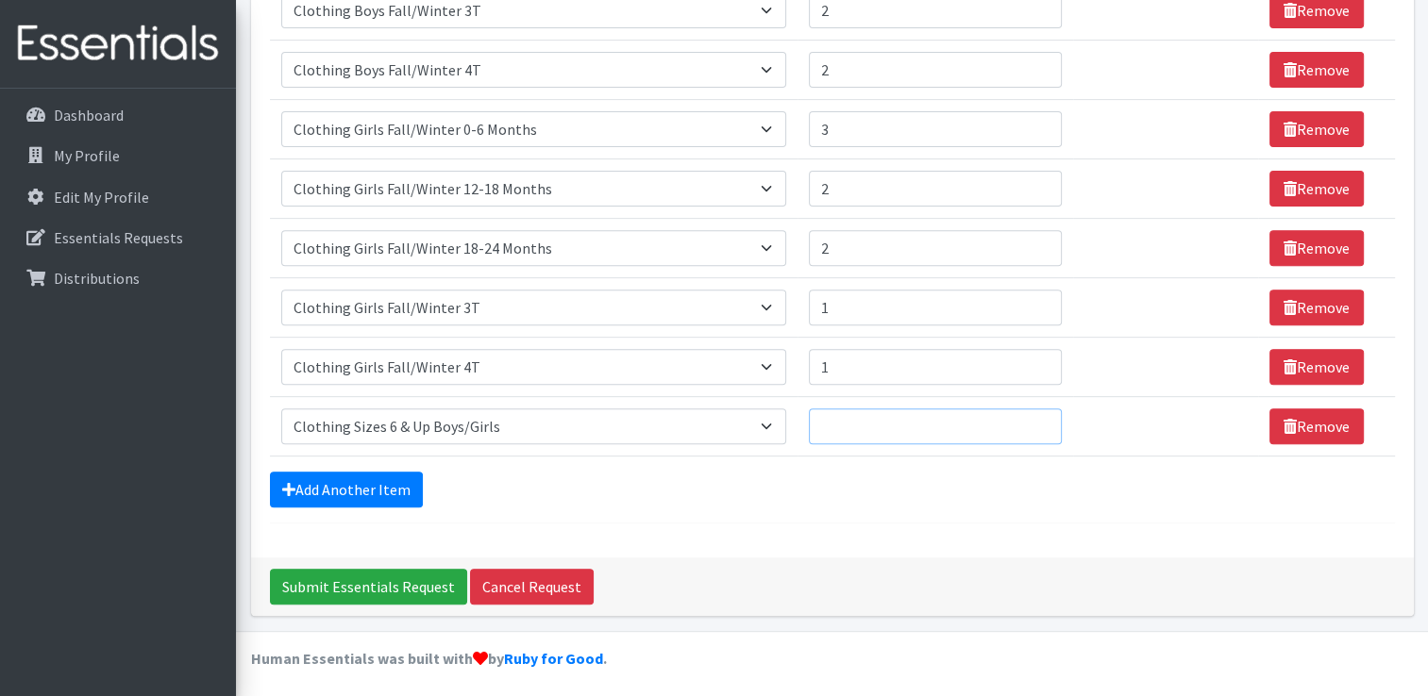
click at [860, 417] on input "Quantity" at bounding box center [935, 427] width 253 height 36
type input "5"
click at [347, 477] on link "Add Another Item" at bounding box center [346, 490] width 153 height 36
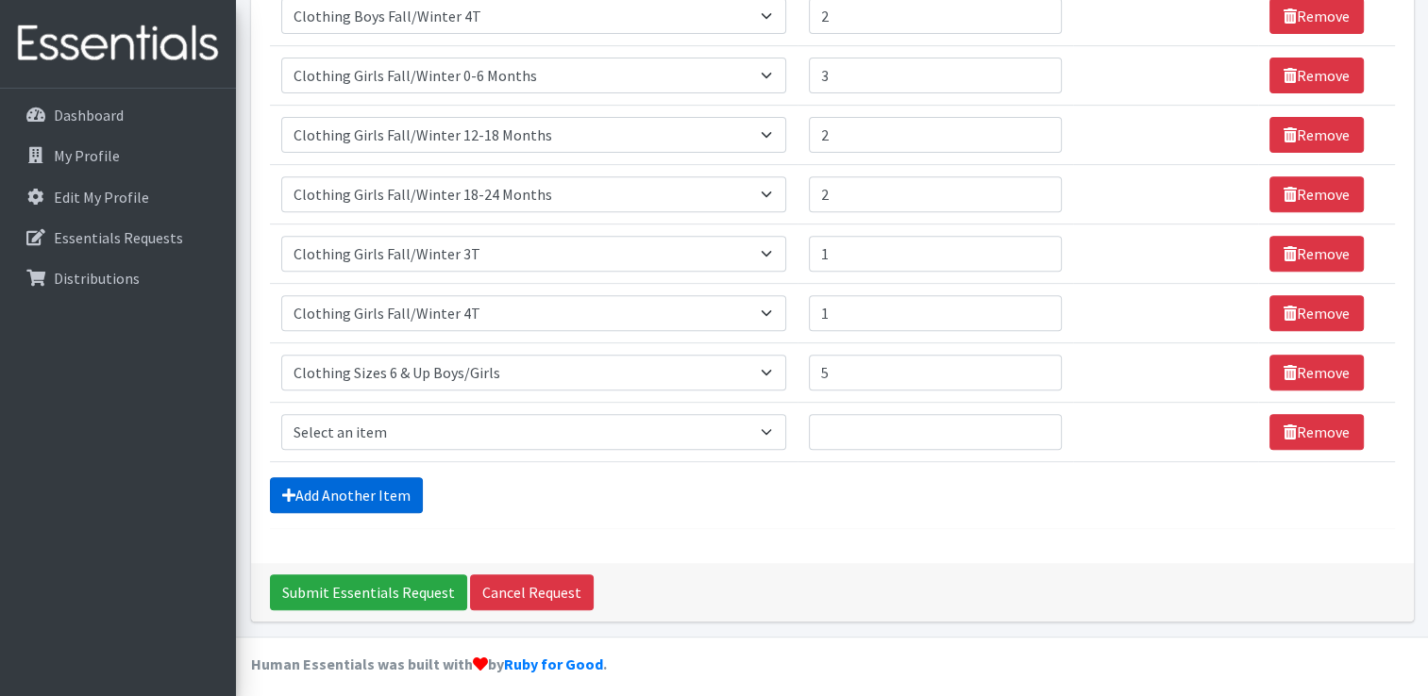
scroll to position [729, 0]
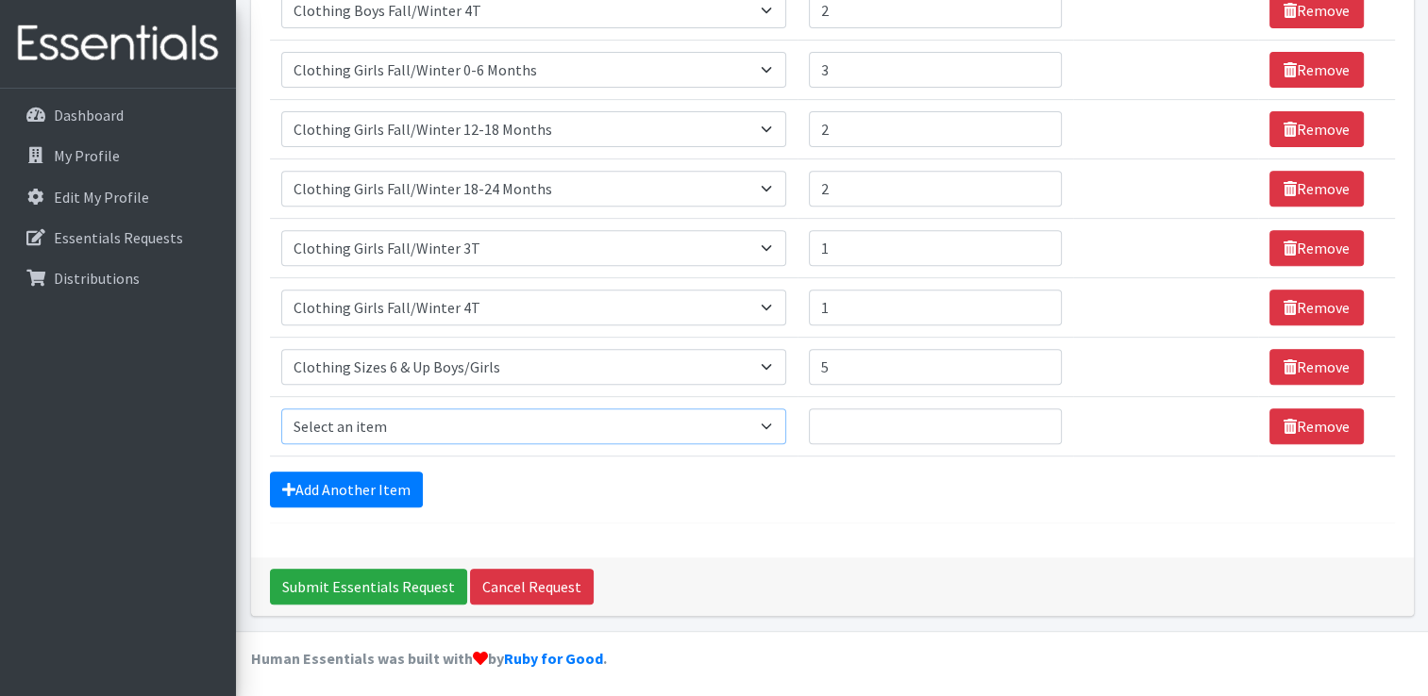
click at [723, 424] on select "Select an item # of Children this order will serve # of Individuals Living in H…" at bounding box center [533, 427] width 505 height 36
select select "1971"
click at [281, 409] on select "Select an item # of Children this order will serve # of Individuals Living in H…" at bounding box center [533, 427] width 505 height 36
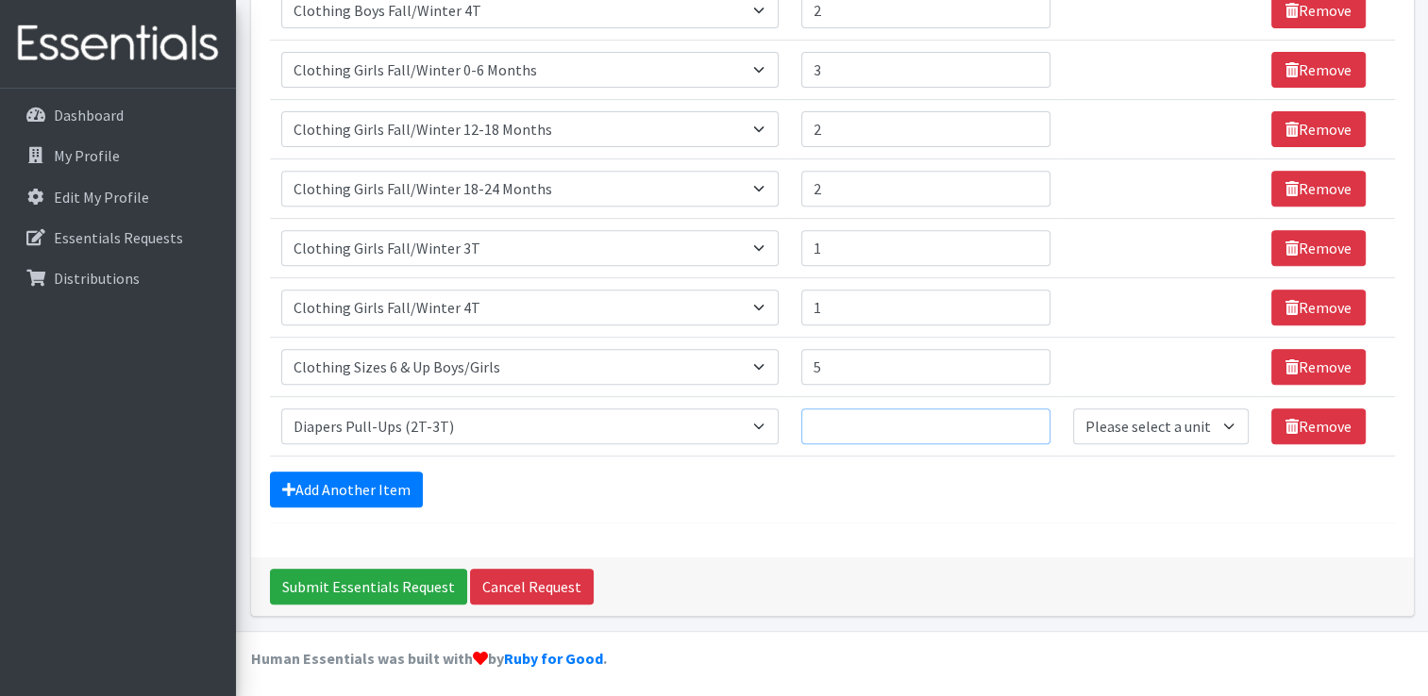
click at [870, 423] on input "Quantity" at bounding box center [925, 427] width 249 height 36
type input "5"
click at [321, 492] on link "Add Another Item" at bounding box center [346, 490] width 153 height 36
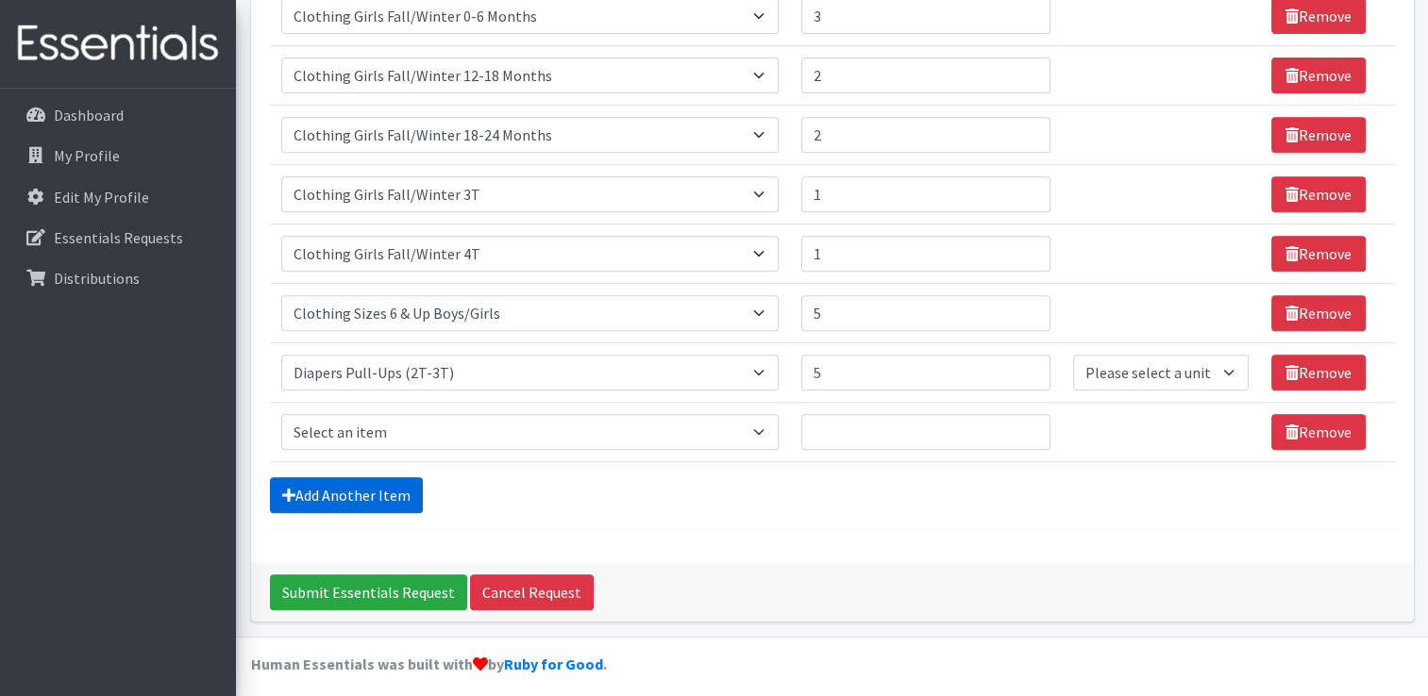
scroll to position [788, 0]
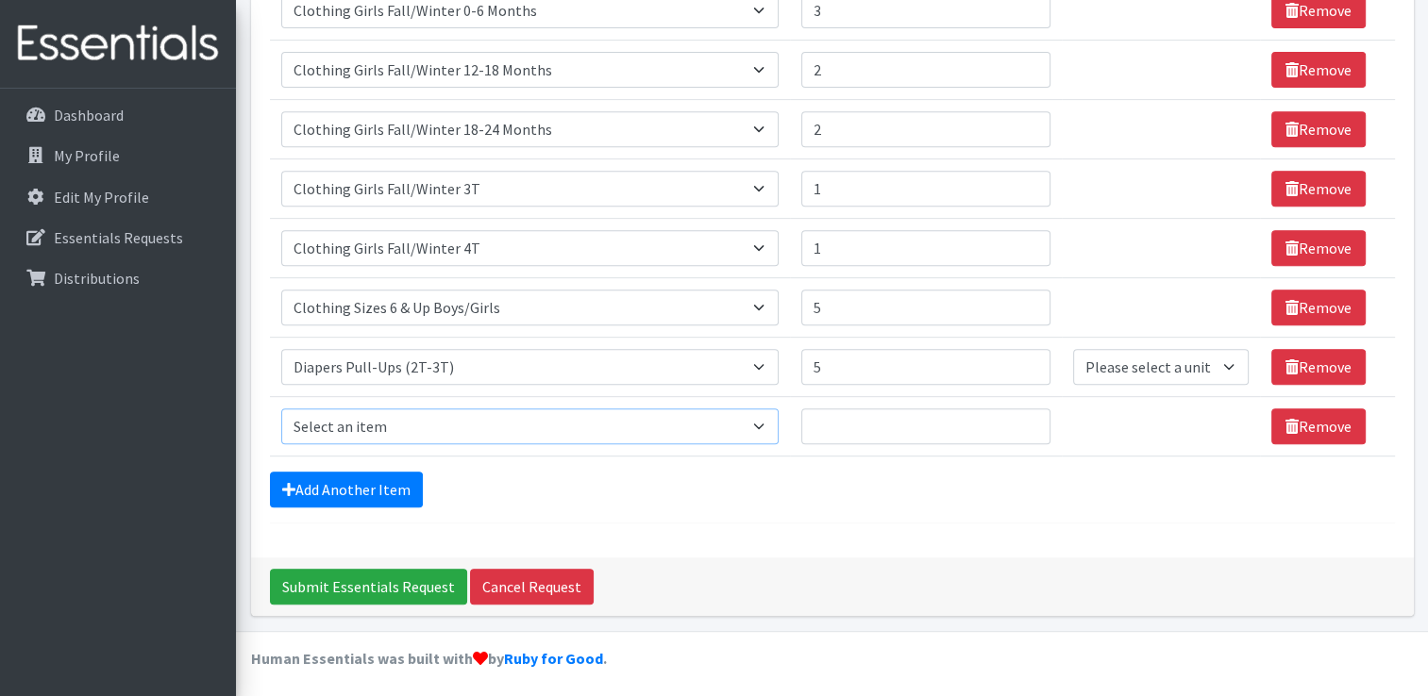
click at [779, 413] on select "Select an item # of Children this order will serve # of Individuals Living in H…" at bounding box center [529, 427] width 497 height 36
select select "1964"
click at [281, 409] on select "Select an item # of Children this order will serve # of Individuals Living in H…" at bounding box center [529, 427] width 497 height 36
click at [849, 422] on input "Quantity" at bounding box center [925, 427] width 249 height 36
type input "6"
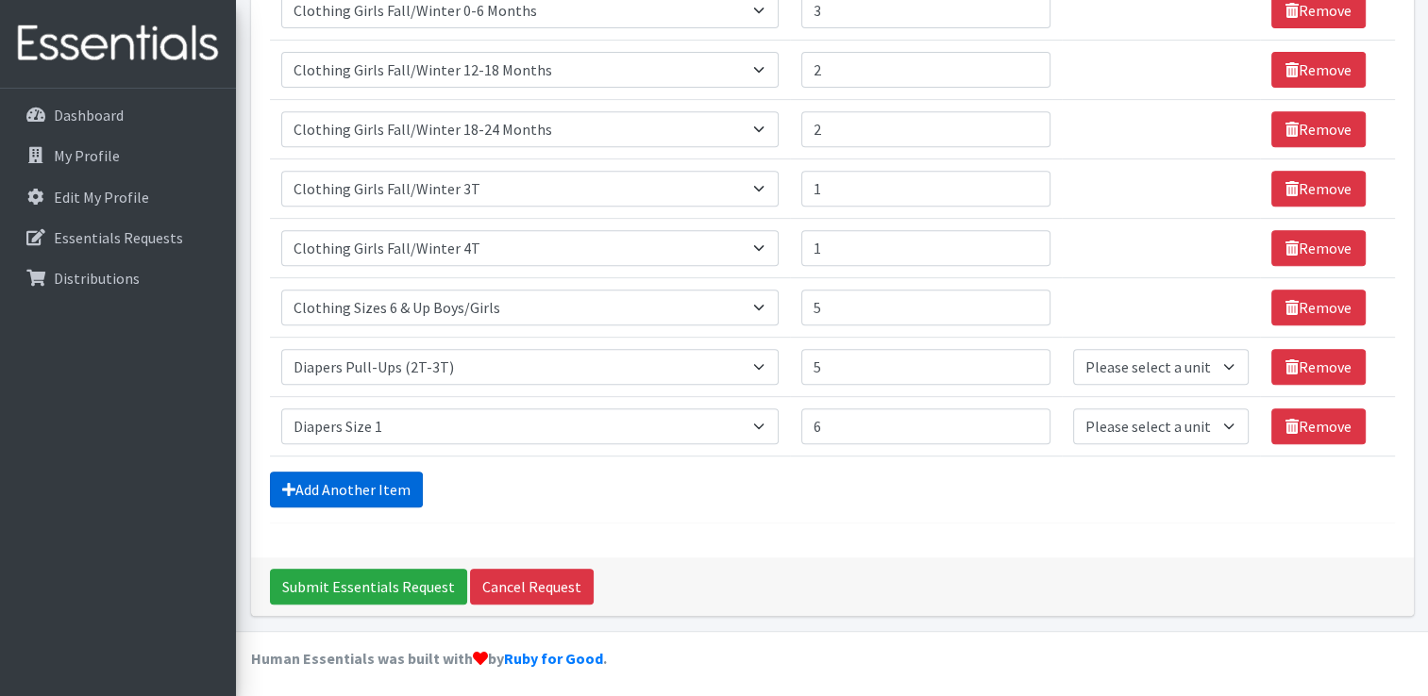
click at [336, 493] on link "Add Another Item" at bounding box center [346, 490] width 153 height 36
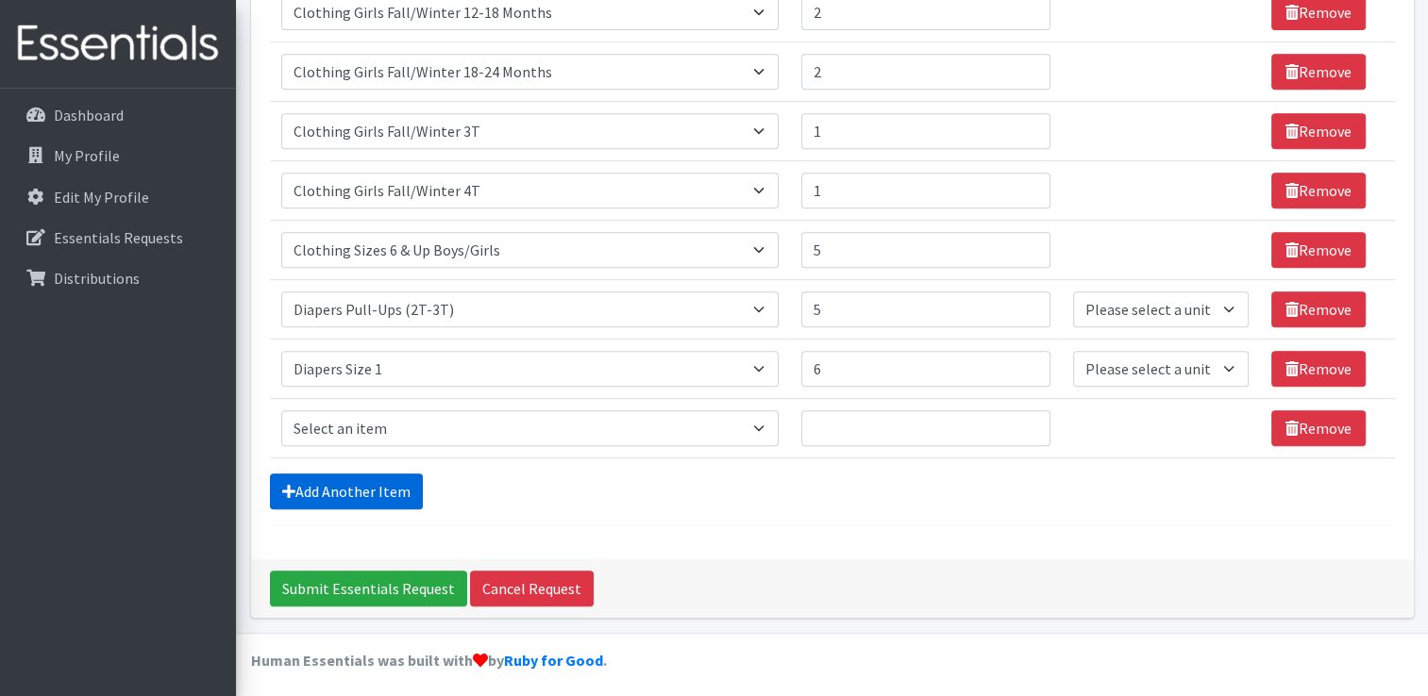
scroll to position [847, 0]
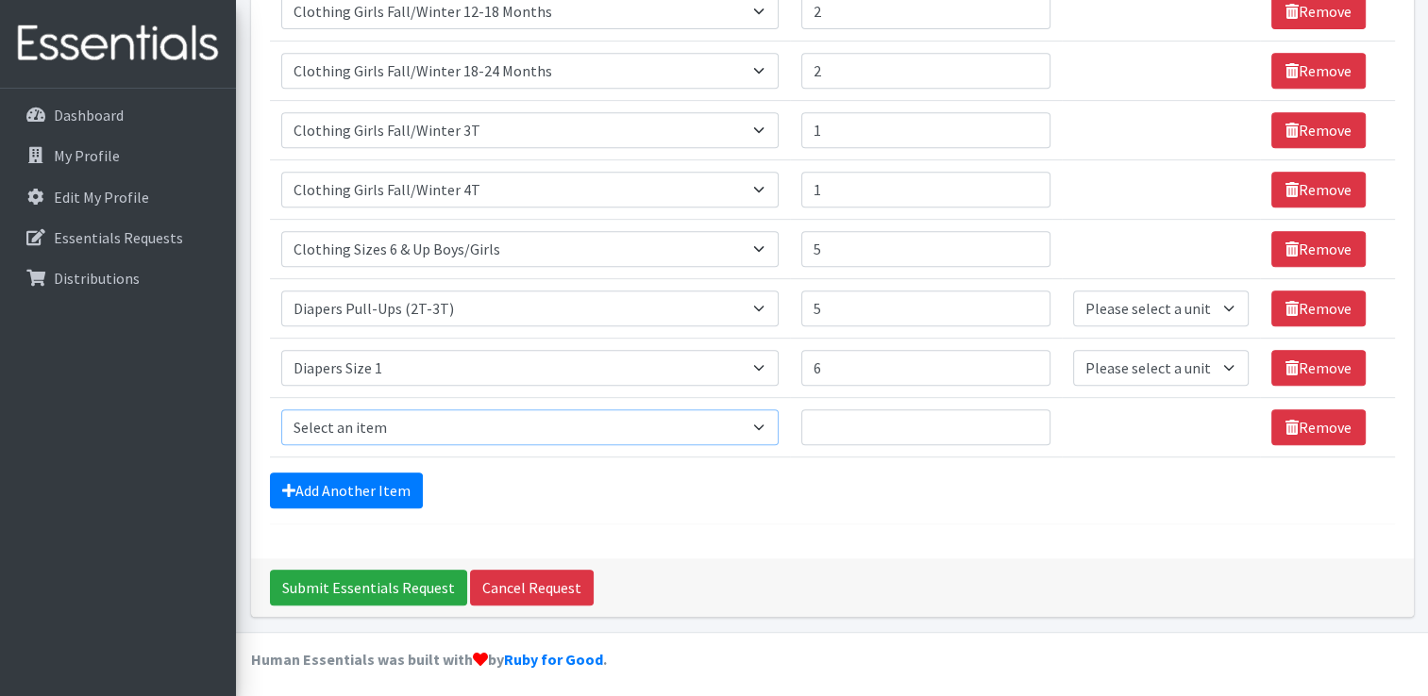
click at [730, 417] on select "Select an item # of Children this order will serve # of Individuals Living in H…" at bounding box center [529, 428] width 497 height 36
select select "1965"
click at [281, 410] on select "Select an item # of Children this order will serve # of Individuals Living in H…" at bounding box center [529, 428] width 497 height 36
click at [828, 430] on input "Quantity" at bounding box center [925, 428] width 249 height 36
type input "6"
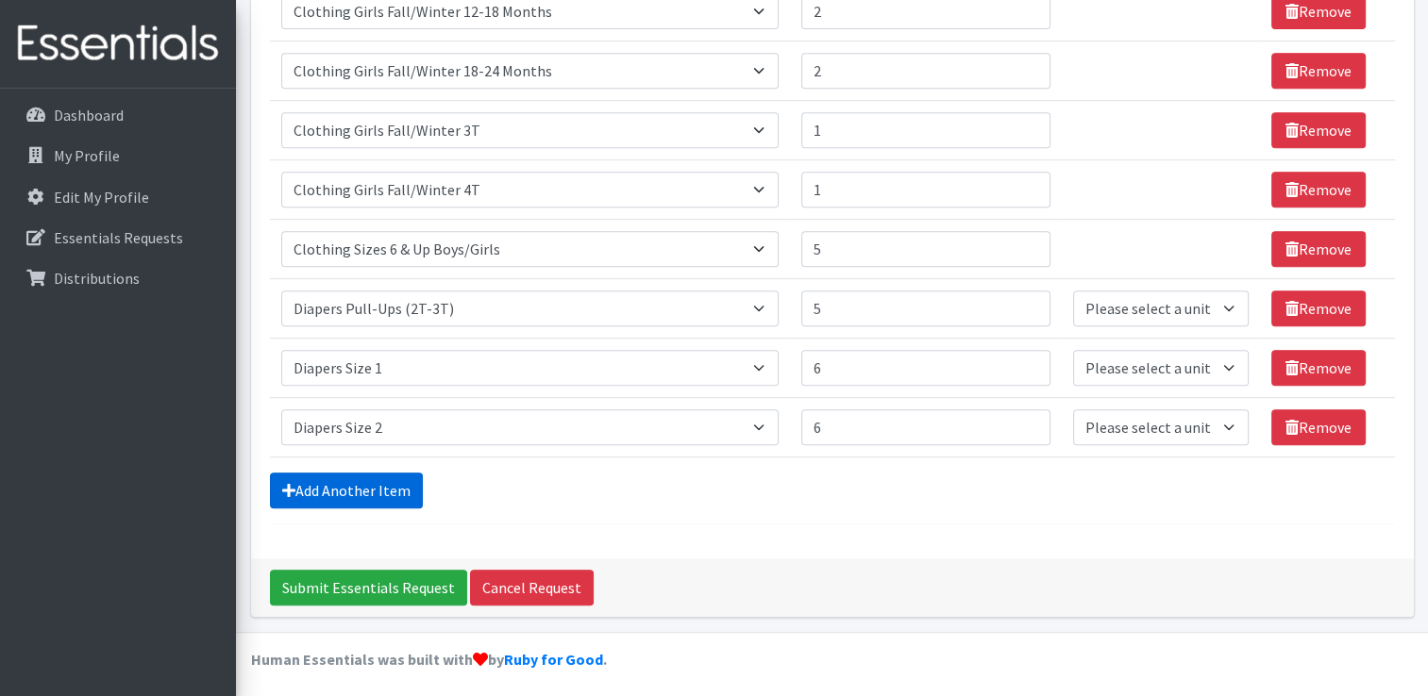
click at [347, 478] on link "Add Another Item" at bounding box center [346, 491] width 153 height 36
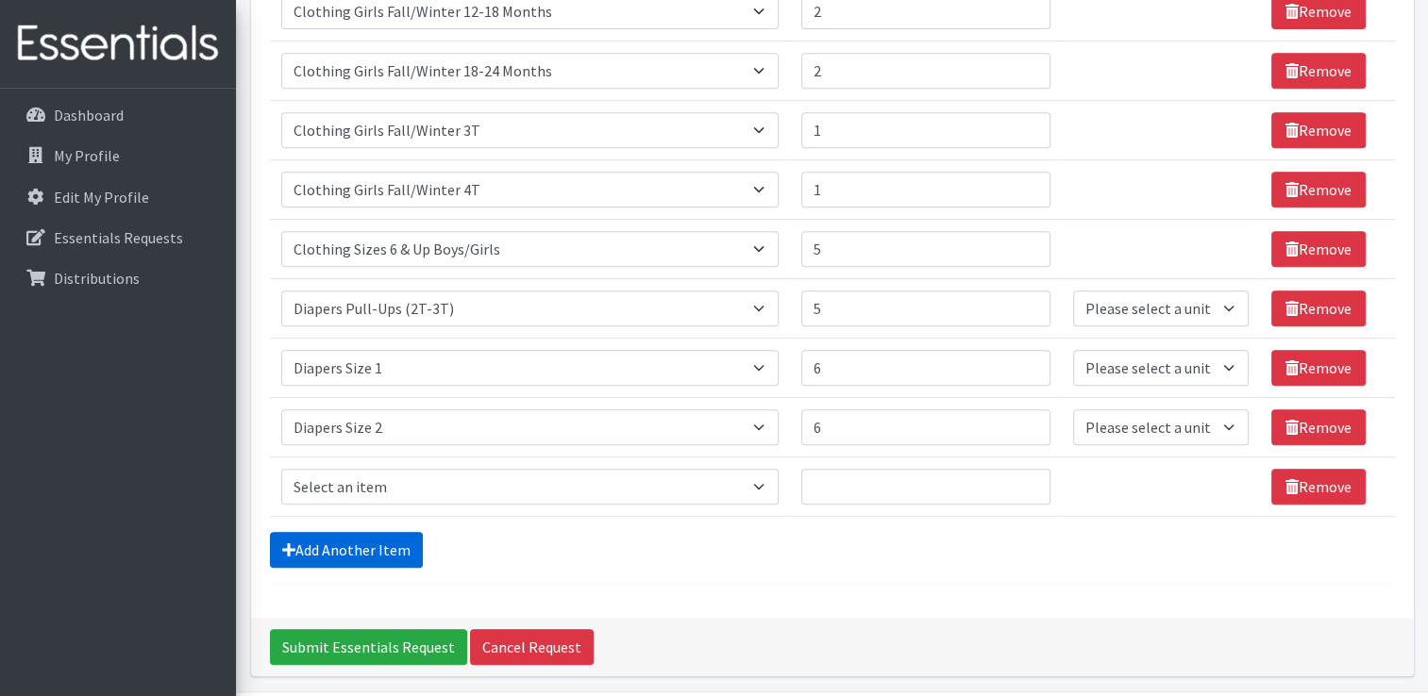
scroll to position [906, 0]
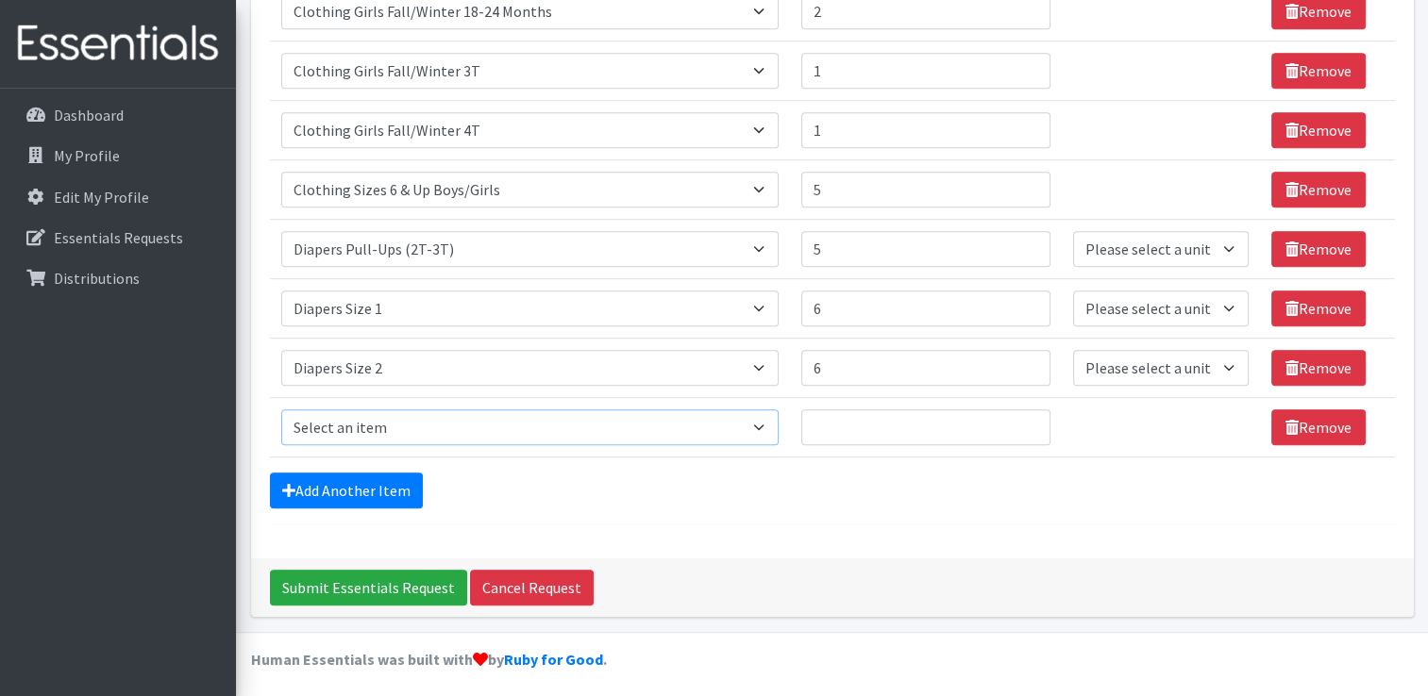
click at [747, 422] on select "Select an item # of Children this order will serve # of Individuals Living in H…" at bounding box center [529, 428] width 497 height 36
select select "1966"
click at [281, 410] on select "Select an item # of Children this order will serve # of Individuals Living in H…" at bounding box center [529, 428] width 497 height 36
click at [880, 413] on input "Quantity" at bounding box center [925, 428] width 249 height 36
type input "6"
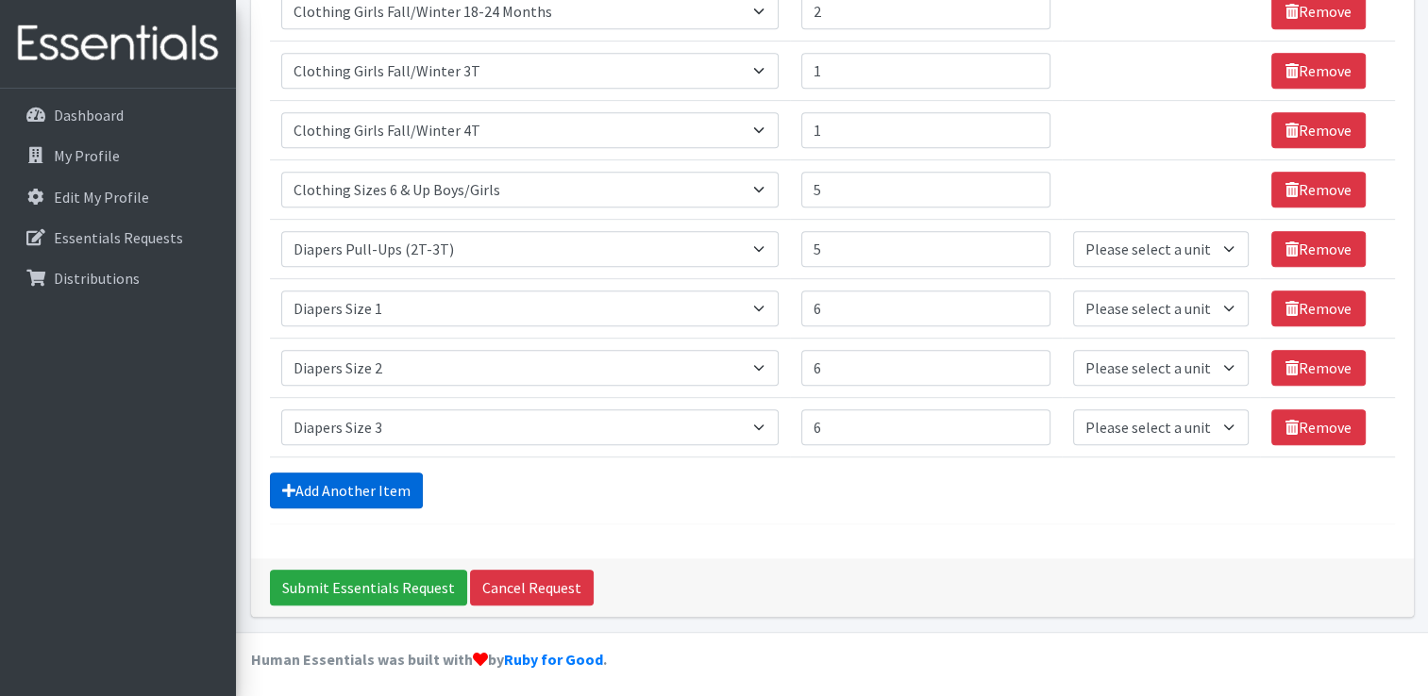
click at [383, 485] on link "Add Another Item" at bounding box center [346, 491] width 153 height 36
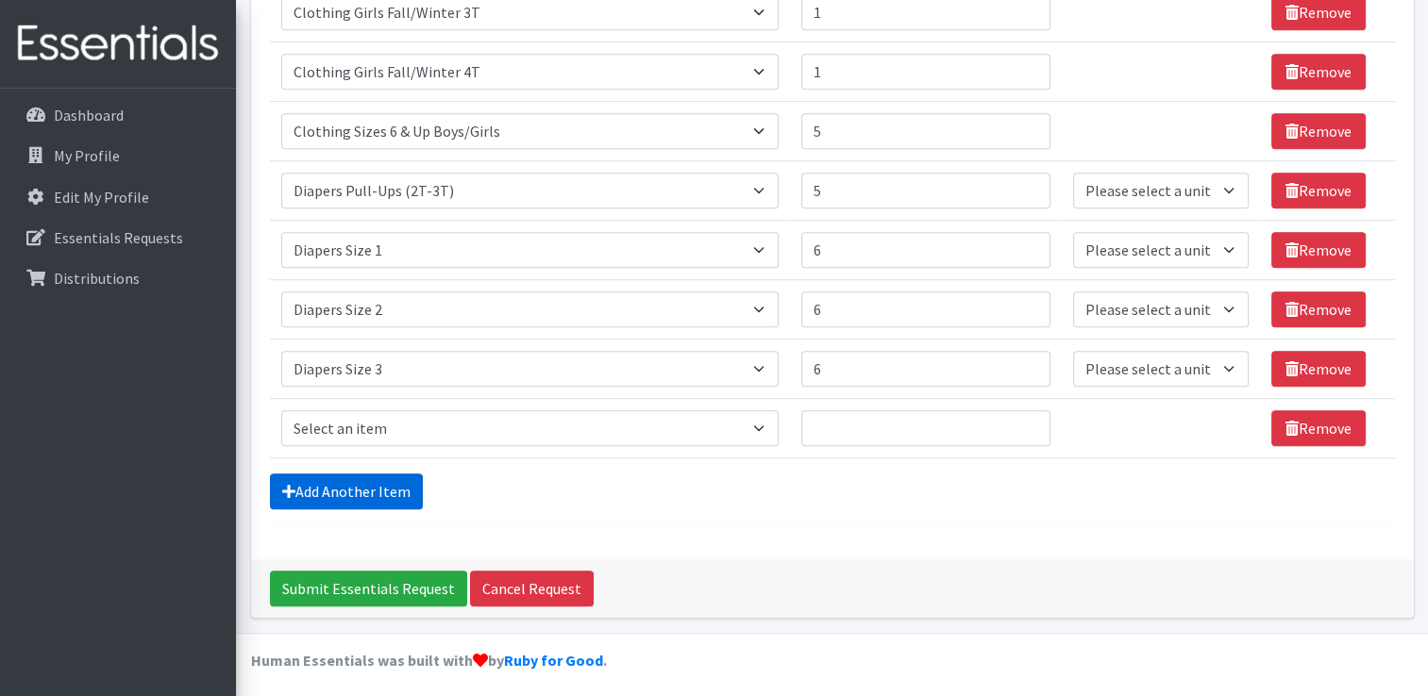
scroll to position [965, 0]
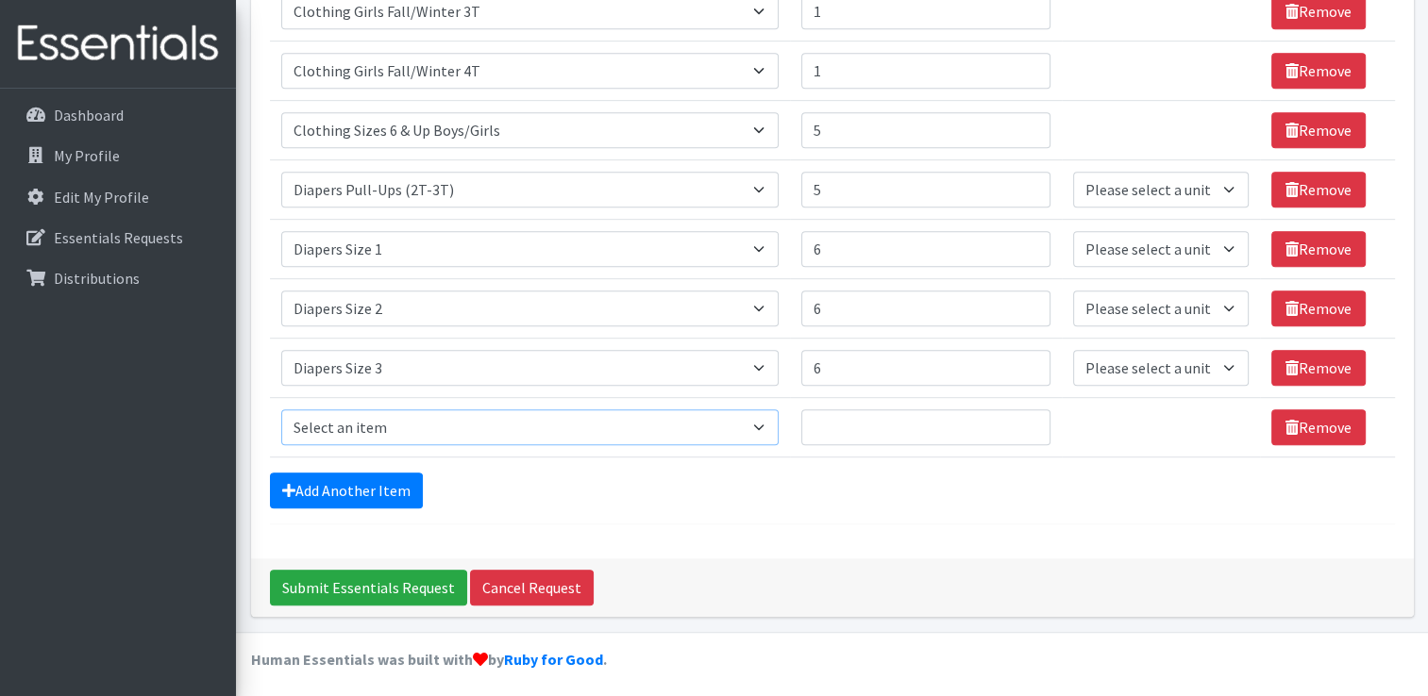
click at [696, 428] on select "Select an item # of Children this order will serve # of Individuals Living in H…" at bounding box center [529, 428] width 497 height 36
select select "1967"
click at [281, 410] on select "Select an item # of Children this order will serve # of Individuals Living in H…" at bounding box center [529, 428] width 497 height 36
click at [870, 420] on input "Quantity" at bounding box center [925, 428] width 249 height 36
type input "6"
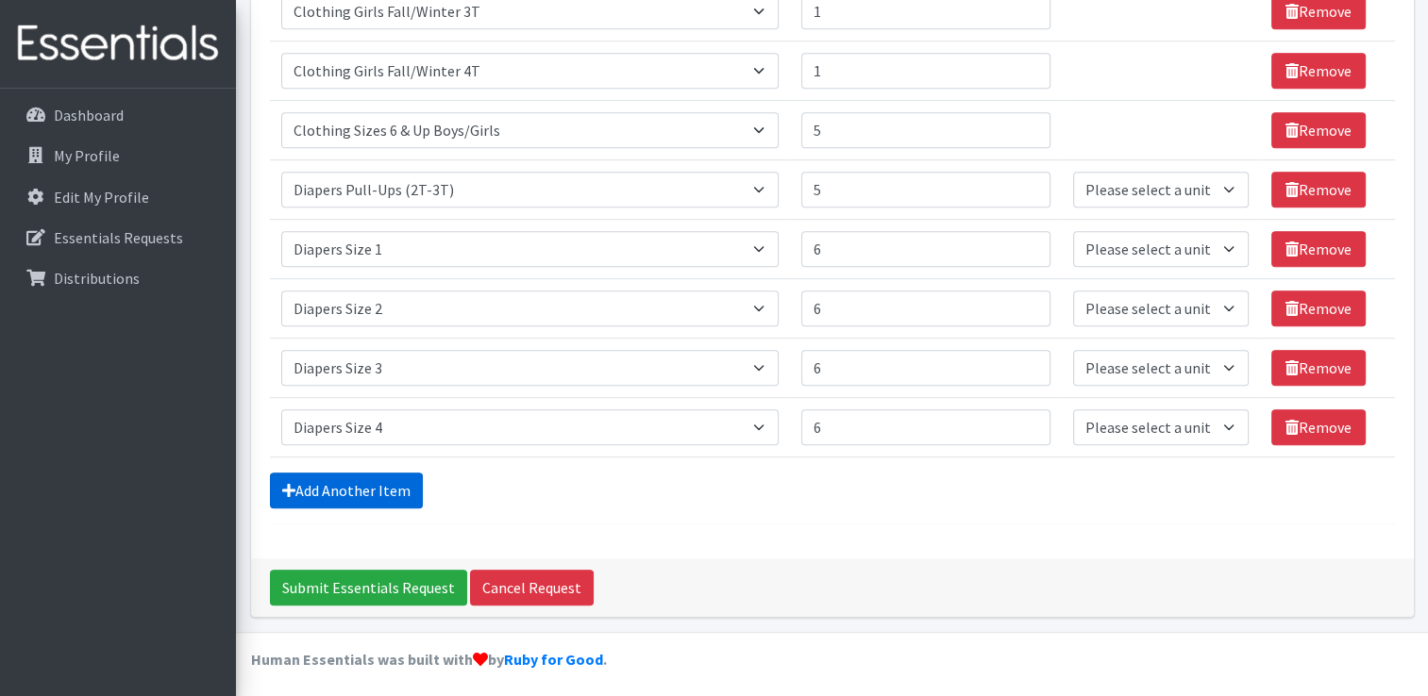
click at [398, 480] on link "Add Another Item" at bounding box center [346, 491] width 153 height 36
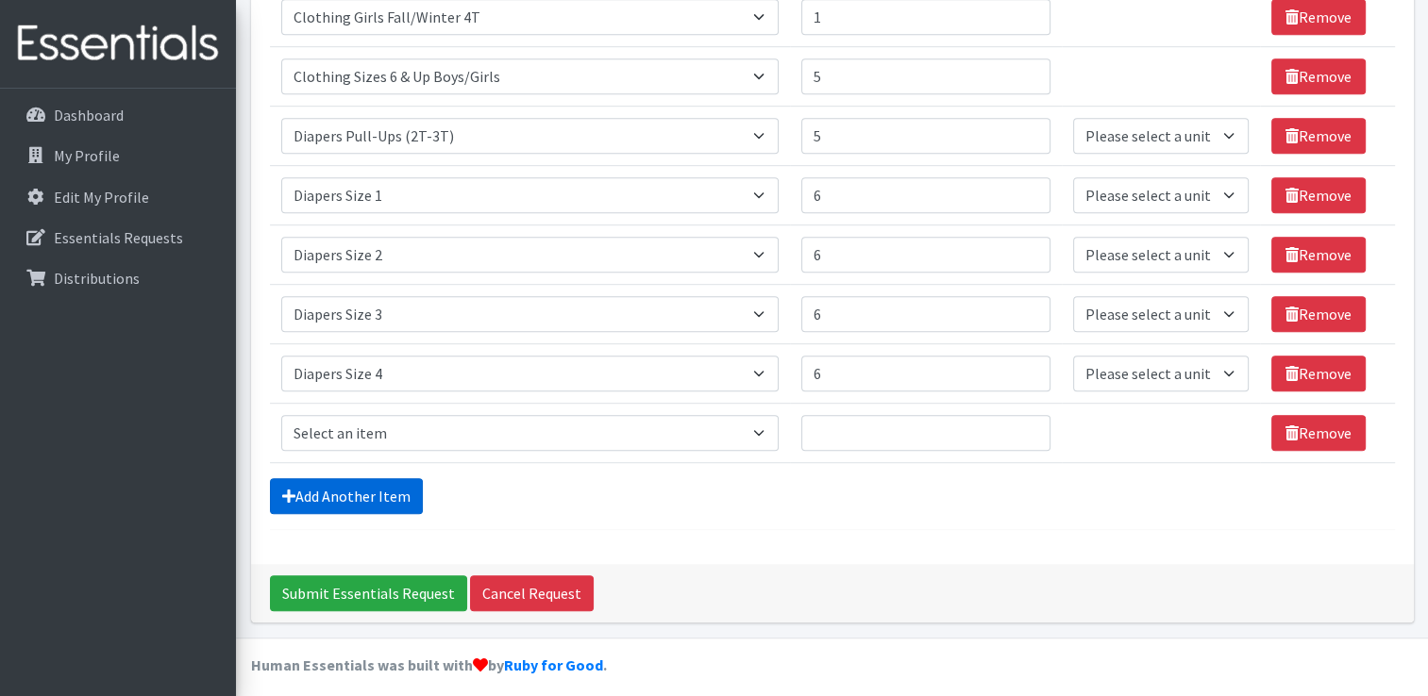
scroll to position [1025, 0]
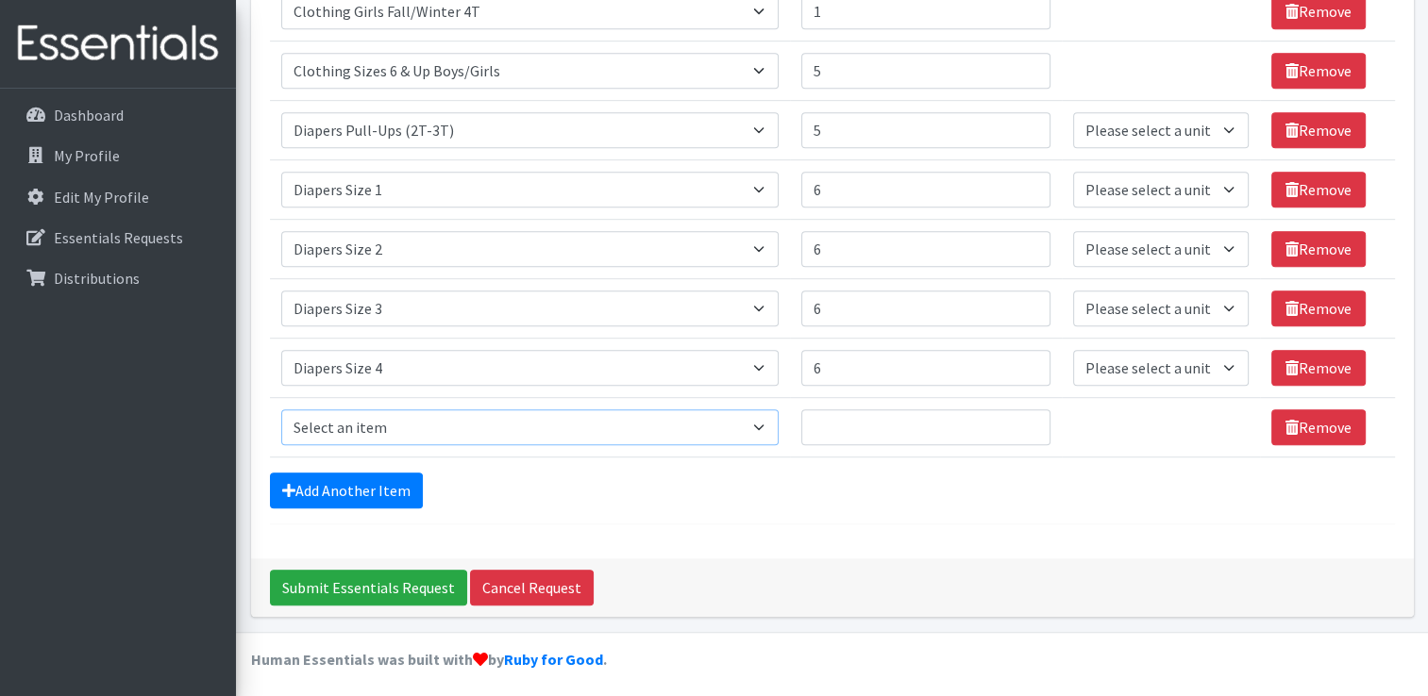
click at [751, 421] on select "Select an item # of Children this order will serve # of Individuals Living in H…" at bounding box center [529, 428] width 497 height 36
select select "1968"
click at [281, 410] on select "Select an item # of Children this order will serve # of Individuals Living in H…" at bounding box center [529, 428] width 497 height 36
click at [381, 473] on link "Add Another Item" at bounding box center [346, 491] width 153 height 36
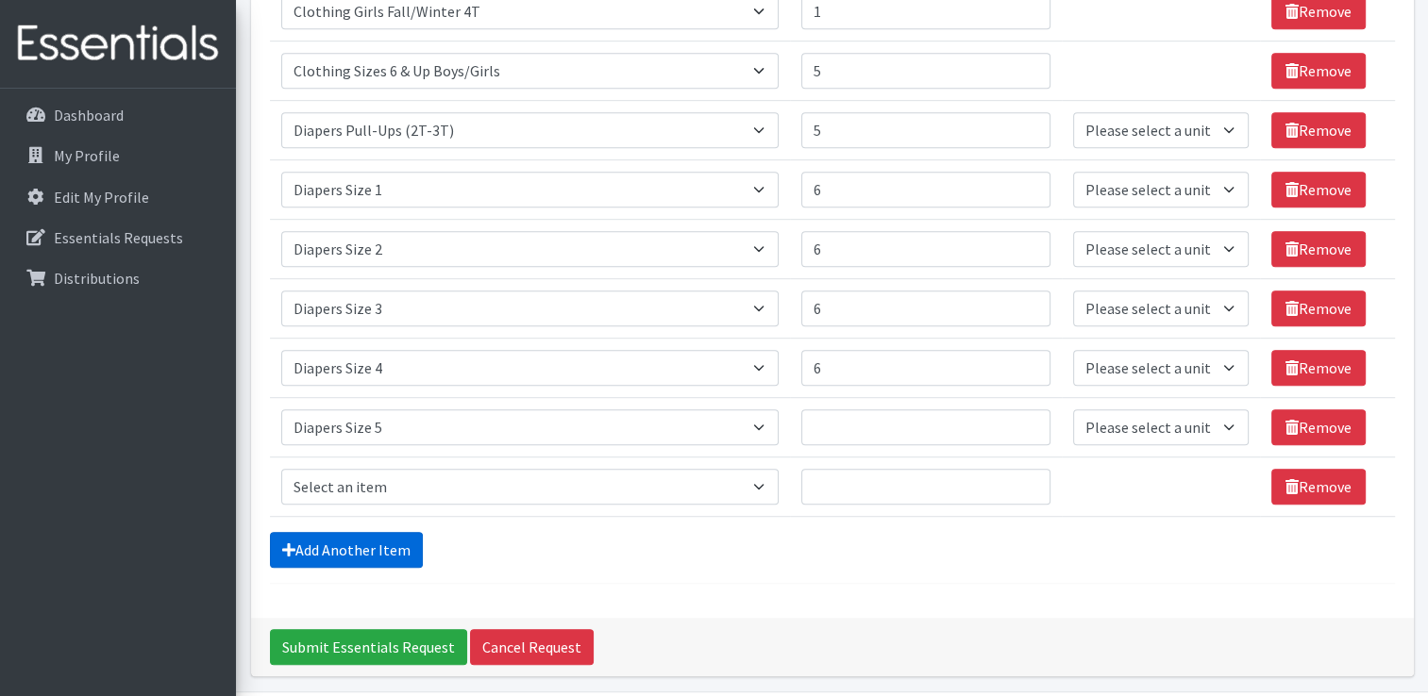
scroll to position [1083, 0]
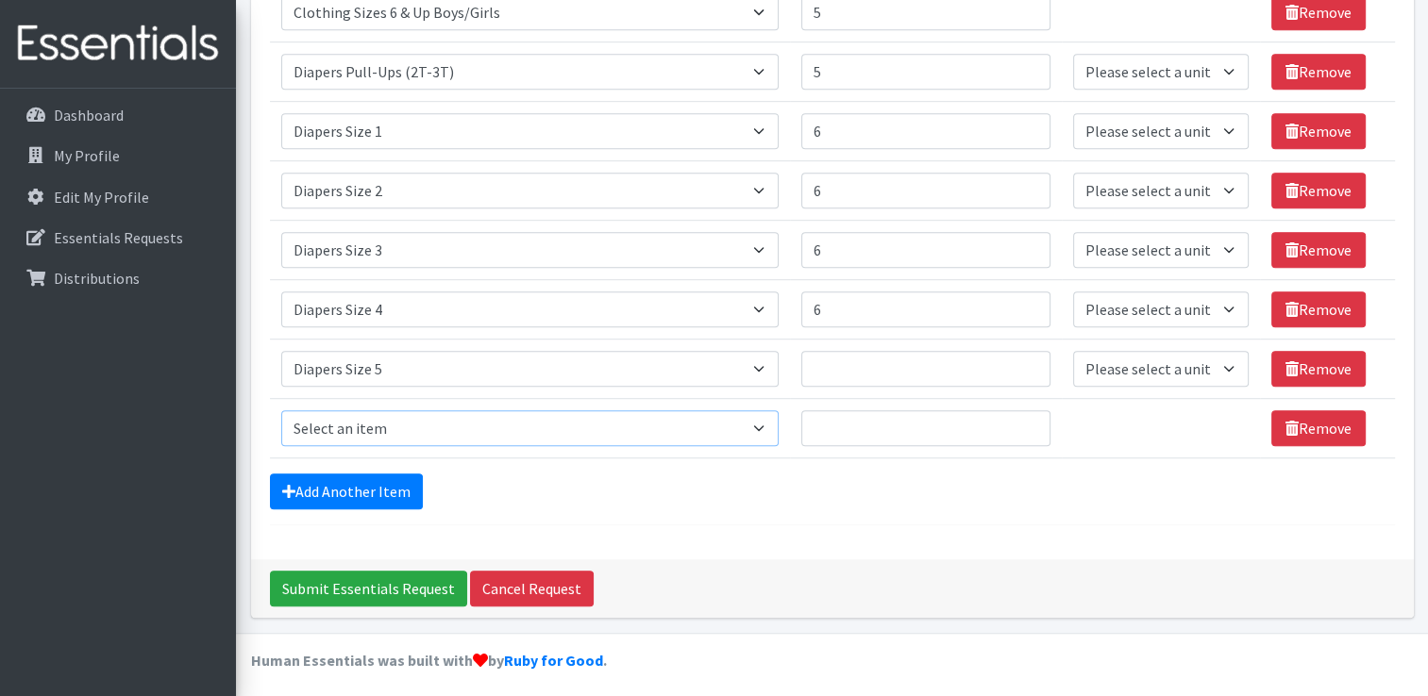
click at [731, 412] on select "Select an item # of Children this order will serve # of Individuals Living in H…" at bounding box center [529, 429] width 497 height 36
select select "1969"
click at [281, 411] on select "Select an item # of Children this order will serve # of Individuals Living in H…" at bounding box center [529, 429] width 497 height 36
click at [392, 489] on link "Add Another Item" at bounding box center [346, 492] width 153 height 36
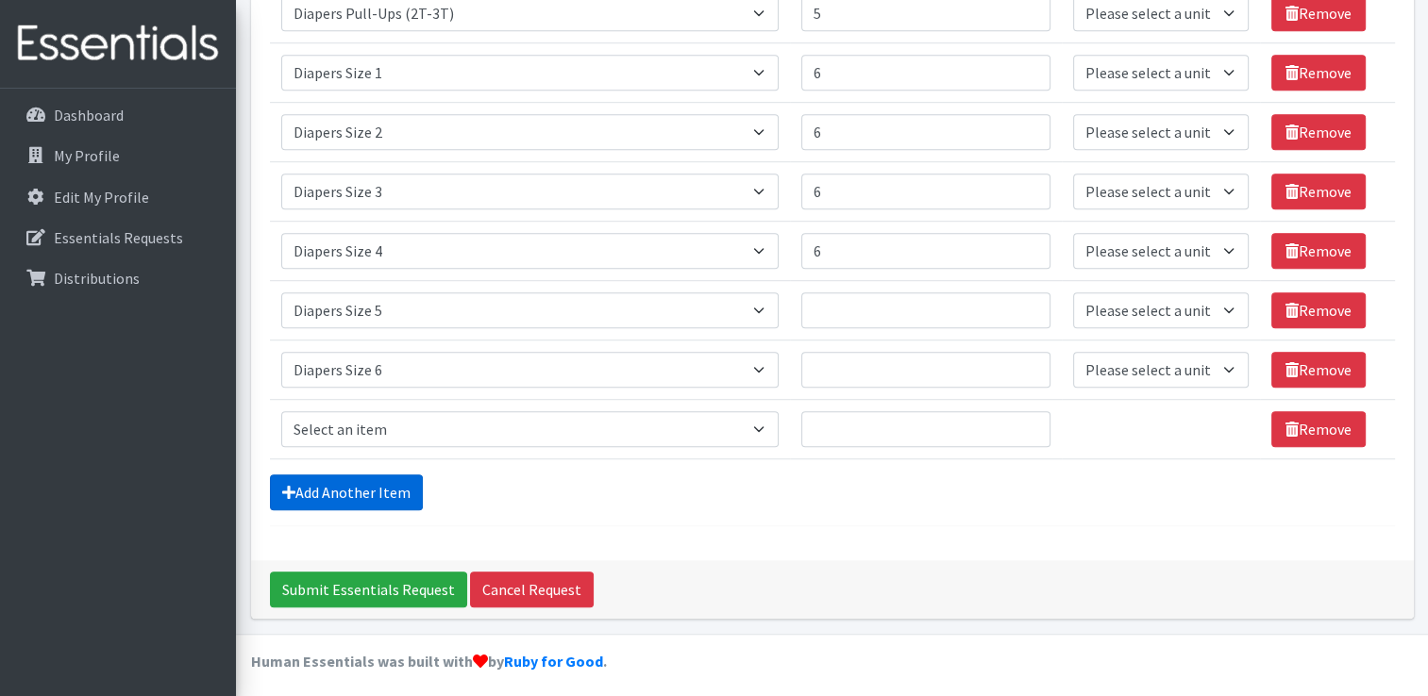
scroll to position [1144, 0]
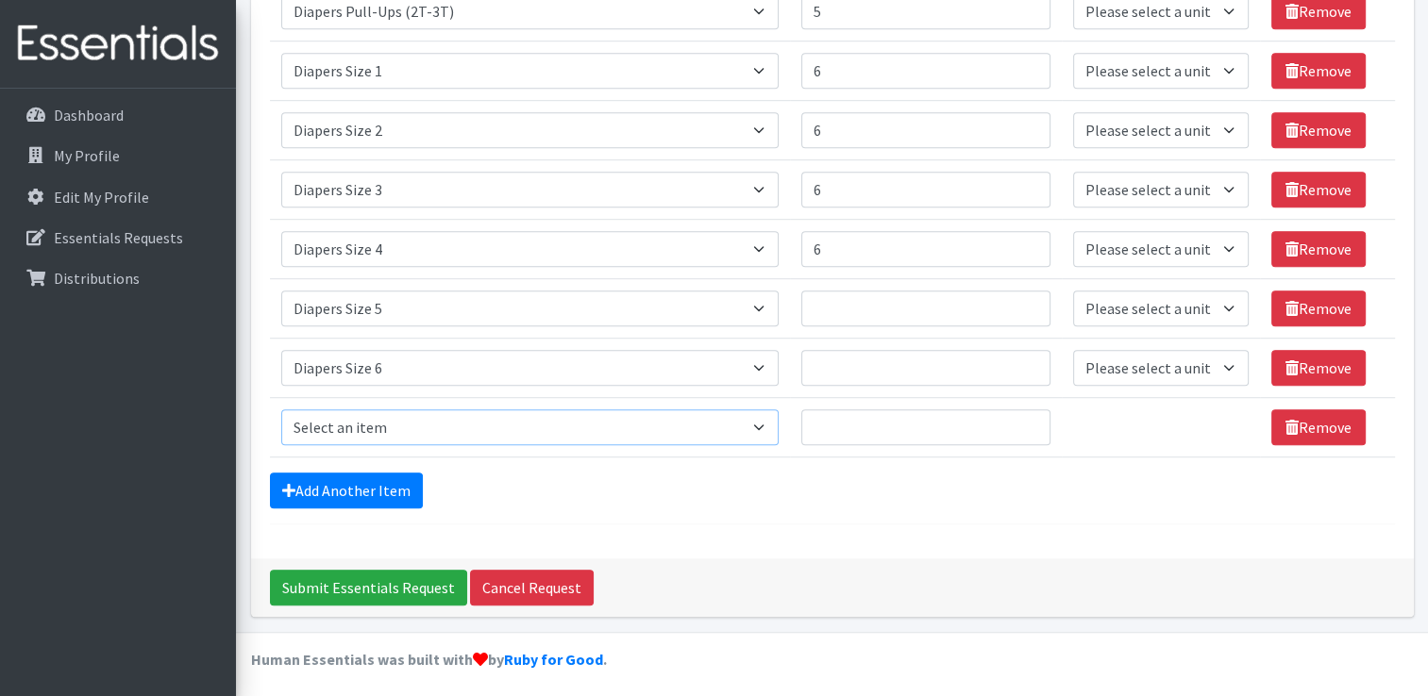
click at [767, 425] on select "Select an item # of Children this order will serve # of Individuals Living in H…" at bounding box center [529, 428] width 497 height 36
select select "1970"
click at [281, 410] on select "Select an item # of Children this order will serve # of Individuals Living in H…" at bounding box center [529, 428] width 497 height 36
click at [390, 494] on link "Add Another Item" at bounding box center [346, 491] width 153 height 36
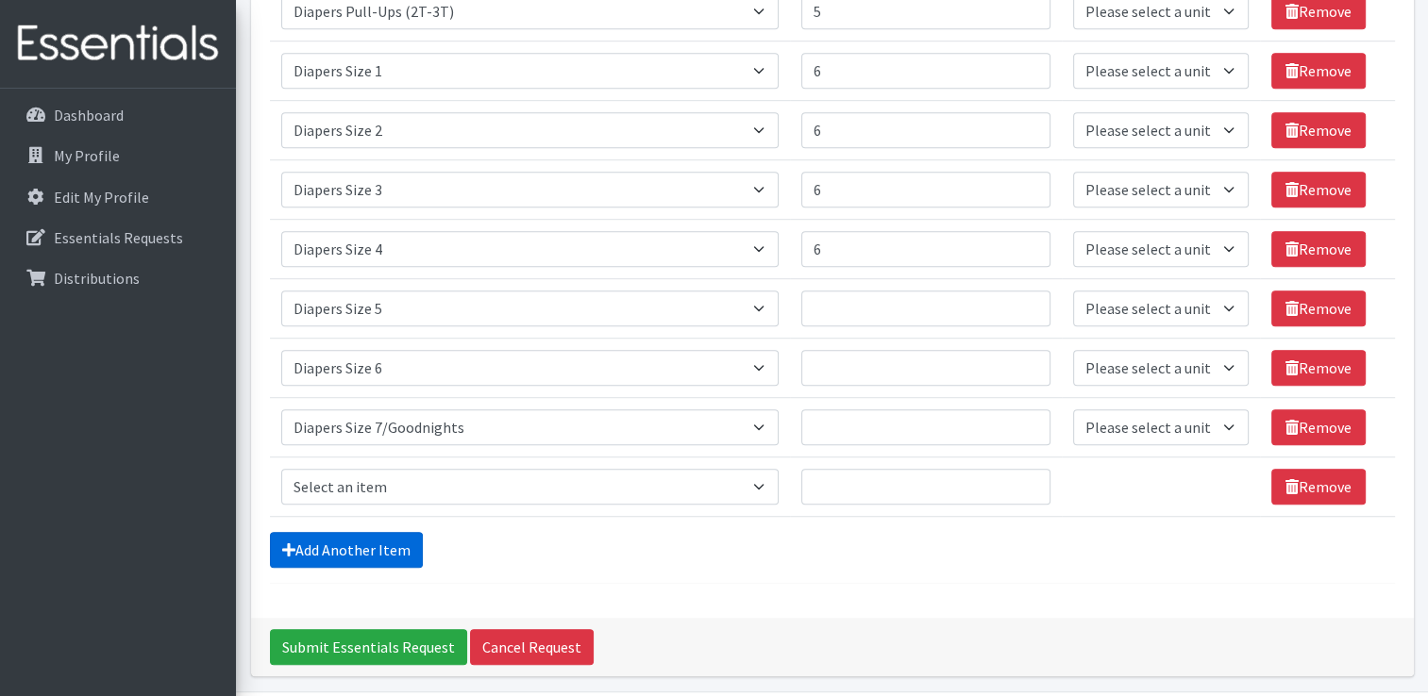
scroll to position [1202, 0]
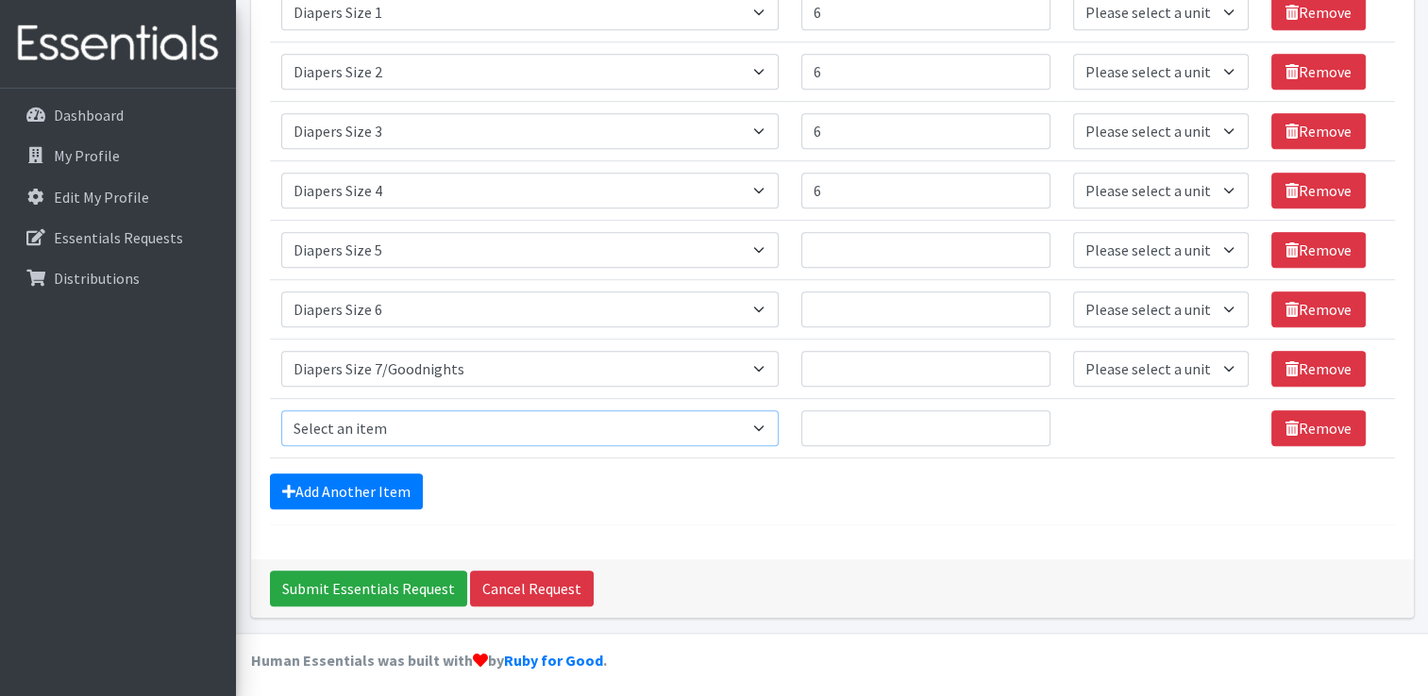
click at [755, 428] on select "Select an item # of Children this order will serve # of Individuals Living in H…" at bounding box center [529, 429] width 497 height 36
select select "1987"
click at [281, 411] on select "Select an item # of Children this order will serve # of Individuals Living in H…" at bounding box center [529, 429] width 497 height 36
click at [840, 419] on input "Quantity" at bounding box center [925, 429] width 249 height 36
type input "4"
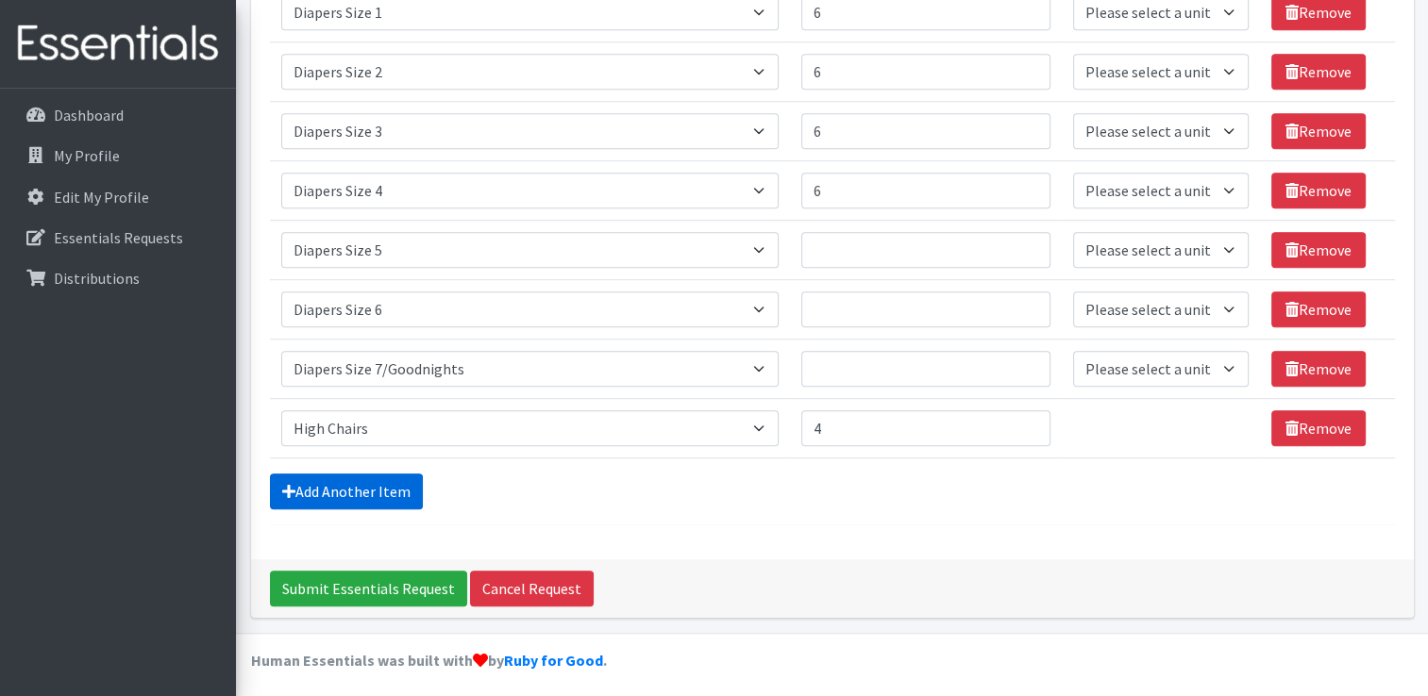
click at [389, 477] on link "Add Another Item" at bounding box center [346, 492] width 153 height 36
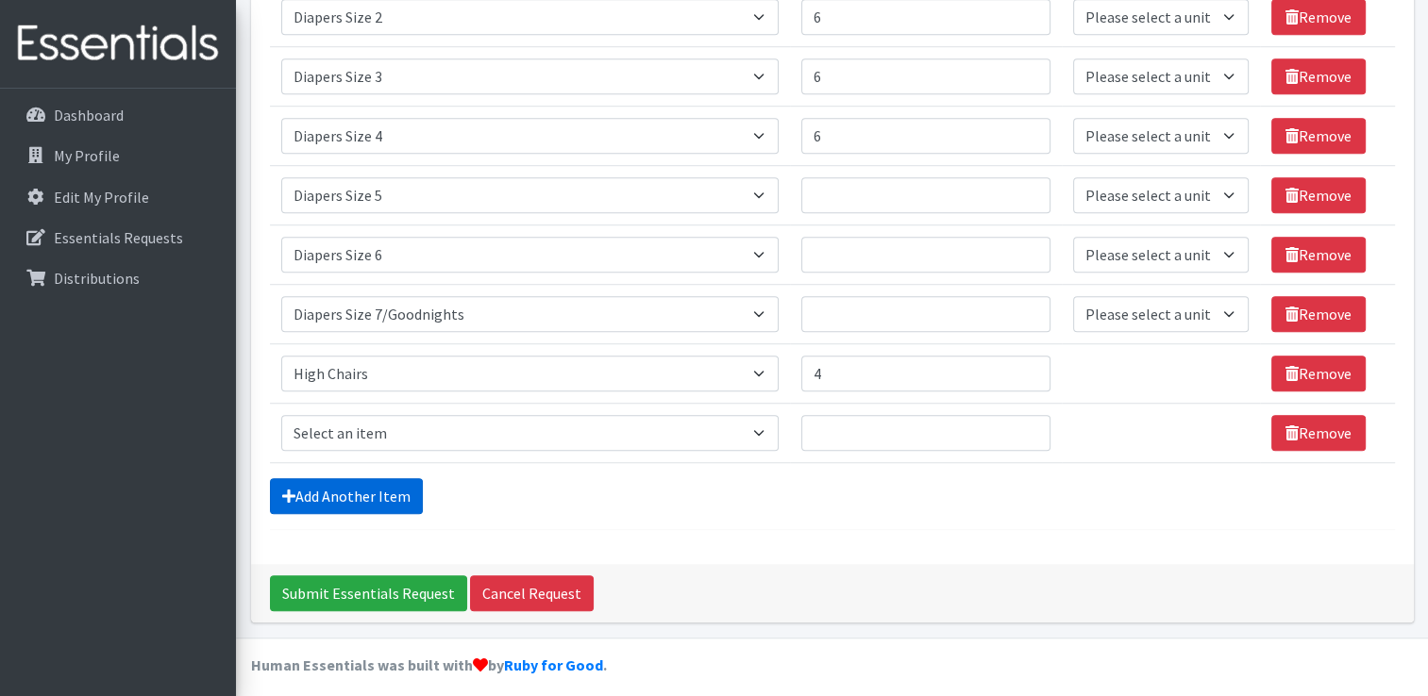
scroll to position [1262, 0]
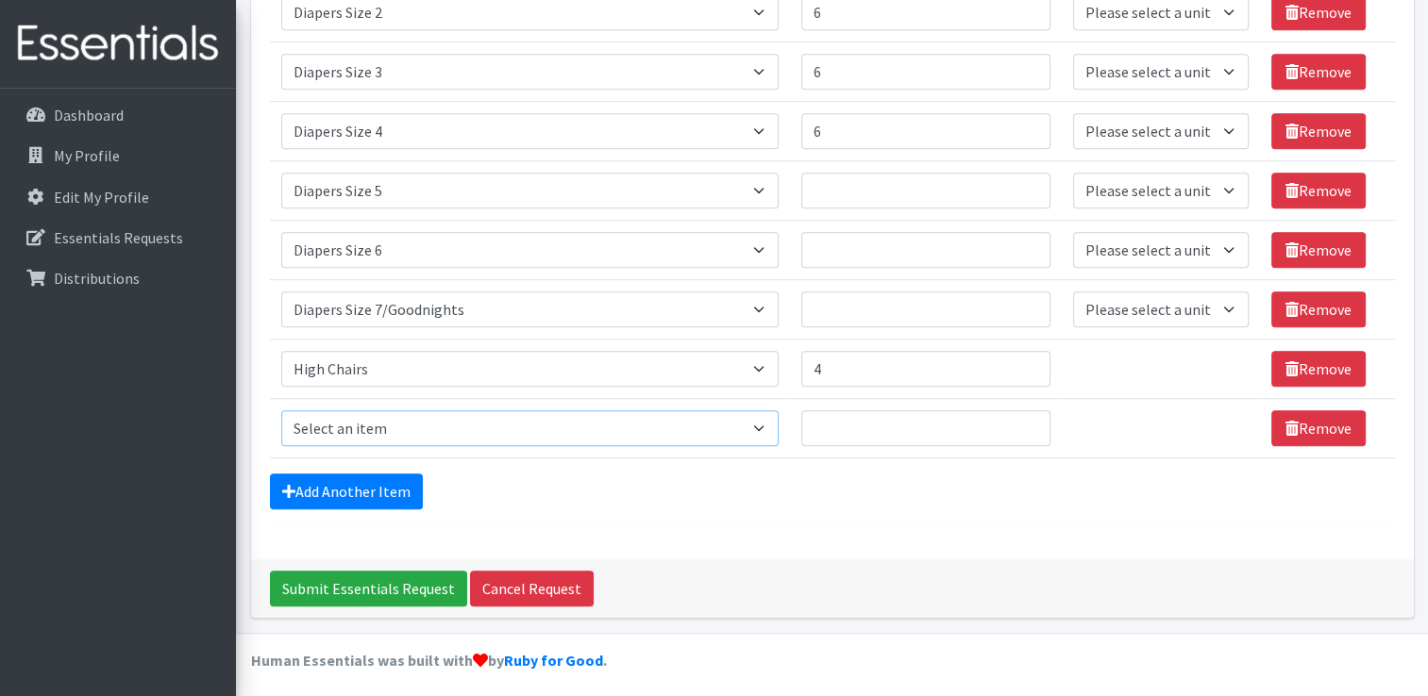
click at [747, 421] on select "Select an item # of Children this order will serve # of Individuals Living in H…" at bounding box center [529, 429] width 497 height 36
select select "1982"
click at [281, 411] on select "Select an item # of Children this order will serve # of Individuals Living in H…" at bounding box center [529, 429] width 497 height 36
click at [844, 429] on input "Quantity" at bounding box center [925, 429] width 249 height 36
type input "9"
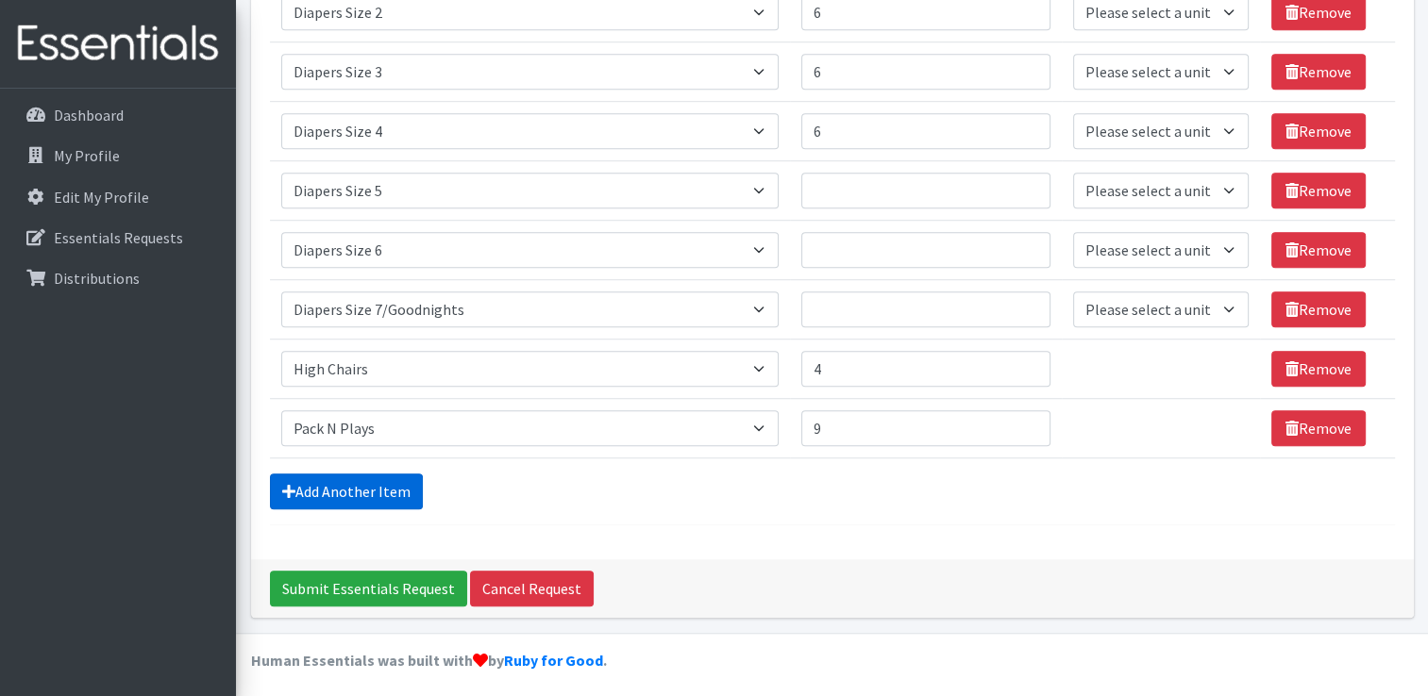
click at [384, 487] on link "Add Another Item" at bounding box center [346, 492] width 153 height 36
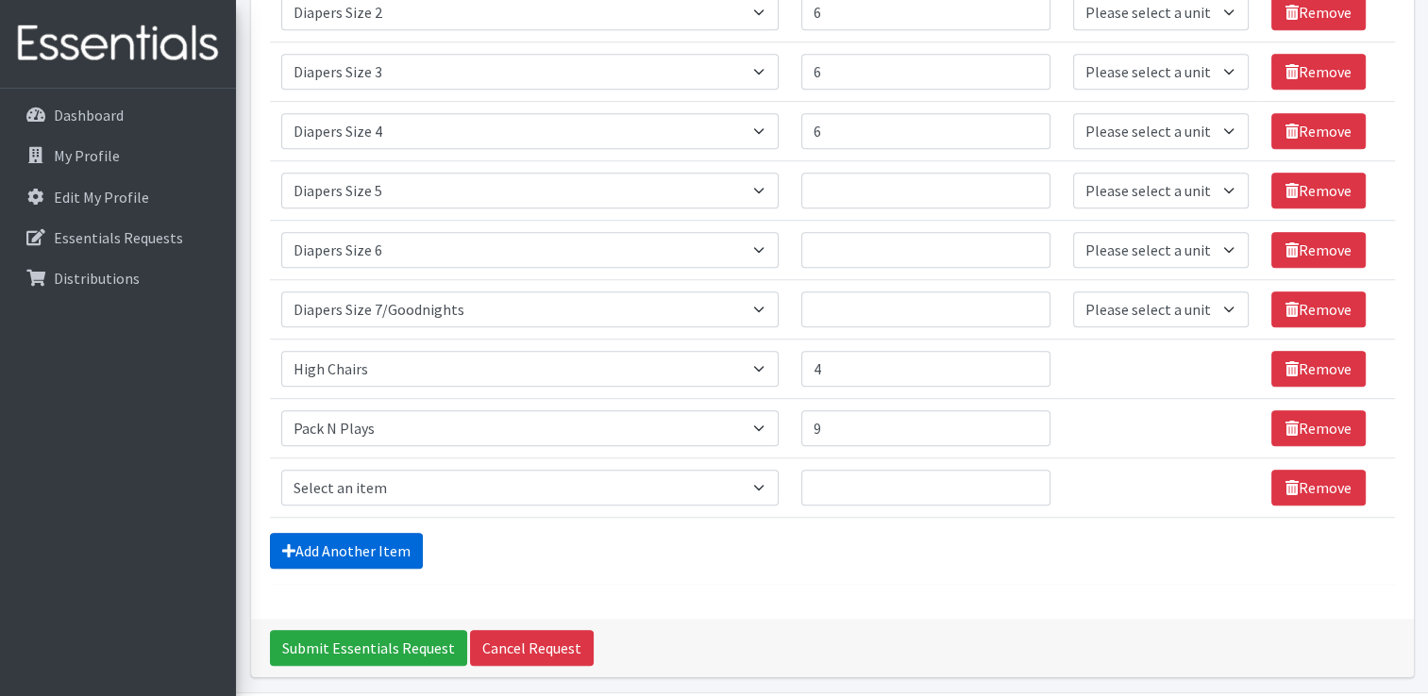
scroll to position [1321, 0]
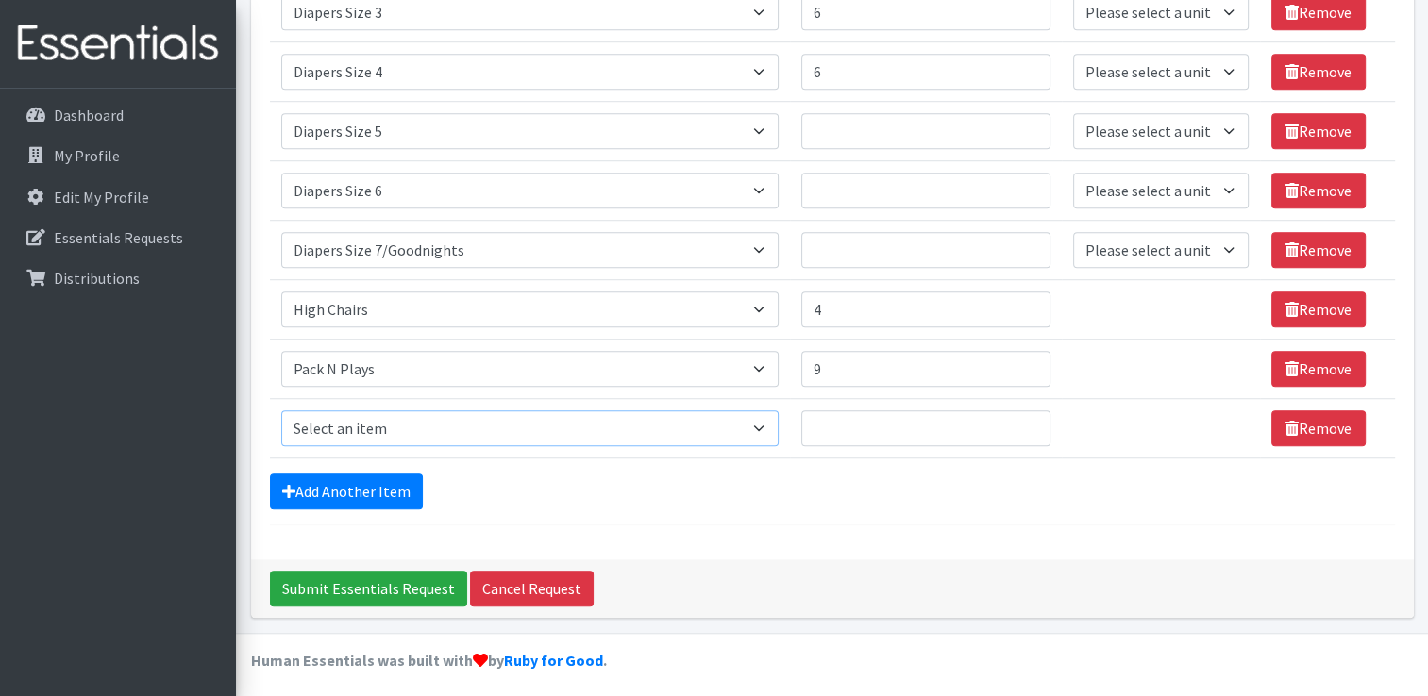
click at [727, 425] on select "Select an item # of Children this order will serve # of Individuals Living in H…" at bounding box center [529, 429] width 497 height 36
select select "1978"
click at [281, 411] on select "Select an item # of Children this order will serve # of Individuals Living in H…" at bounding box center [529, 429] width 497 height 36
click at [866, 417] on input "Quantity" at bounding box center [925, 429] width 249 height 36
type input "2"
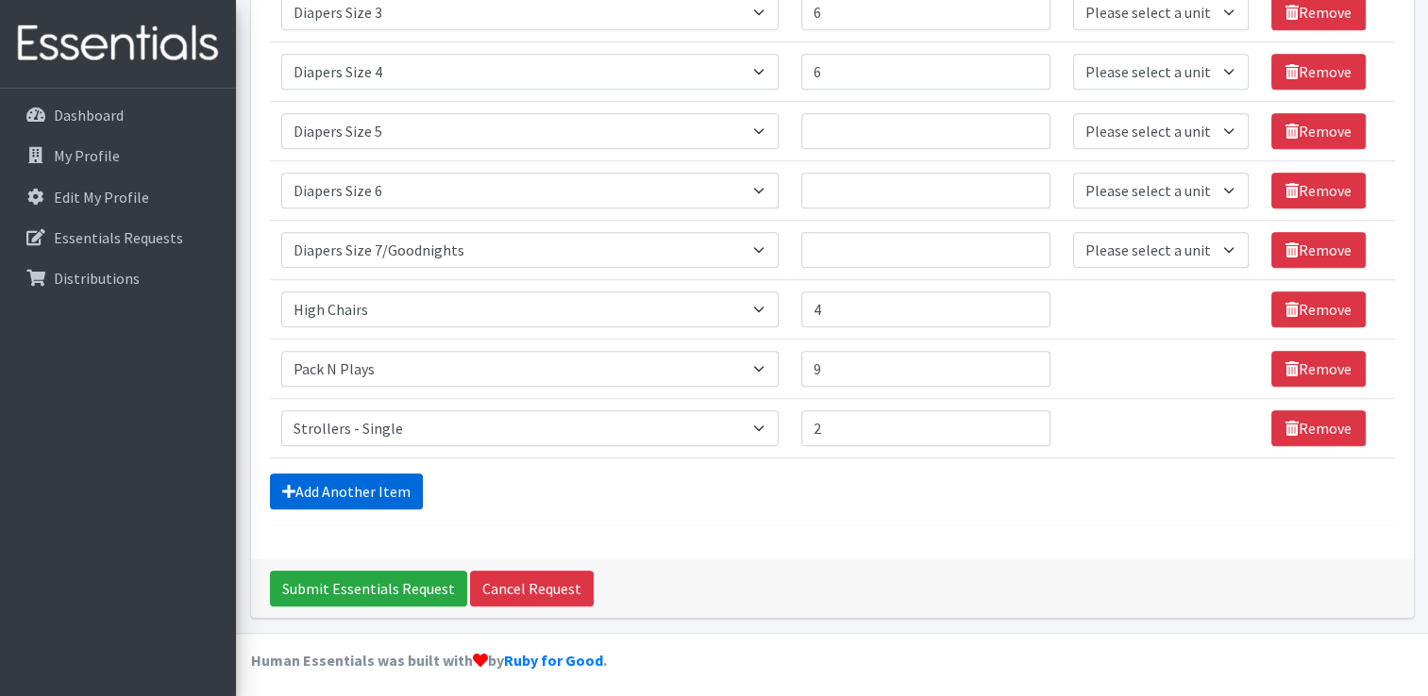
click at [319, 484] on link "Add Another Item" at bounding box center [346, 492] width 153 height 36
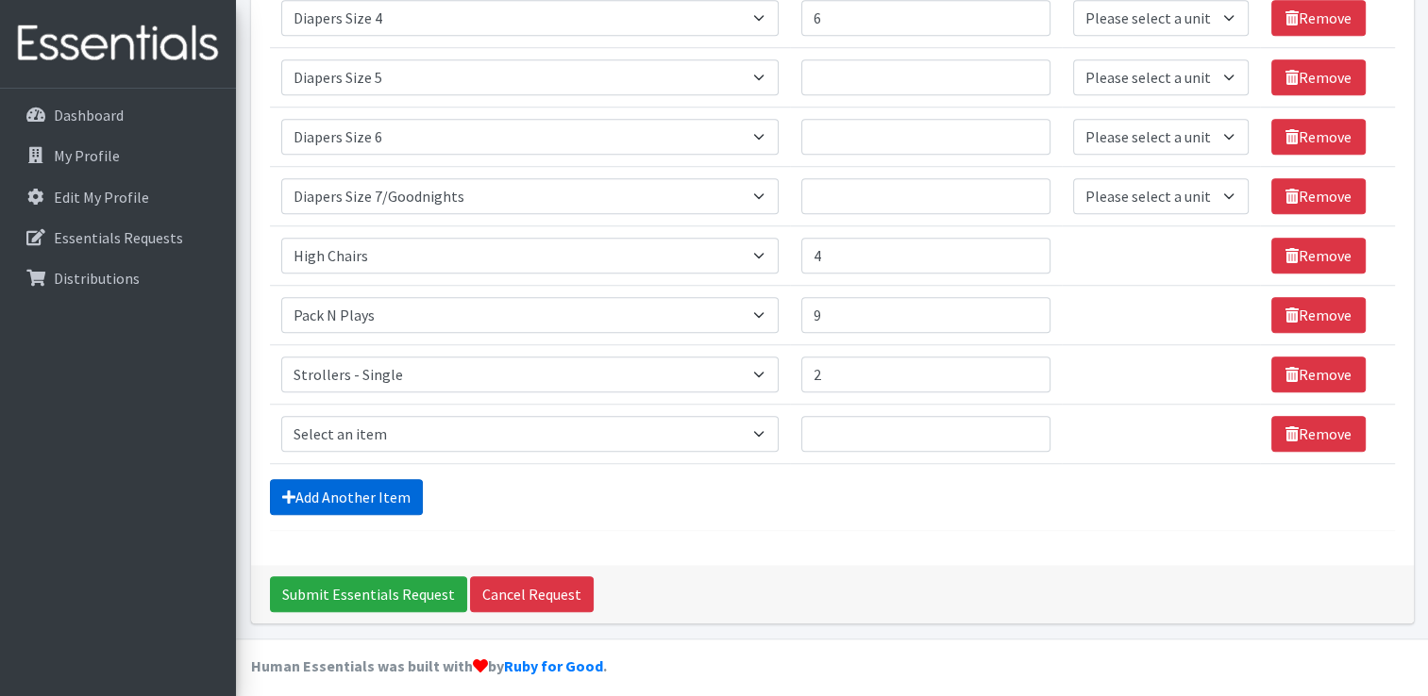
scroll to position [1381, 0]
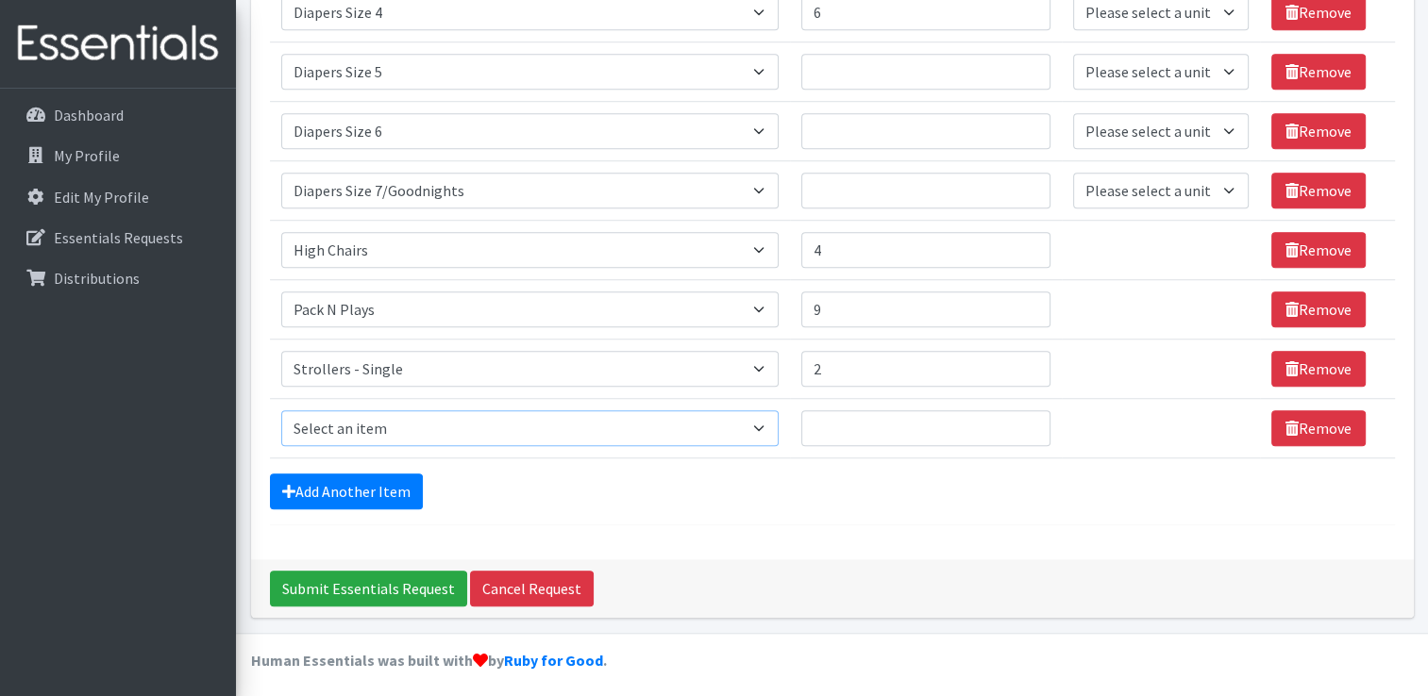
click at [730, 427] on select "Select an item # of Children this order will serve # of Individuals Living in H…" at bounding box center [529, 429] width 497 height 36
select select "1929"
click at [281, 411] on select "Select an item # of Children this order will serve # of Individuals Living in H…" at bounding box center [529, 429] width 497 height 36
click at [860, 423] on input "Quantity" at bounding box center [925, 429] width 249 height 36
type input "20"
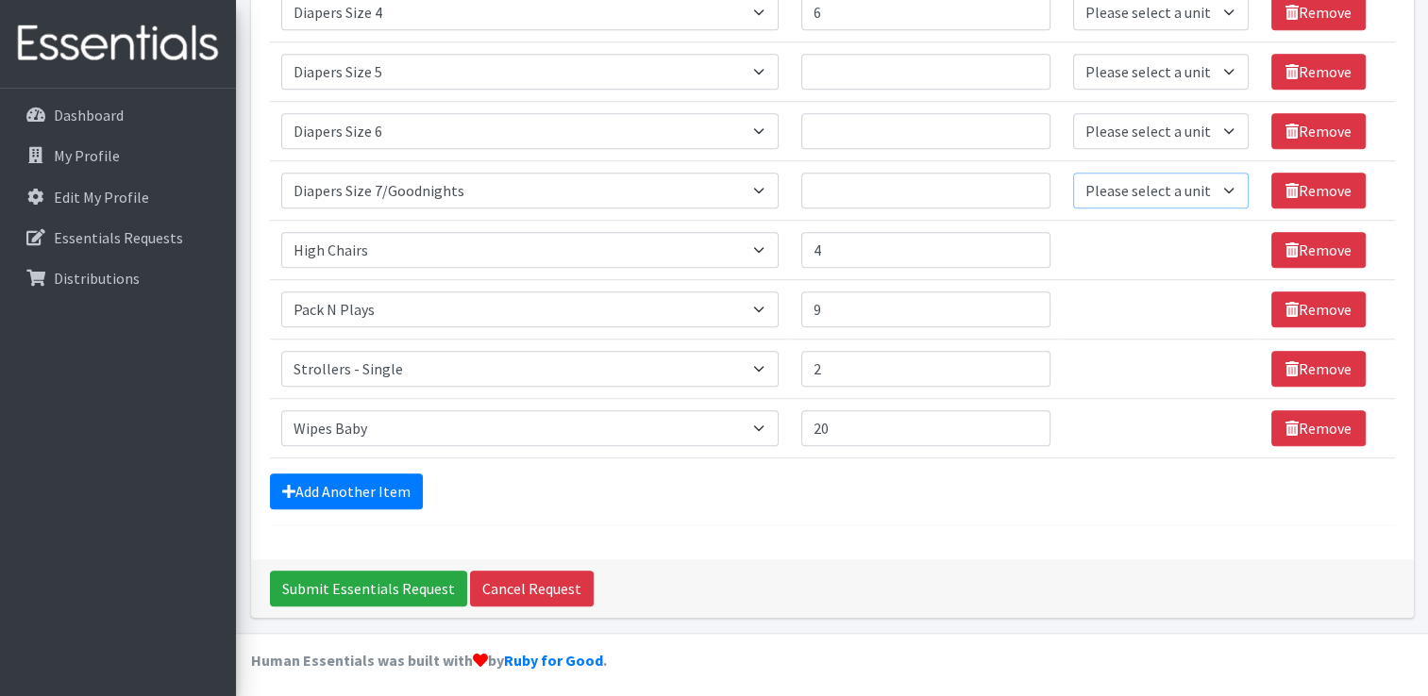
click at [1220, 183] on select "Please select a unit units Packs" at bounding box center [1161, 191] width 176 height 36
select select "Pack"
click at [1073, 173] on select "Please select a unit units Packs" at bounding box center [1161, 191] width 176 height 36
click at [1208, 116] on select "Please select a unit units Packs" at bounding box center [1161, 131] width 176 height 36
select select "Pack"
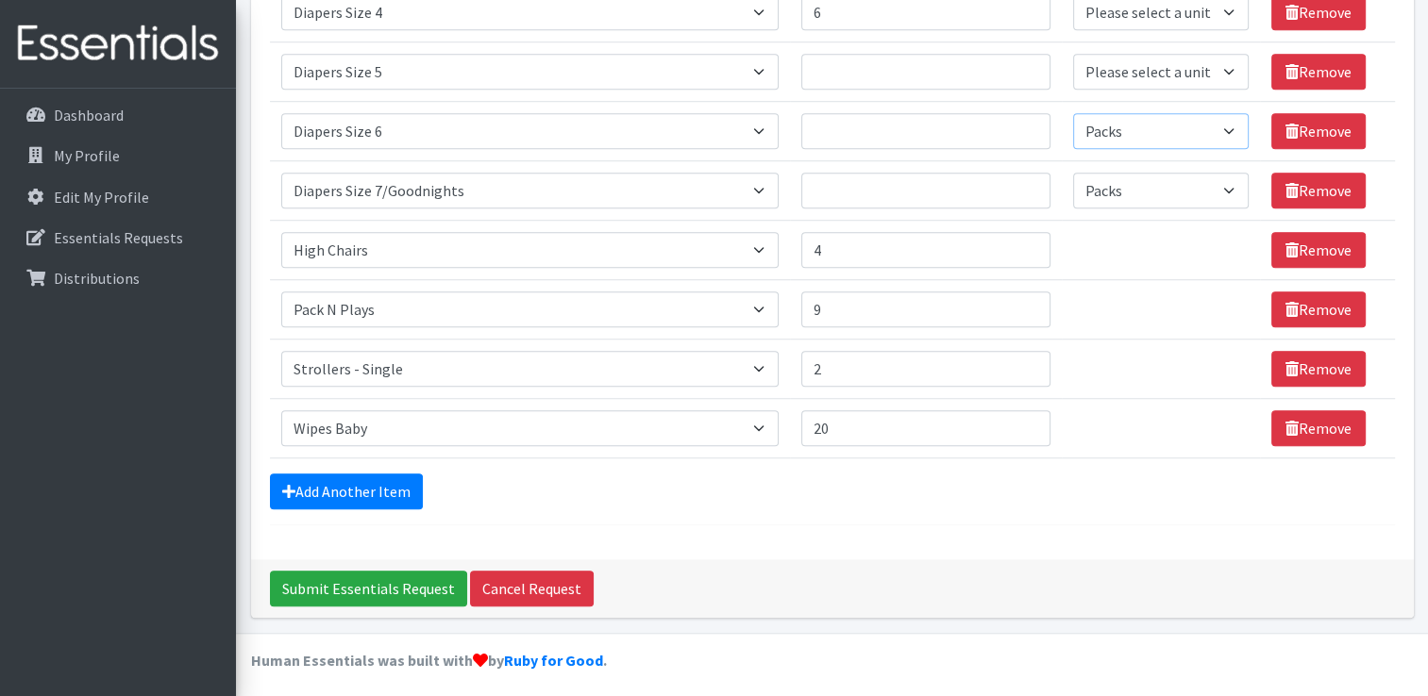
click at [1073, 113] on select "Please select a unit units Packs" at bounding box center [1161, 131] width 176 height 36
click at [1226, 66] on select "Please select a unit units Packs" at bounding box center [1161, 72] width 176 height 36
select select "Pack"
click at [1073, 54] on select "Please select a unit units Packs" at bounding box center [1161, 72] width 176 height 36
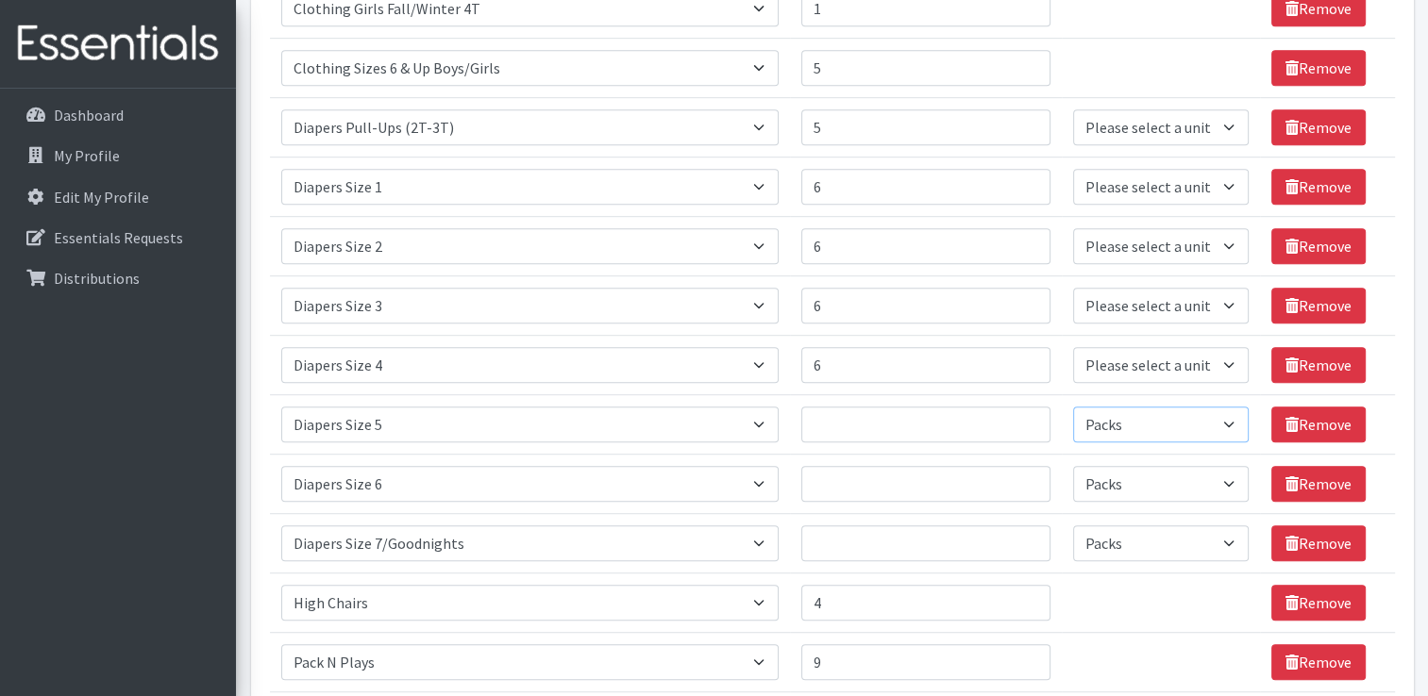
scroll to position [978, 0]
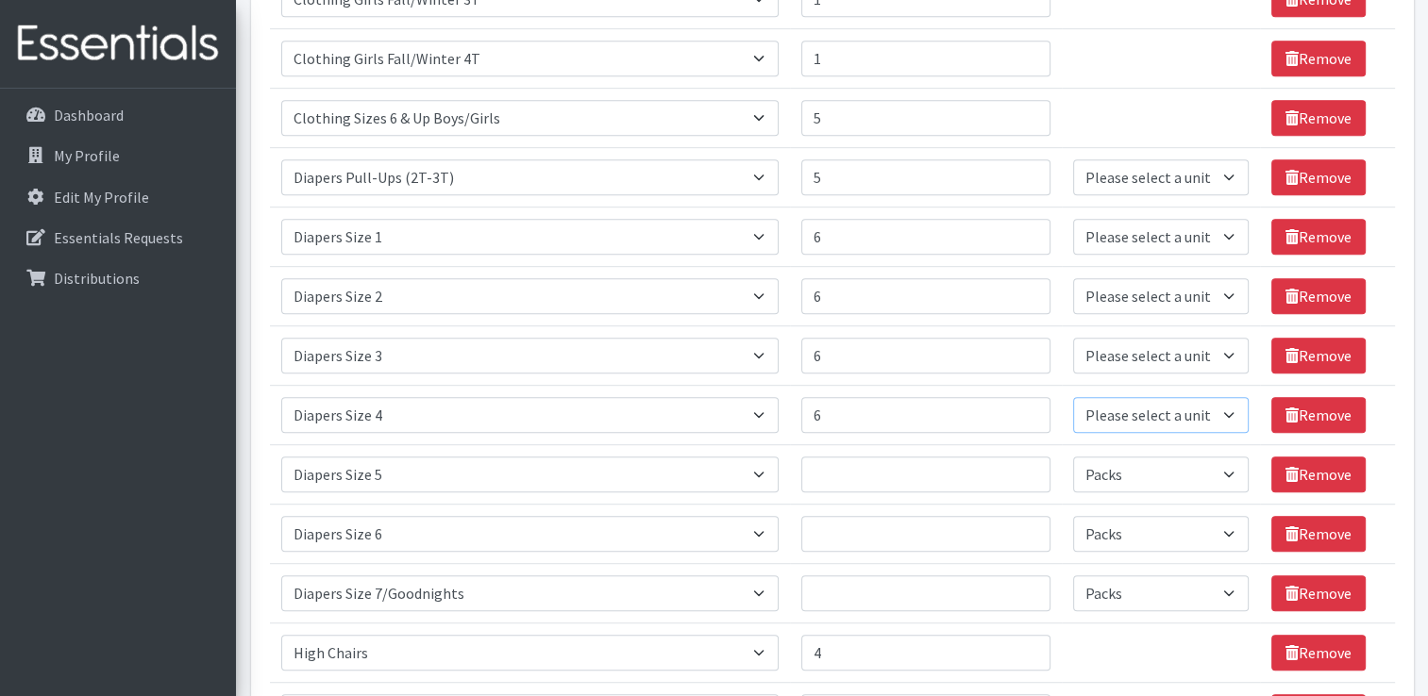
click at [1198, 404] on select "Please select a unit units Packs" at bounding box center [1161, 415] width 176 height 36
select select "Pack"
click at [1073, 397] on select "Please select a unit units Packs" at bounding box center [1161, 415] width 176 height 36
click at [1173, 361] on select "Please select a unit units Packs" at bounding box center [1161, 356] width 176 height 36
select select "Pack"
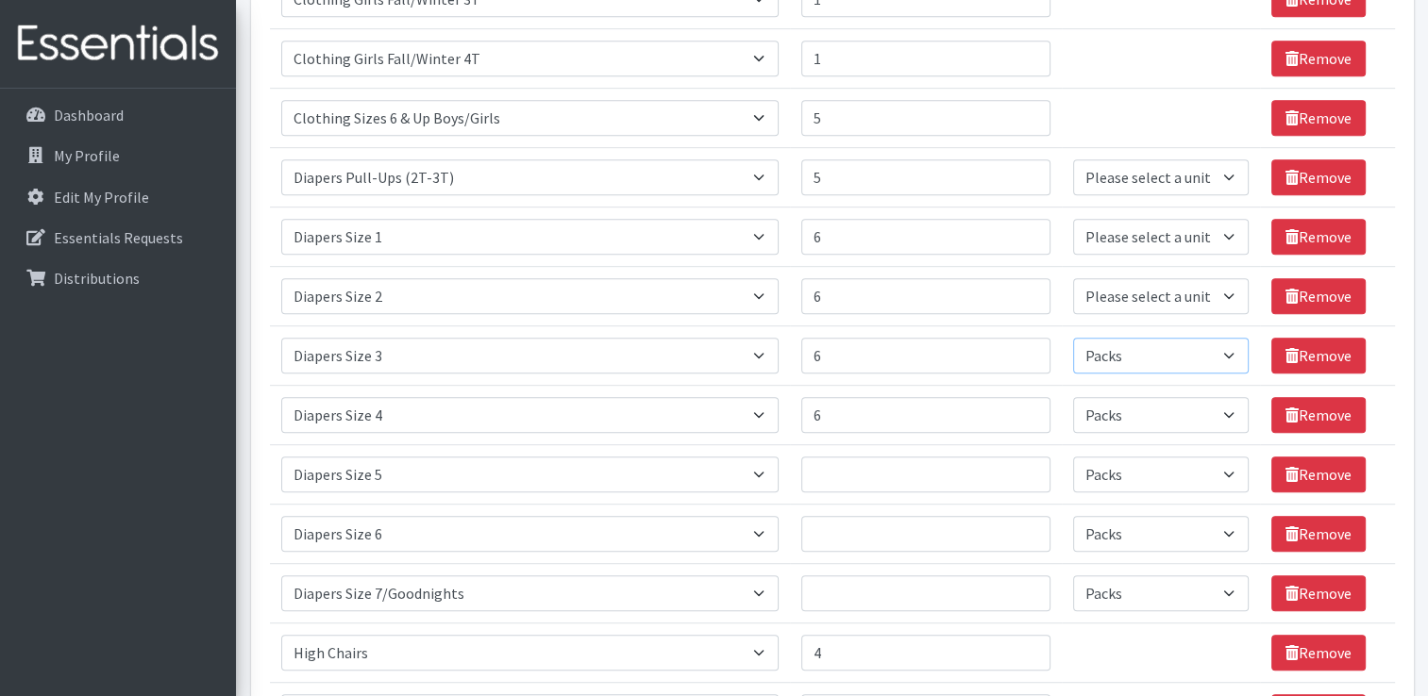
click at [1073, 338] on select "Please select a unit units Packs" at bounding box center [1161, 356] width 176 height 36
click at [1182, 295] on select "Please select a unit units Packs" at bounding box center [1161, 296] width 176 height 36
select select "Pack"
click at [1073, 278] on select "Please select a unit units Packs" at bounding box center [1161, 296] width 176 height 36
click at [1192, 239] on select "Please select a unit units Packs" at bounding box center [1161, 237] width 176 height 36
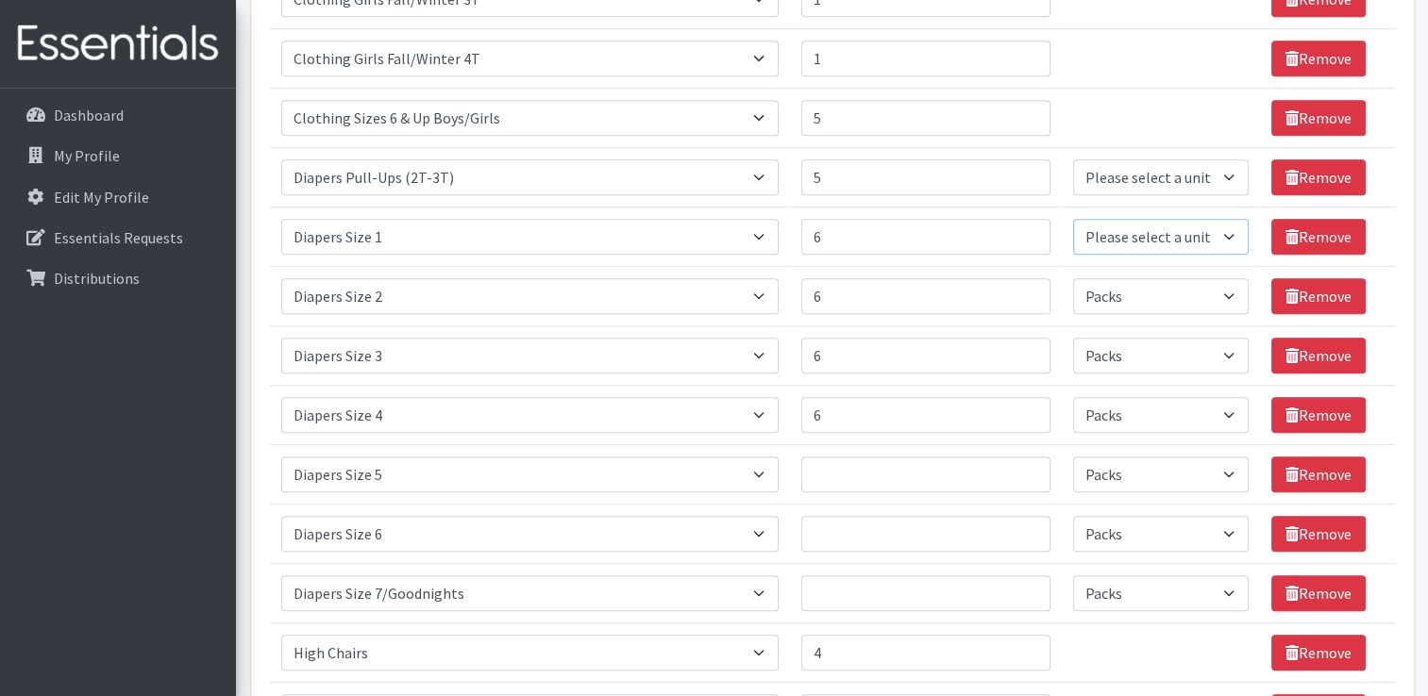
select select "Pack"
click at [1073, 219] on select "Please select a unit units Packs" at bounding box center [1161, 237] width 176 height 36
click at [1216, 169] on select "Please select a unit units Packs" at bounding box center [1161, 177] width 176 height 36
select select "Pack"
click at [1073, 159] on select "Please select a unit units Packs" at bounding box center [1161, 177] width 176 height 36
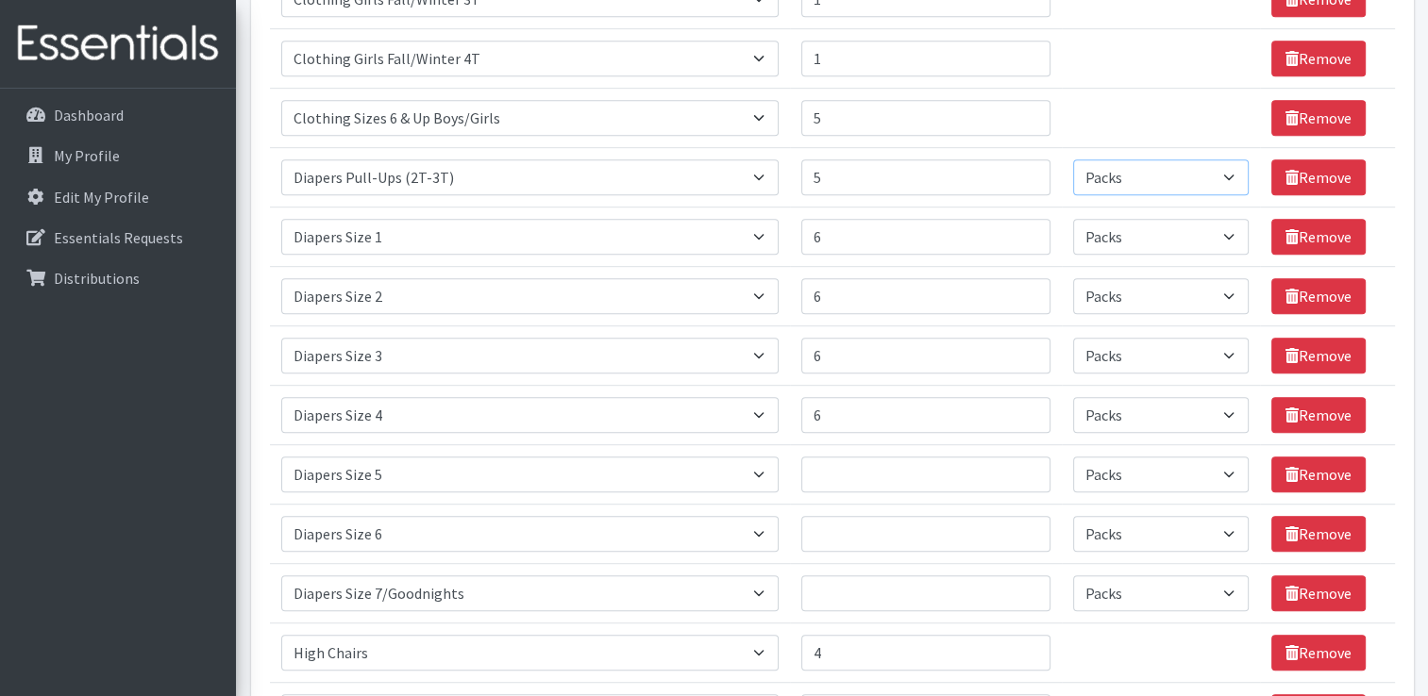
scroll to position [1381, 0]
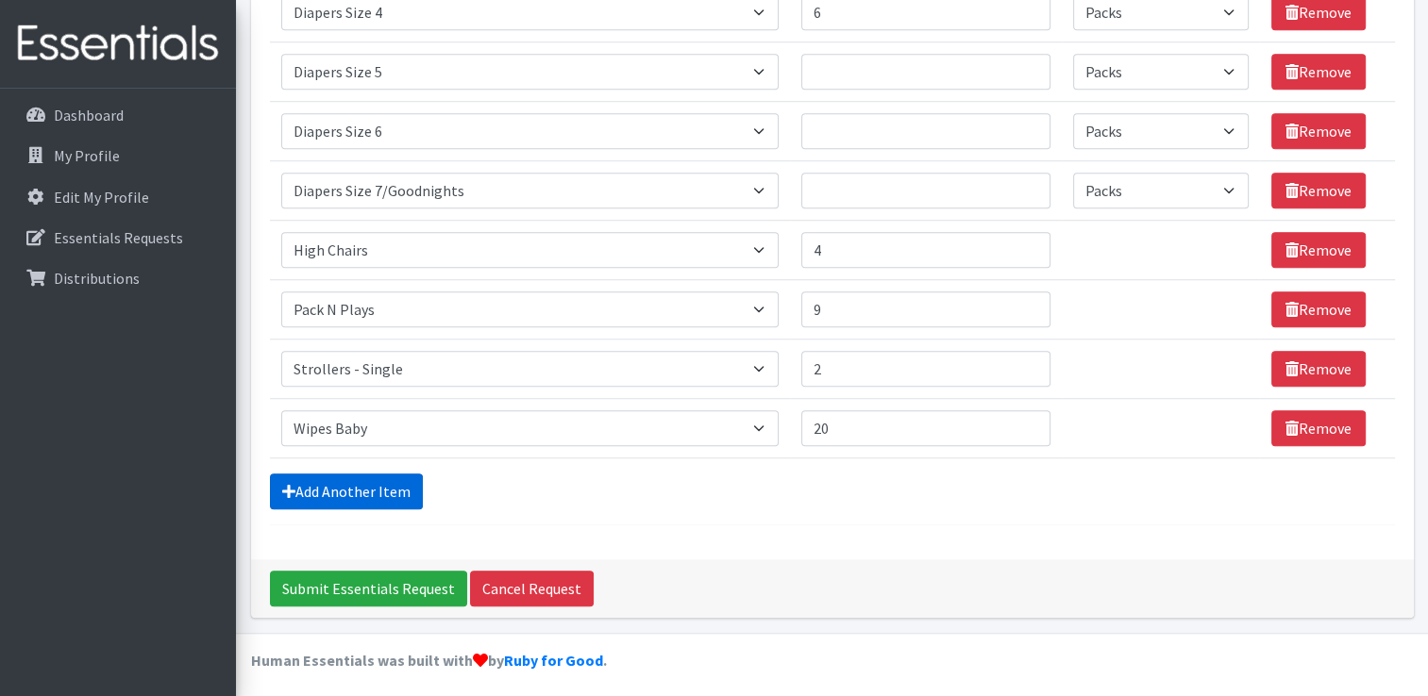
click at [390, 483] on link "Add Another Item" at bounding box center [346, 492] width 153 height 36
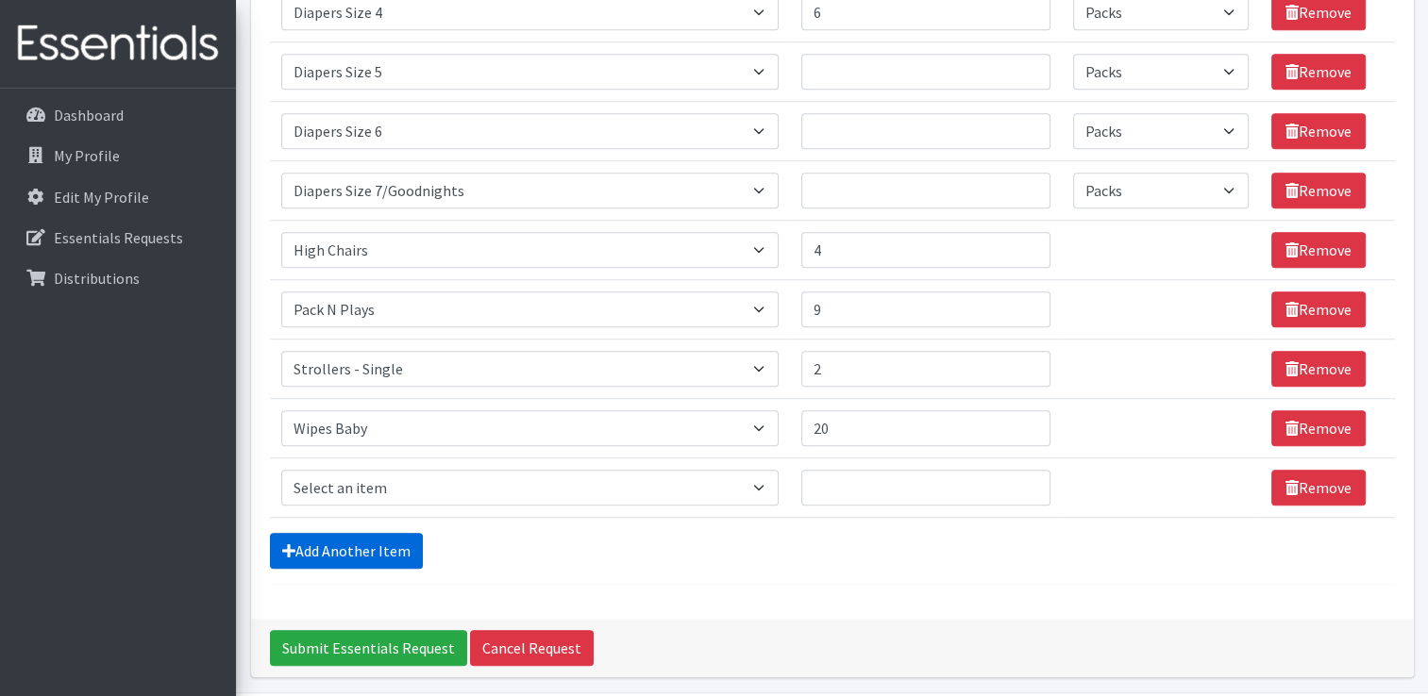
scroll to position [1439, 0]
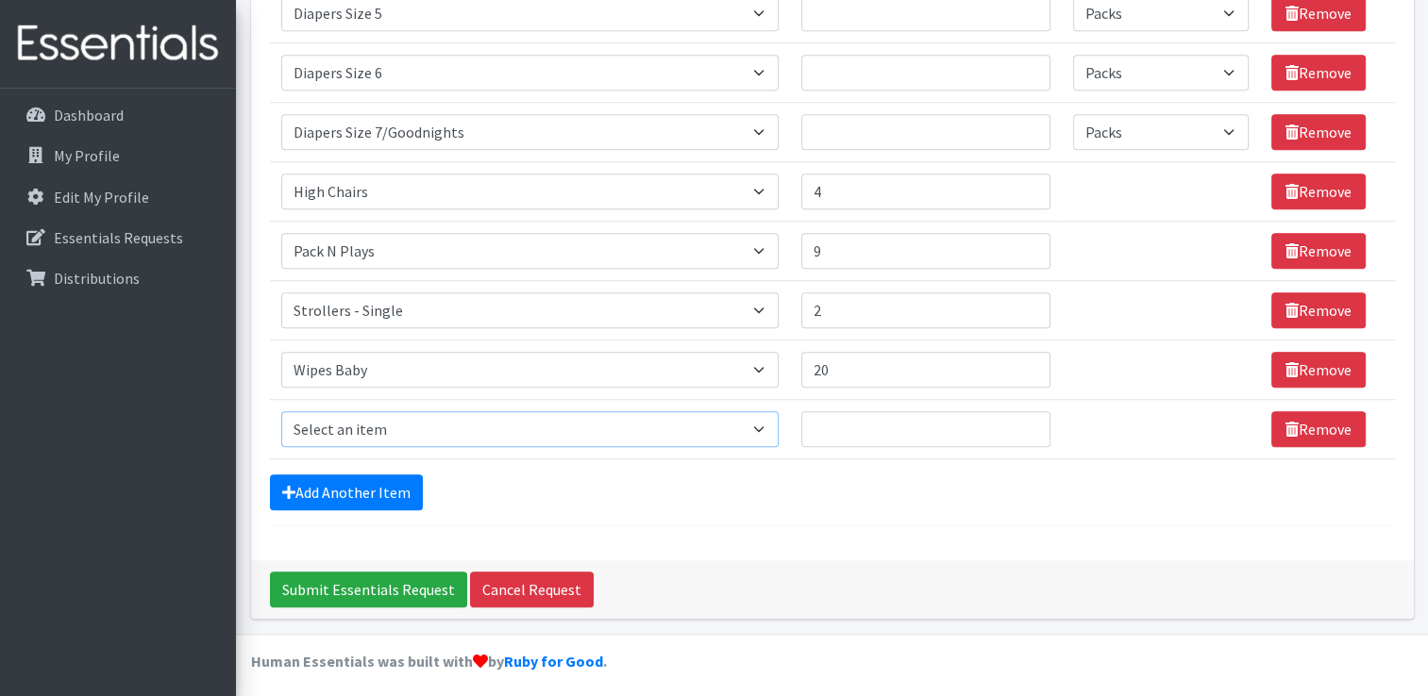
click at [752, 427] on select "Select an item # of Children this order will serve # of Individuals Living in H…" at bounding box center [529, 429] width 497 height 36
click at [974, 490] on div "Add Another Item" at bounding box center [832, 493] width 1125 height 36
click at [1308, 425] on link "Remove" at bounding box center [1318, 429] width 94 height 36
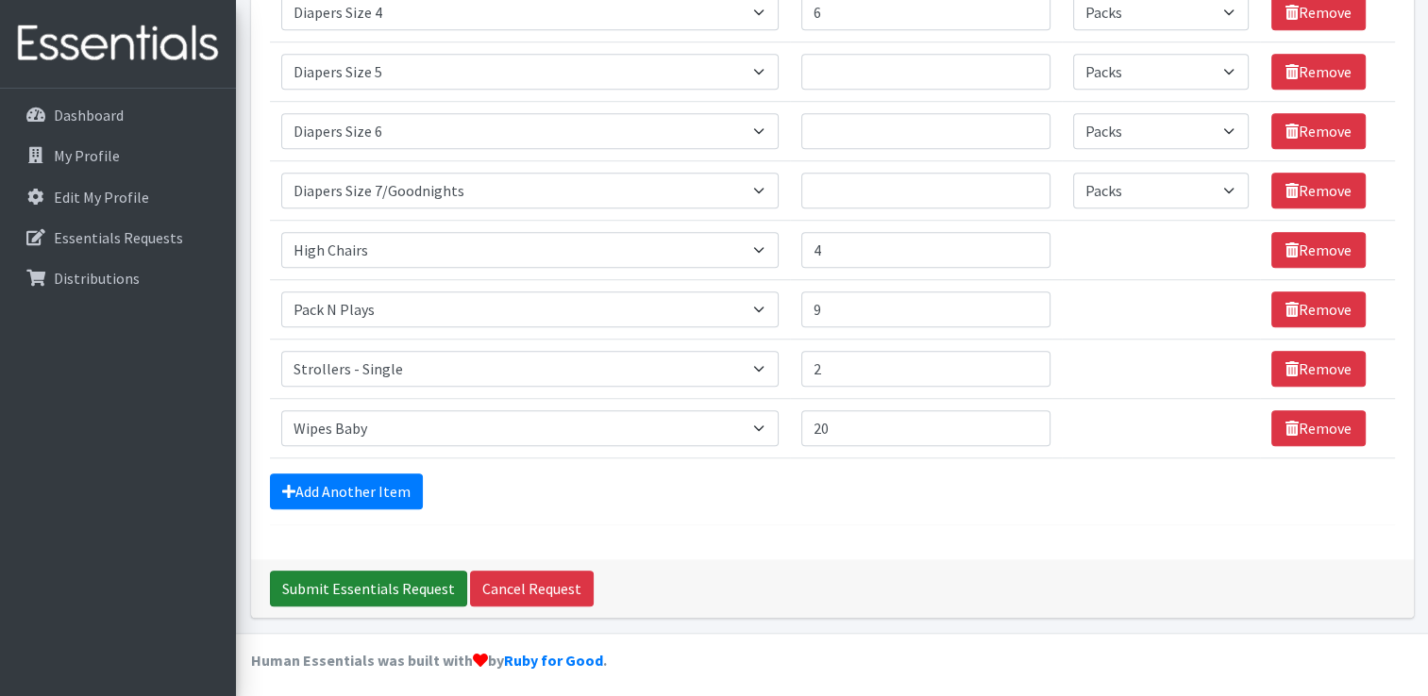
click at [390, 585] on input "Submit Essentials Request" at bounding box center [368, 589] width 197 height 36
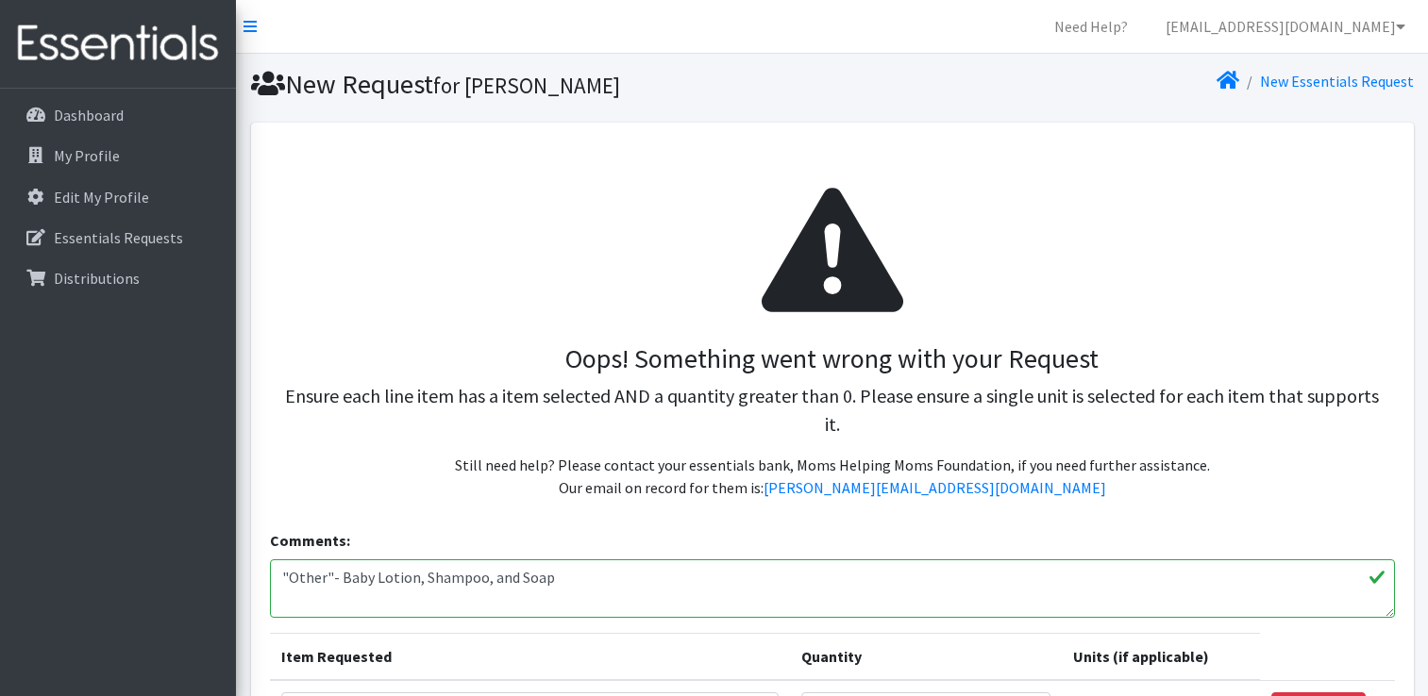
select select "Pack"
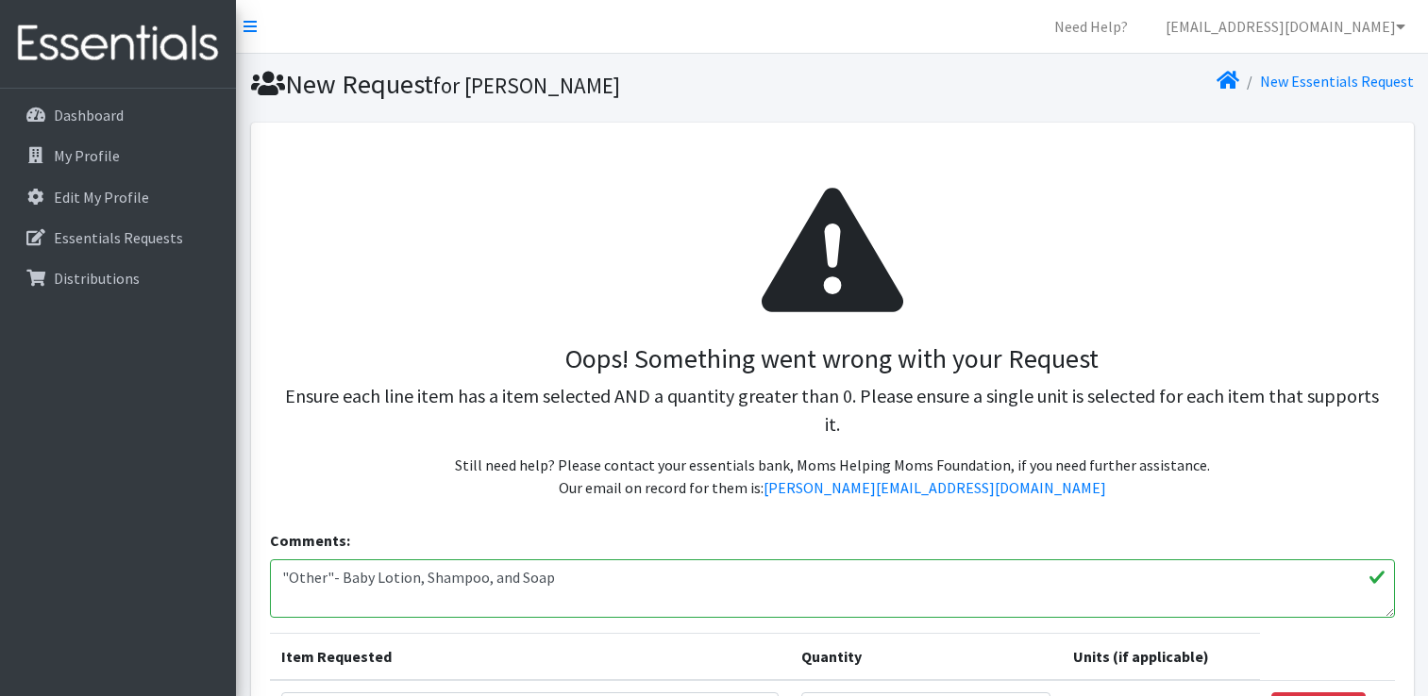
select select "Pack"
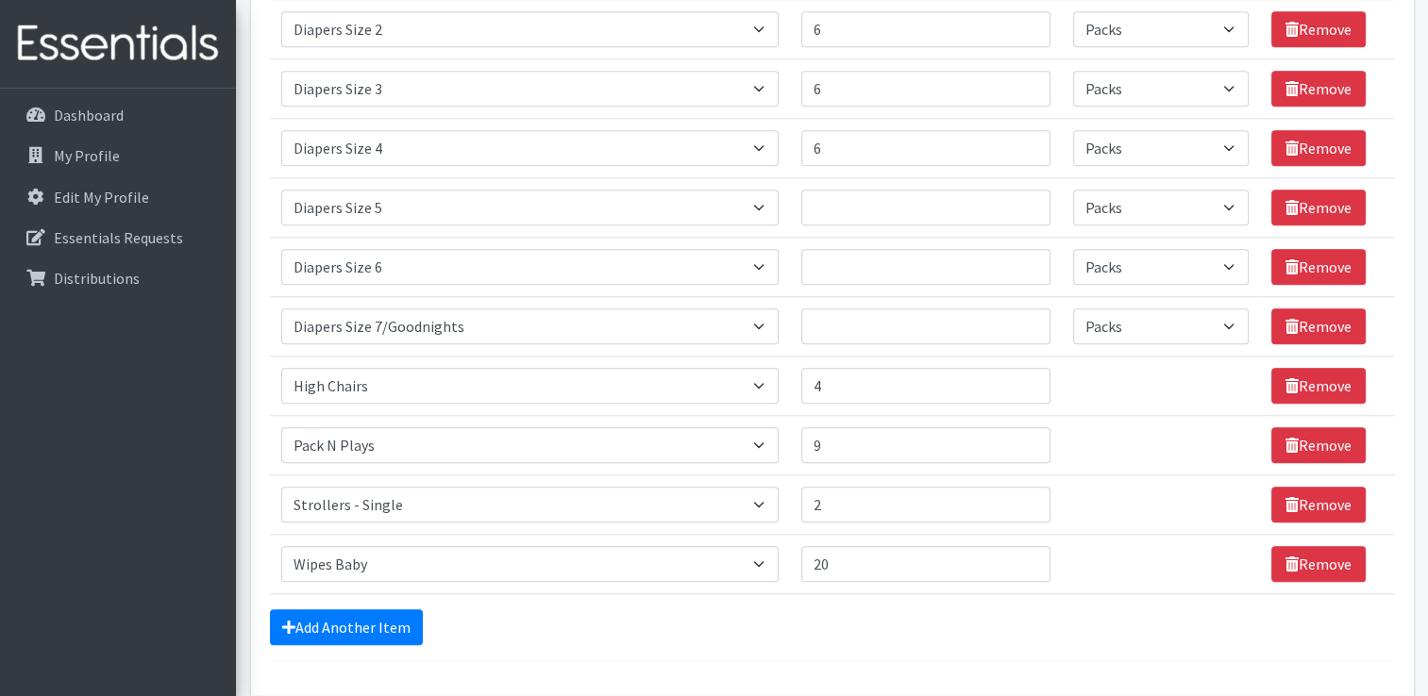
scroll to position [1631, 0]
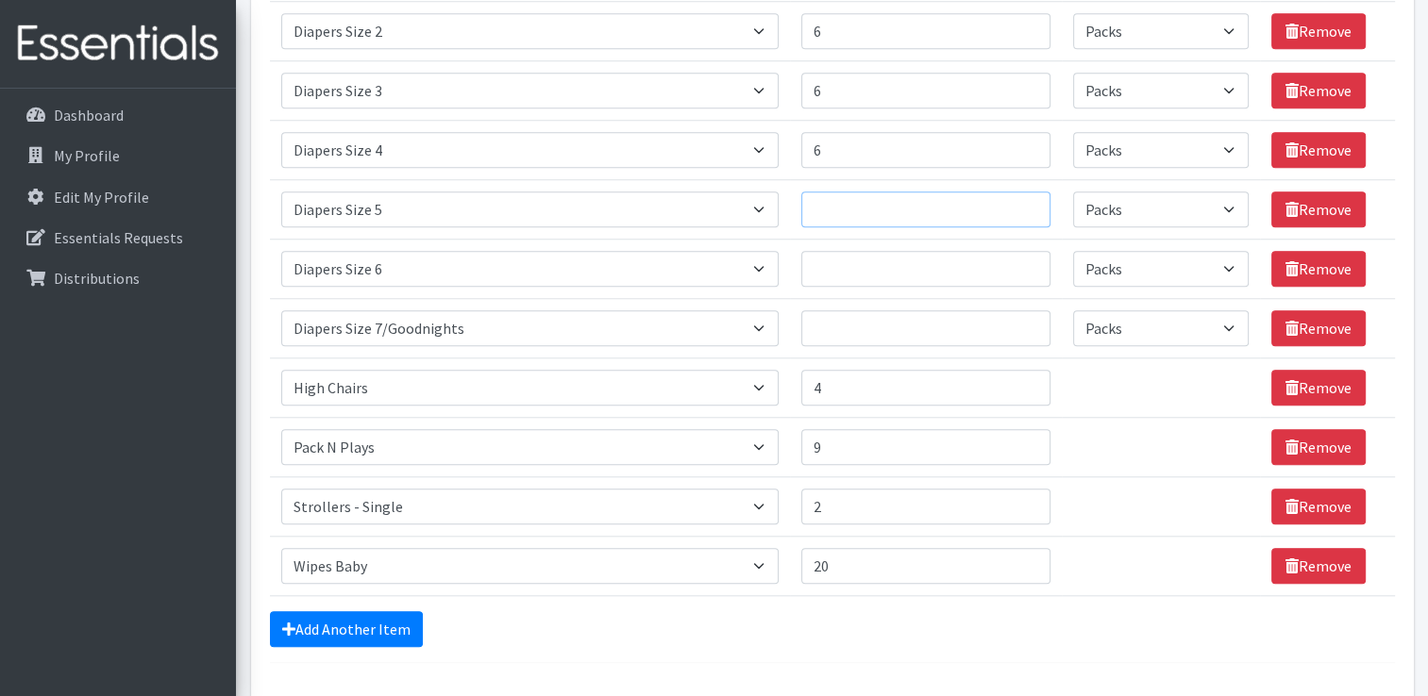
click at [857, 202] on input "Quantity" at bounding box center [925, 210] width 249 height 36
type input "6"
click at [862, 263] on input "Quantity" at bounding box center [925, 269] width 249 height 36
type input "6"
click at [860, 327] on input "Quantity" at bounding box center [925, 328] width 249 height 36
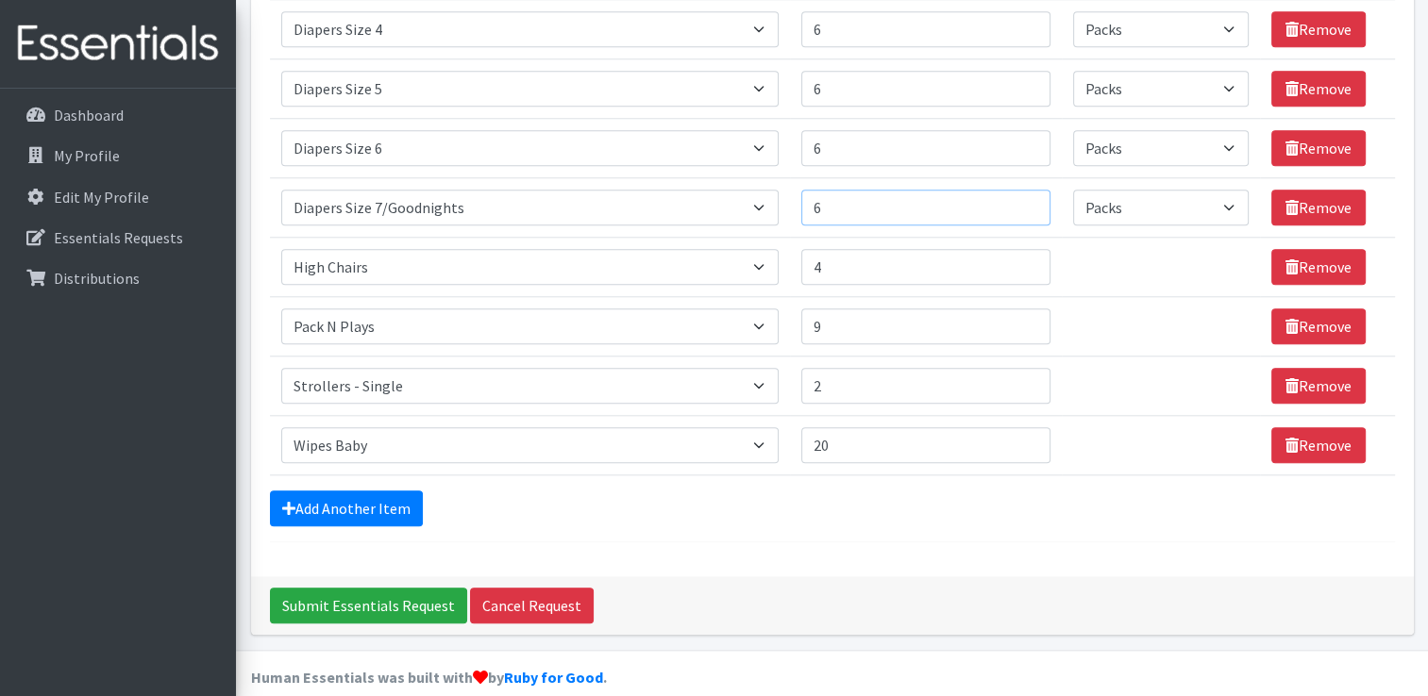
scroll to position [1769, 0]
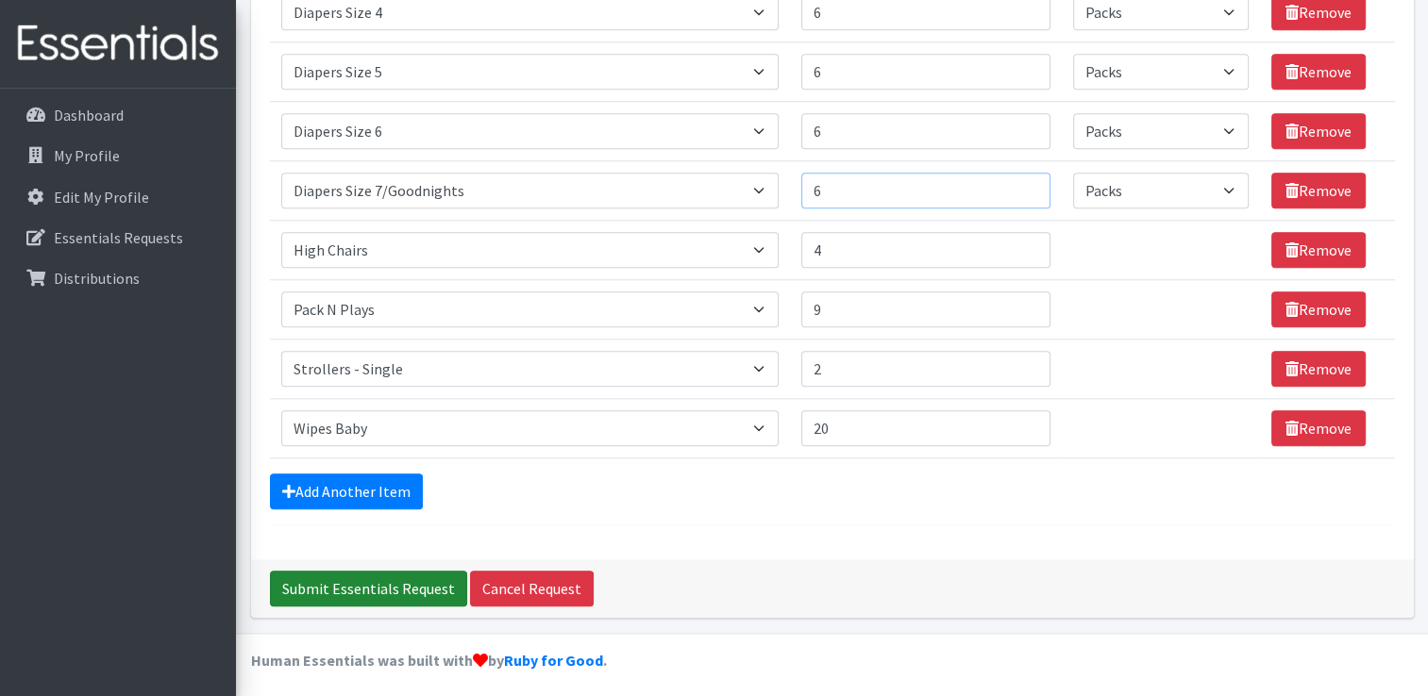
type input "6"
click at [317, 581] on input "Submit Essentials Request" at bounding box center [368, 589] width 197 height 36
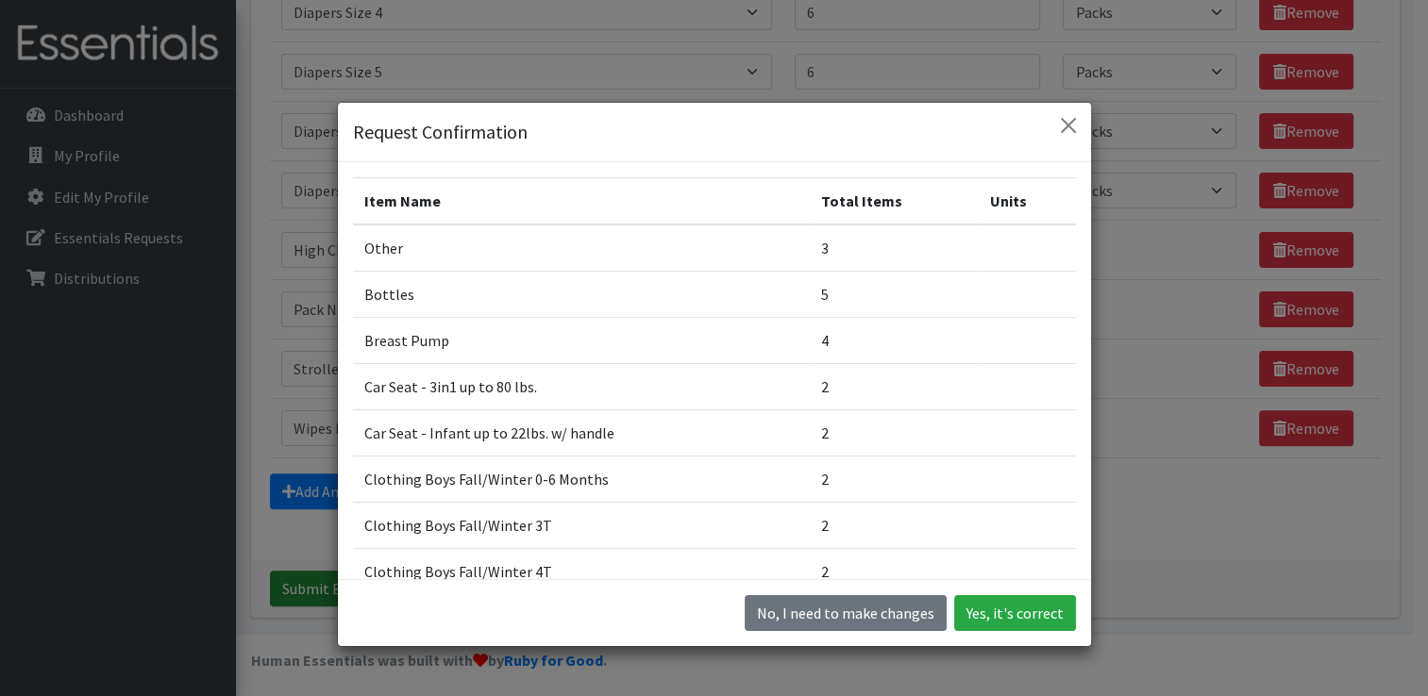
scroll to position [1740, 0]
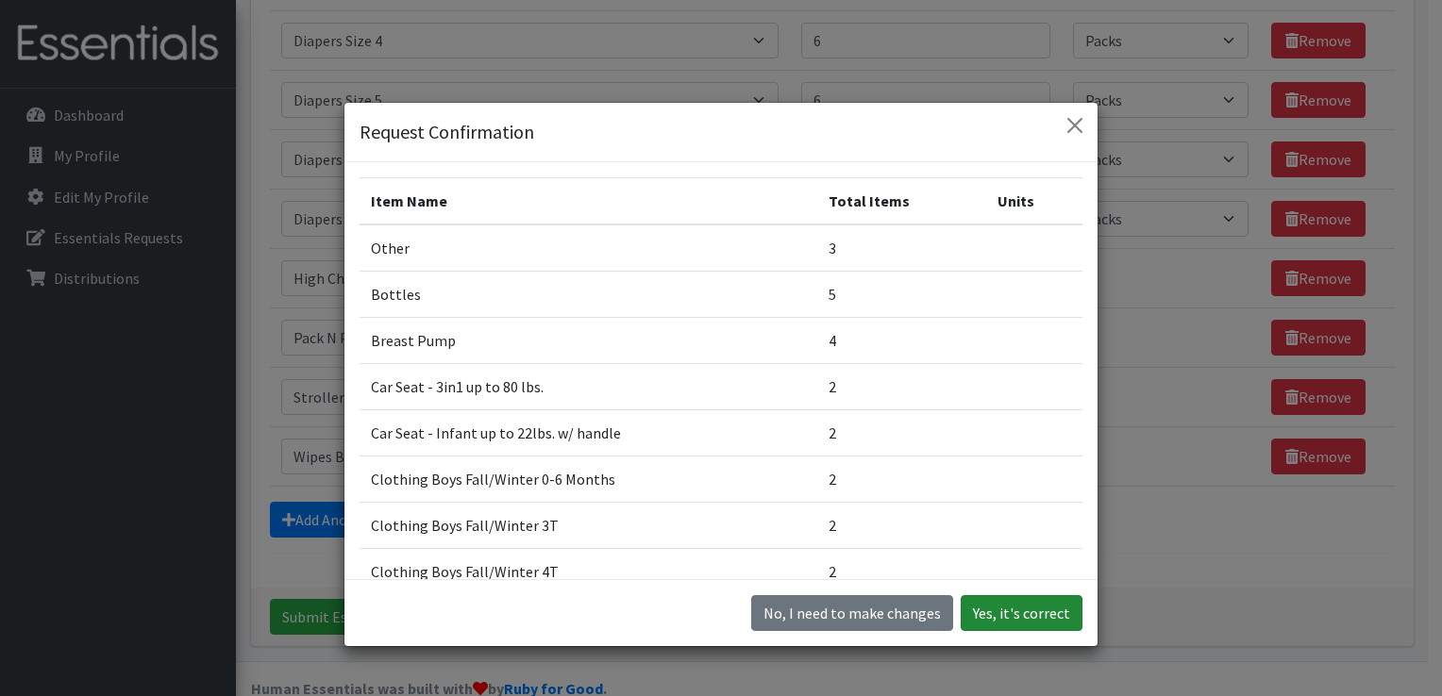
click at [1013, 612] on button "Yes, it's correct" at bounding box center [1022, 613] width 122 height 36
